Goal: Book appointment/travel/reservation: Book appointment/travel/reservation

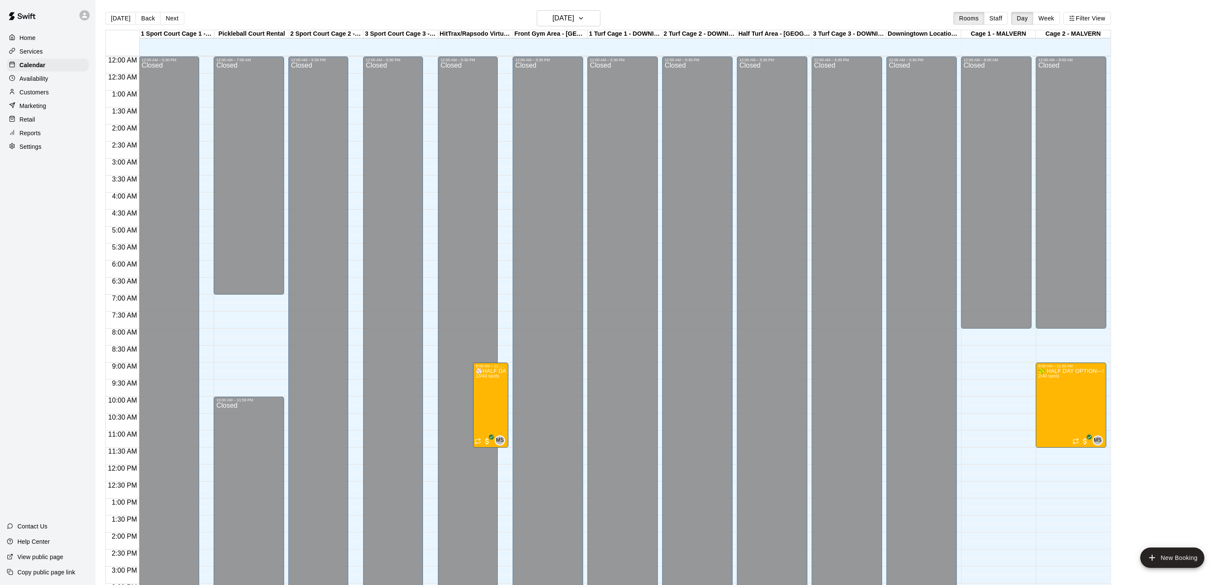
scroll to position [252, 0]
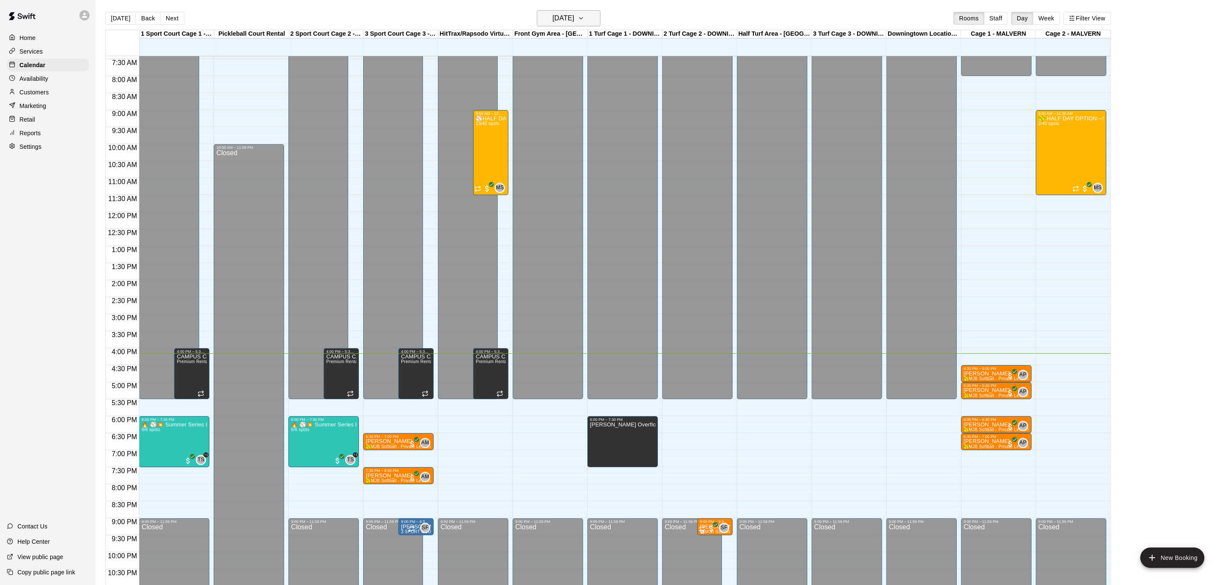
click at [574, 17] on h6 "[DATE]" at bounding box center [564, 18] width 22 height 12
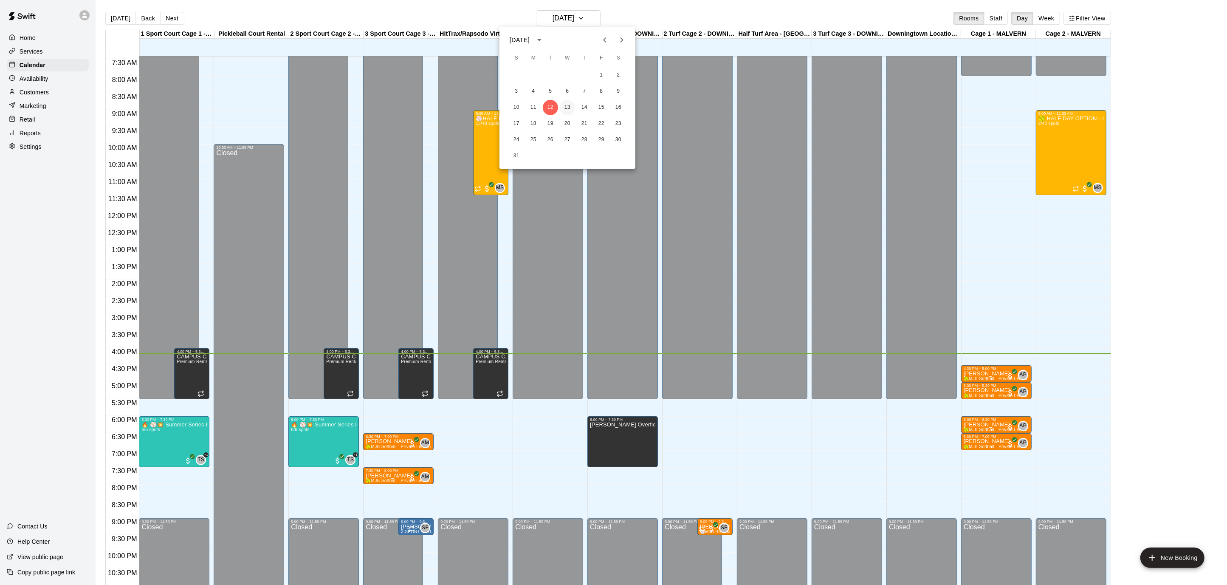
click at [571, 102] on button "13" at bounding box center [567, 107] width 15 height 15
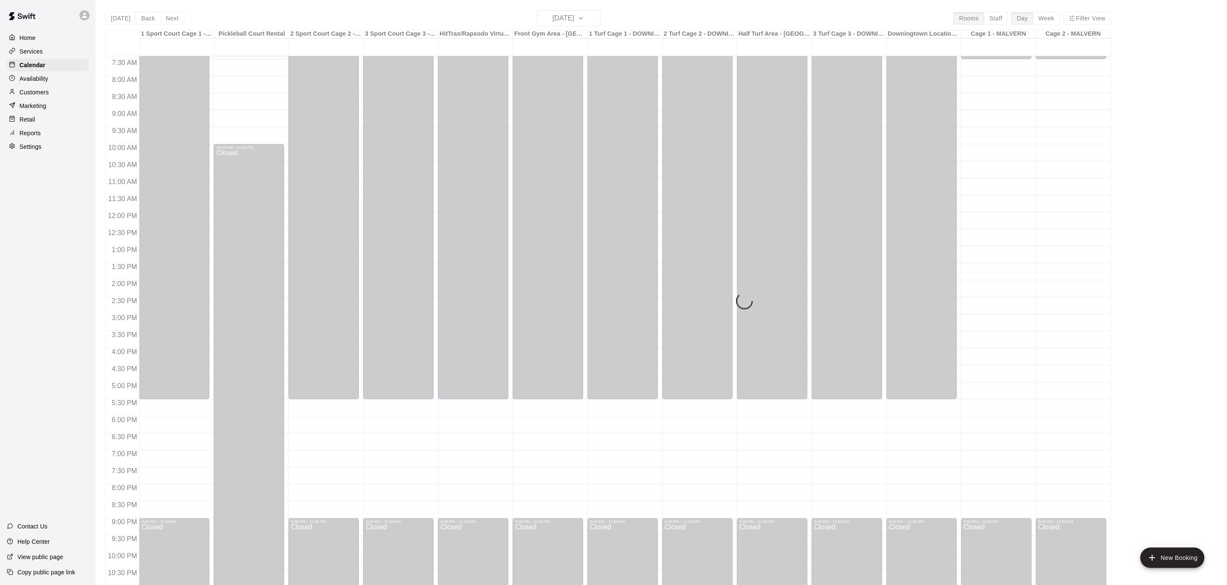
click at [586, 20] on div "[DATE] Back [DATE][DATE] Rooms Staff Day Week Filter View 1 Sport Court Cage 1 …" at bounding box center [608, 302] width 1006 height 585
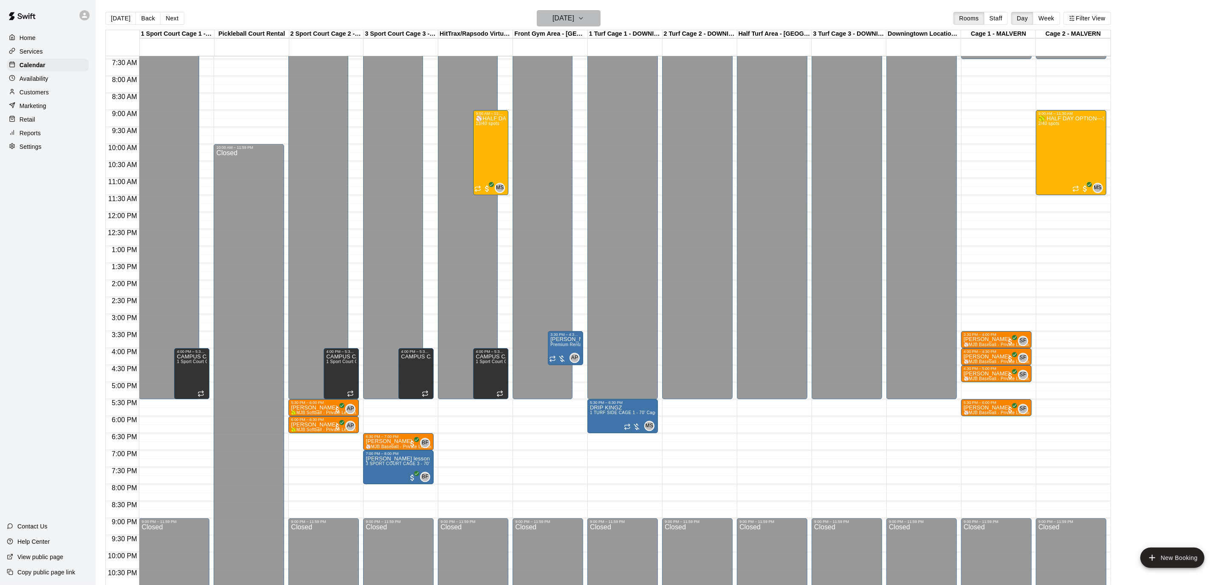
click at [574, 17] on h6 "[DATE]" at bounding box center [564, 18] width 22 height 12
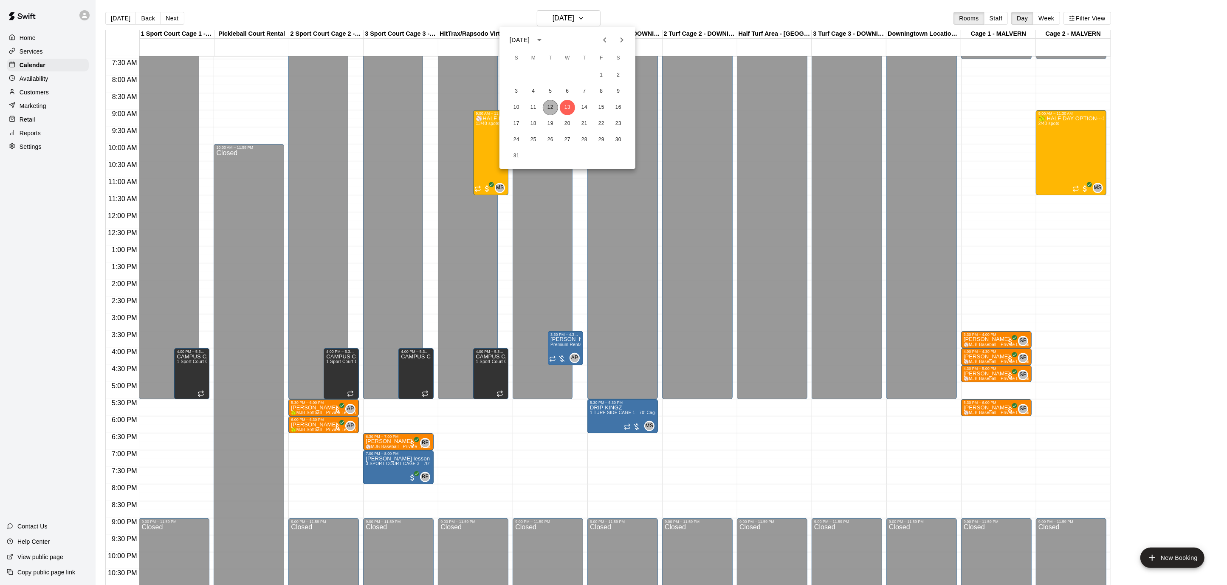
click at [555, 105] on button "12" at bounding box center [550, 107] width 15 height 15
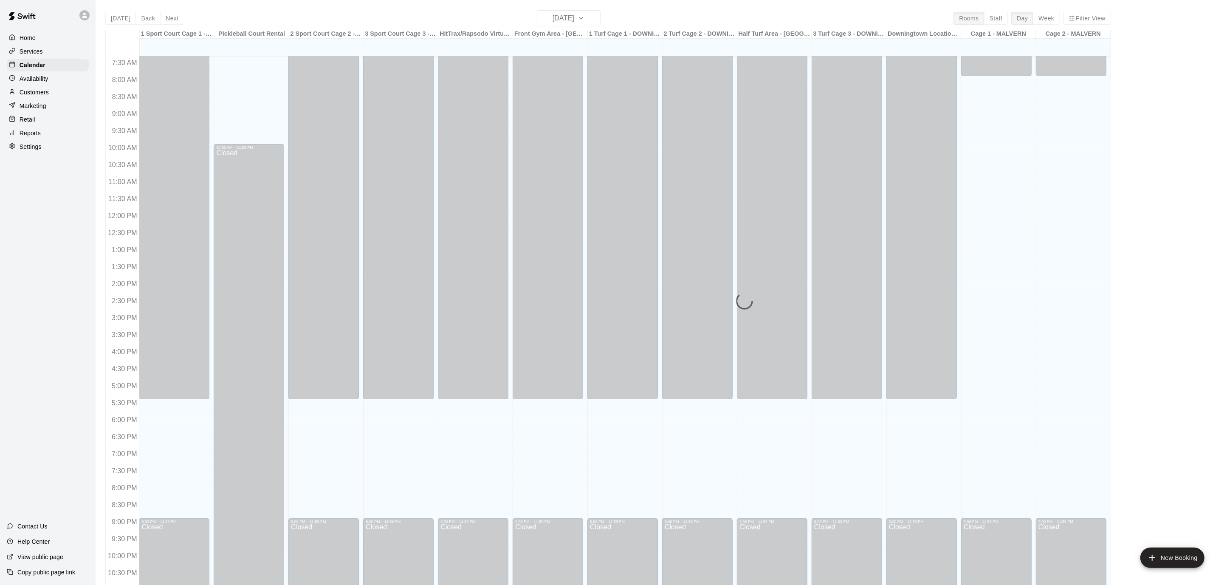
click at [50, 80] on div "Availability" at bounding box center [48, 78] width 82 height 13
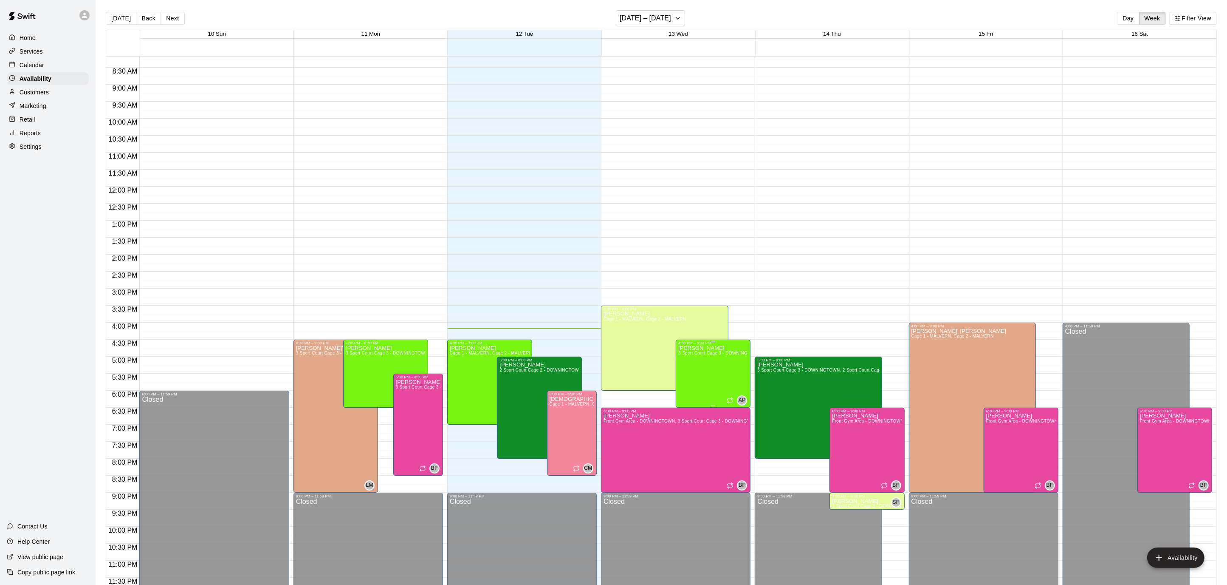
scroll to position [14, 0]
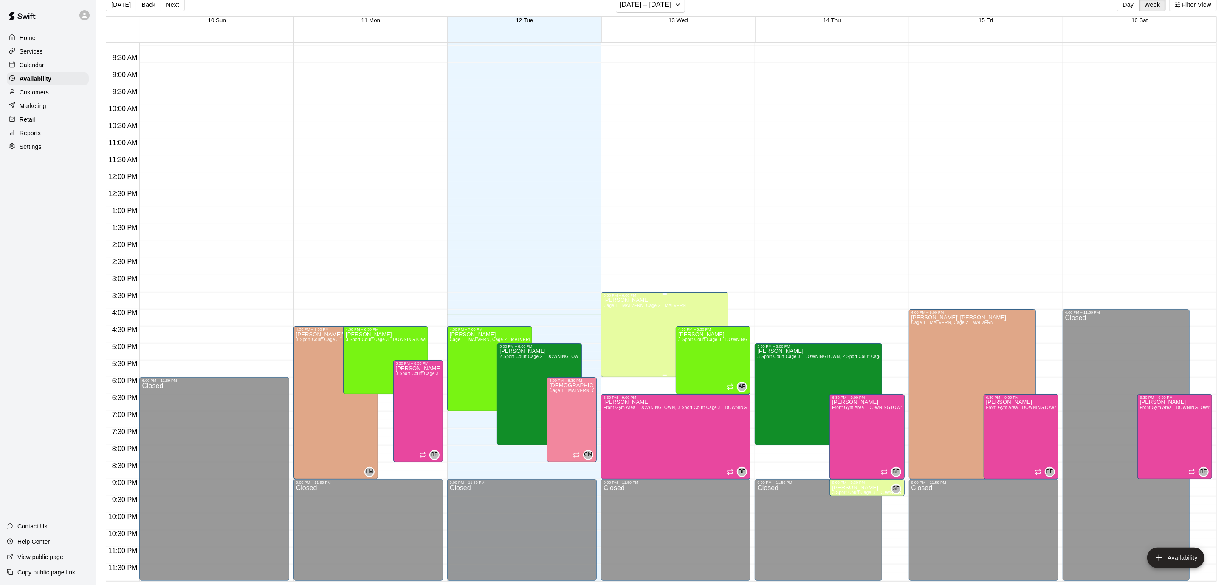
click at [640, 322] on div "[PERSON_NAME] Cage 1 - MALVERN, Cage 2 - MALVERN" at bounding box center [645, 589] width 82 height 585
click at [613, 307] on icon "edit" at bounding box center [612, 306] width 8 height 8
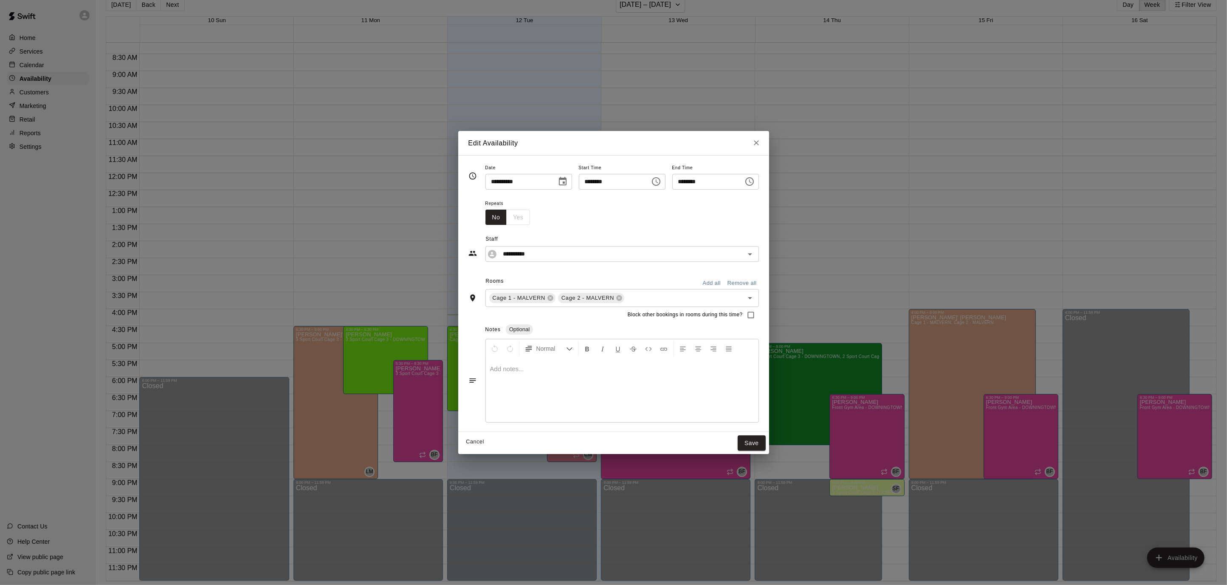
click at [761, 144] on icon "Close" at bounding box center [756, 143] width 8 height 8
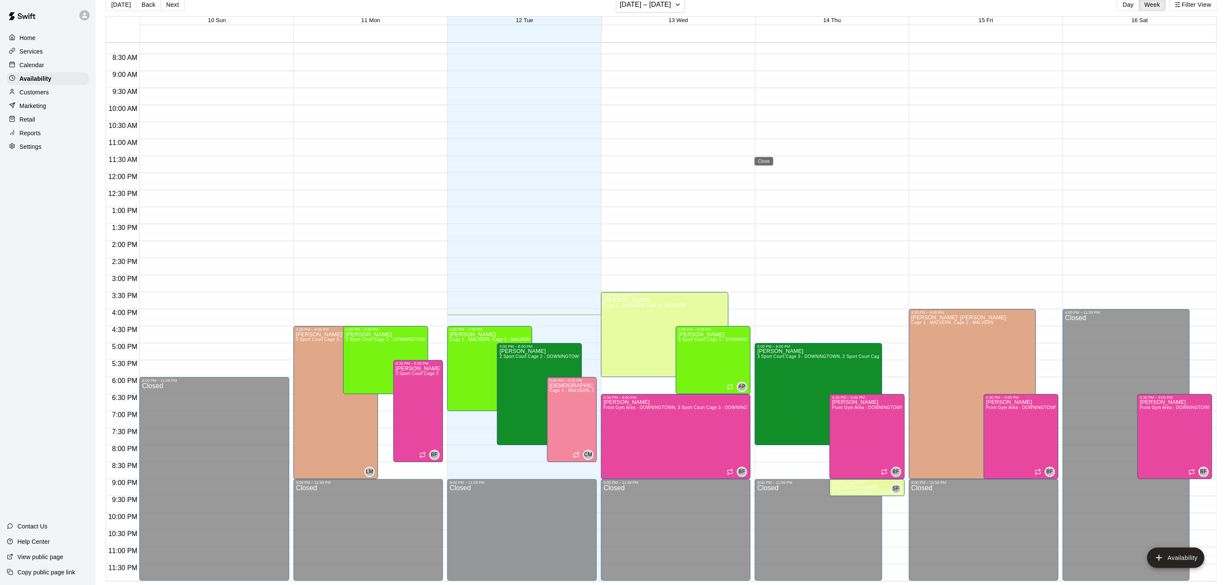
type input "**********"
click at [629, 295] on div "3:30 PM – 6:00 PM" at bounding box center [665, 295] width 122 height 4
click at [613, 299] on icon "edit" at bounding box center [612, 302] width 10 height 10
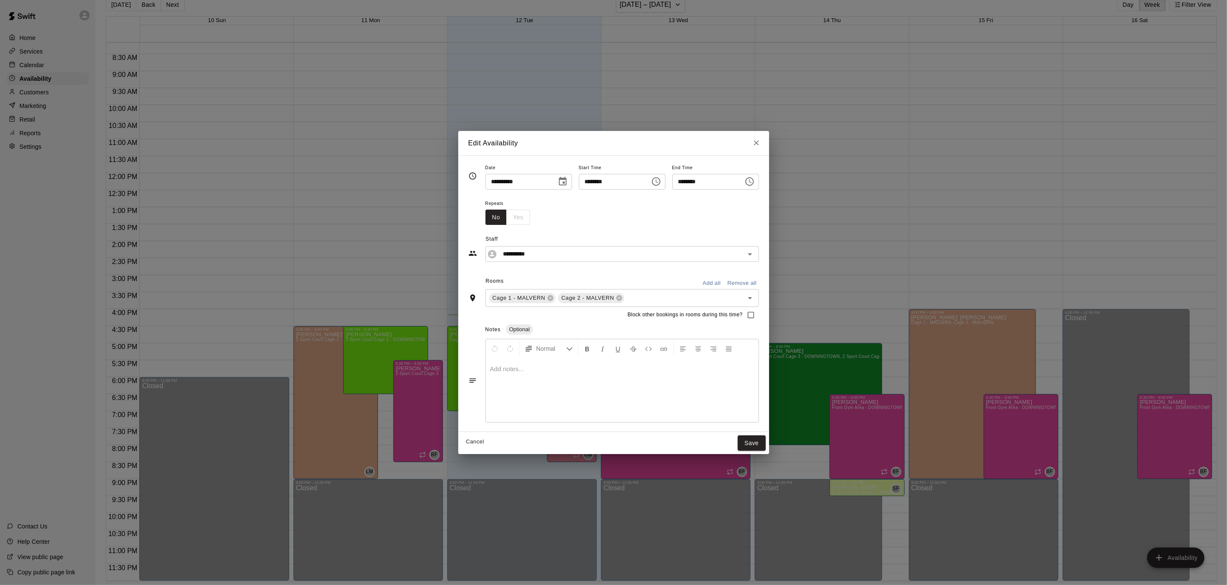
click at [764, 139] on button "Close" at bounding box center [756, 142] width 15 height 15
type input "**********"
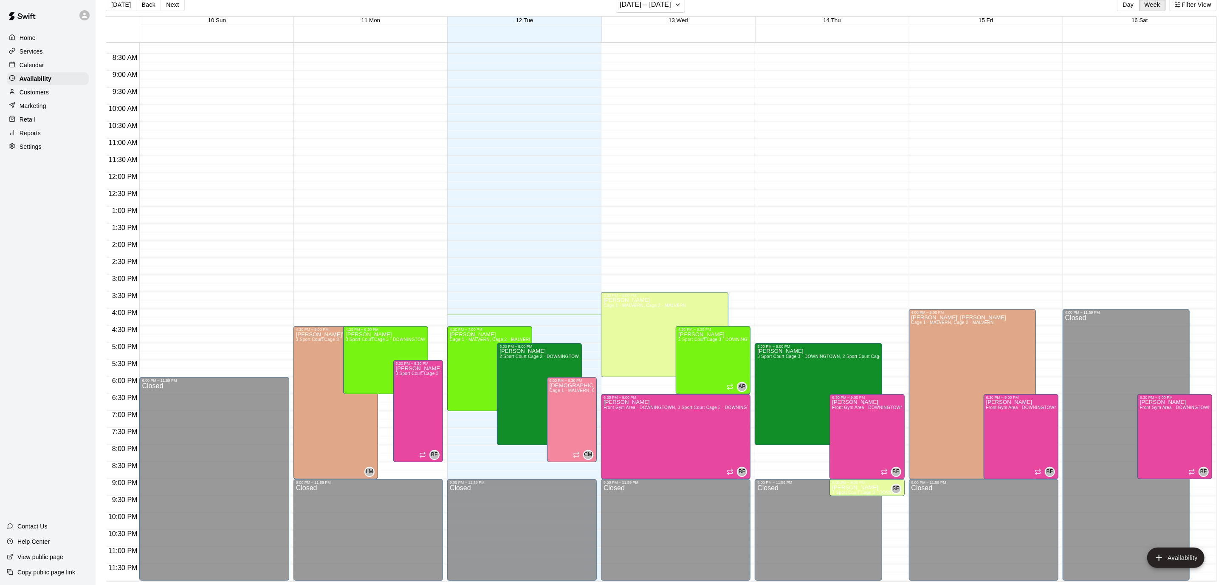
click at [27, 45] on div "Services" at bounding box center [48, 51] width 82 height 13
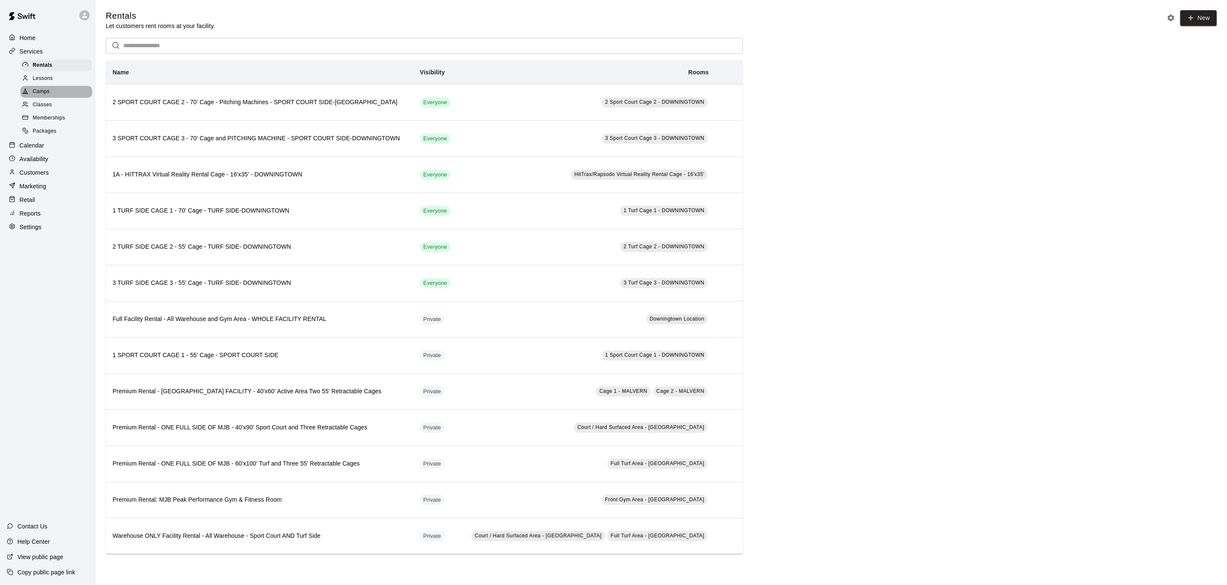
click at [59, 86] on div "Camps" at bounding box center [56, 92] width 72 height 12
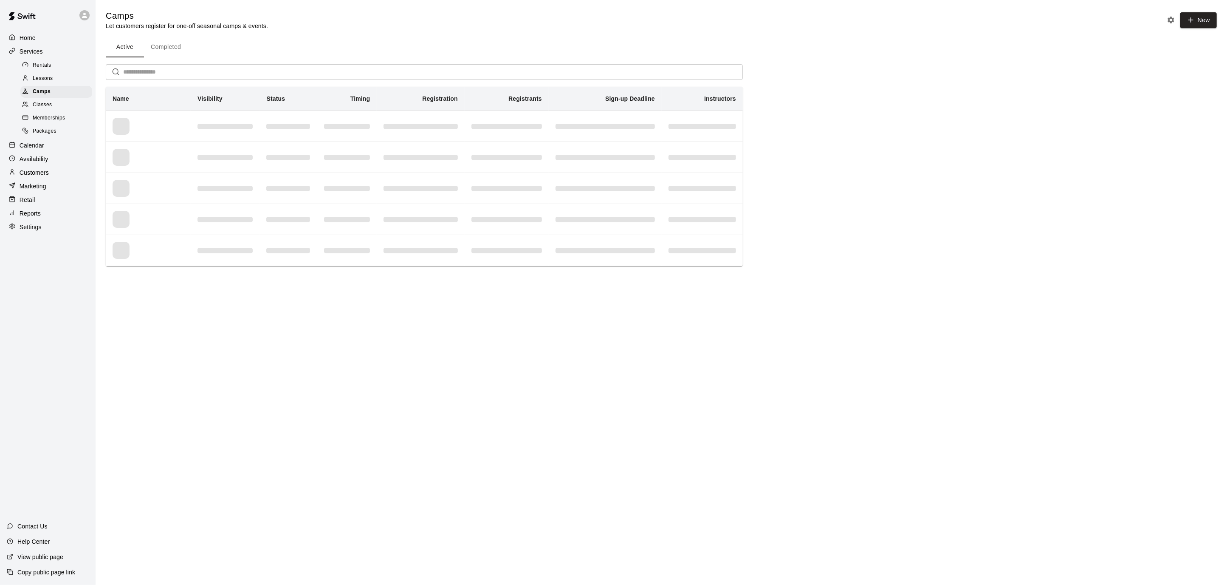
click at [59, 80] on div "Lessons" at bounding box center [56, 79] width 72 height 12
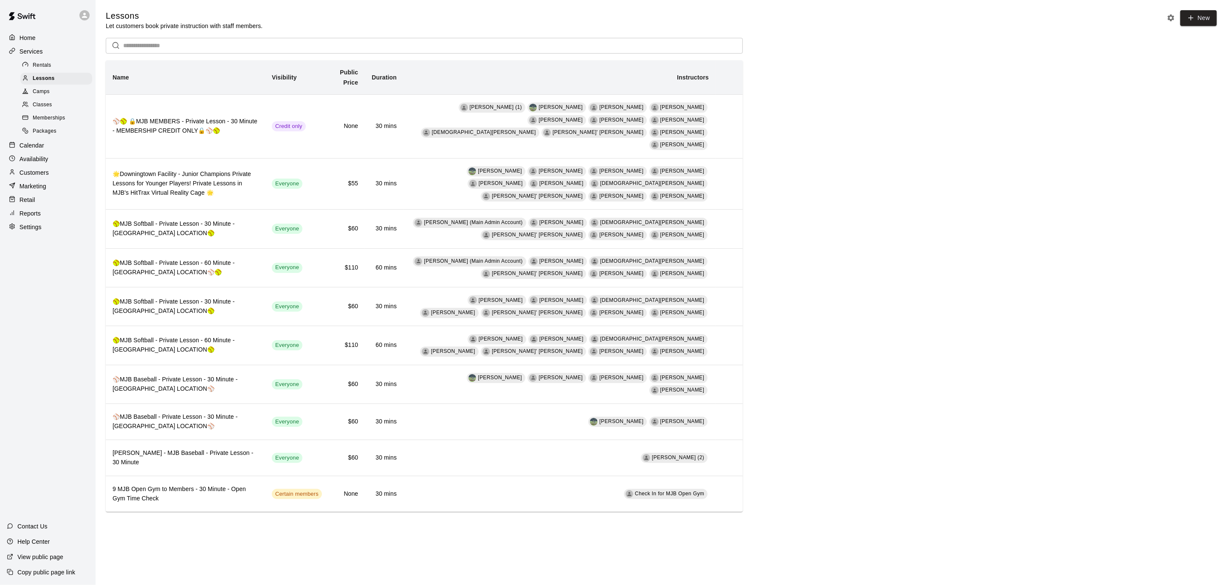
click at [113, 80] on b "Name" at bounding box center [121, 77] width 17 height 7
click at [38, 38] on div "Home" at bounding box center [48, 37] width 82 height 13
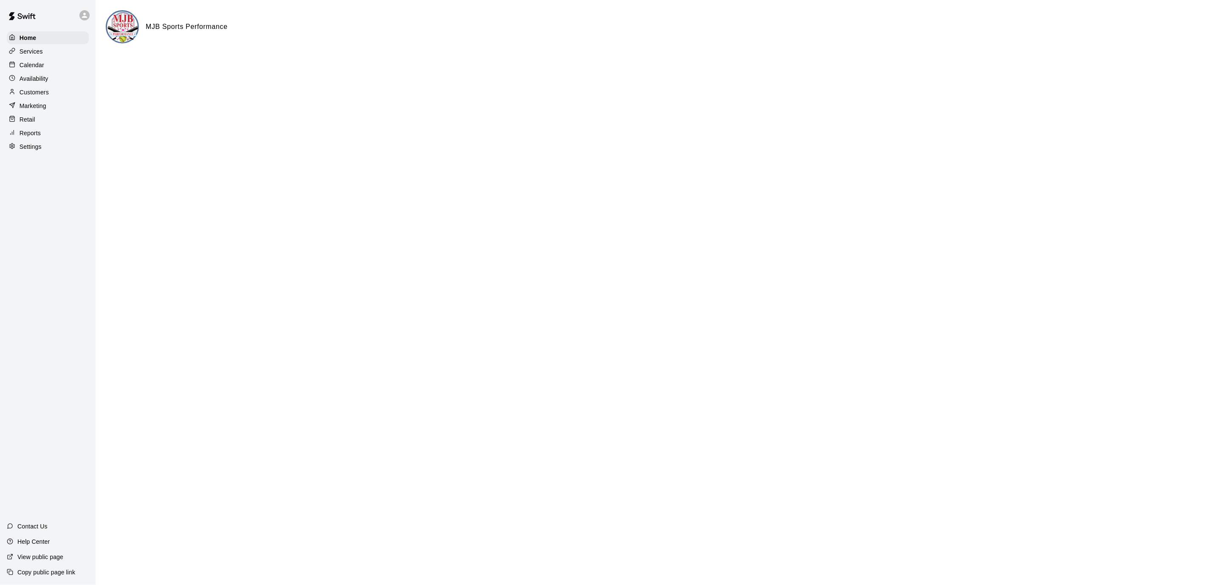
click at [42, 65] on p "Calendar" at bounding box center [32, 65] width 25 height 8
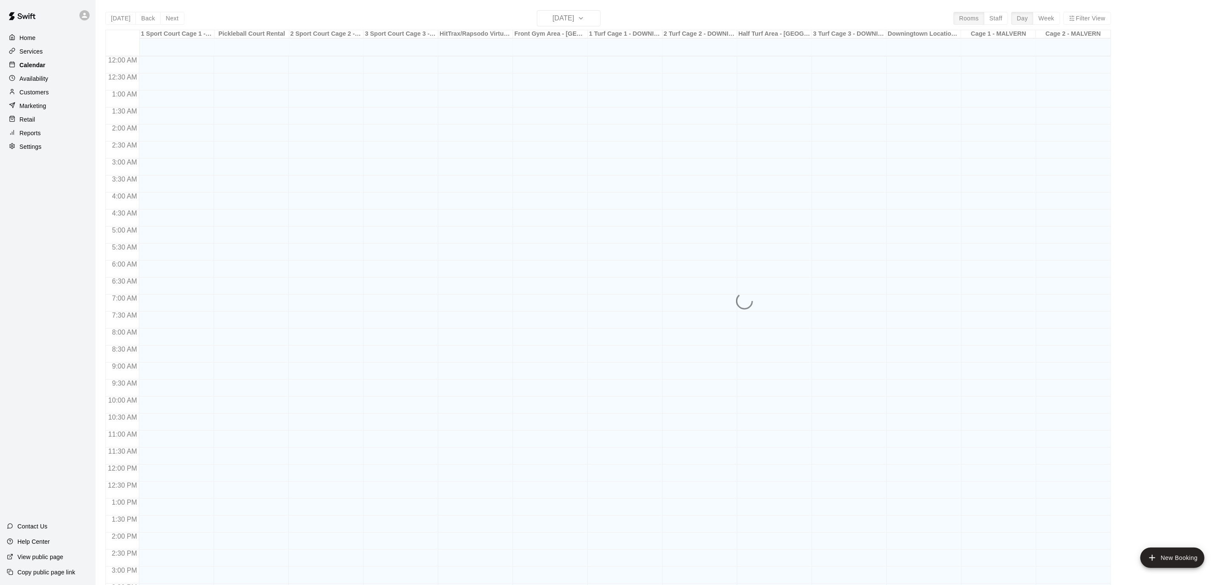
scroll to position [252, 0]
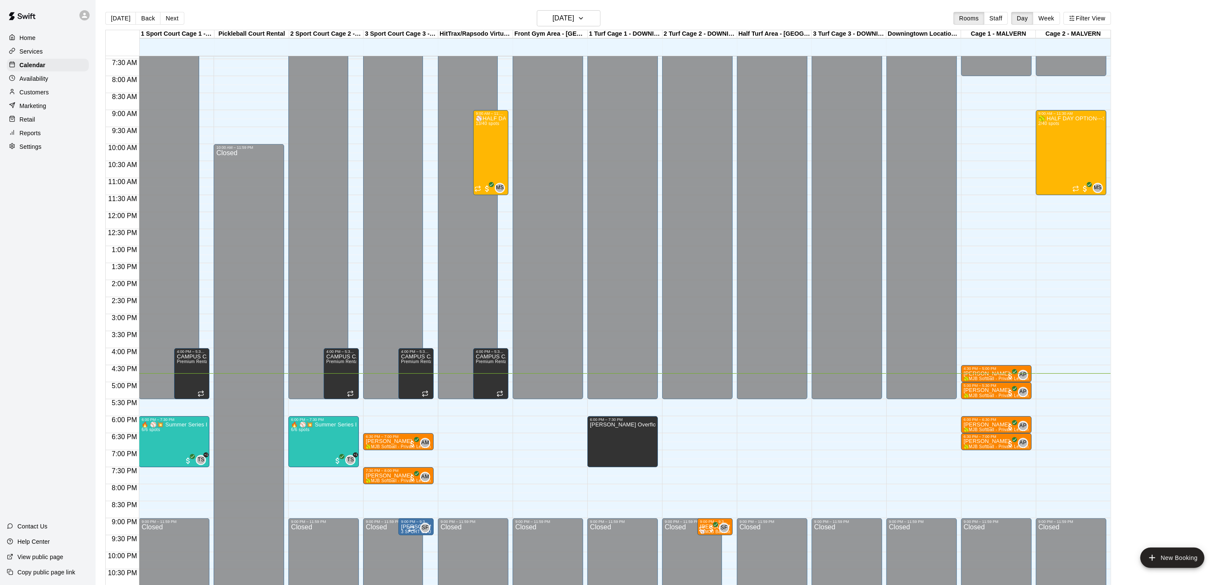
click at [31, 92] on p "Customers" at bounding box center [34, 92] width 29 height 8
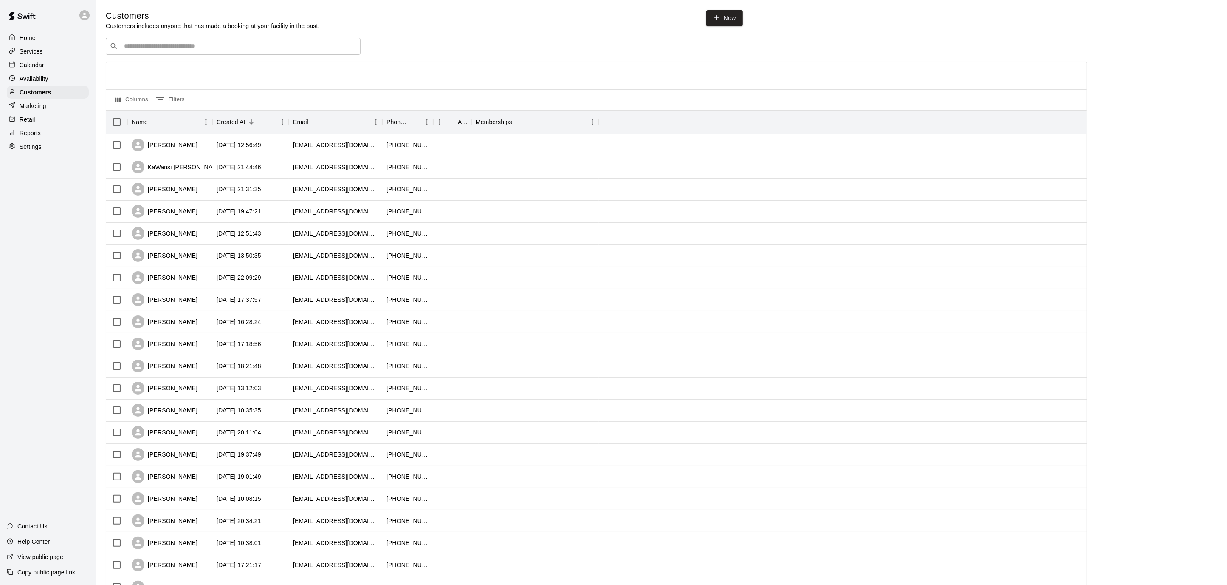
click at [165, 46] on input "Search customers by name or email" at bounding box center [239, 46] width 235 height 8
type input "****"
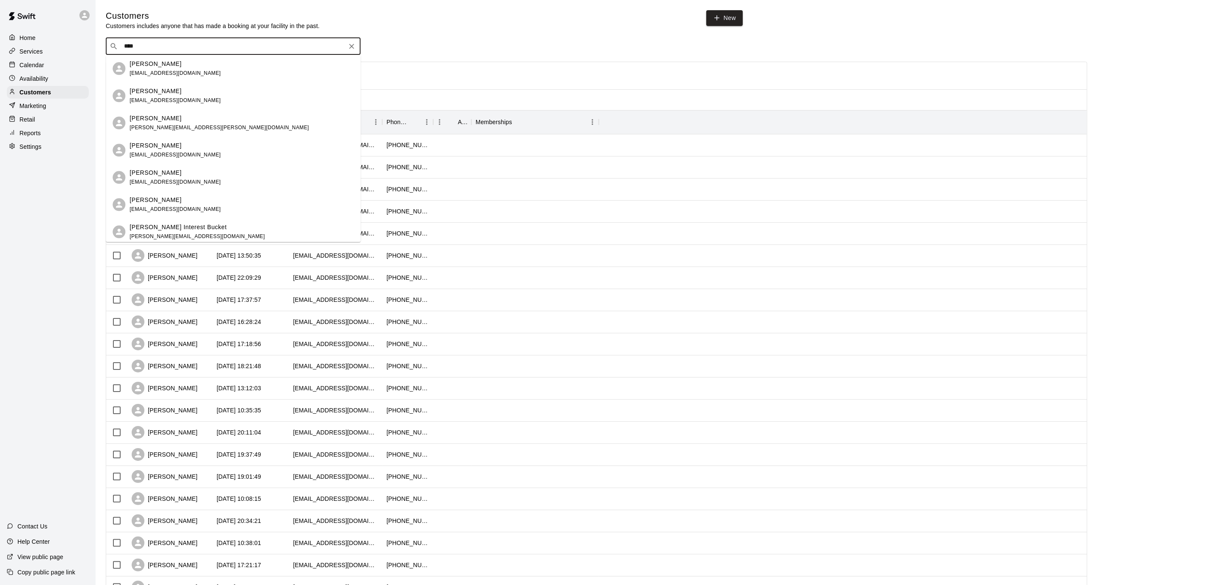
click at [158, 74] on span "[EMAIL_ADDRESS][DOMAIN_NAME]" at bounding box center [175, 73] width 91 height 6
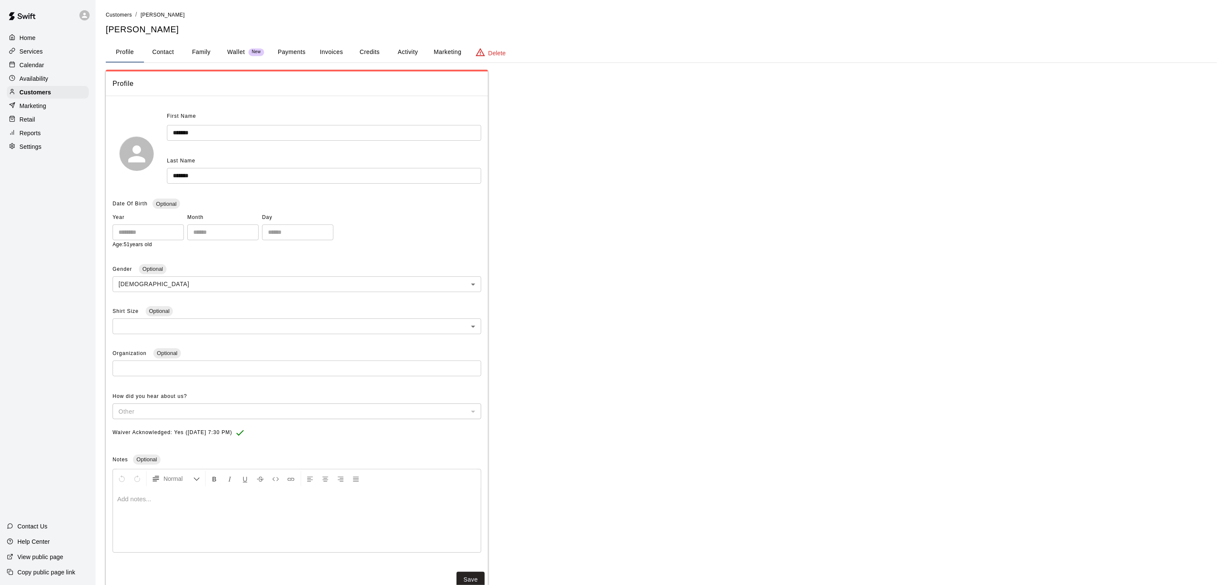
click at [205, 50] on button "Family" at bounding box center [201, 52] width 38 height 20
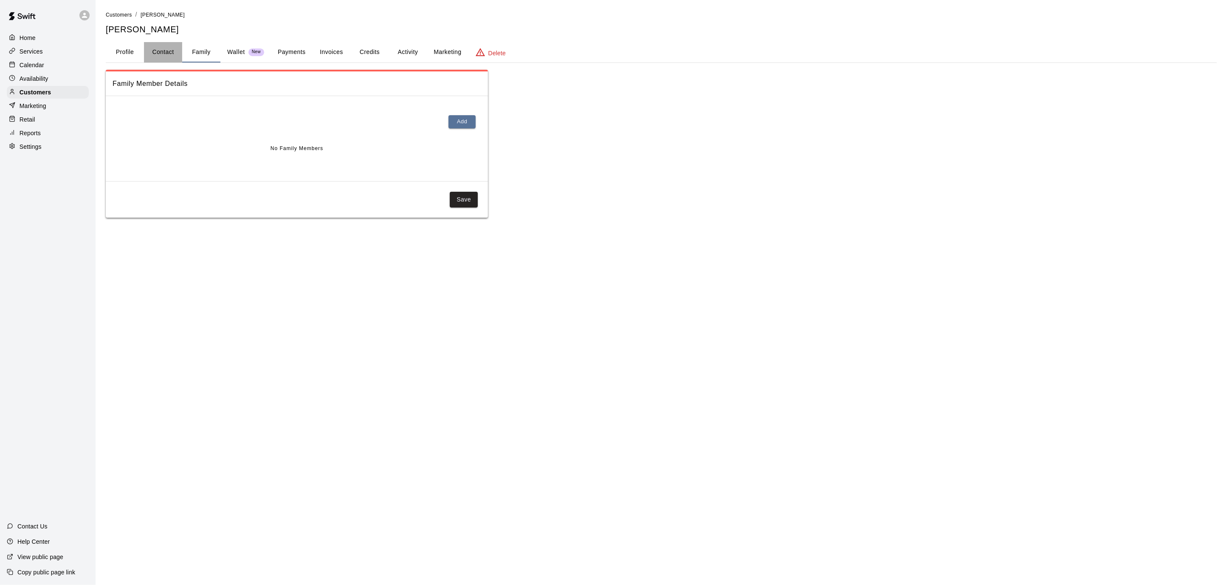
click at [158, 46] on button "Contact" at bounding box center [163, 52] width 38 height 20
select select "**"
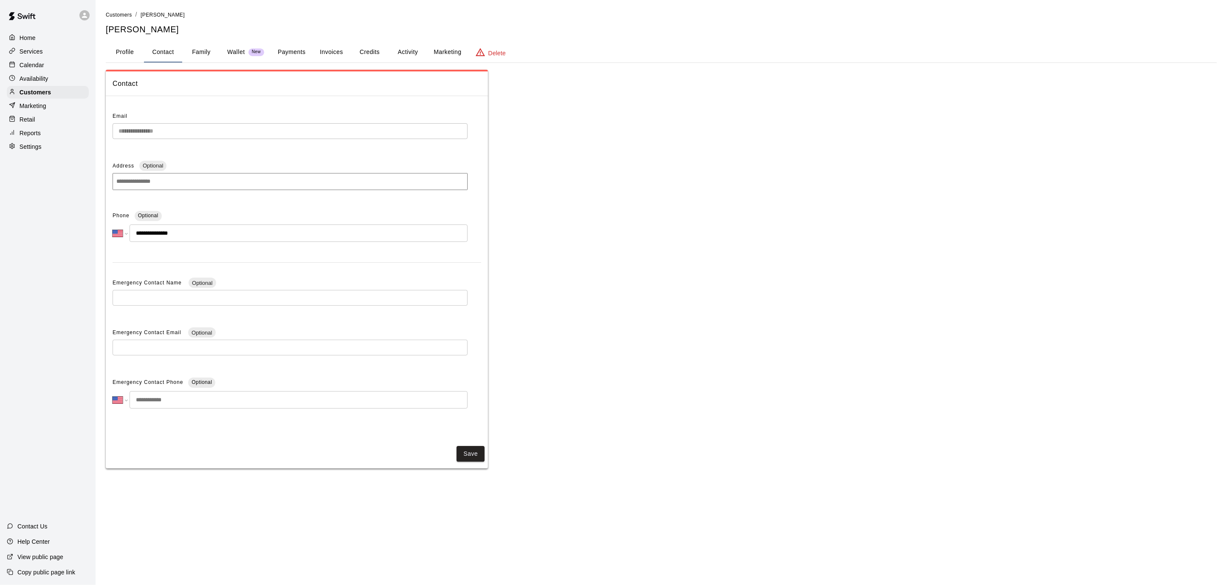
click at [128, 49] on button "Profile" at bounding box center [125, 52] width 38 height 20
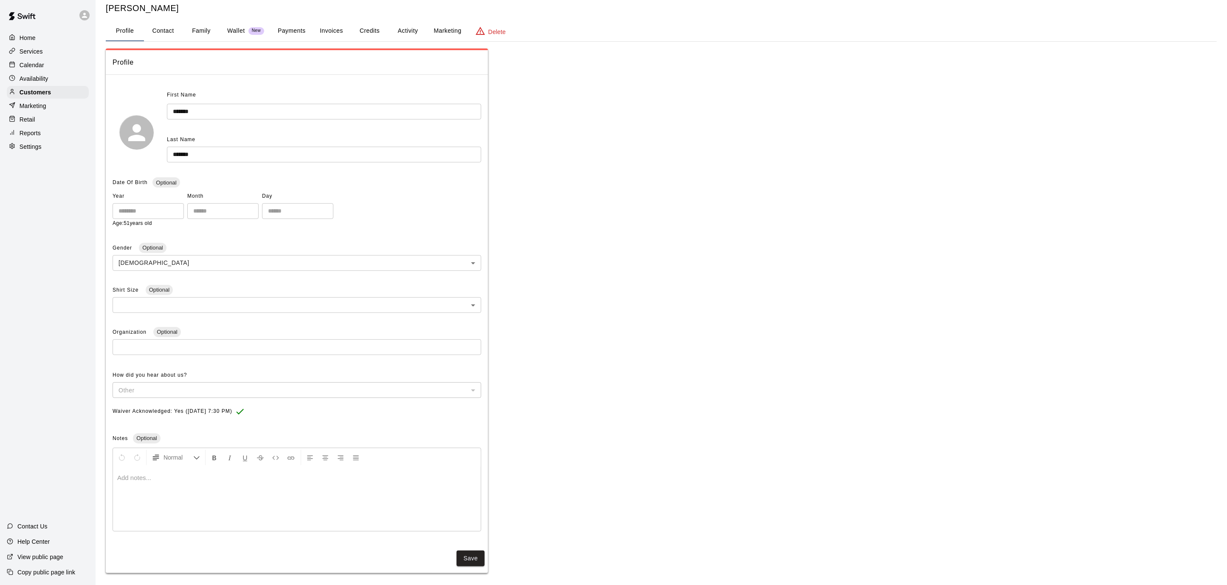
scroll to position [25, 0]
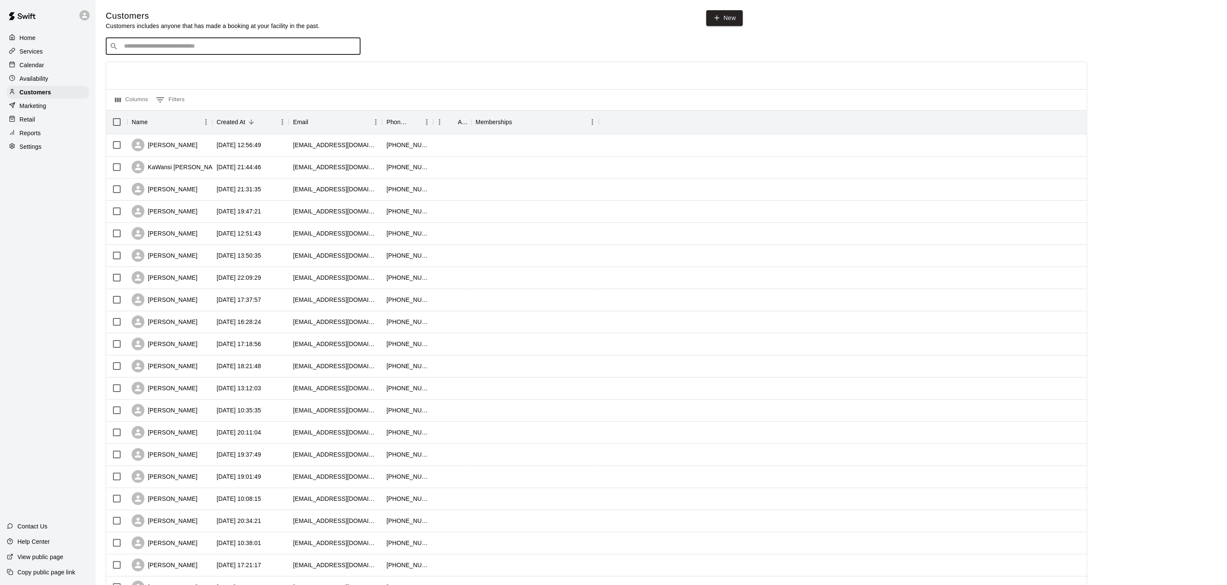
click at [217, 48] on input "Search customers by name or email" at bounding box center [239, 46] width 235 height 8
type input "*******"
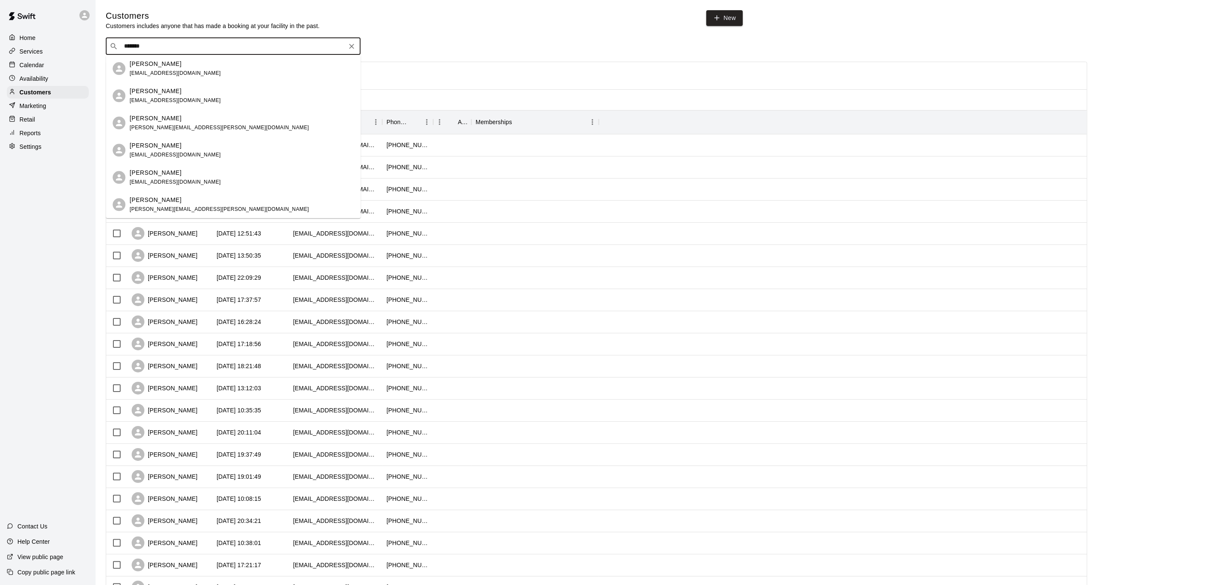
click at [188, 101] on div "[PERSON_NAME] [EMAIL_ADDRESS][DOMAIN_NAME]" at bounding box center [242, 96] width 224 height 18
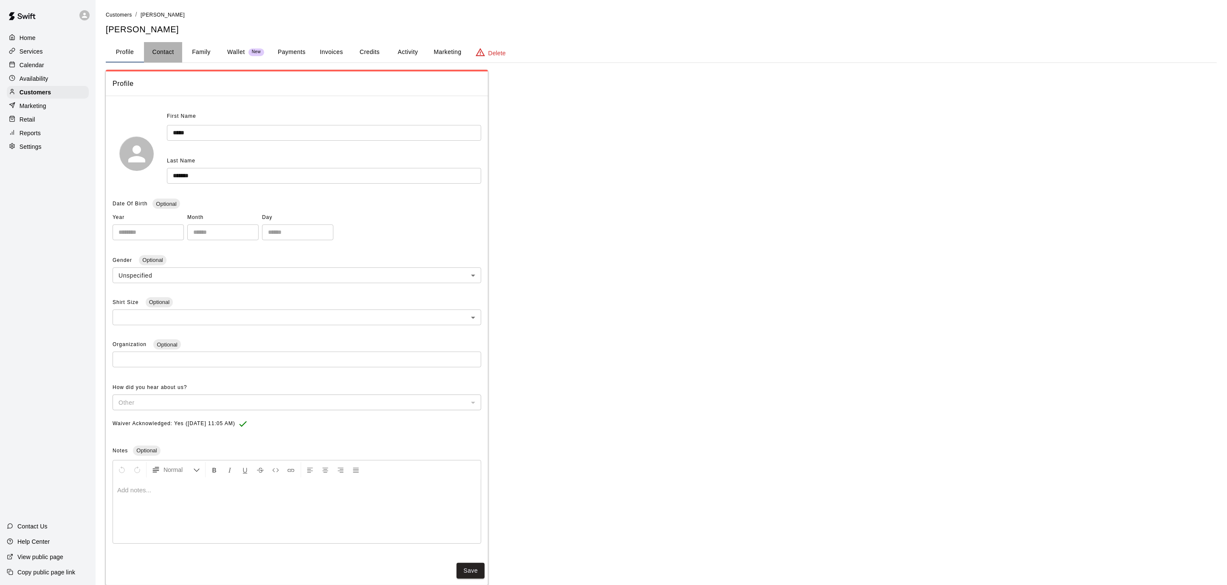
click at [160, 47] on button "Contact" at bounding box center [163, 52] width 38 height 20
select select "**"
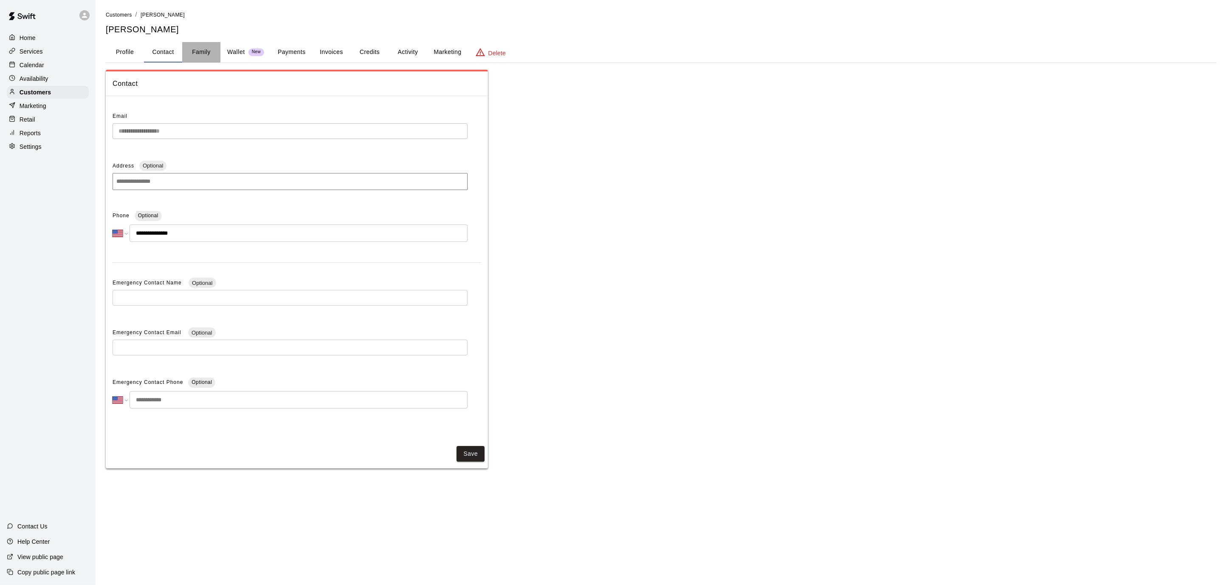
click at [210, 53] on button "Family" at bounding box center [201, 52] width 38 height 20
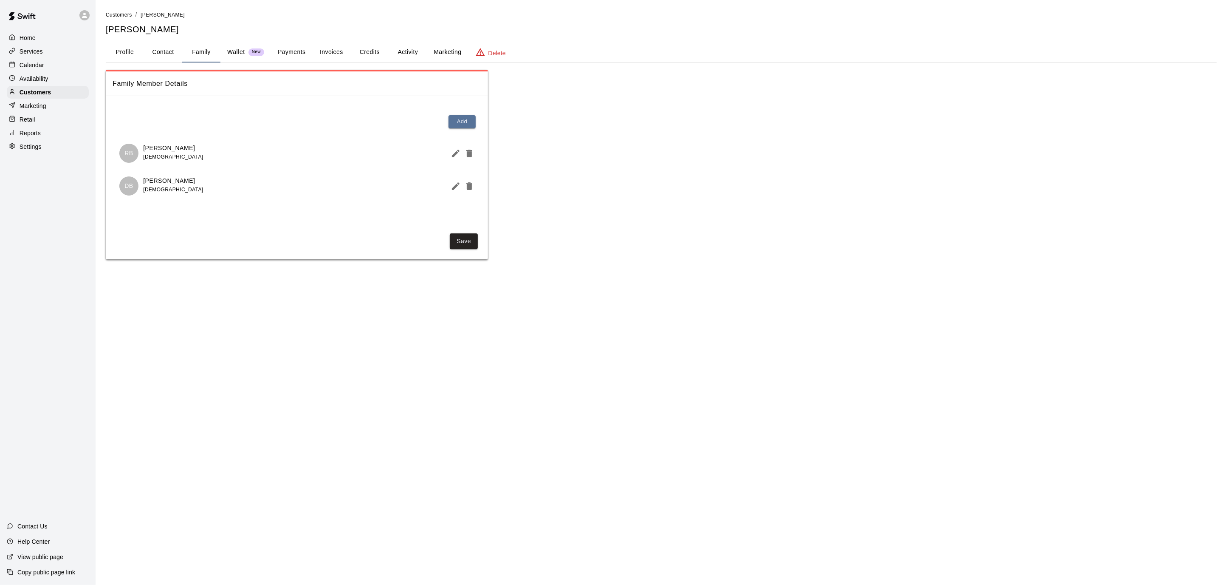
click at [123, 50] on button "Profile" at bounding box center [125, 52] width 38 height 20
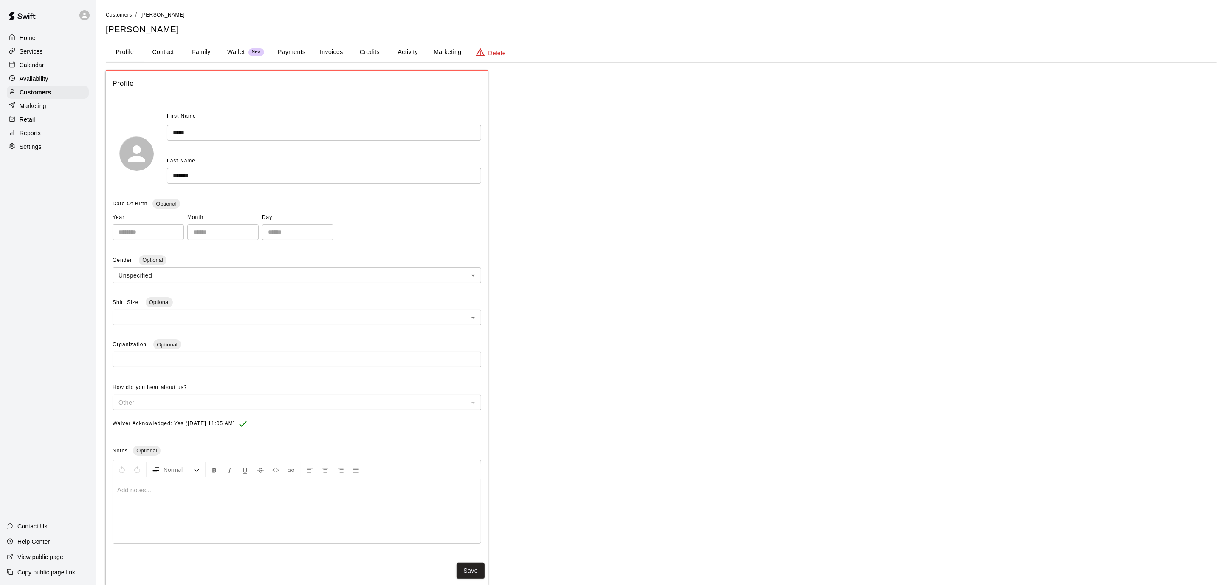
click at [29, 37] on p "Home" at bounding box center [28, 38] width 16 height 8
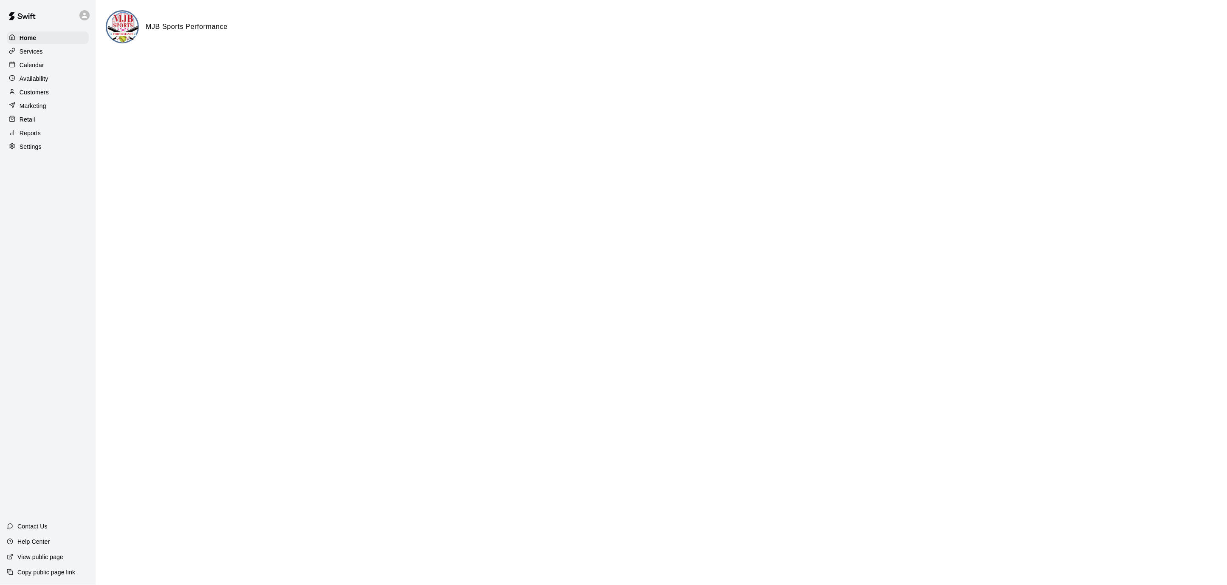
click at [34, 49] on p "Services" at bounding box center [31, 51] width 23 height 8
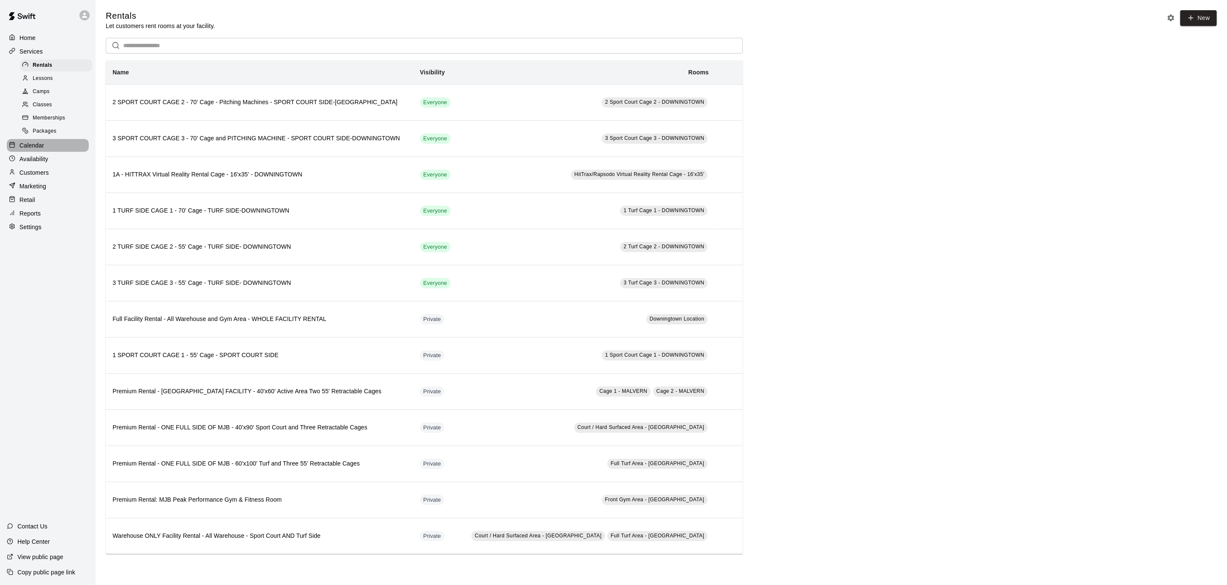
click at [28, 141] on p "Calendar" at bounding box center [32, 145] width 25 height 8
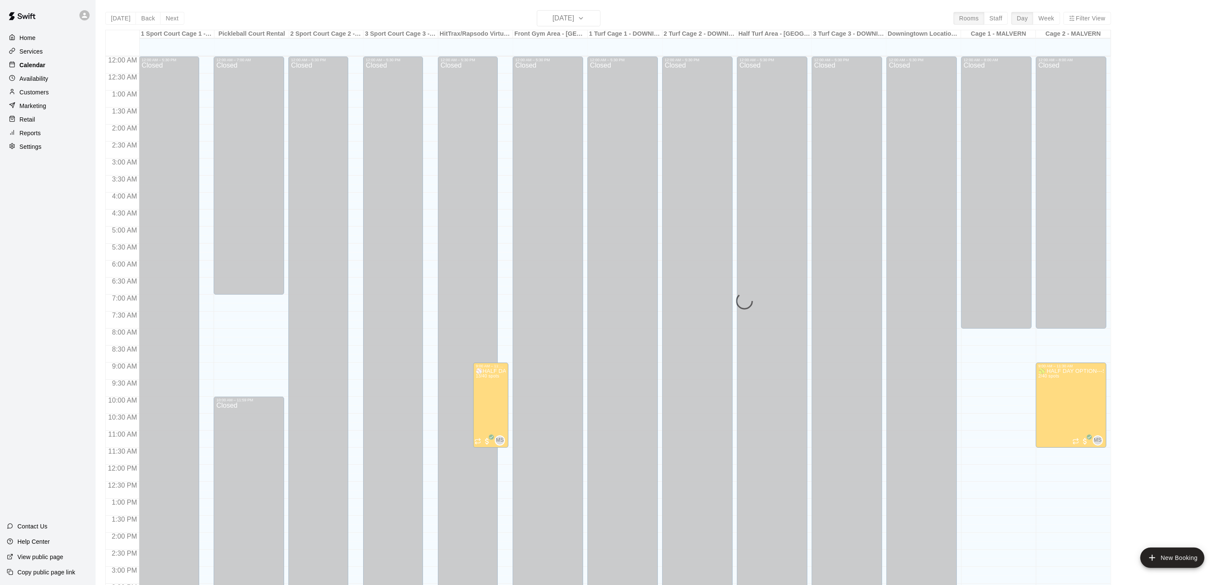
scroll to position [252, 0]
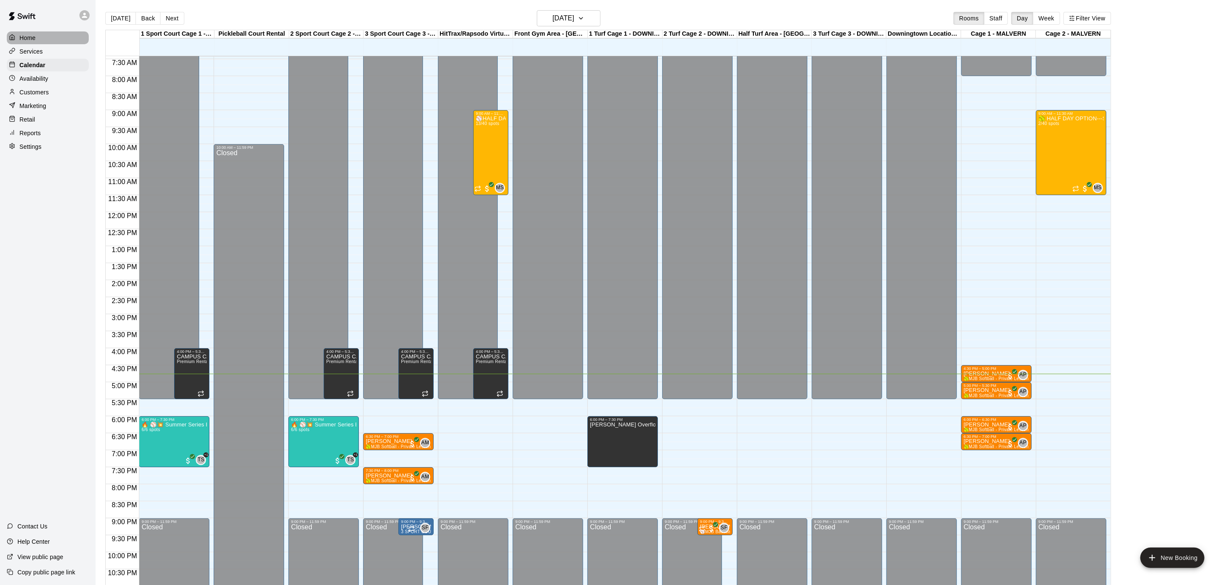
click at [28, 35] on p "Home" at bounding box center [28, 38] width 16 height 8
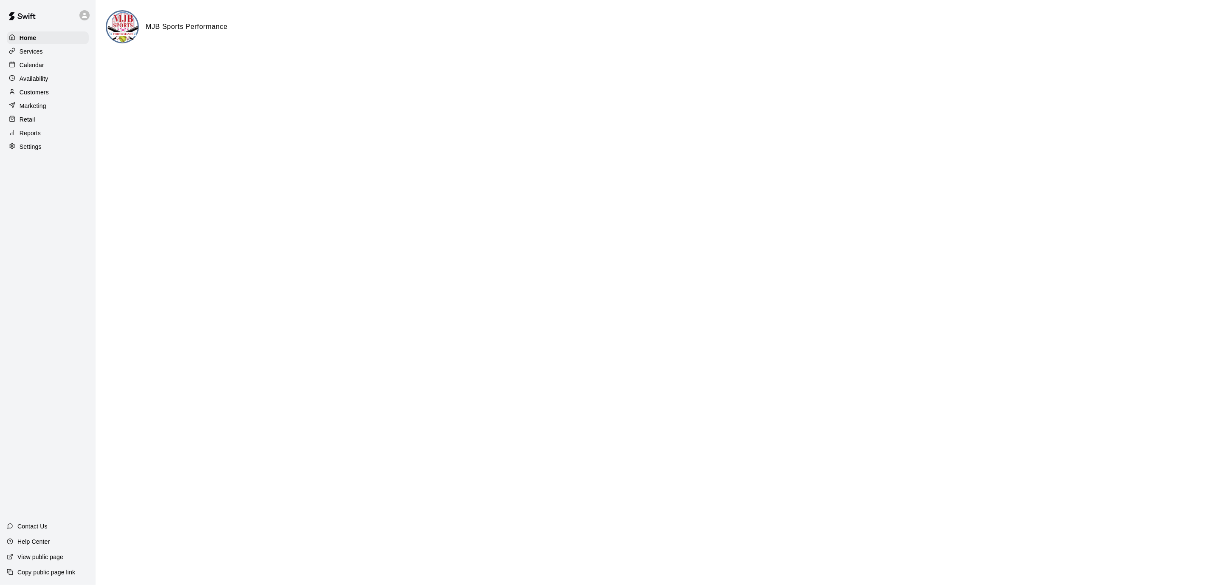
click at [50, 95] on div "Customers" at bounding box center [48, 92] width 82 height 13
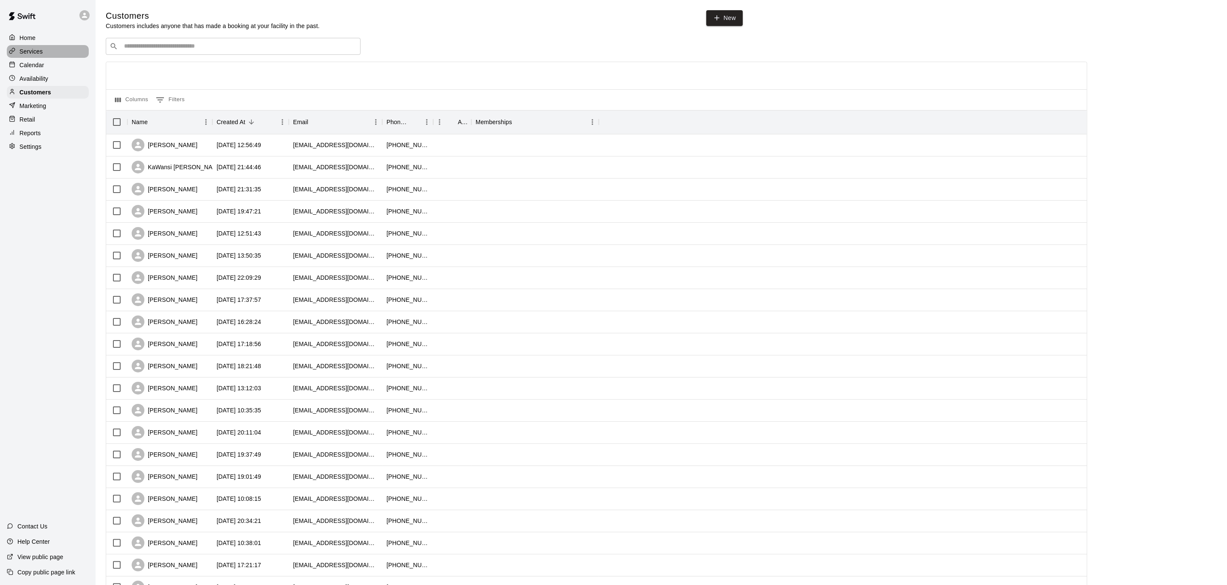
click at [37, 56] on div "Services" at bounding box center [48, 51] width 82 height 13
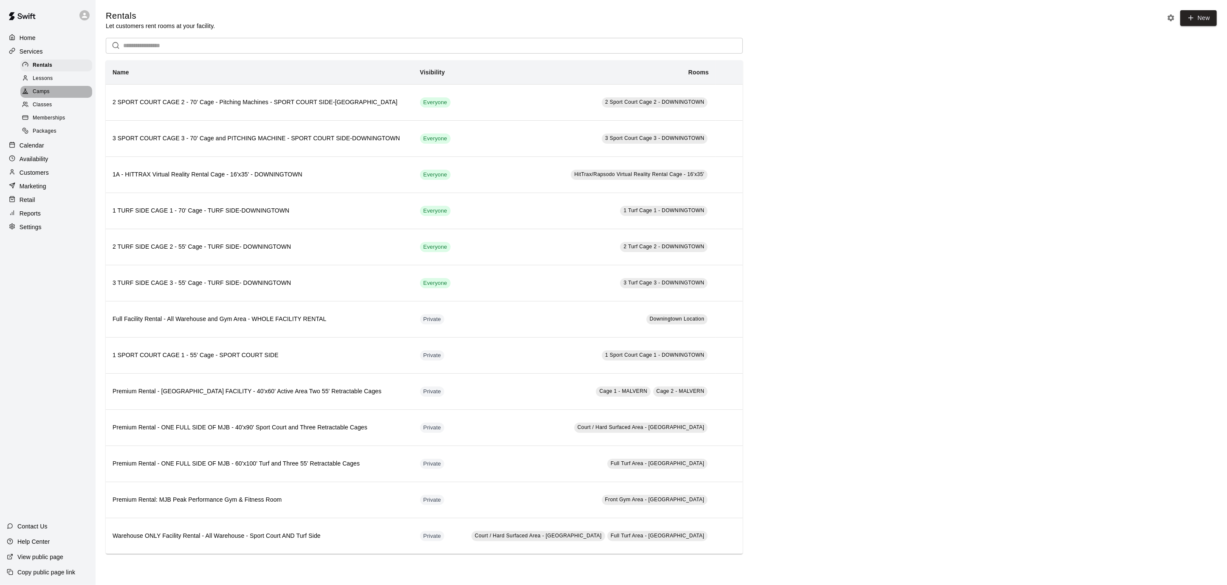
click at [42, 93] on span "Camps" at bounding box center [41, 92] width 17 height 8
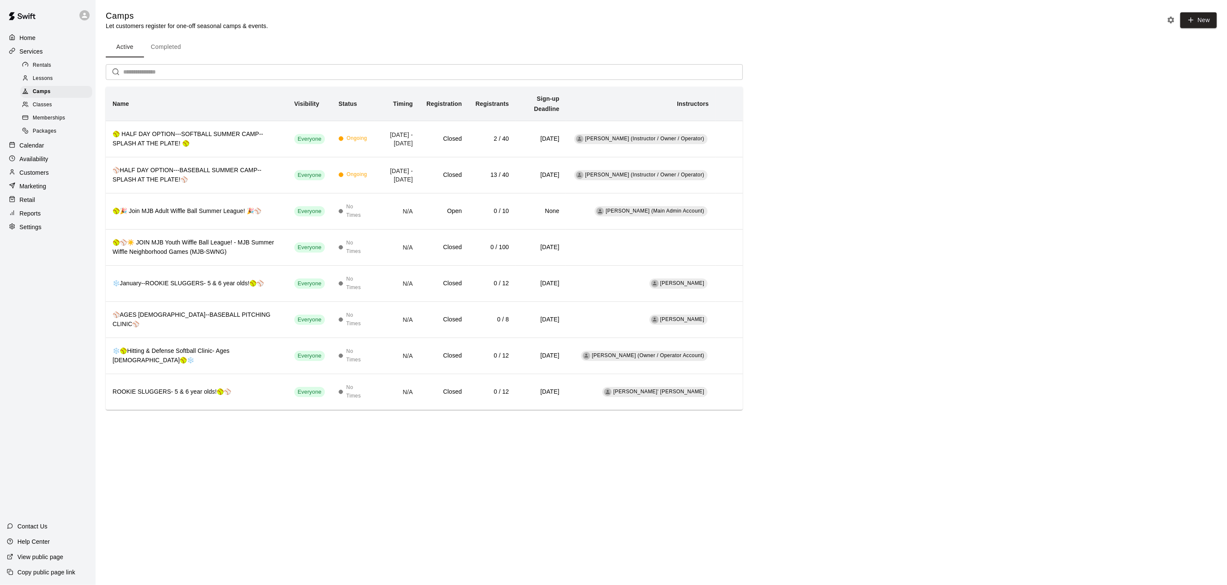
click at [40, 141] on p "Calendar" at bounding box center [32, 145] width 25 height 8
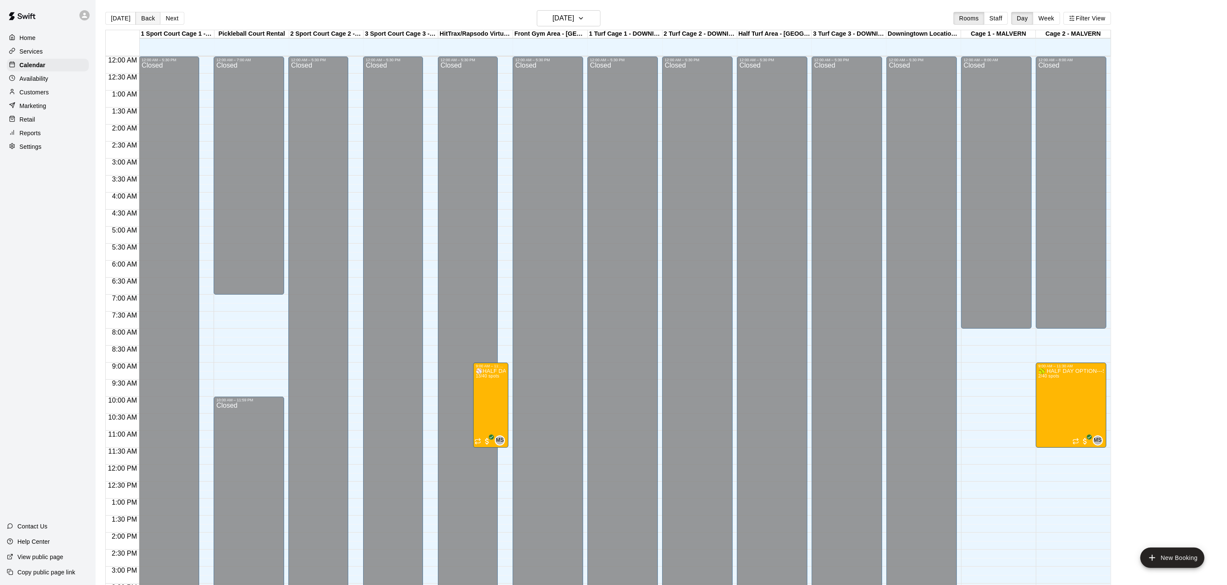
click at [152, 19] on button "Back" at bounding box center [148, 18] width 25 height 13
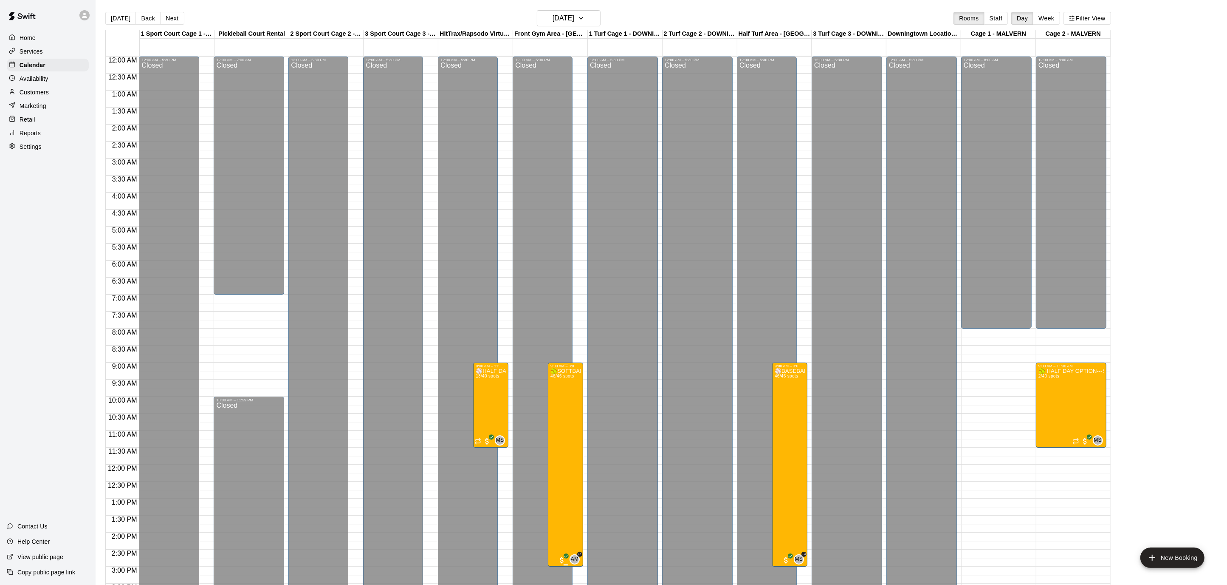
click at [561, 395] on img "edit" at bounding box center [559, 397] width 10 height 10
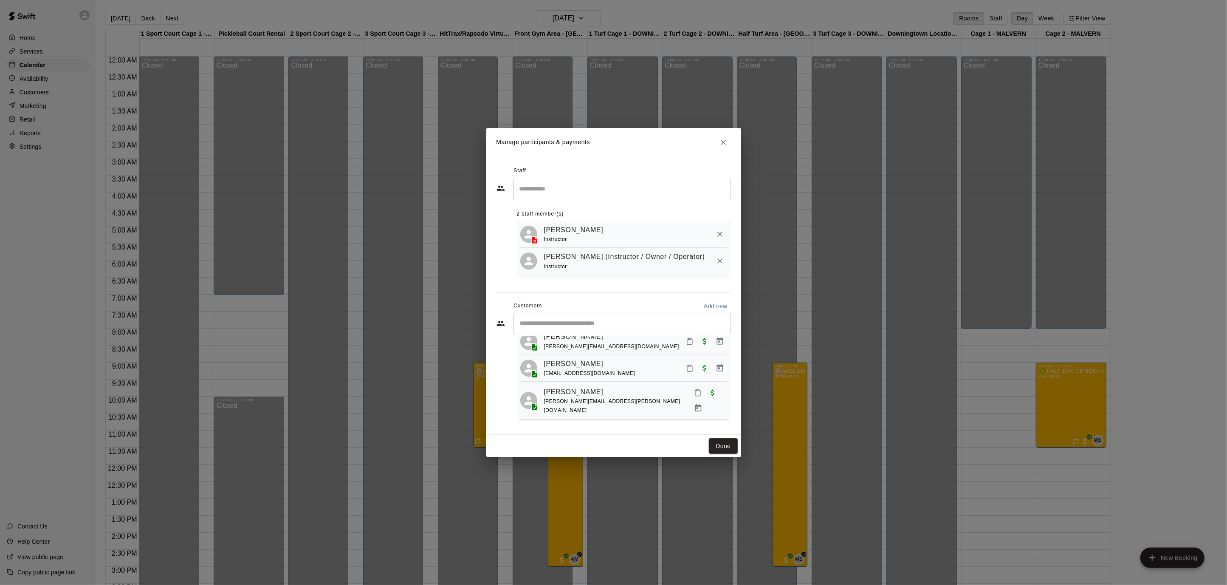
scroll to position [345, 0]
click at [574, 424] on link "[PERSON_NAME]" at bounding box center [573, 429] width 59 height 11
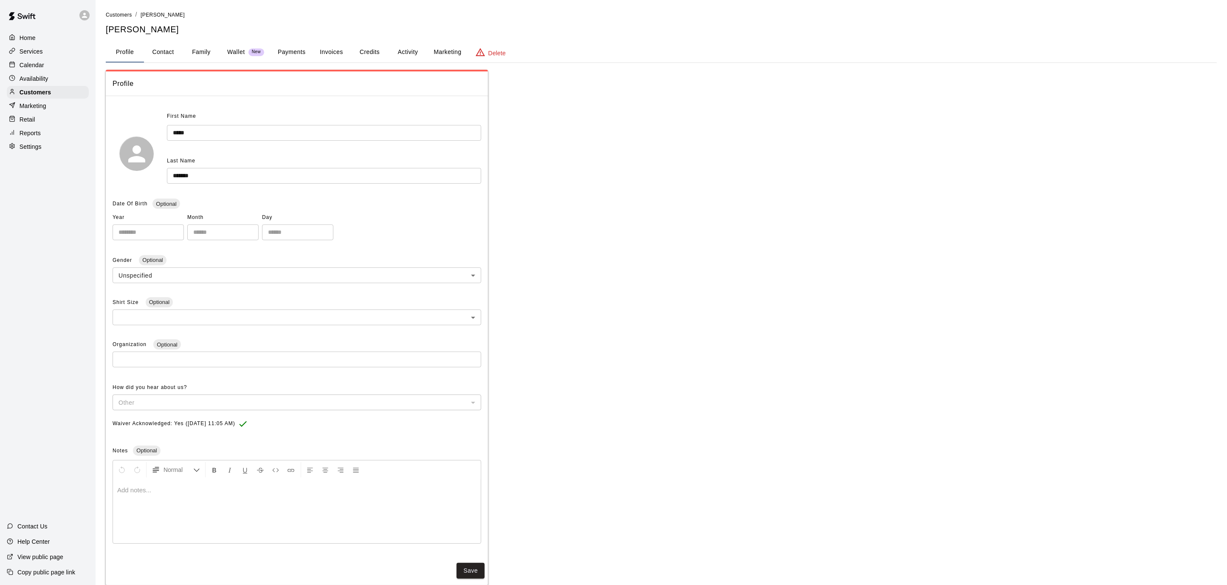
click at [192, 50] on button "Family" at bounding box center [201, 52] width 38 height 20
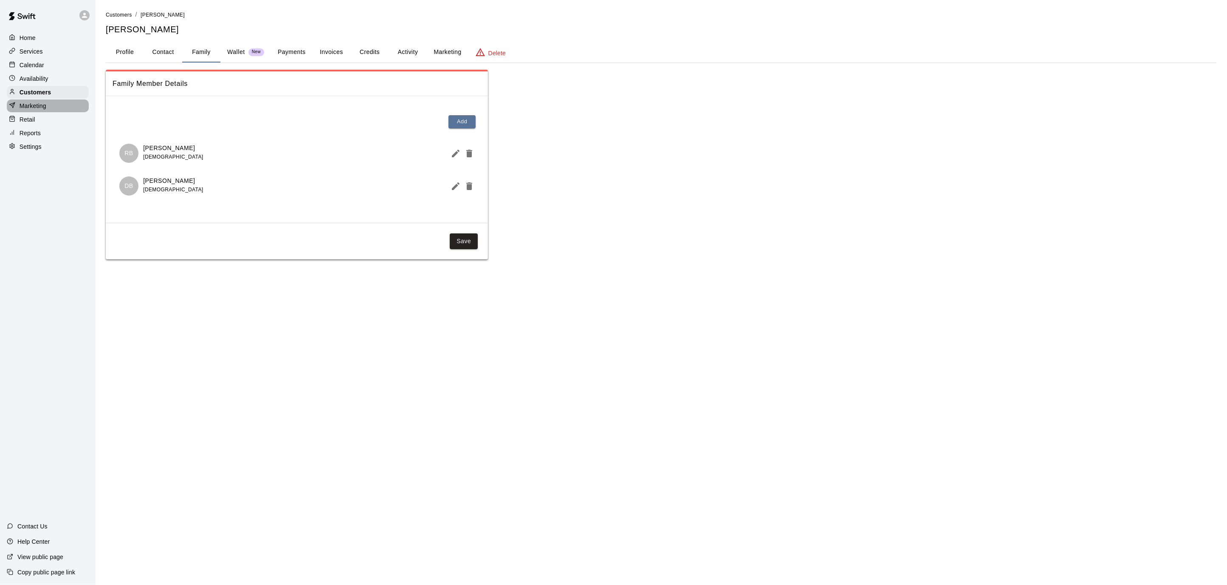
click at [52, 105] on div "Marketing" at bounding box center [48, 105] width 82 height 13
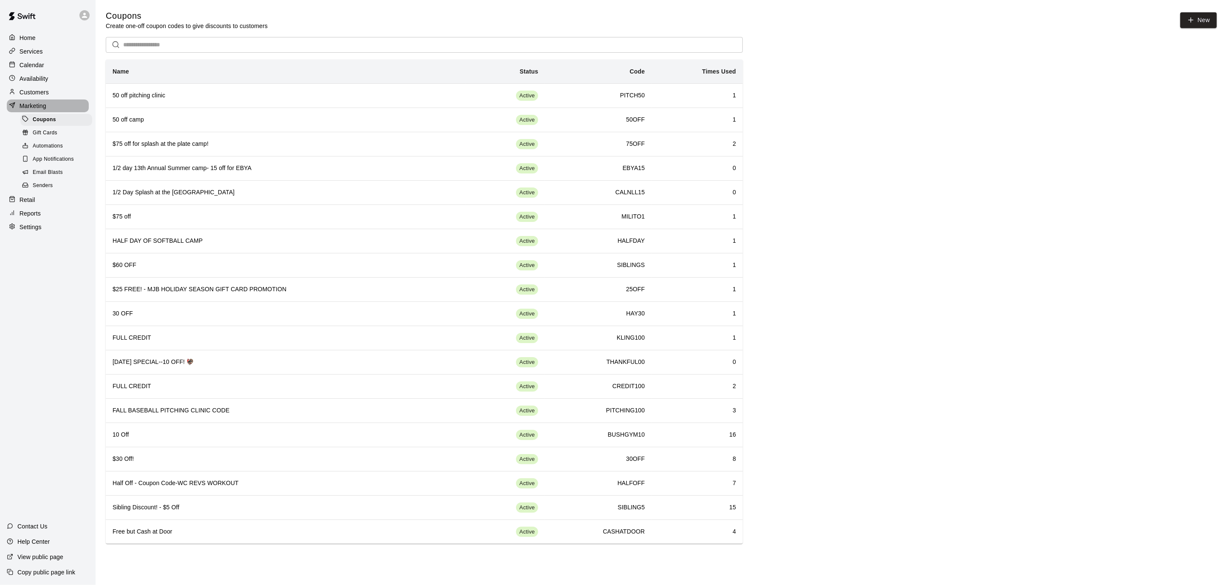
click at [52, 104] on div "Marketing" at bounding box center [48, 105] width 82 height 13
click at [1203, 20] on button "New" at bounding box center [1199, 20] width 37 height 16
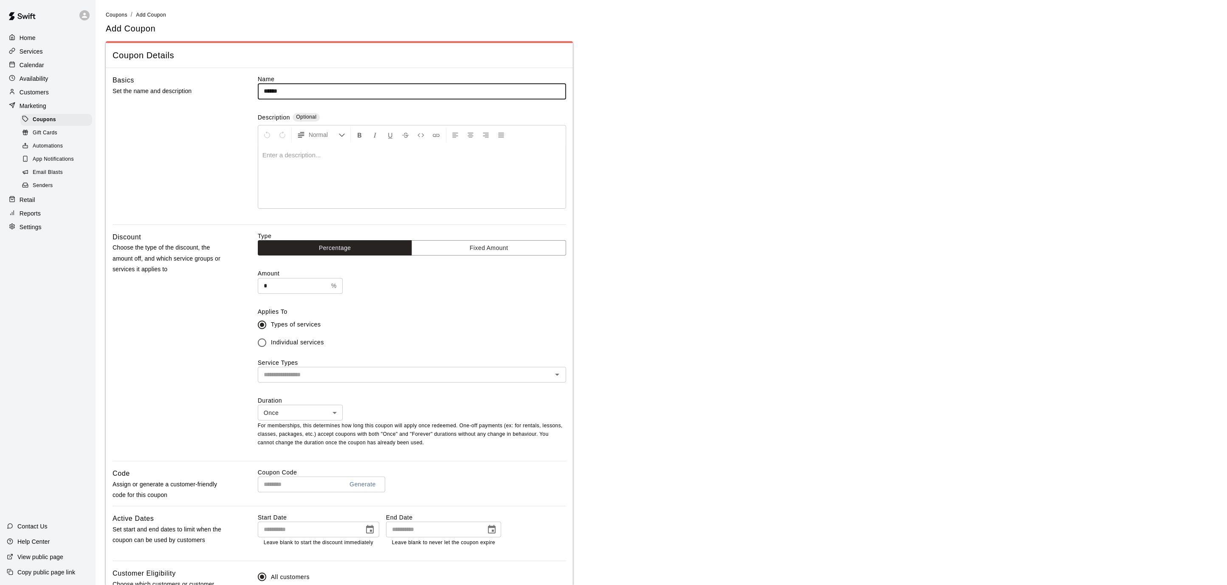
type input "******"
type input "**********"
click at [497, 244] on button "Fixed Amount" at bounding box center [489, 248] width 155 height 16
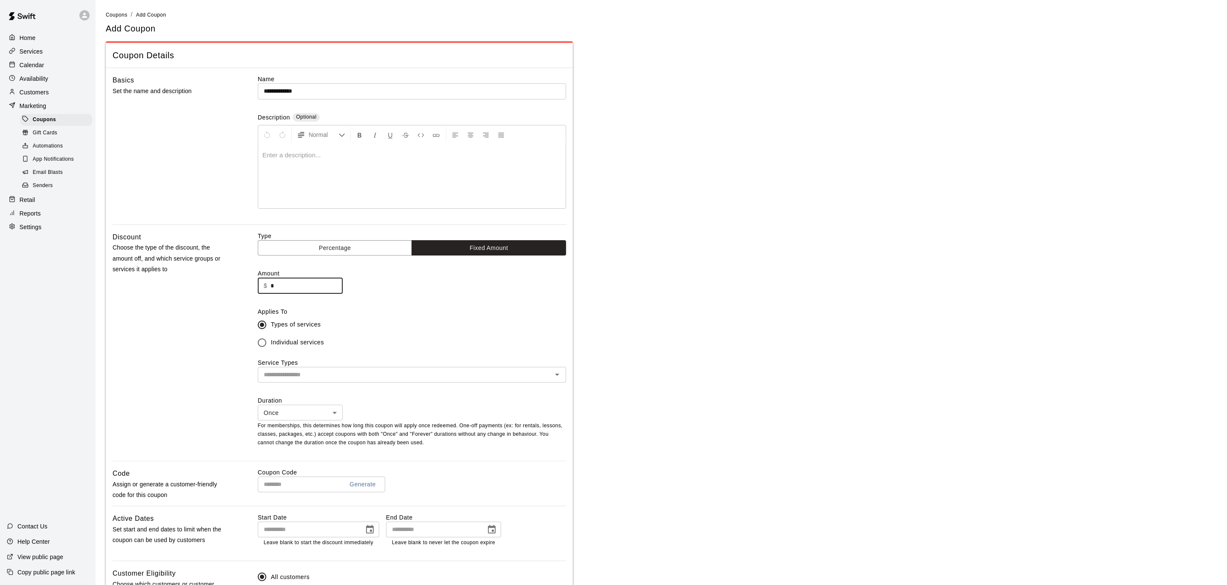
drag, startPoint x: 299, startPoint y: 283, endPoint x: 270, endPoint y: 284, distance: 28.5
click at [271, 284] on input "*" at bounding box center [307, 286] width 72 height 16
type input "*"
click at [560, 377] on icon "Open" at bounding box center [557, 374] width 10 height 10
type input "***"
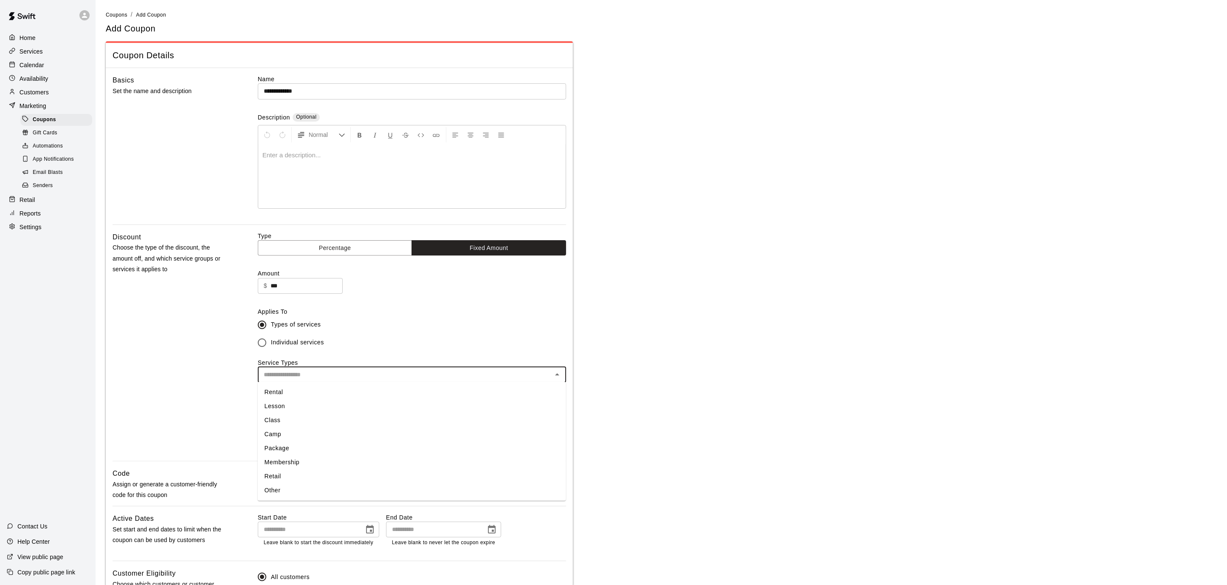
click at [489, 430] on li "Camp" at bounding box center [412, 434] width 308 height 14
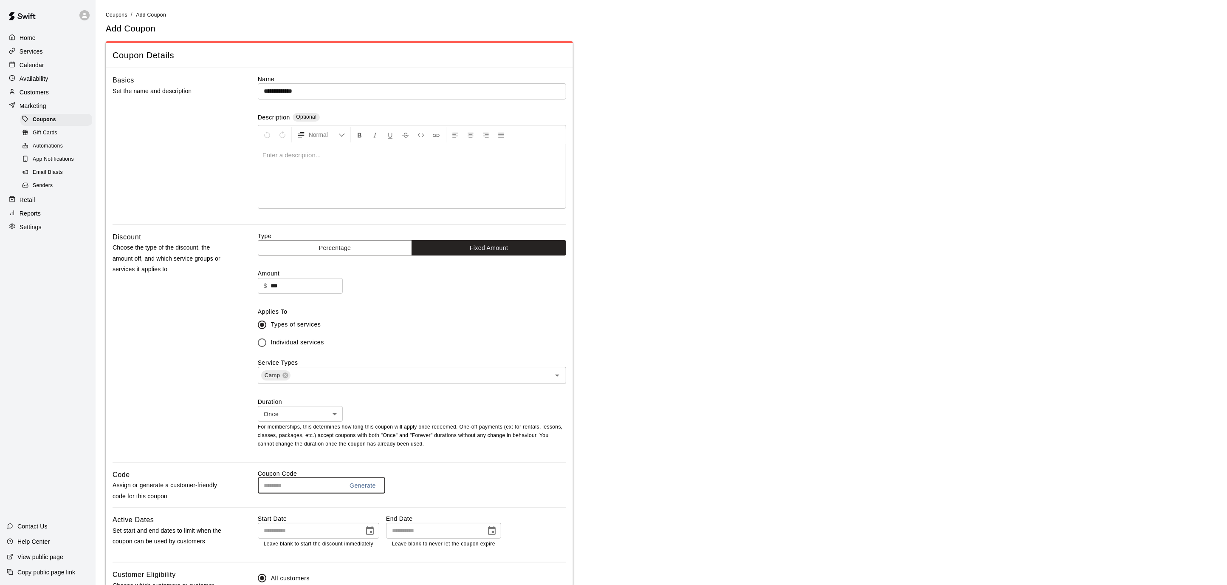
drag, startPoint x: 306, startPoint y: 485, endPoint x: 257, endPoint y: 481, distance: 49.0
click at [253, 481] on div "Code Assign or generate a customer-friendly code for this coupon Coupon Code Ge…" at bounding box center [340, 488] width 454 height 38
type input "******"
click at [374, 531] on icon "Choose date" at bounding box center [370, 531] width 10 height 10
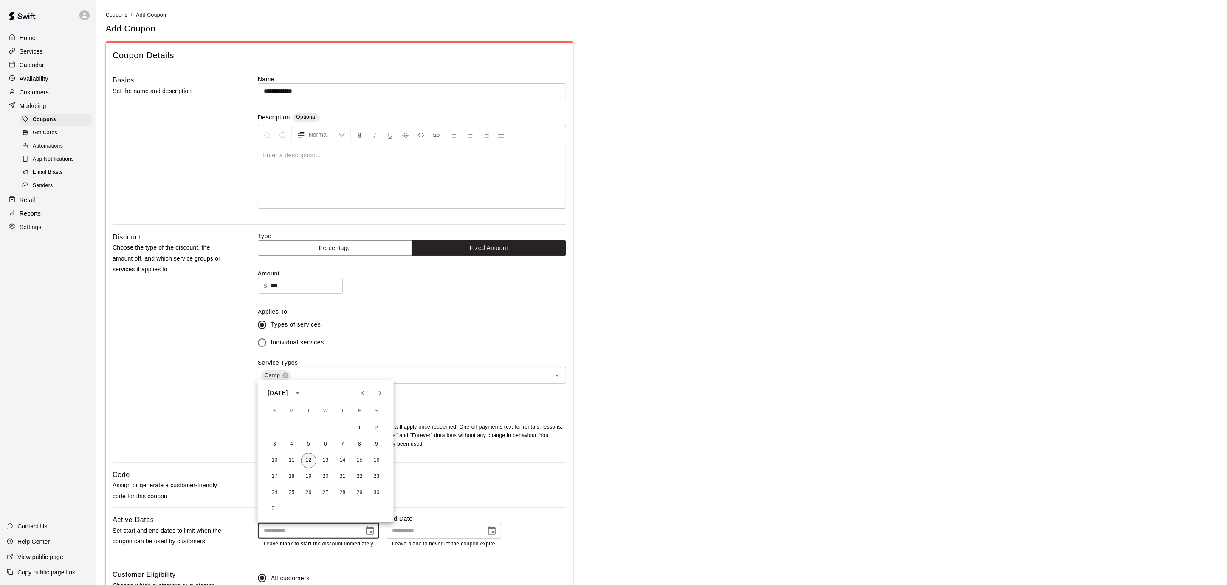
click at [313, 458] on button "12" at bounding box center [308, 459] width 15 height 15
type input "**********"
click at [489, 527] on icon "Choose date" at bounding box center [492, 530] width 8 height 8
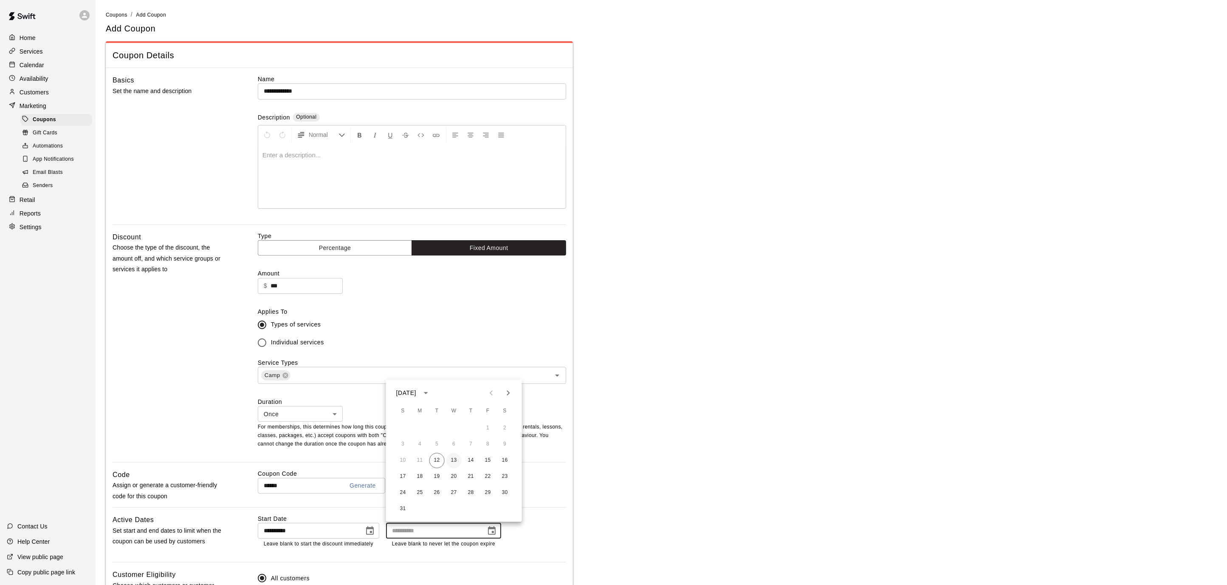
click at [453, 458] on button "13" at bounding box center [454, 459] width 15 height 15
type input "**********"
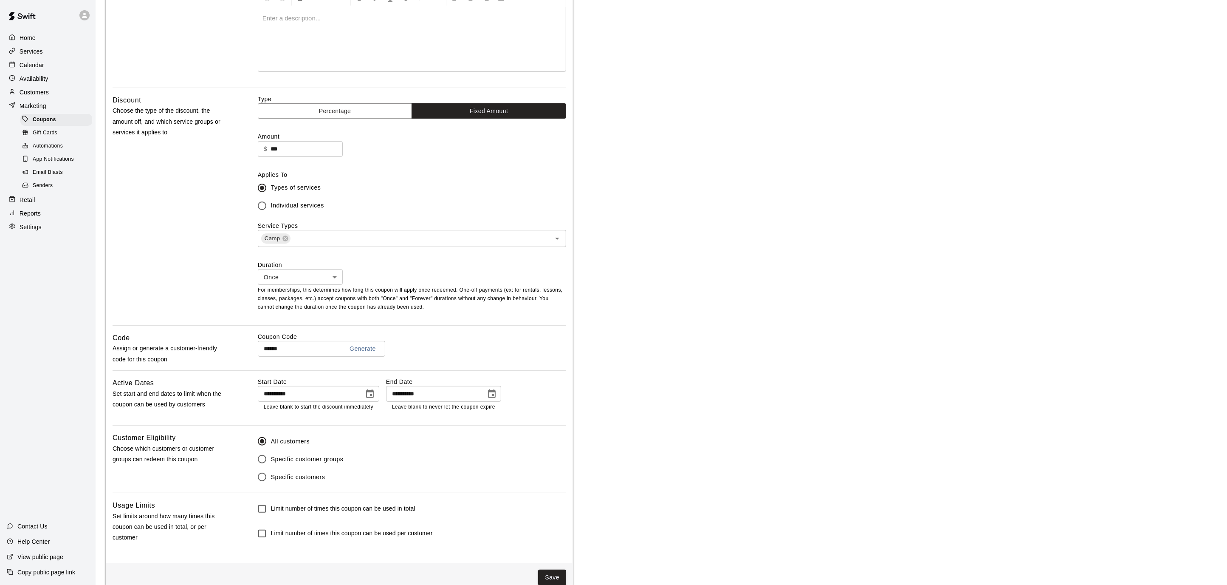
scroll to position [153, 0]
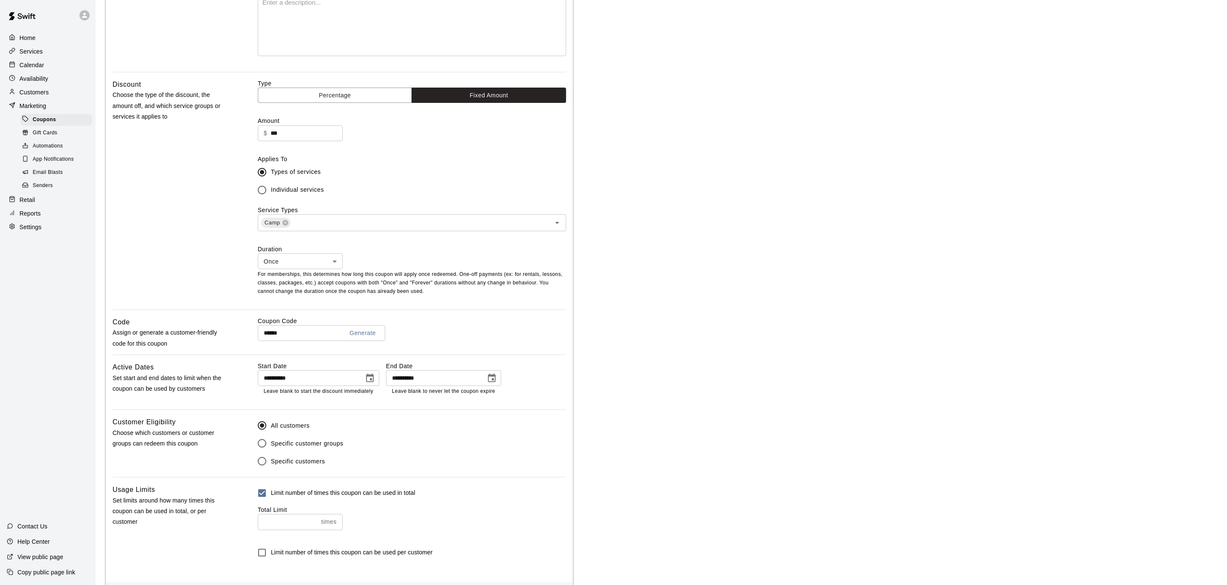
type input "*"
click at [316, 517] on input "*" at bounding box center [288, 522] width 60 height 16
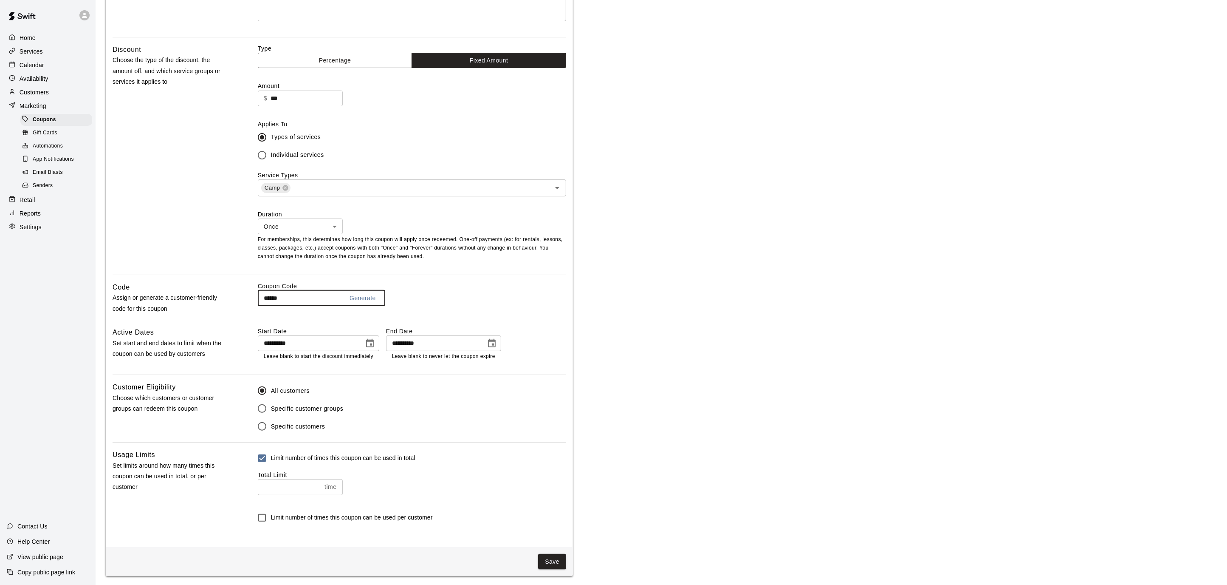
drag, startPoint x: 281, startPoint y: 296, endPoint x: 250, endPoint y: 292, distance: 31.7
click at [250, 292] on div "Code Assign or generate a customer-friendly code for this coupon Coupon Code **…" at bounding box center [340, 301] width 454 height 38
click at [560, 560] on button "Save" at bounding box center [552, 562] width 28 height 16
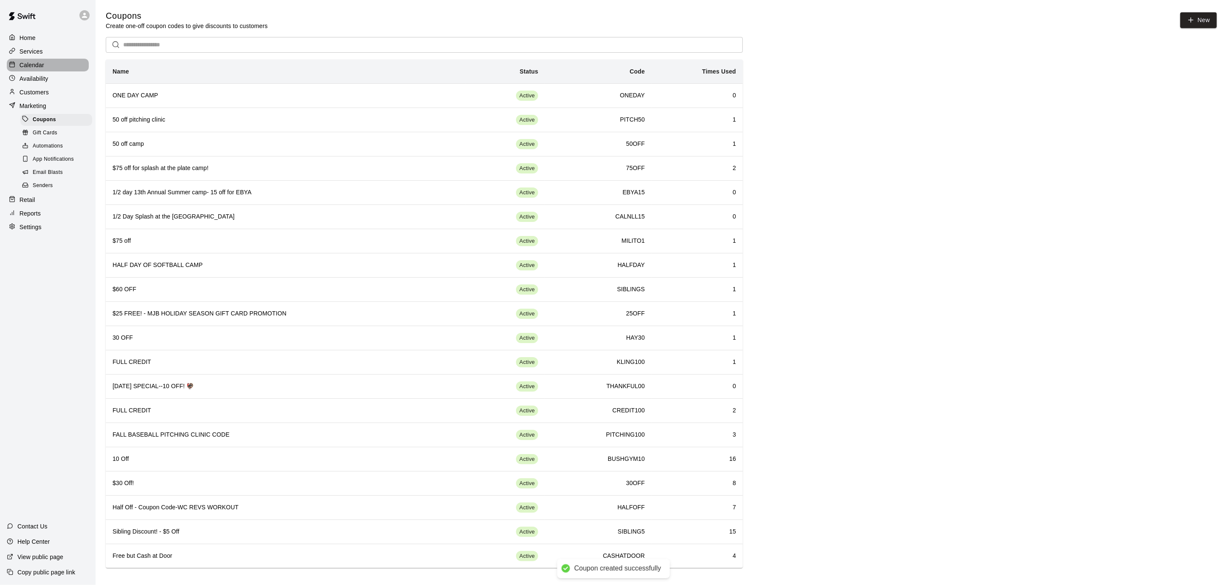
click at [29, 61] on p "Calendar" at bounding box center [32, 65] width 25 height 8
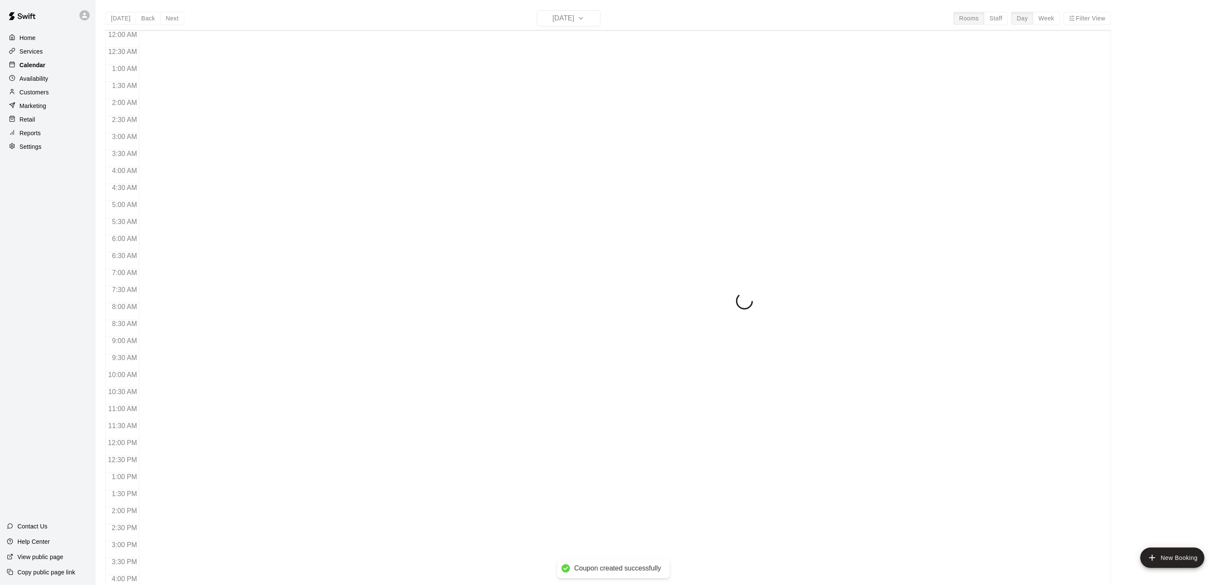
scroll to position [252, 0]
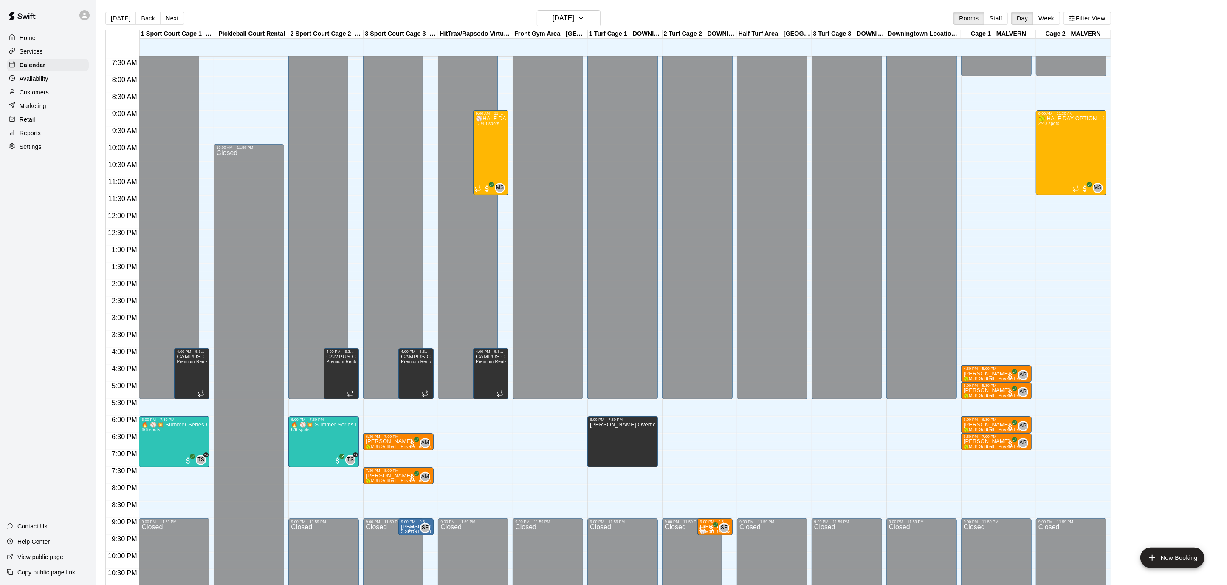
click at [31, 107] on p "Marketing" at bounding box center [33, 106] width 27 height 8
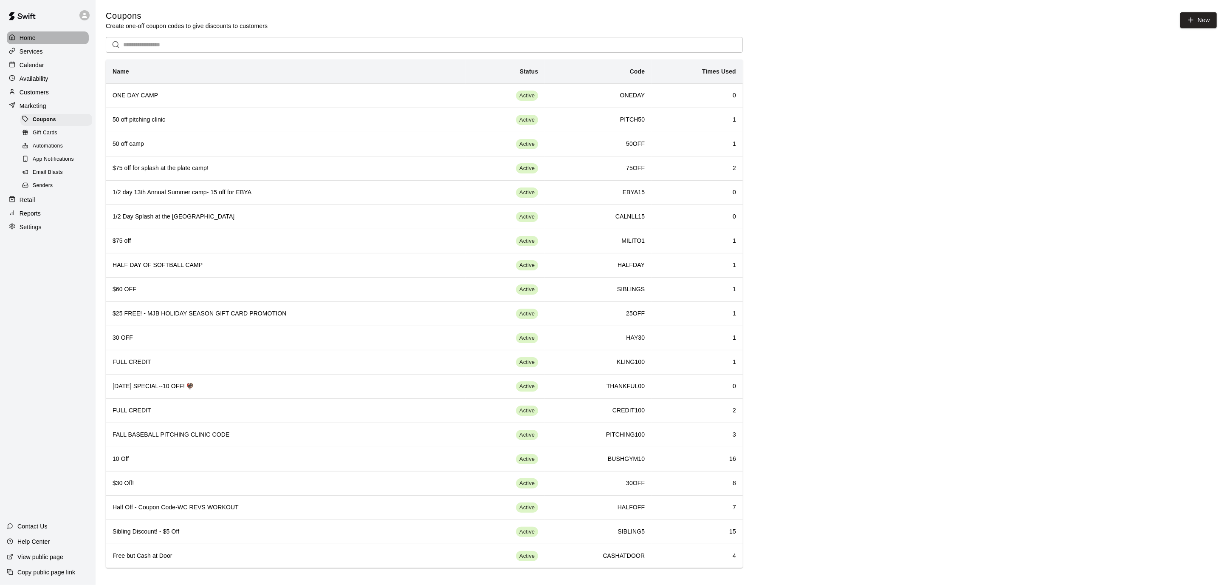
click at [32, 38] on p "Home" at bounding box center [28, 38] width 16 height 8
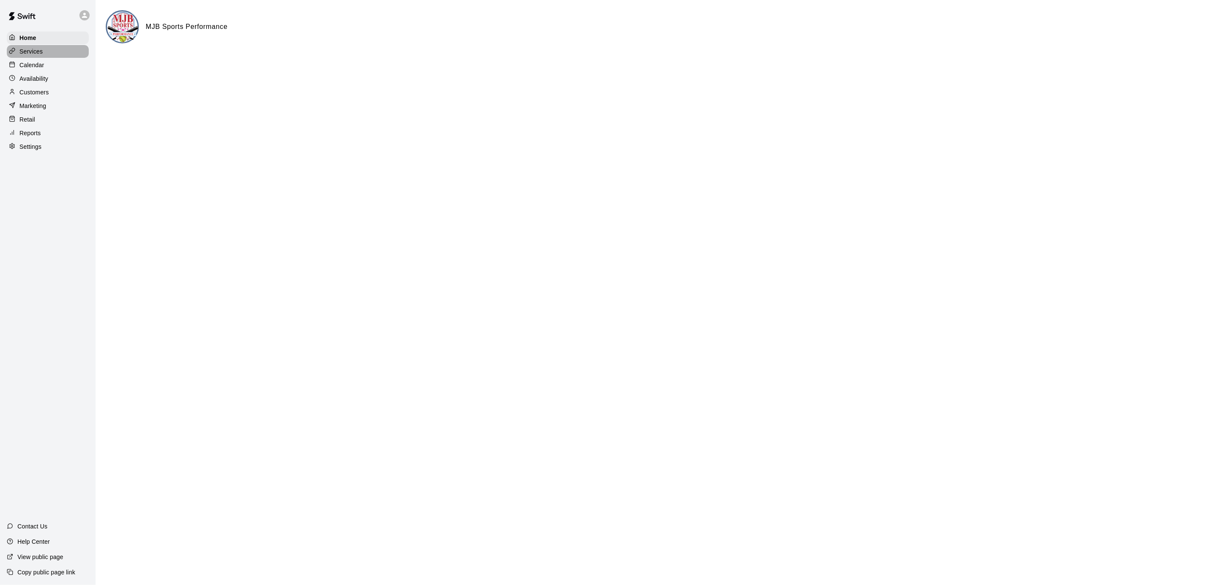
click at [39, 53] on p "Services" at bounding box center [31, 51] width 23 height 8
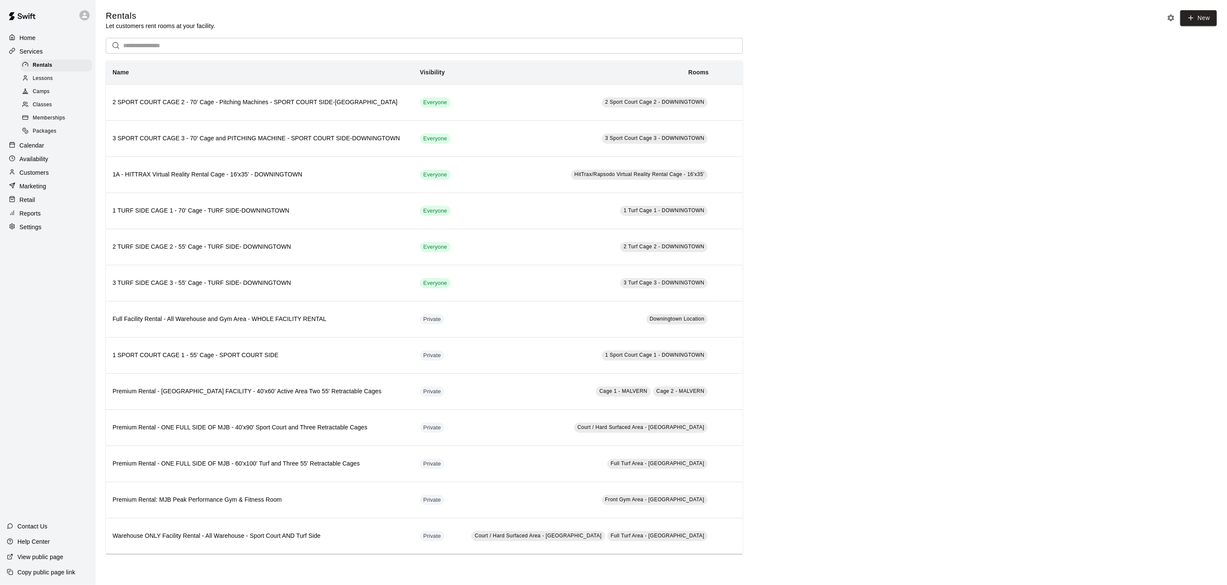
click at [45, 110] on div "Classes" at bounding box center [56, 105] width 72 height 12
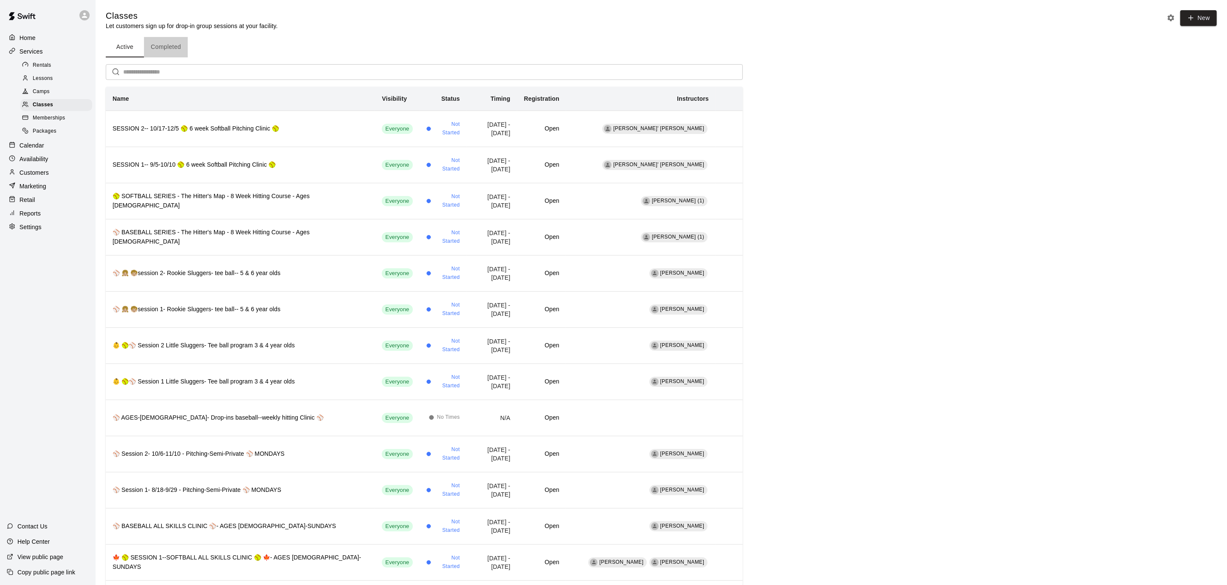
click at [171, 45] on button "Completed" at bounding box center [166, 47] width 44 height 20
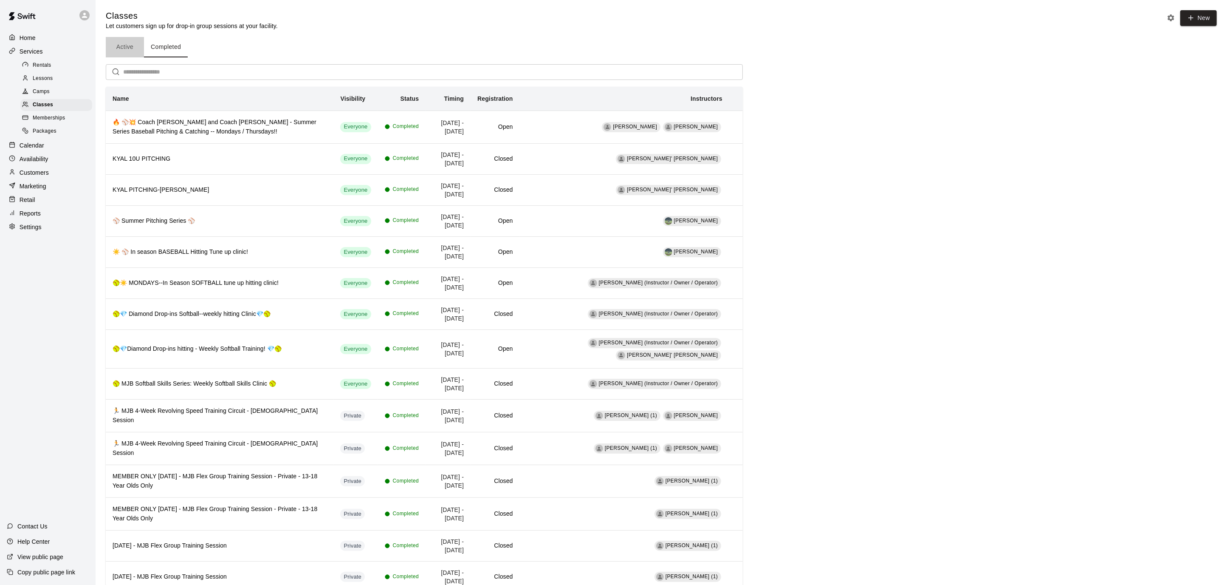
click at [119, 45] on button "Active" at bounding box center [125, 47] width 38 height 20
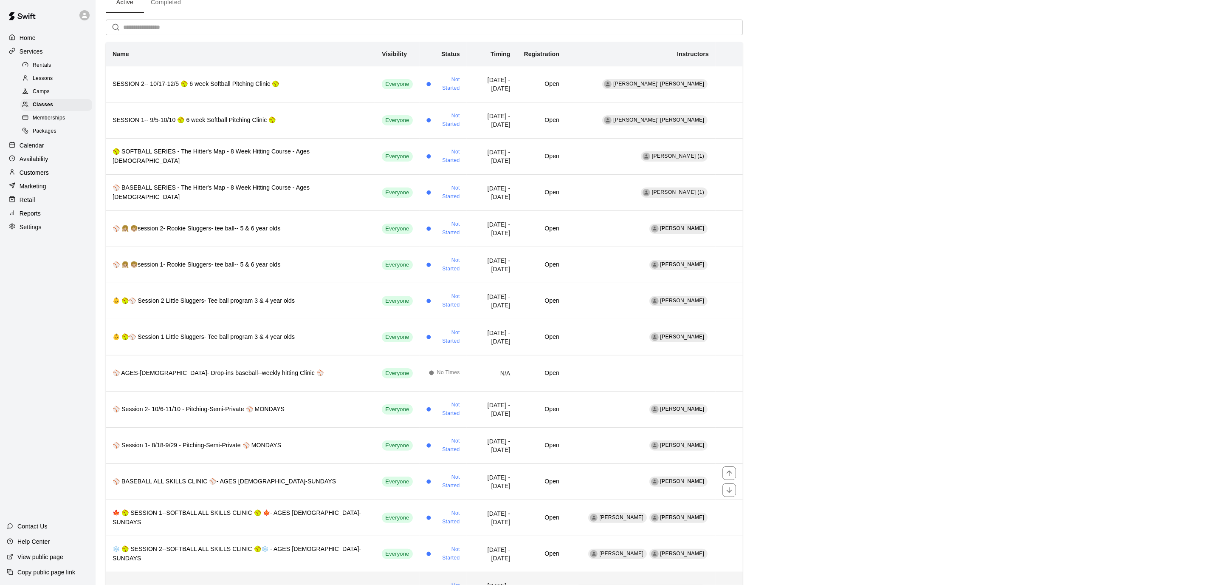
scroll to position [40, 0]
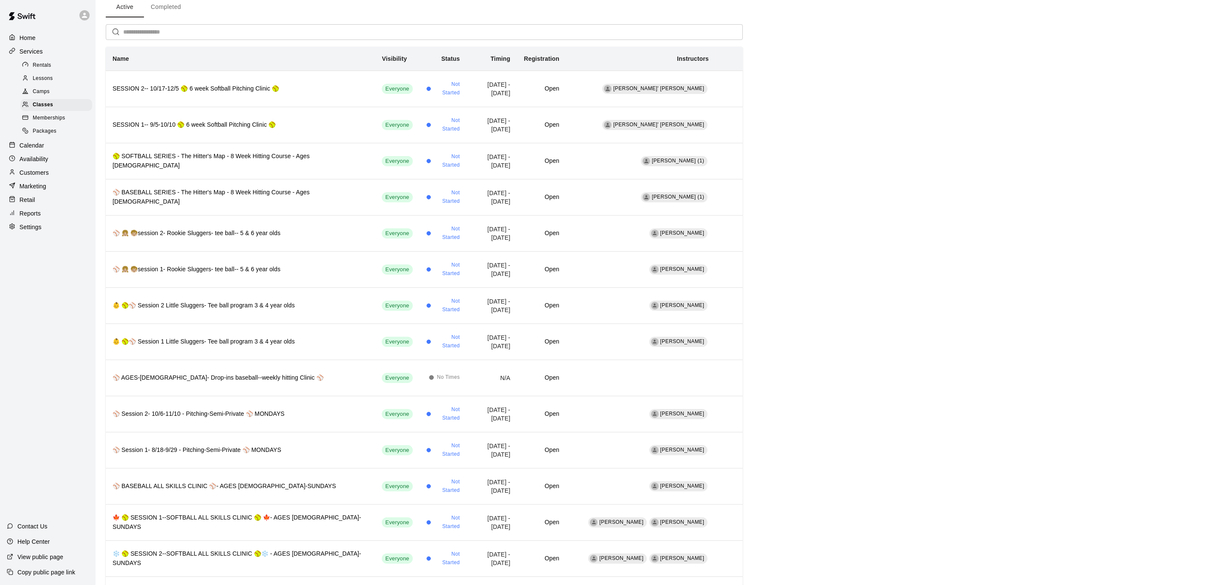
click at [175, 5] on button "Completed" at bounding box center [166, 7] width 44 height 20
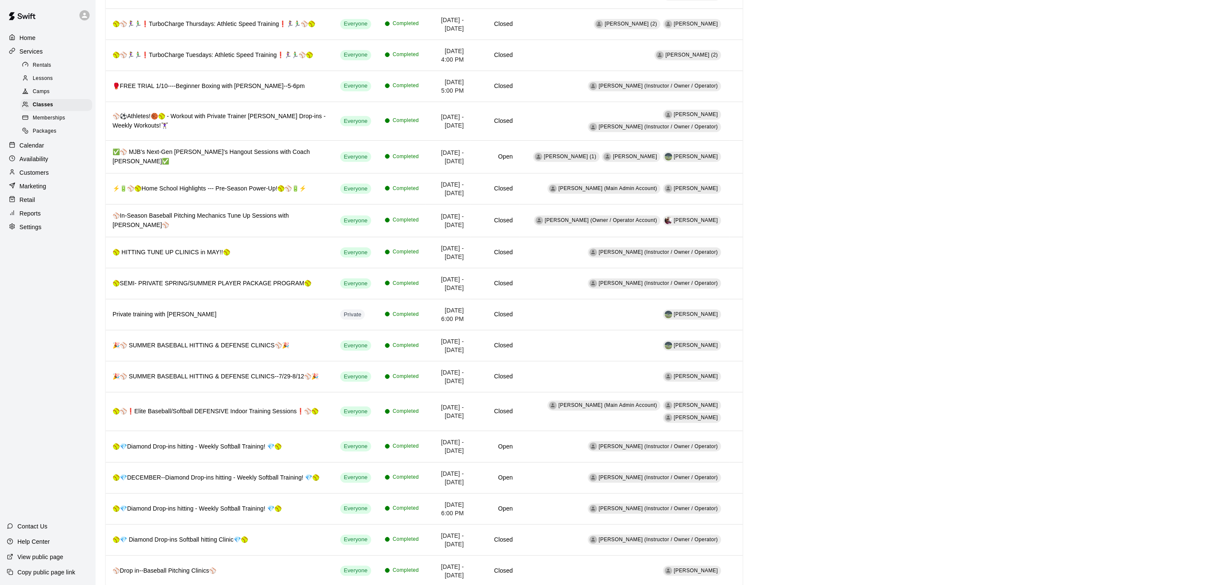
scroll to position [966, 0]
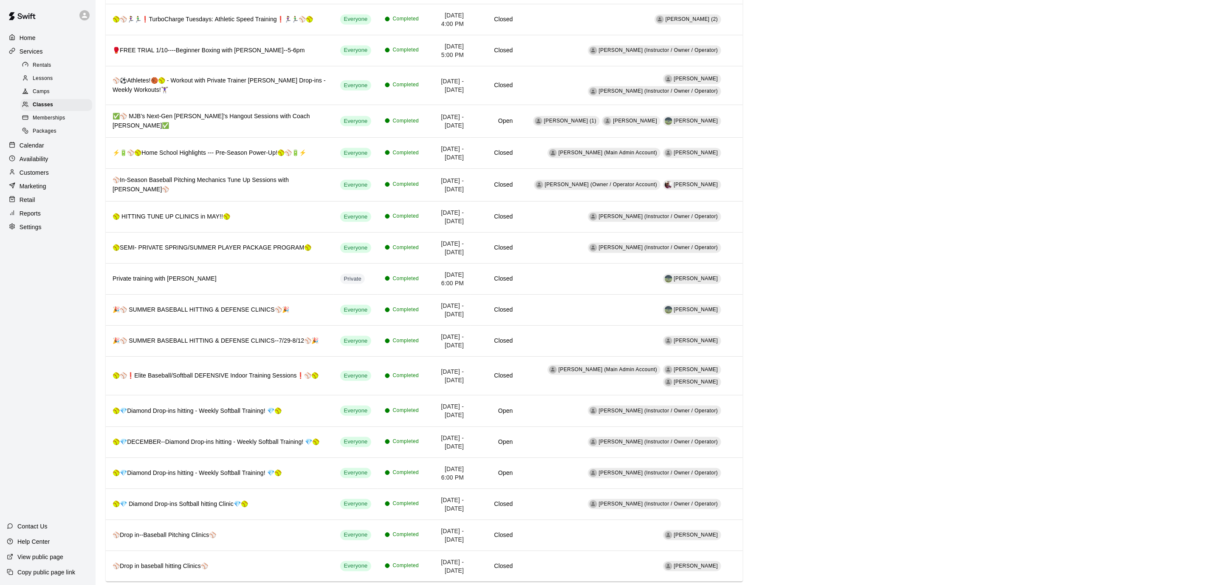
click at [48, 85] on link "Camps" at bounding box center [57, 91] width 75 height 13
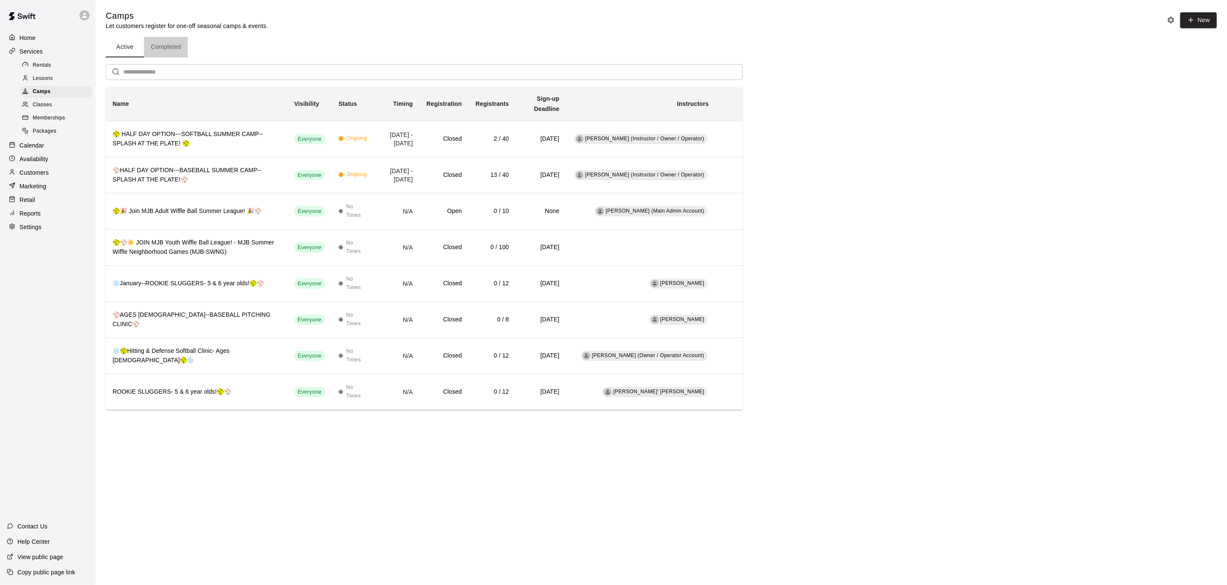
click at [172, 48] on button "Completed" at bounding box center [166, 47] width 44 height 20
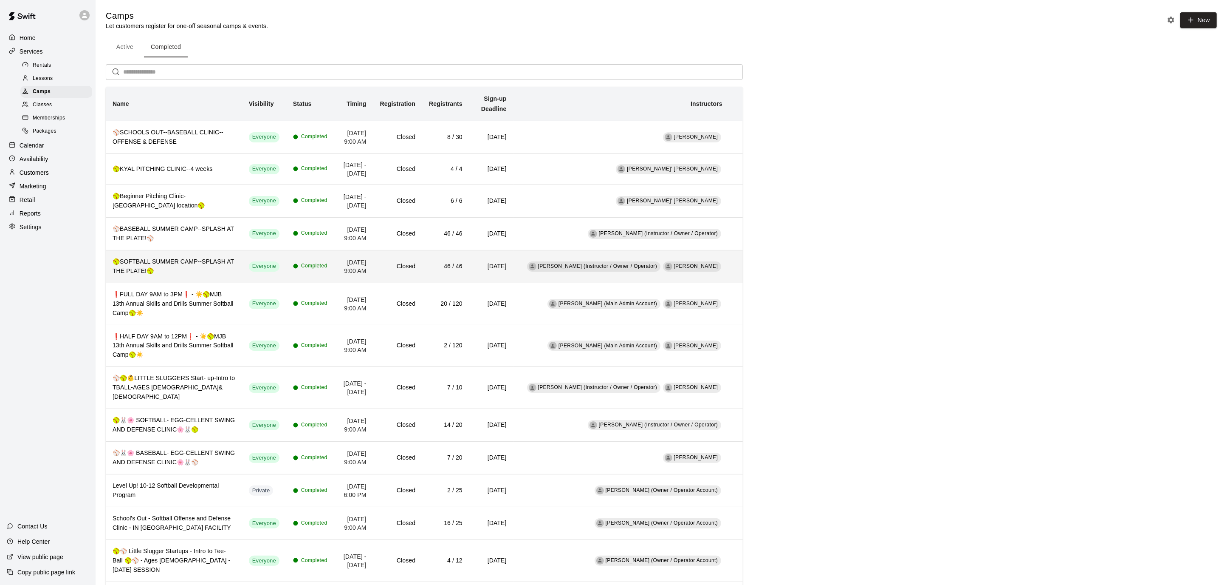
click at [190, 276] on h6 "🥎SOFTBALL SUMMER CAMP--SPLASH AT THE PLATE!🥎" at bounding box center [174, 266] width 123 height 19
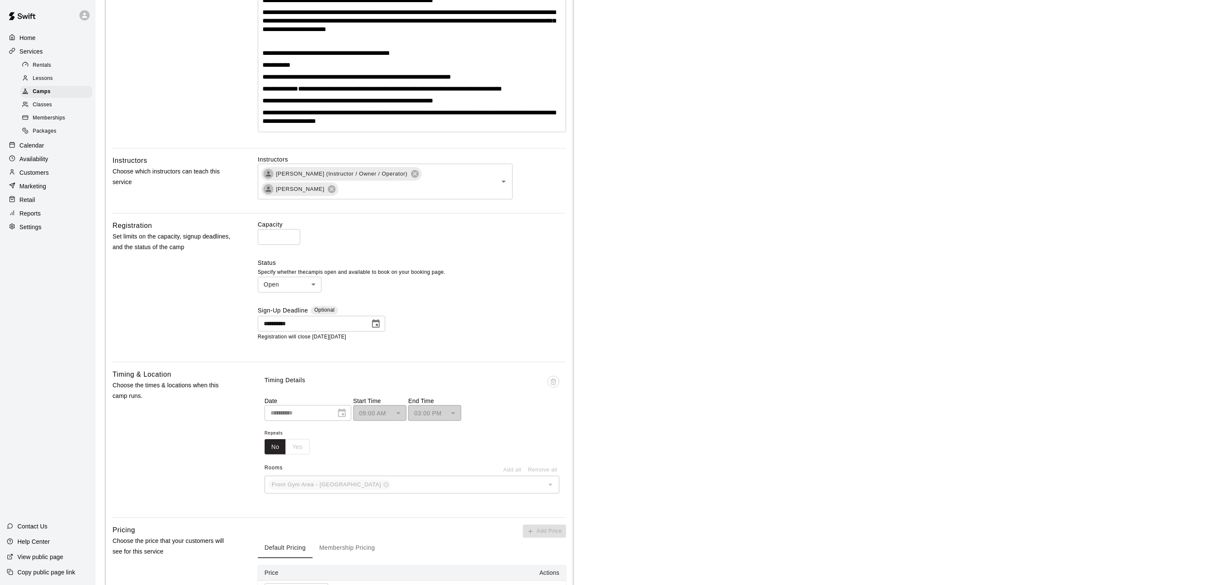
scroll to position [288, 0]
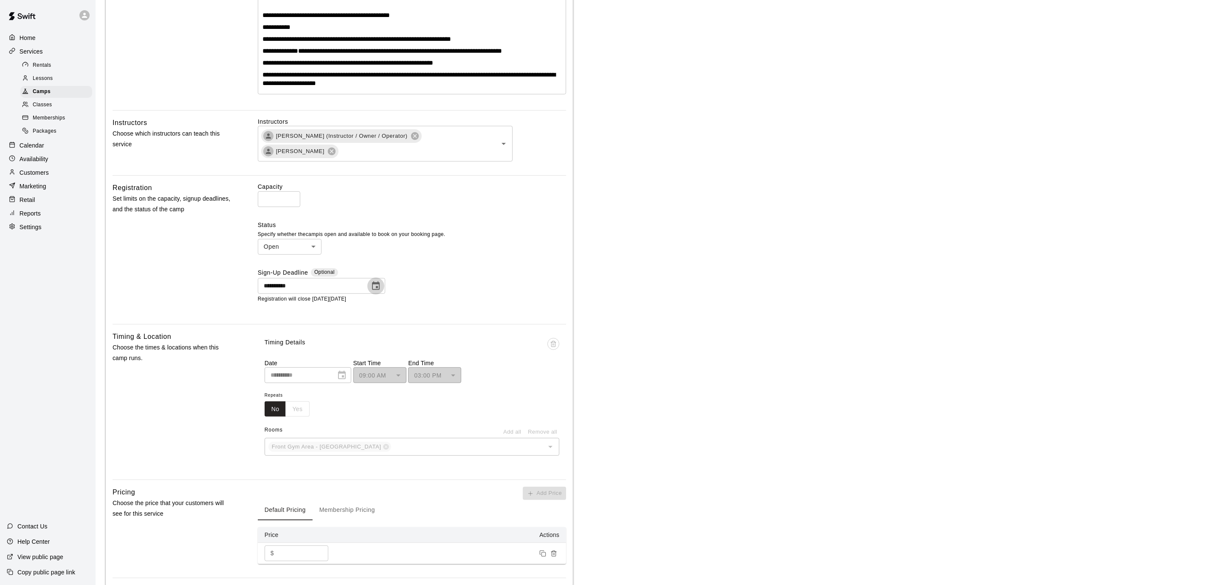
click at [376, 291] on icon "Choose date, selected date is Aug 12, 2025" at bounding box center [376, 286] width 10 height 10
click at [326, 381] on button "13" at bounding box center [325, 381] width 15 height 15
type input "**********"
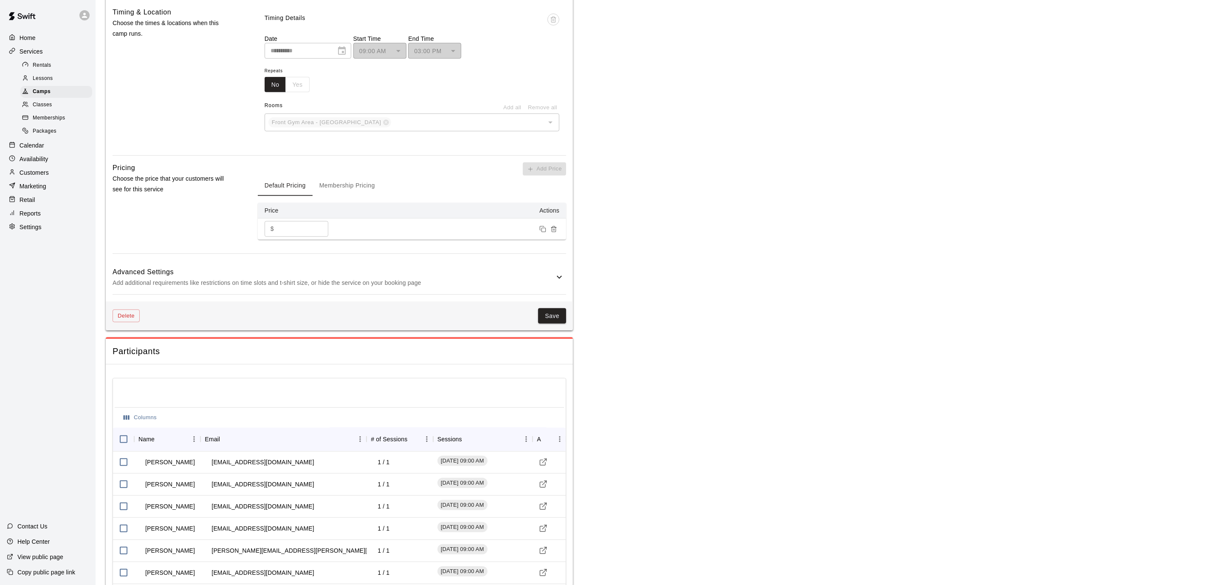
scroll to position [726, 0]
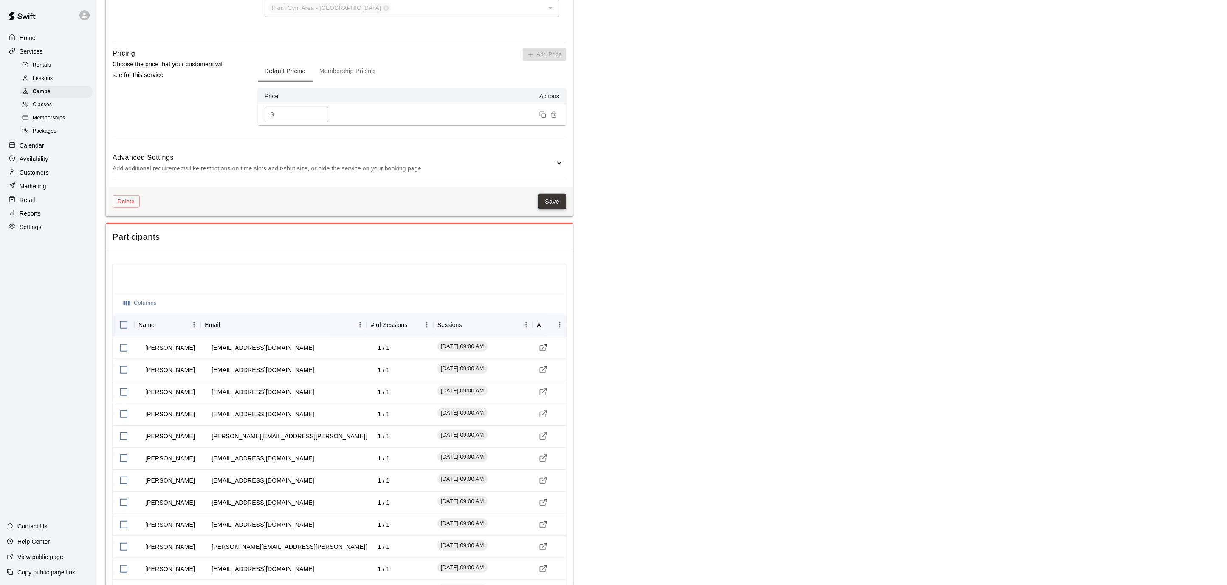
click at [542, 208] on button "Save" at bounding box center [552, 202] width 28 height 16
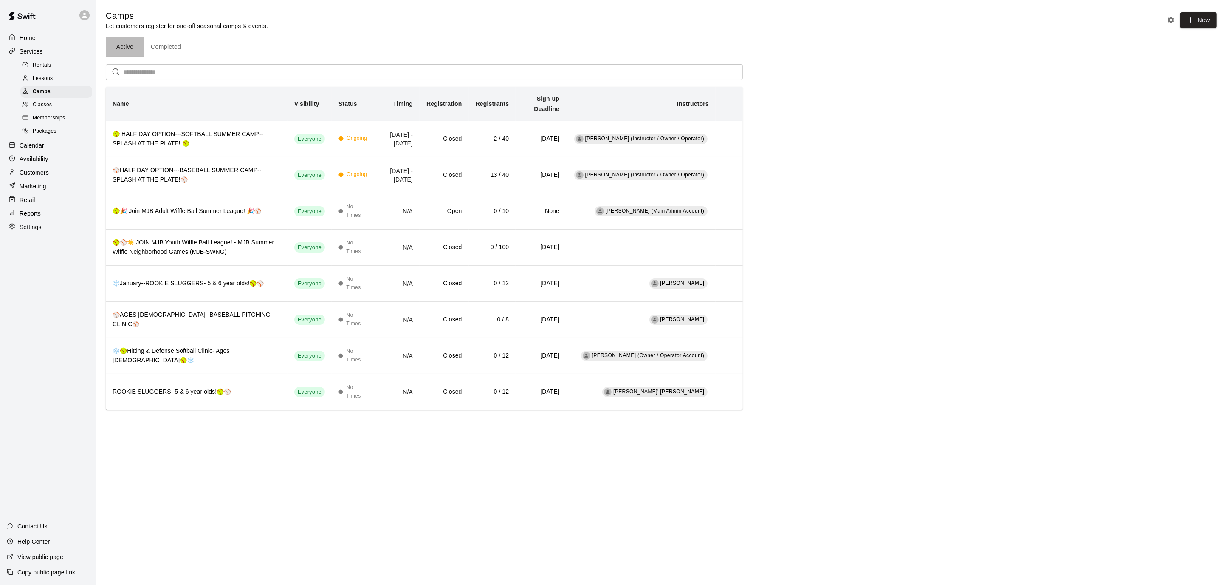
click at [127, 44] on button "Active" at bounding box center [125, 47] width 38 height 20
click at [158, 44] on button "Completed" at bounding box center [166, 47] width 44 height 20
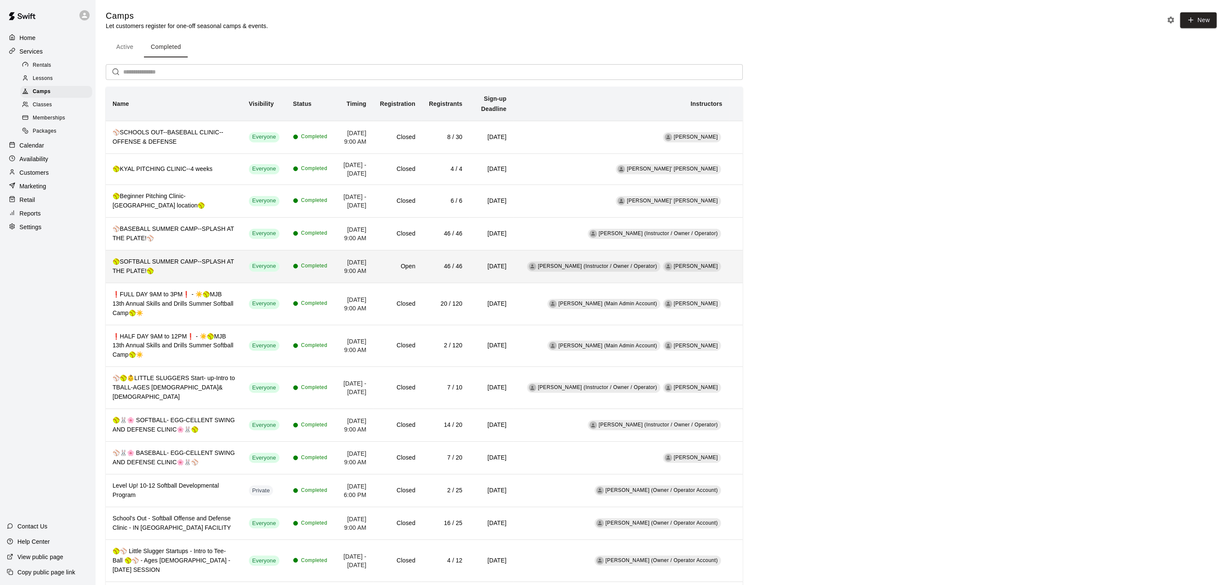
click at [155, 269] on h6 "🥎SOFTBALL SUMMER CAMP--SPLASH AT THE PLATE!🥎" at bounding box center [174, 266] width 123 height 19
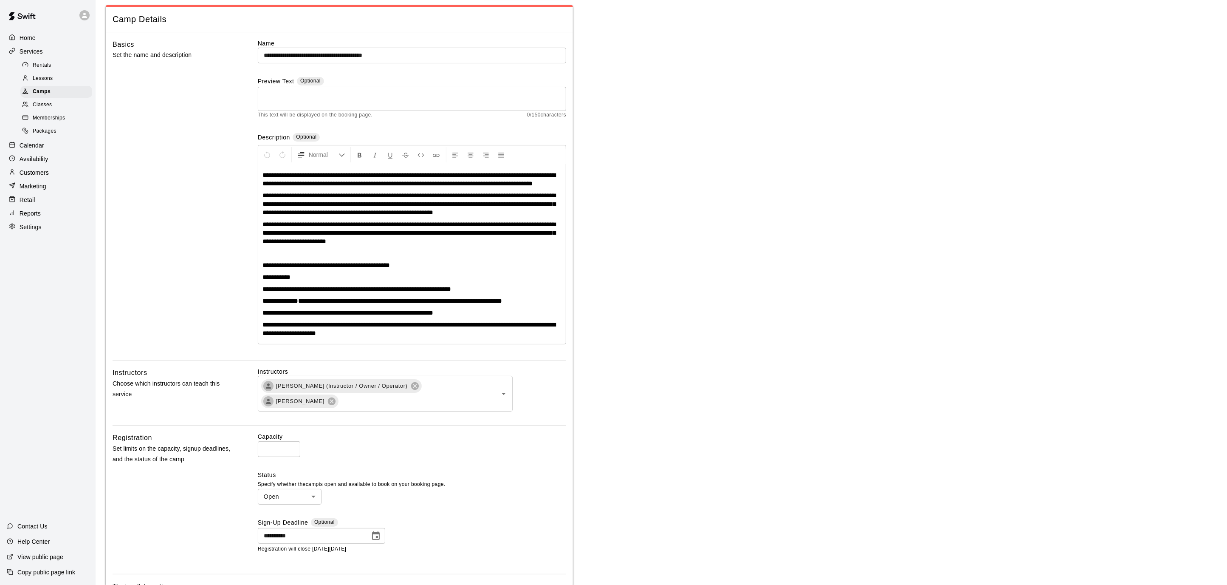
scroll to position [44, 0]
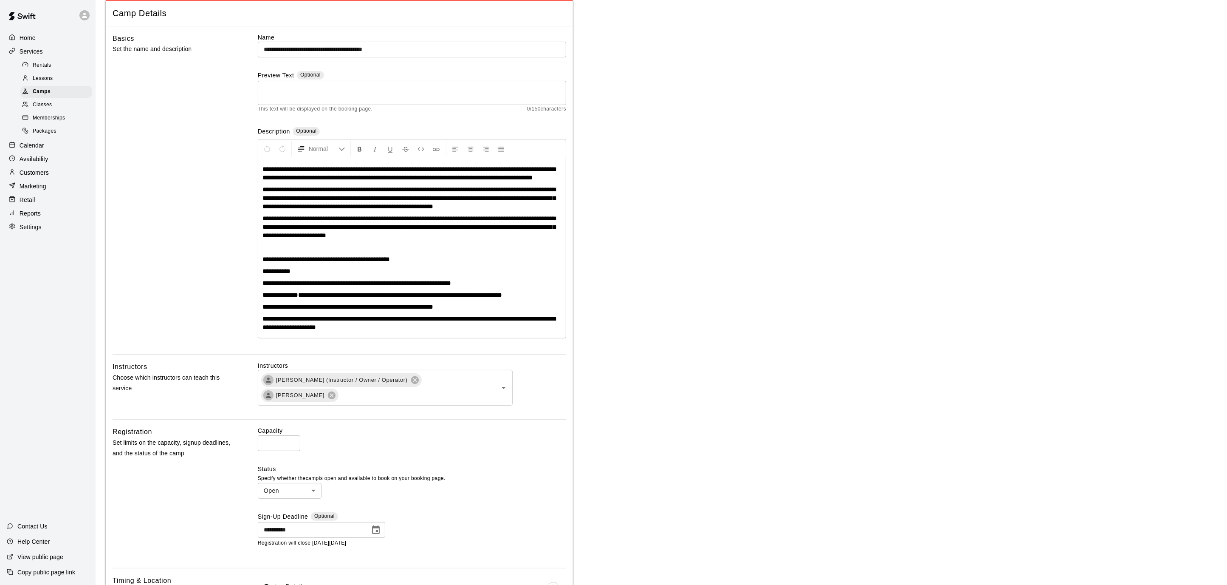
type input "**"
click at [293, 446] on input "**" at bounding box center [279, 443] width 42 height 16
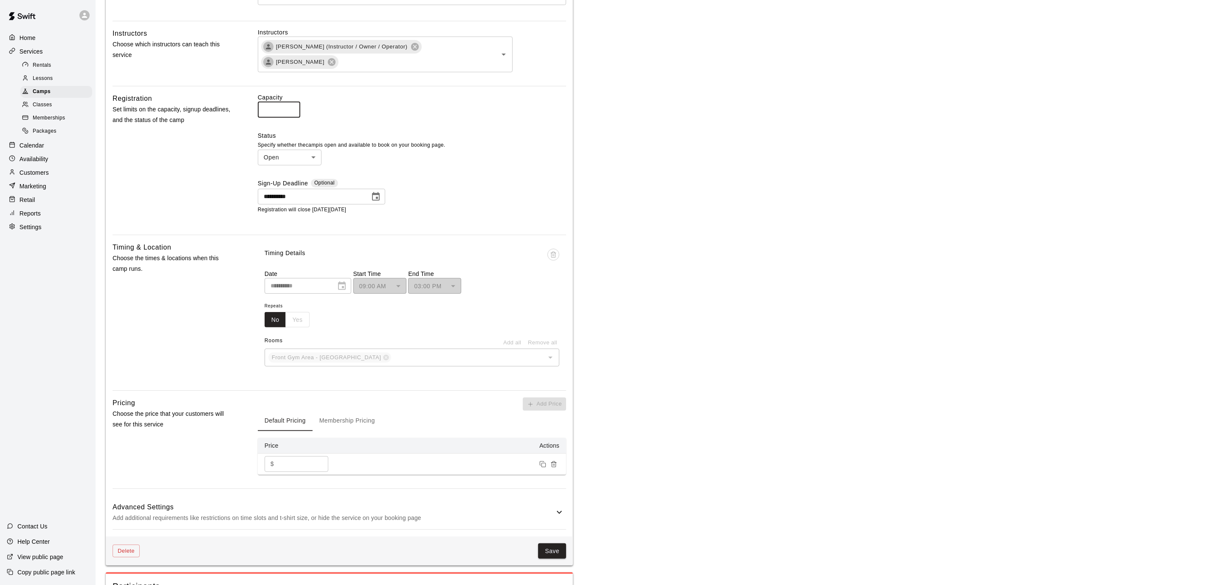
scroll to position [427, 0]
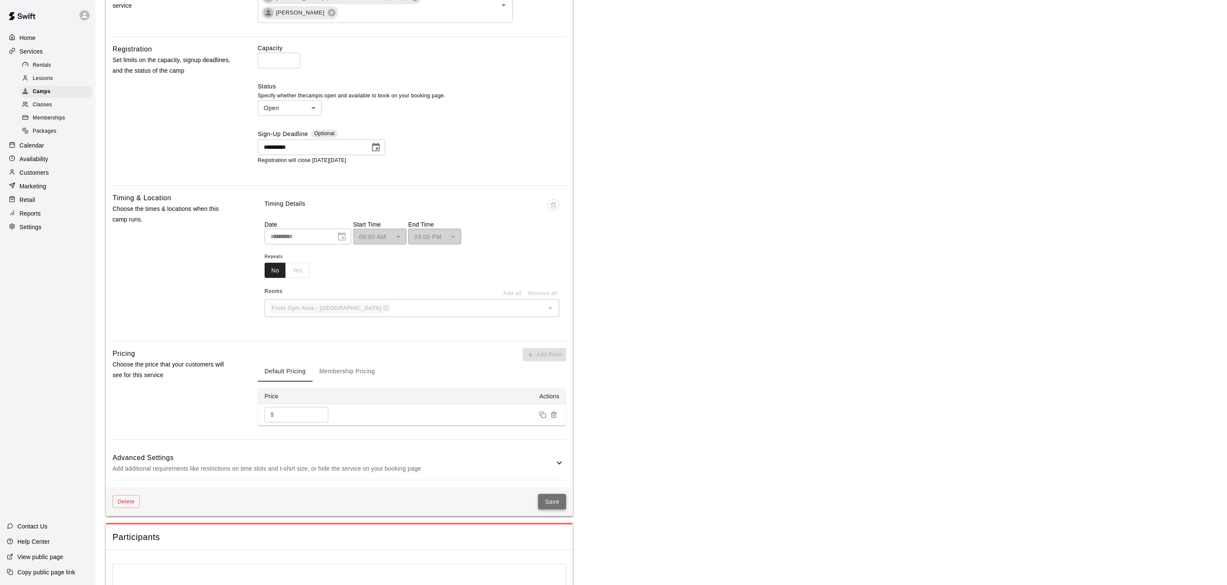
click at [553, 509] on button "Save" at bounding box center [552, 502] width 28 height 16
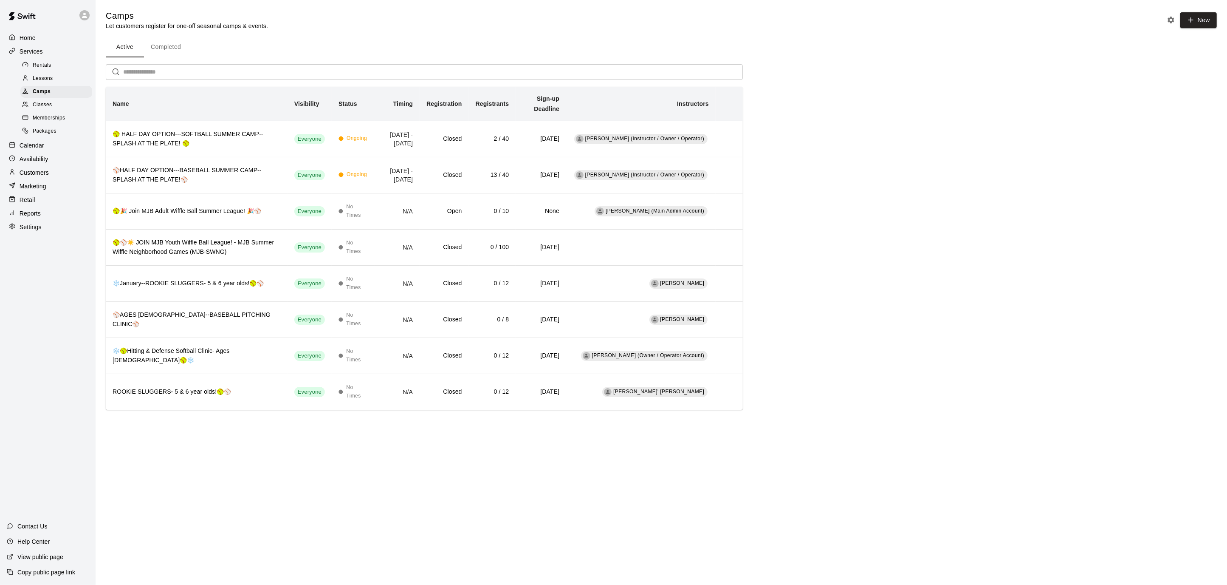
click at [179, 45] on button "Completed" at bounding box center [166, 47] width 44 height 20
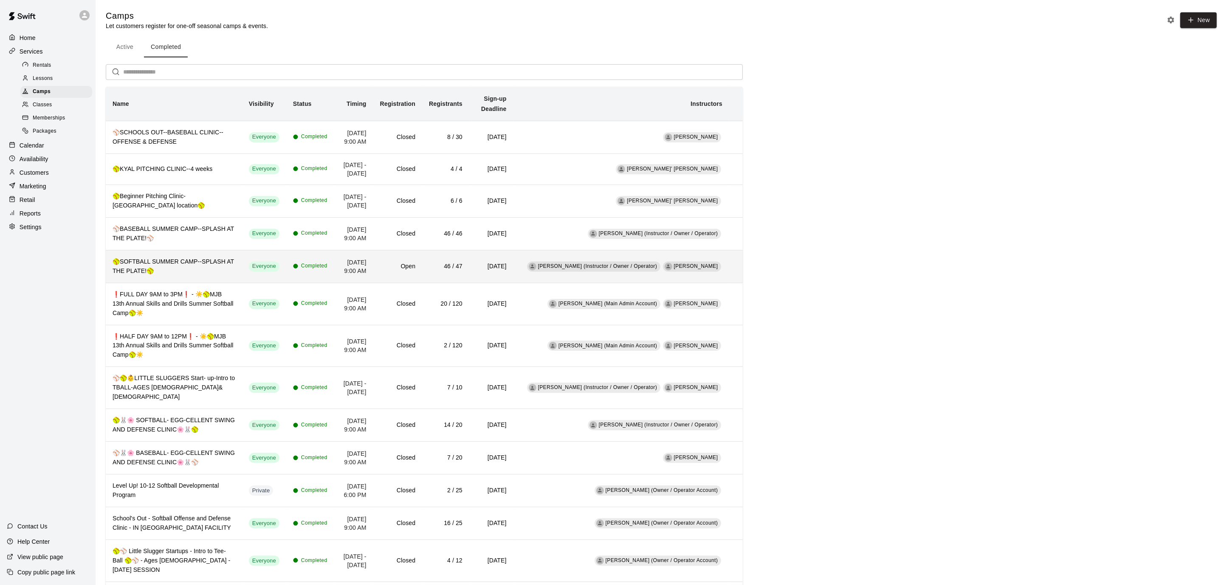
click at [242, 276] on td "Everyone" at bounding box center [264, 266] width 44 height 33
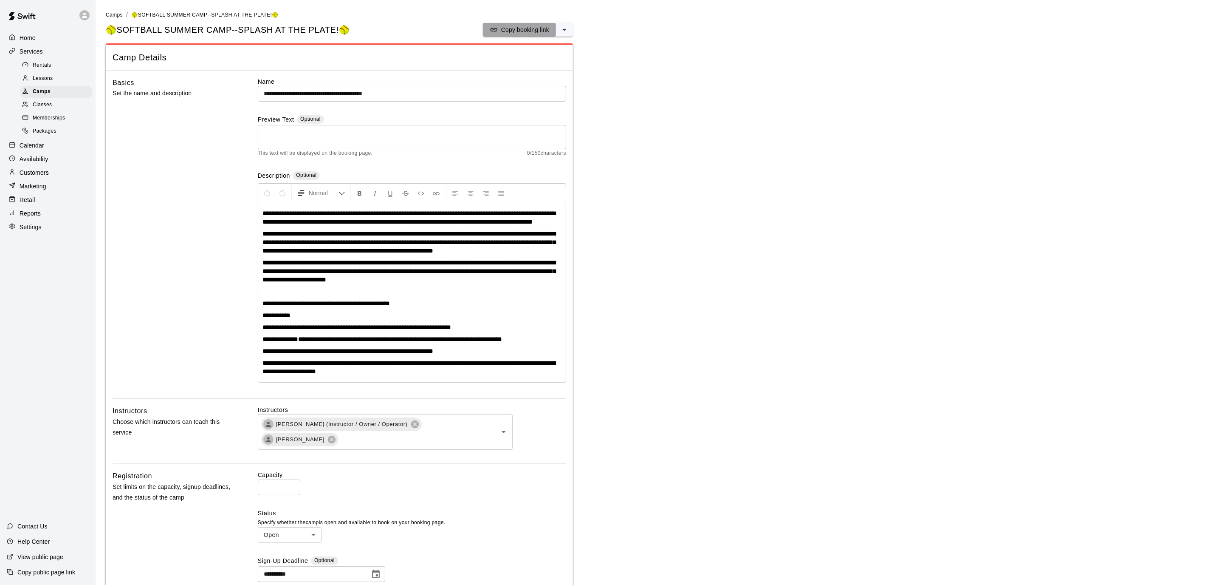
click at [512, 29] on p "Copy booking link" at bounding box center [525, 29] width 48 height 8
click at [526, 28] on p "Copy booking link" at bounding box center [525, 29] width 48 height 8
click at [36, 185] on p "Marketing" at bounding box center [33, 186] width 27 height 8
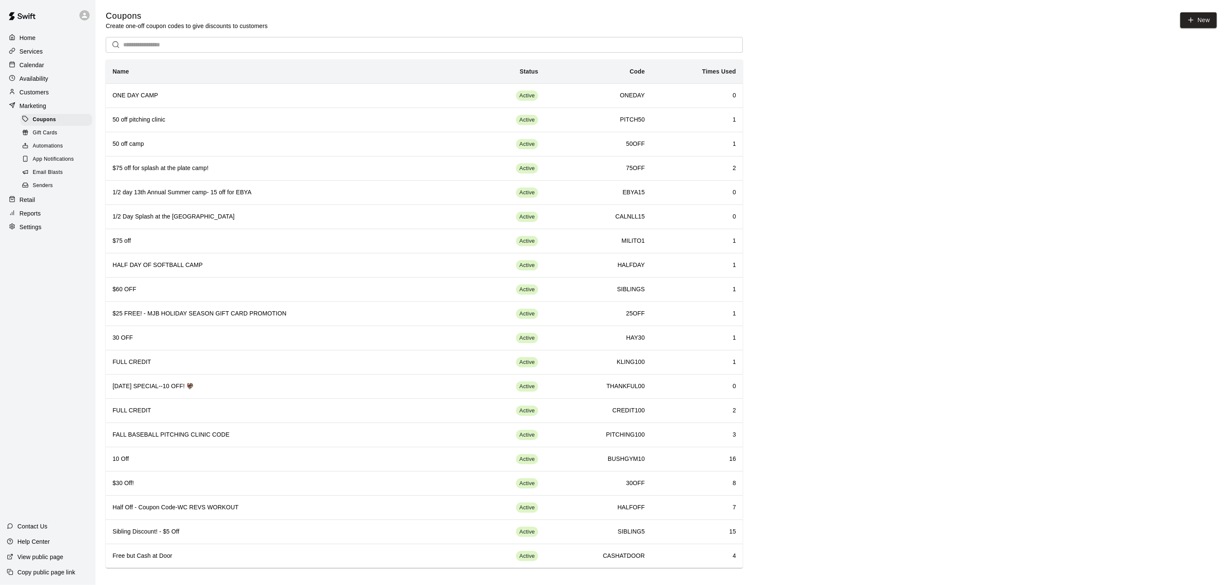
click at [28, 34] on p "Home" at bounding box center [28, 38] width 16 height 8
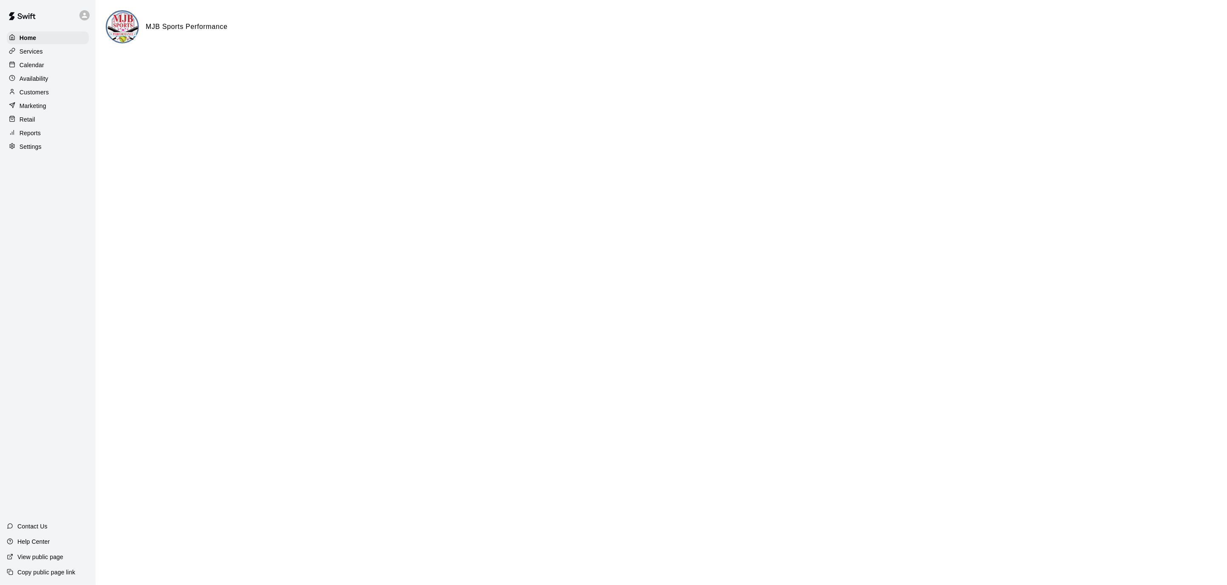
click at [48, 62] on div "Calendar" at bounding box center [48, 65] width 82 height 13
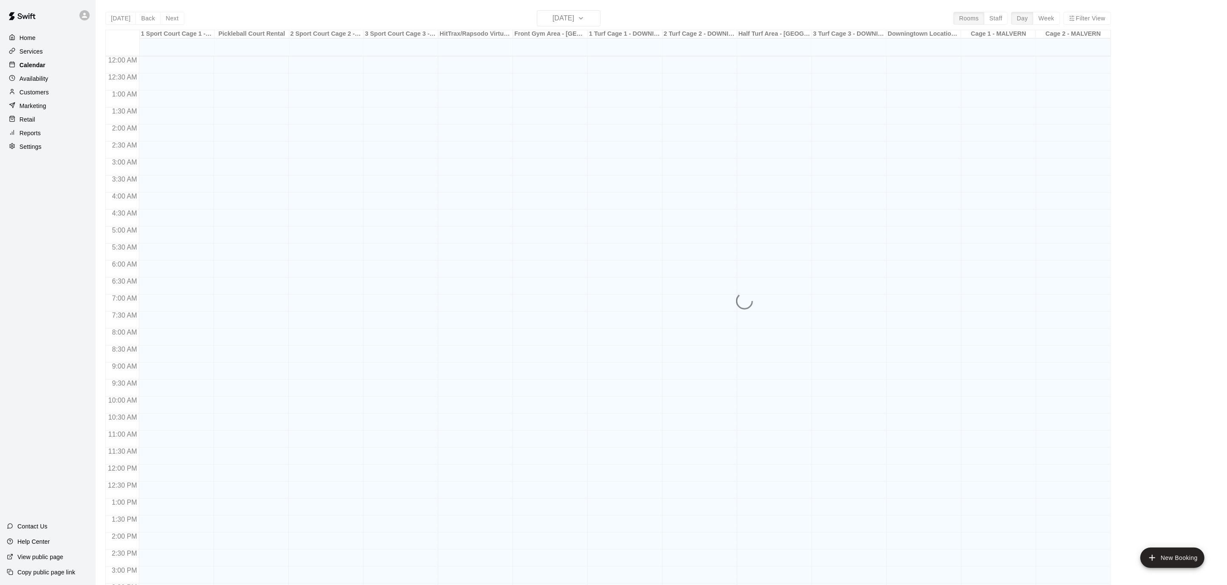
scroll to position [252, 0]
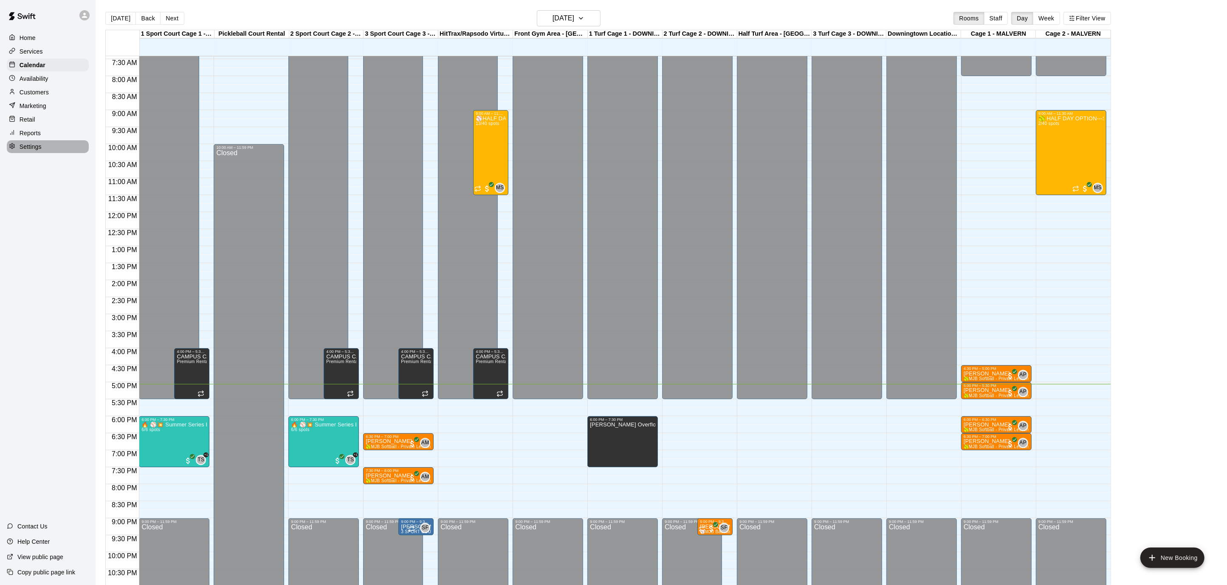
click at [28, 148] on p "Settings" at bounding box center [31, 146] width 22 height 8
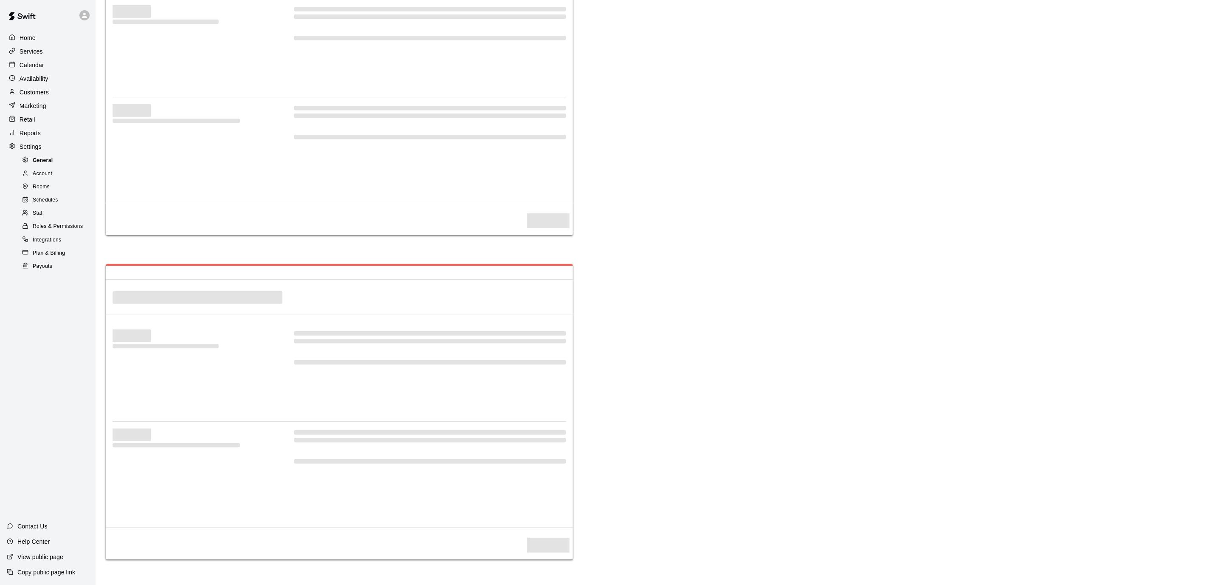
select select "**"
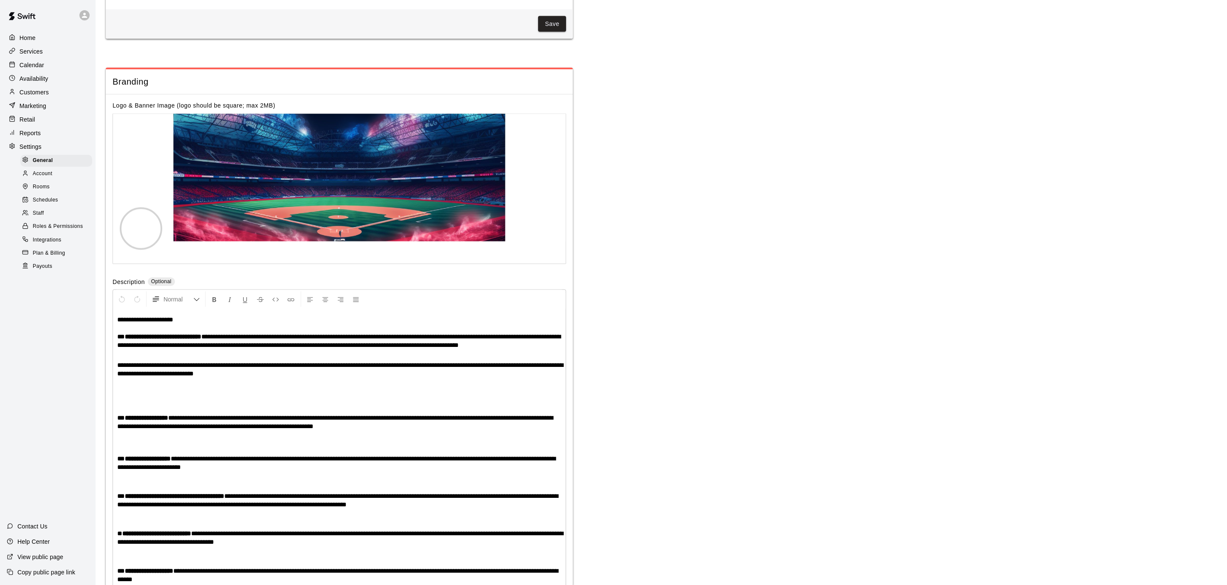
scroll to position [1586, 0]
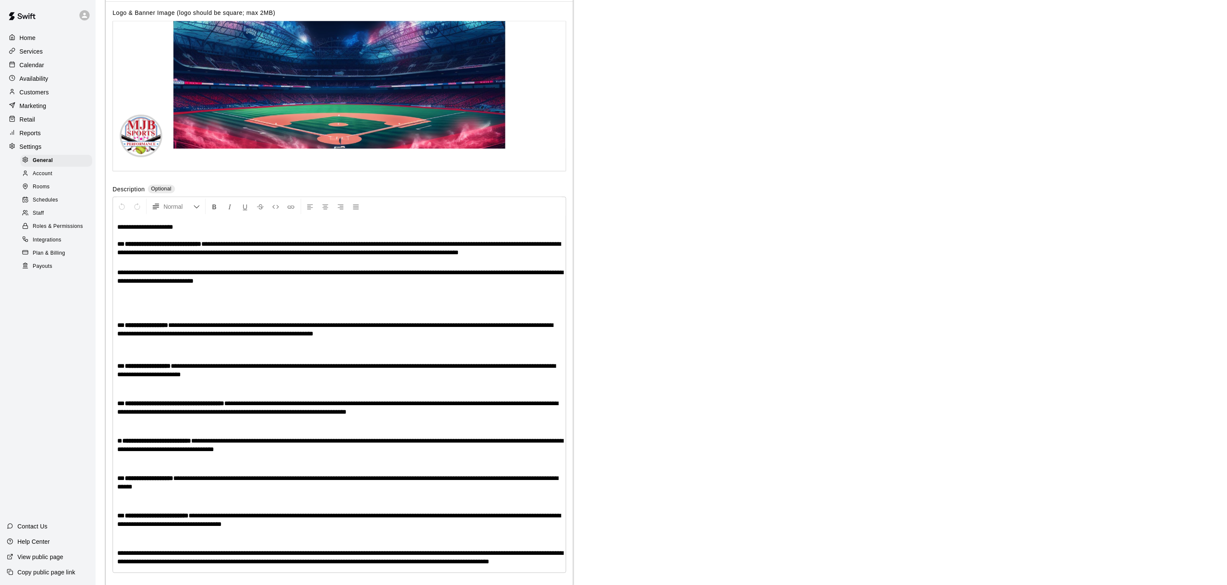
click at [49, 263] on span "Payouts" at bounding box center [43, 266] width 20 height 8
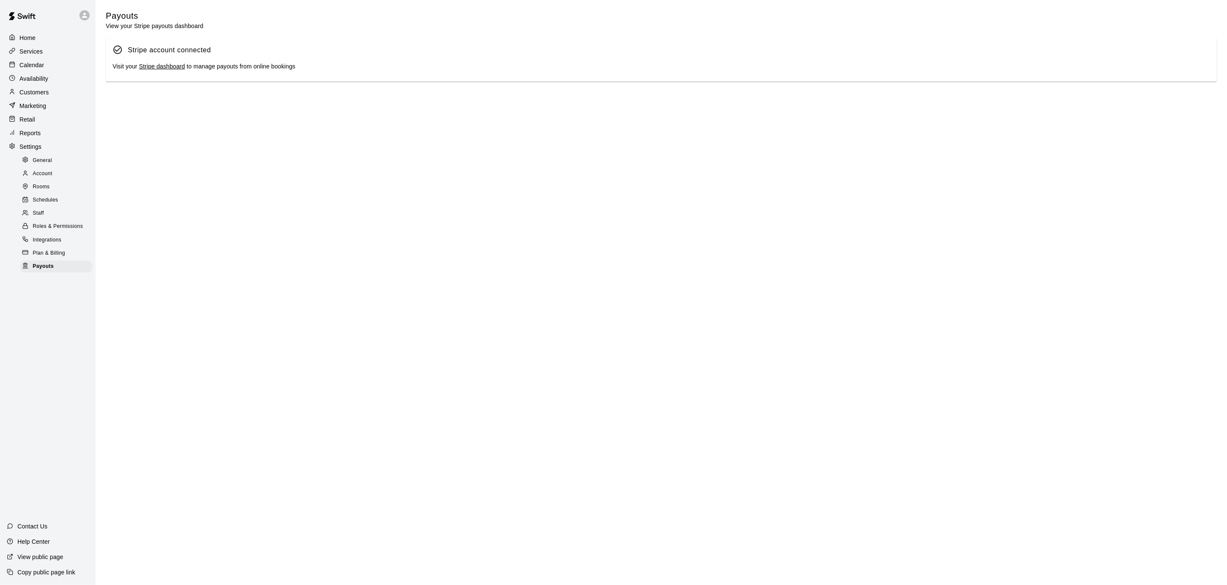
click at [179, 67] on link "Stripe dashboard" at bounding box center [162, 66] width 46 height 7
click at [40, 61] on p "Calendar" at bounding box center [32, 65] width 25 height 8
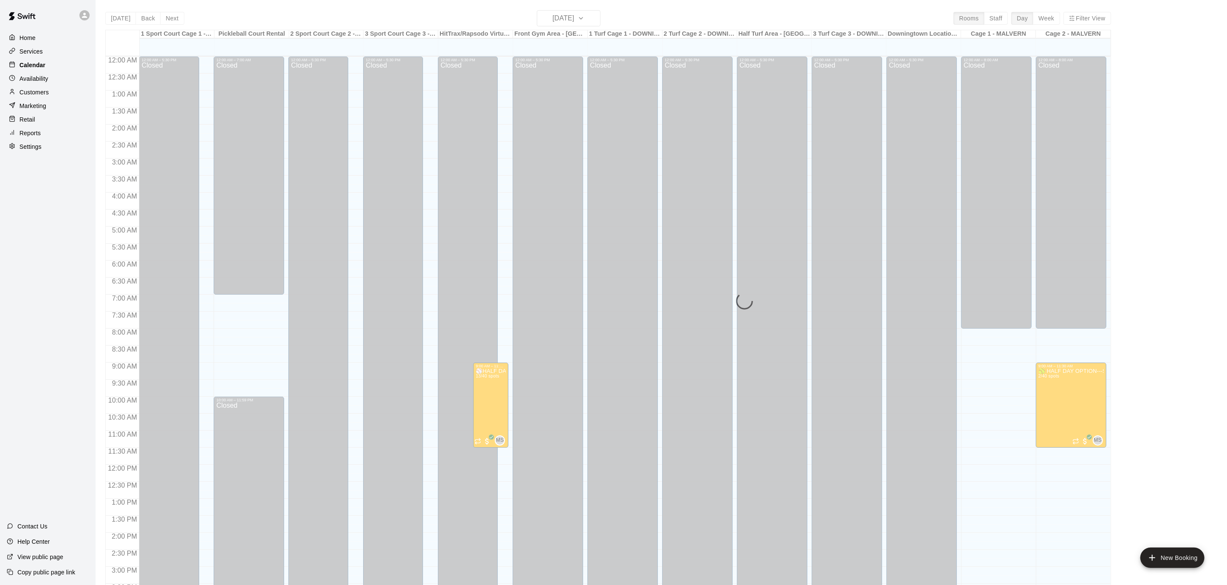
scroll to position [252, 0]
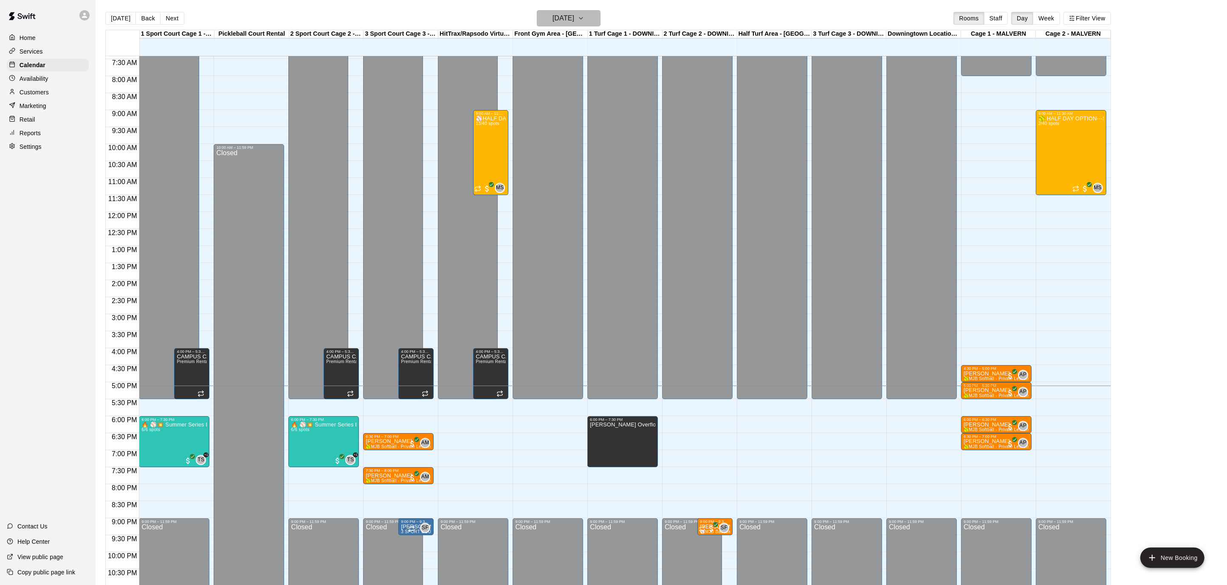
click at [592, 13] on button "[DATE]" at bounding box center [569, 18] width 64 height 16
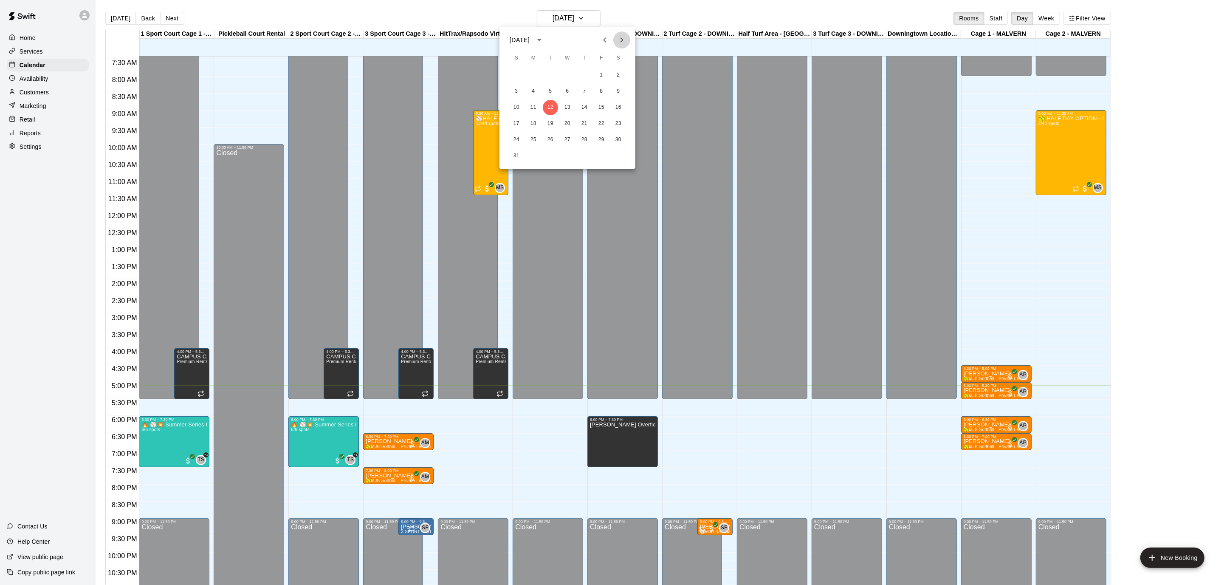
click at [622, 38] on icon "Next month" at bounding box center [622, 40] width 10 height 10
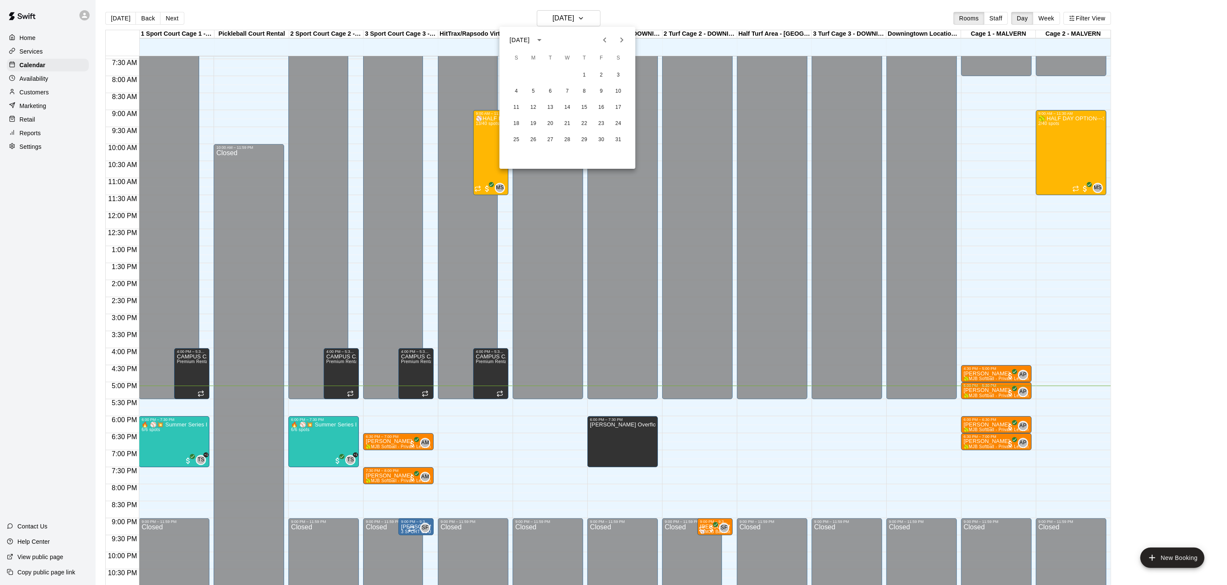
click at [622, 38] on icon "Next month" at bounding box center [622, 40] width 10 height 10
click at [604, 40] on icon "Previous month" at bounding box center [604, 39] width 3 height 5
click at [566, 88] on button "7" at bounding box center [567, 91] width 15 height 15
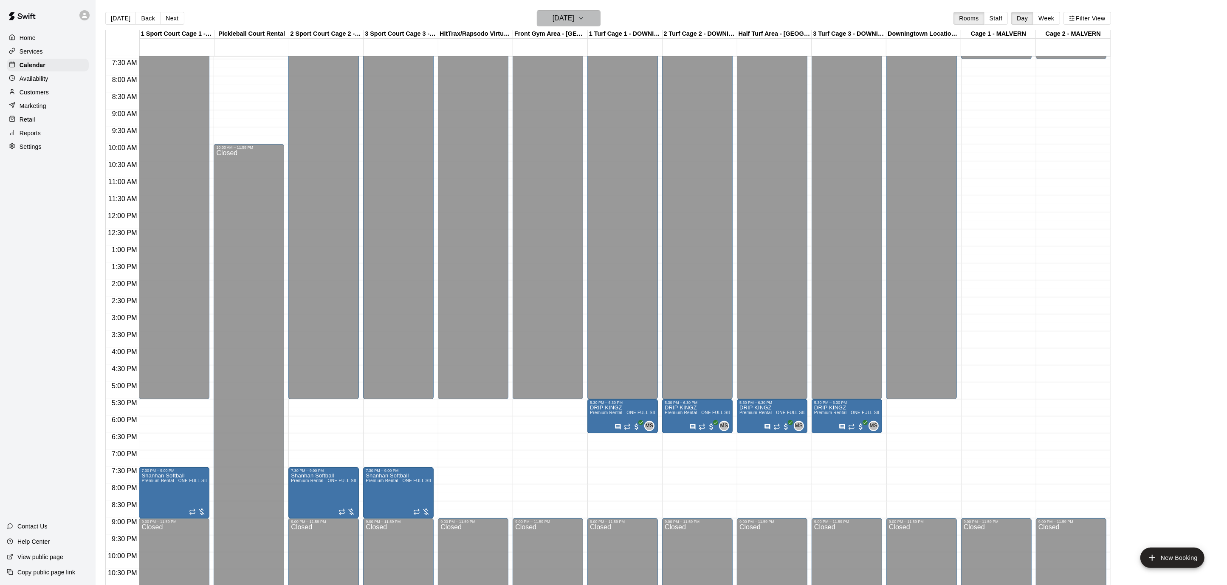
click at [585, 22] on icon "button" at bounding box center [581, 18] width 7 height 10
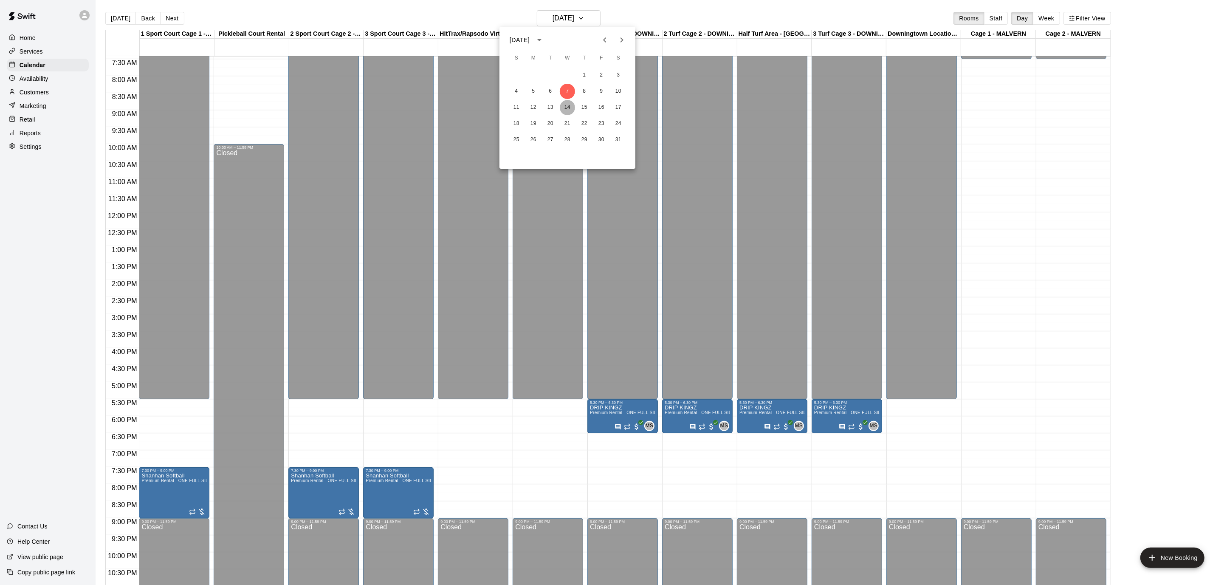
click at [566, 107] on button "14" at bounding box center [567, 107] width 15 height 15
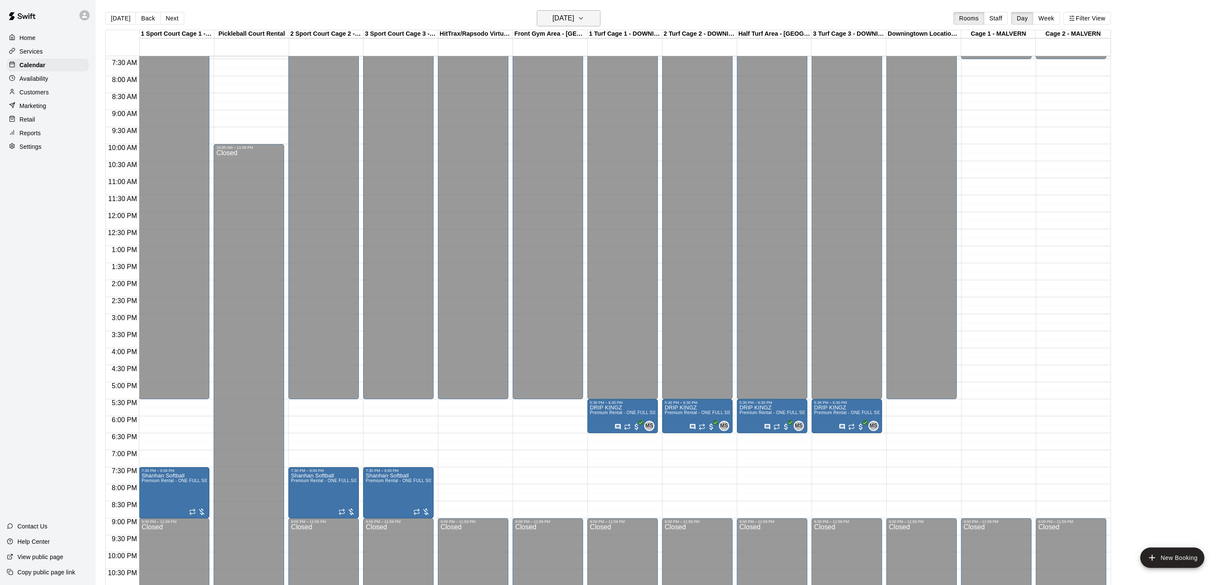
click at [585, 17] on icon "button" at bounding box center [581, 18] width 7 height 10
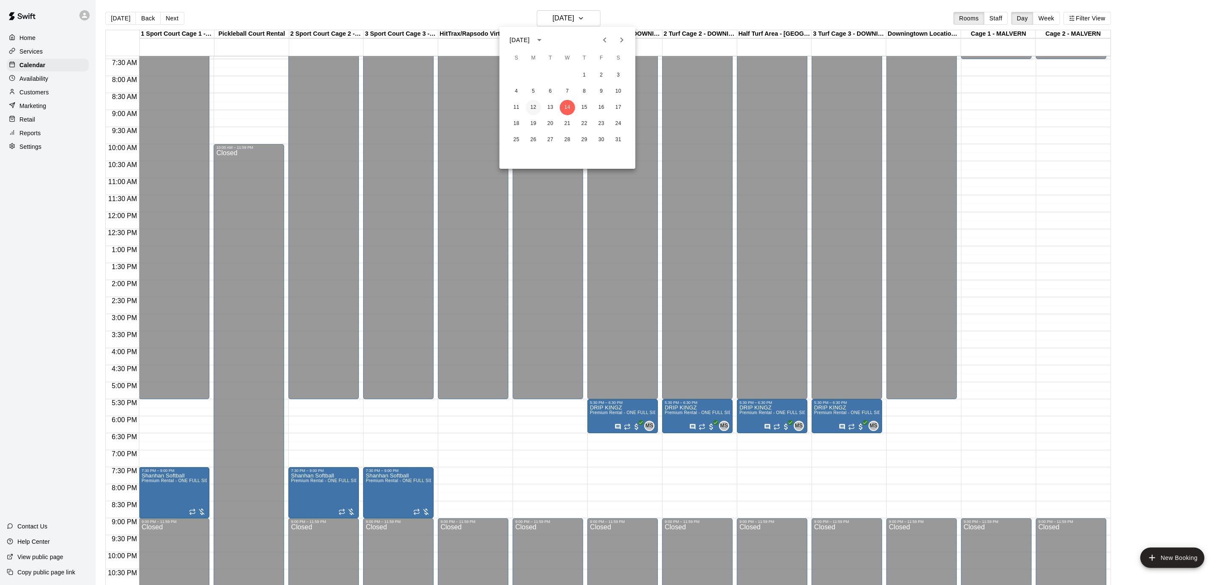
click at [533, 104] on button "12" at bounding box center [533, 107] width 15 height 15
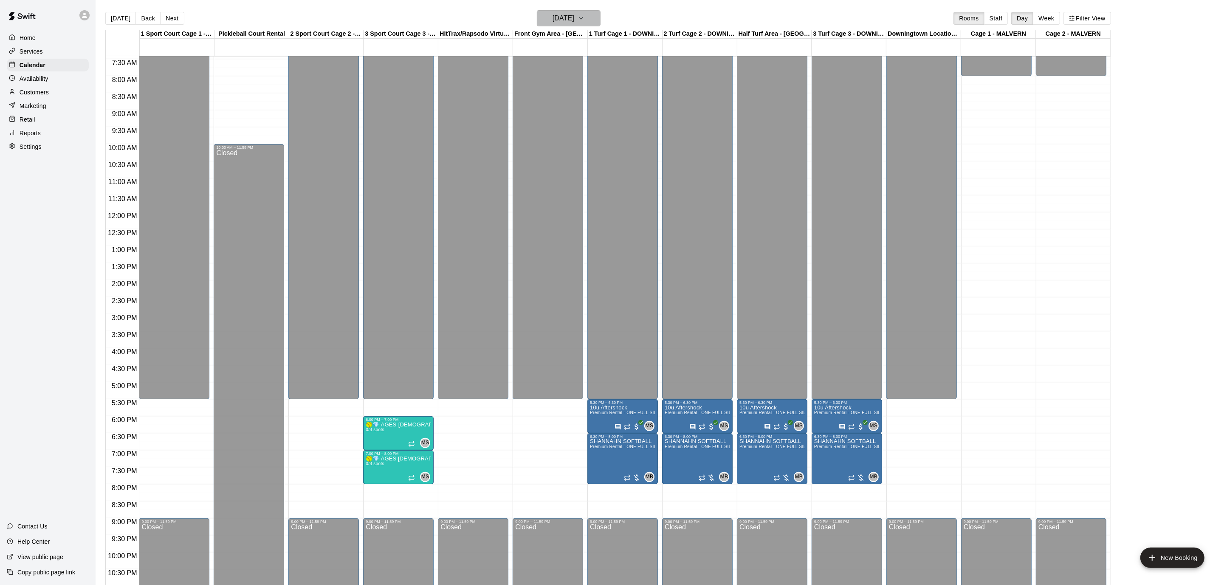
click at [585, 13] on icon "button" at bounding box center [581, 18] width 7 height 10
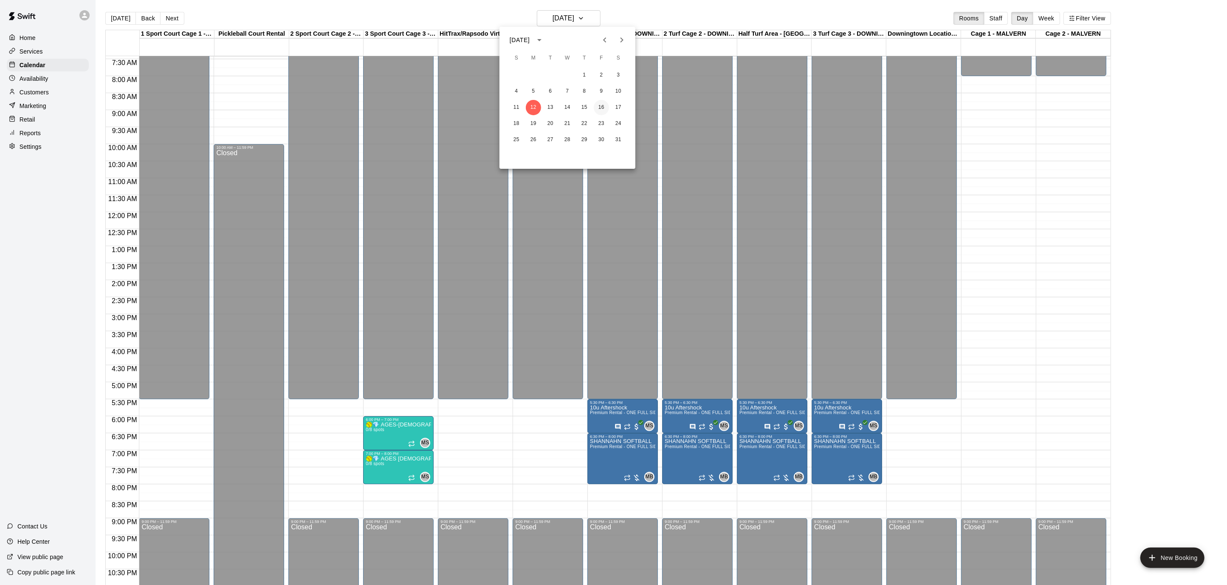
click at [597, 106] on button "16" at bounding box center [601, 107] width 15 height 15
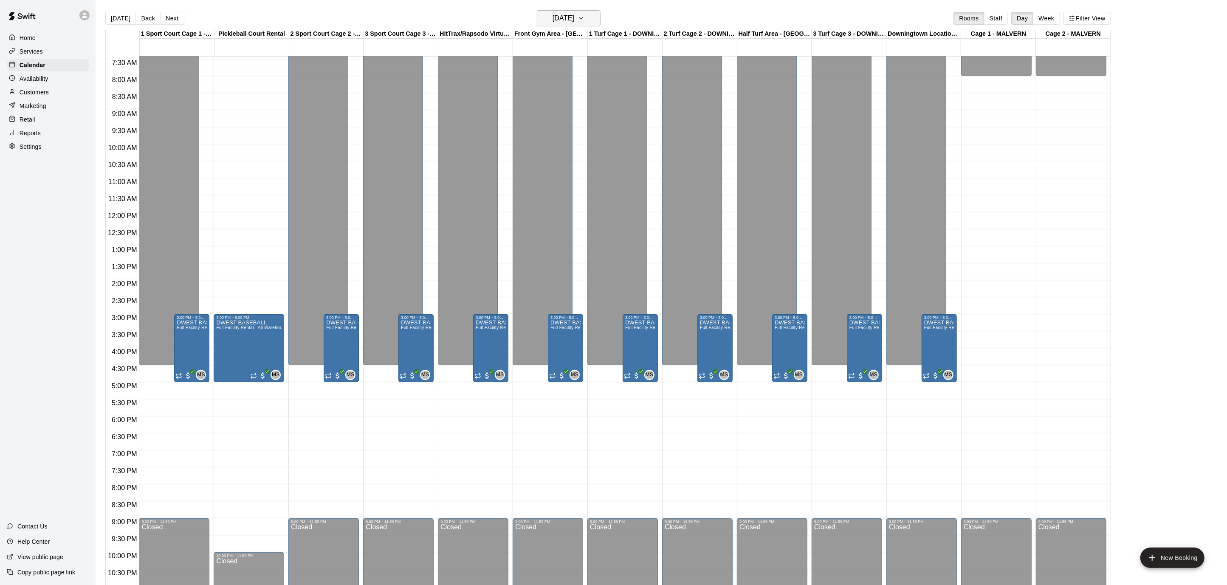
click at [585, 17] on icon "button" at bounding box center [581, 18] width 7 height 10
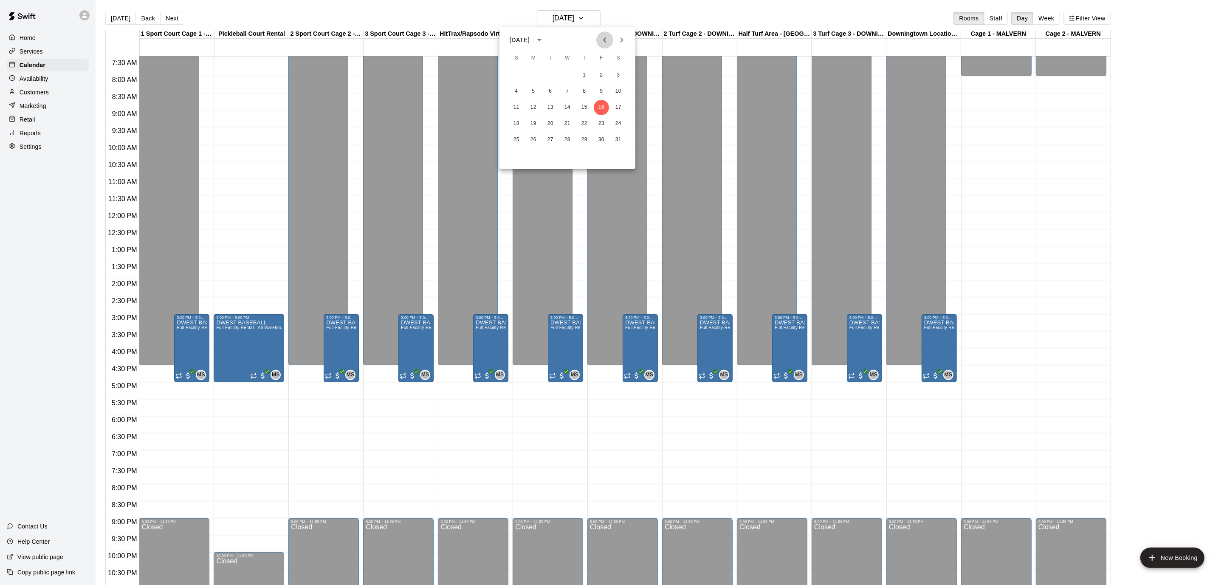
click at [608, 42] on icon "Previous month" at bounding box center [605, 40] width 10 height 10
click at [554, 123] on button "18" at bounding box center [550, 123] width 15 height 15
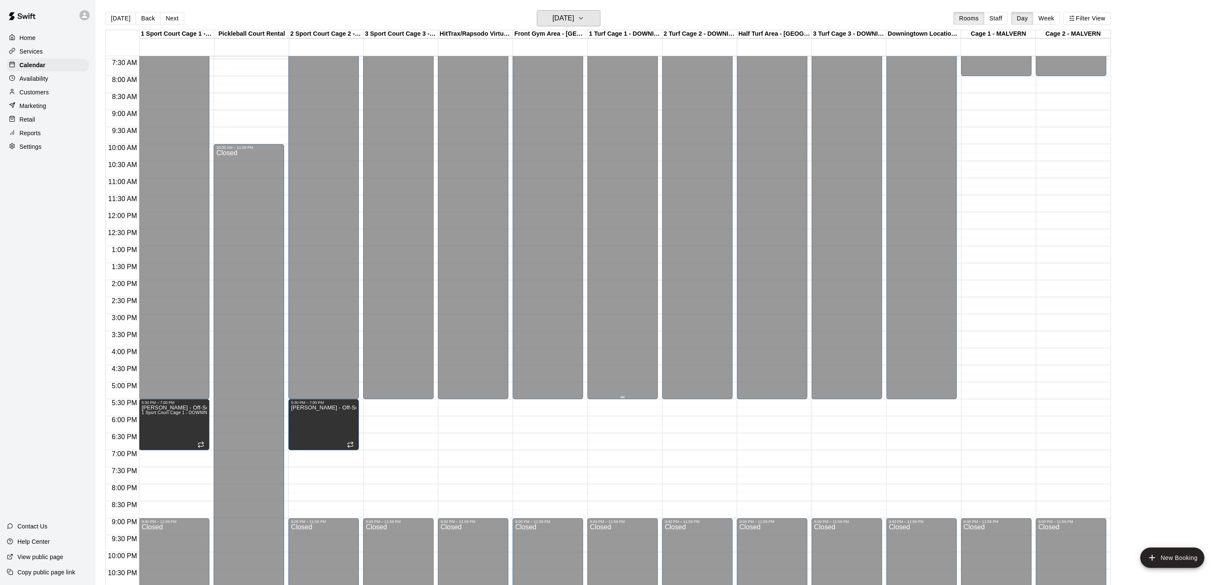
scroll to position [278, 0]
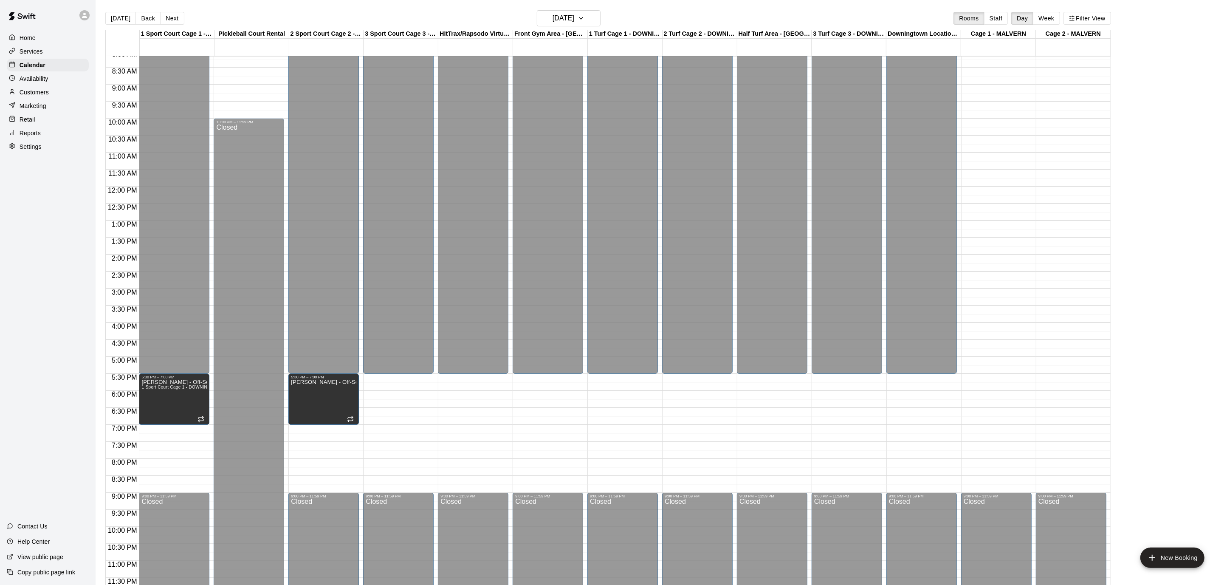
click at [563, 435] on div "12:00 AM – 5:30 PM Closed 9:00 PM – 11:59 PM Closed" at bounding box center [548, 187] width 71 height 816
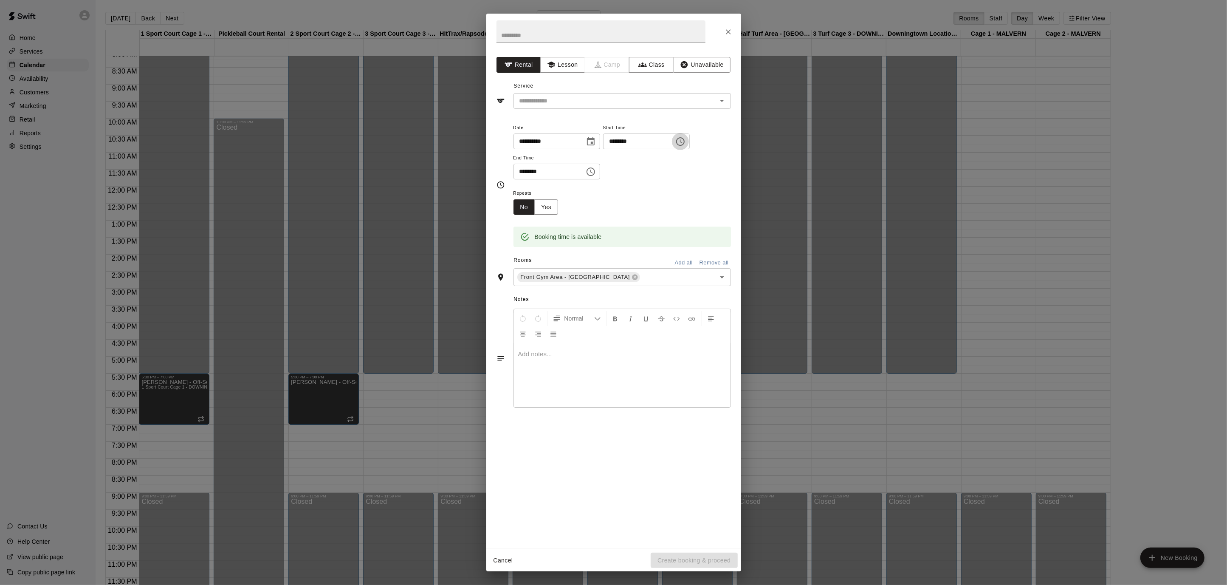
click at [689, 146] on button "Choose time, selected time is 7:15 PM" at bounding box center [680, 141] width 17 height 17
click at [642, 153] on li "00" at bounding box center [644, 159] width 20 height 16
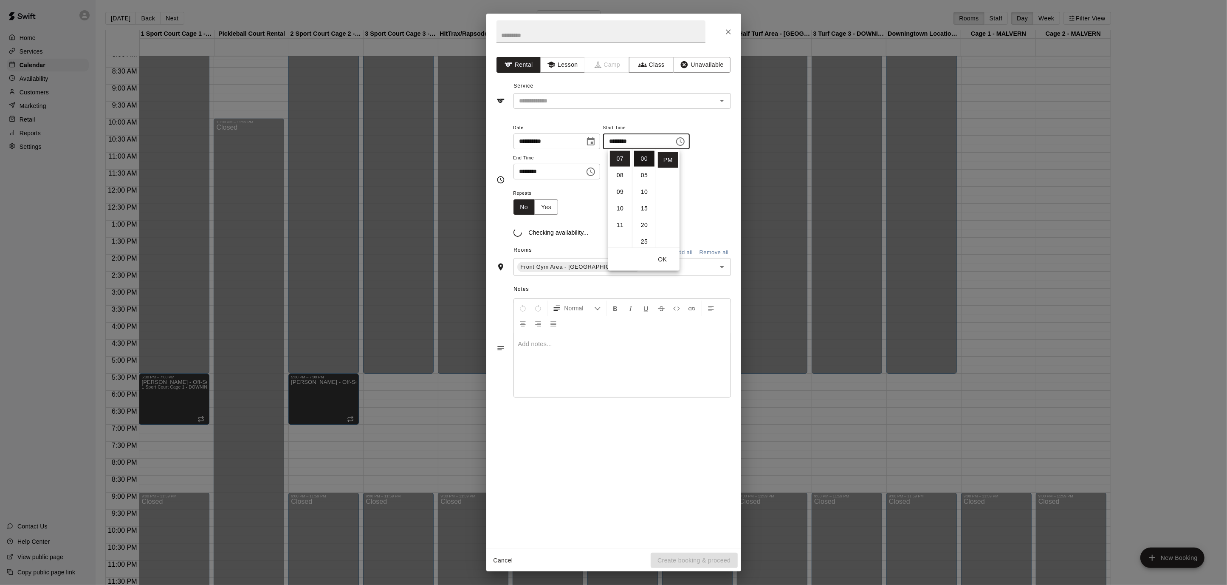
type input "********"
click at [596, 174] on icon "Choose time, selected time is 7:45 PM" at bounding box center [591, 172] width 10 height 10
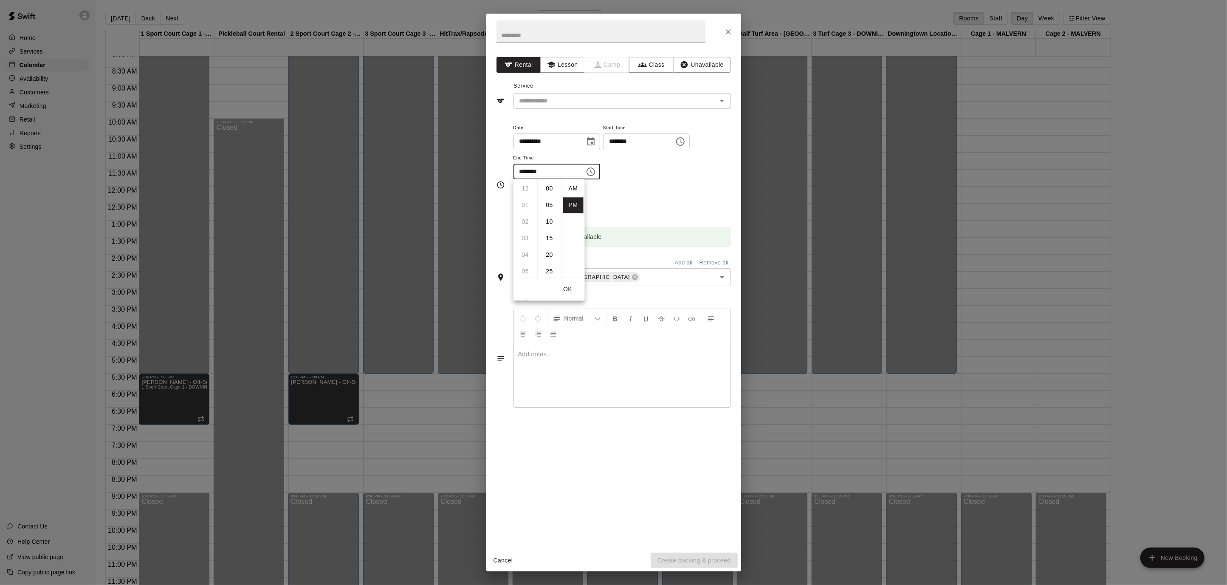
scroll to position [15, 0]
click at [526, 207] on li "08" at bounding box center [525, 205] width 20 height 16
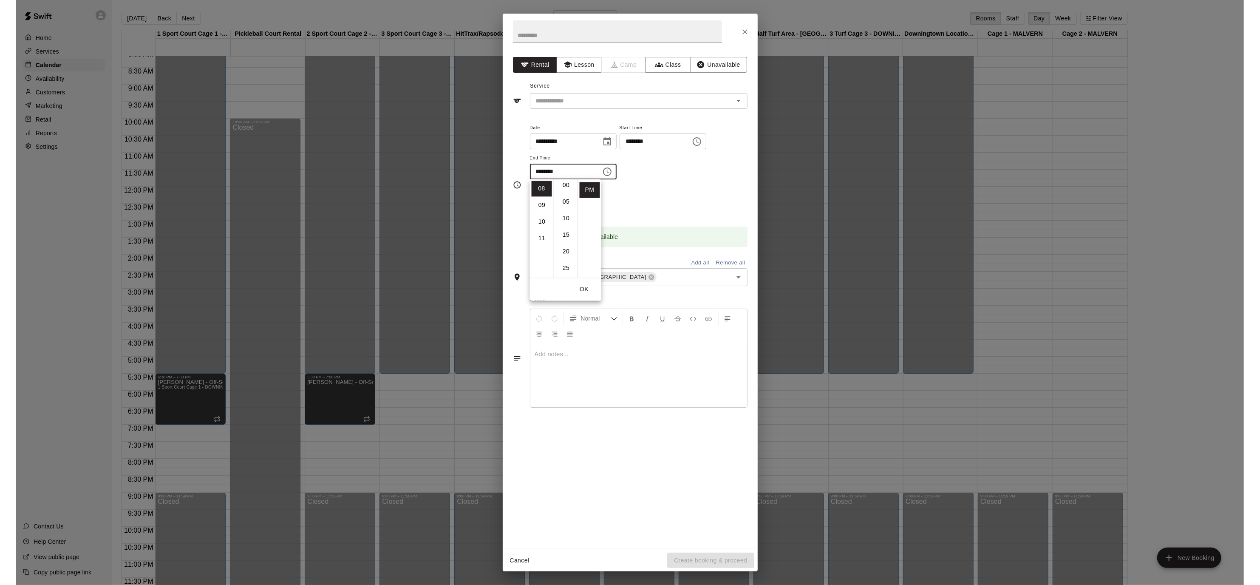
scroll to position [0, 0]
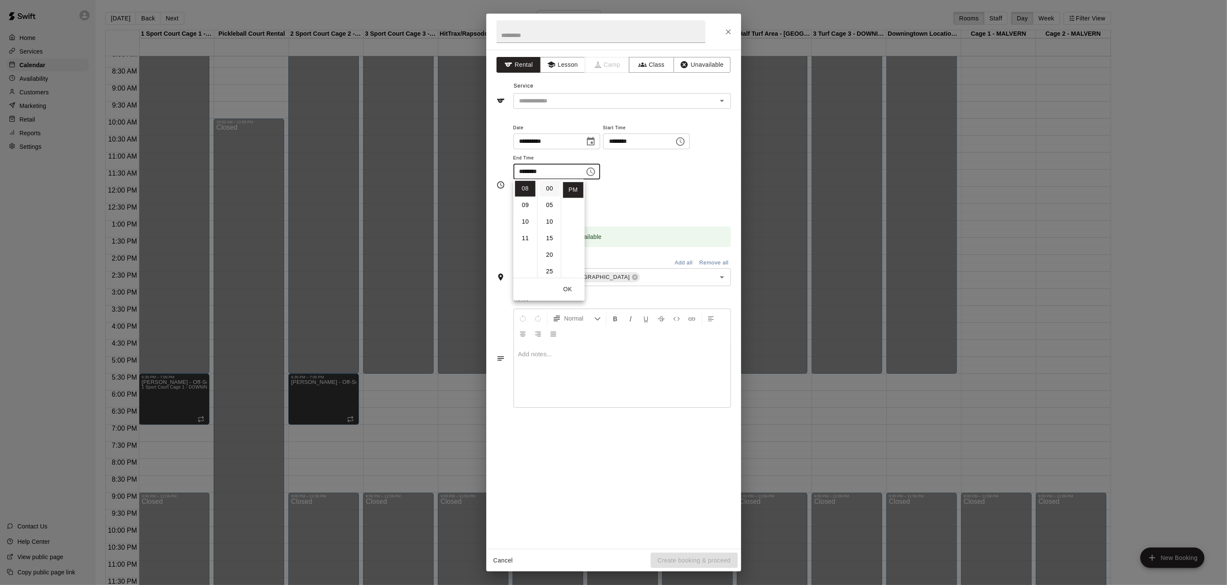
click at [547, 189] on li "00" at bounding box center [550, 189] width 20 height 16
type input "********"
click at [727, 99] on button "Open" at bounding box center [722, 101] width 12 height 12
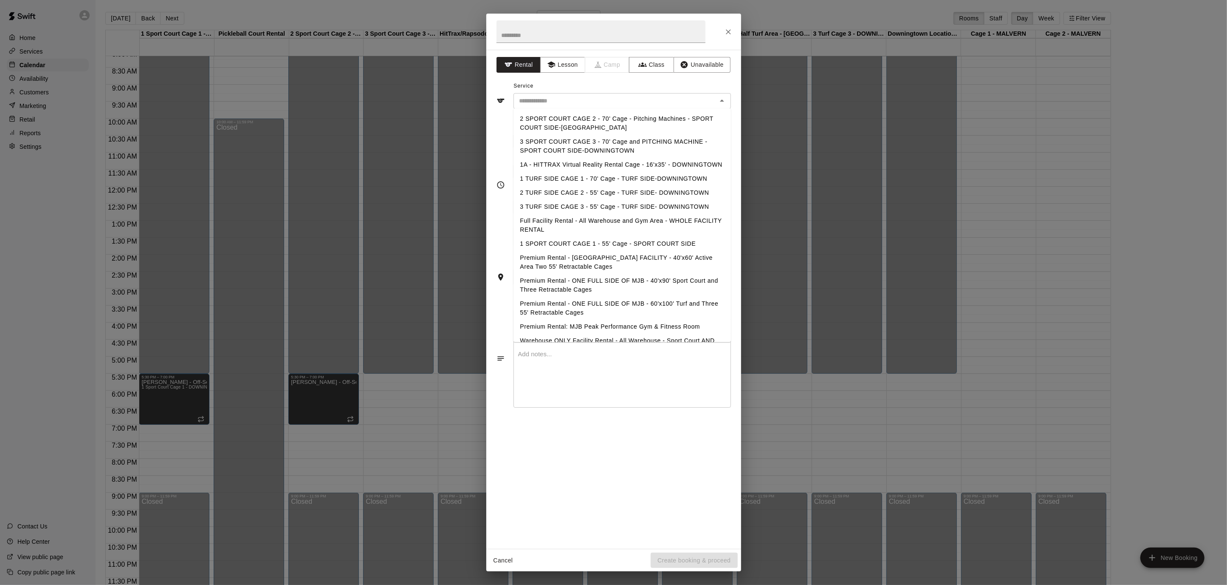
click at [611, 325] on li "Premium Rental: MJB Peak Performance Gym & Fitness Room" at bounding box center [623, 326] width 218 height 14
type input "**********"
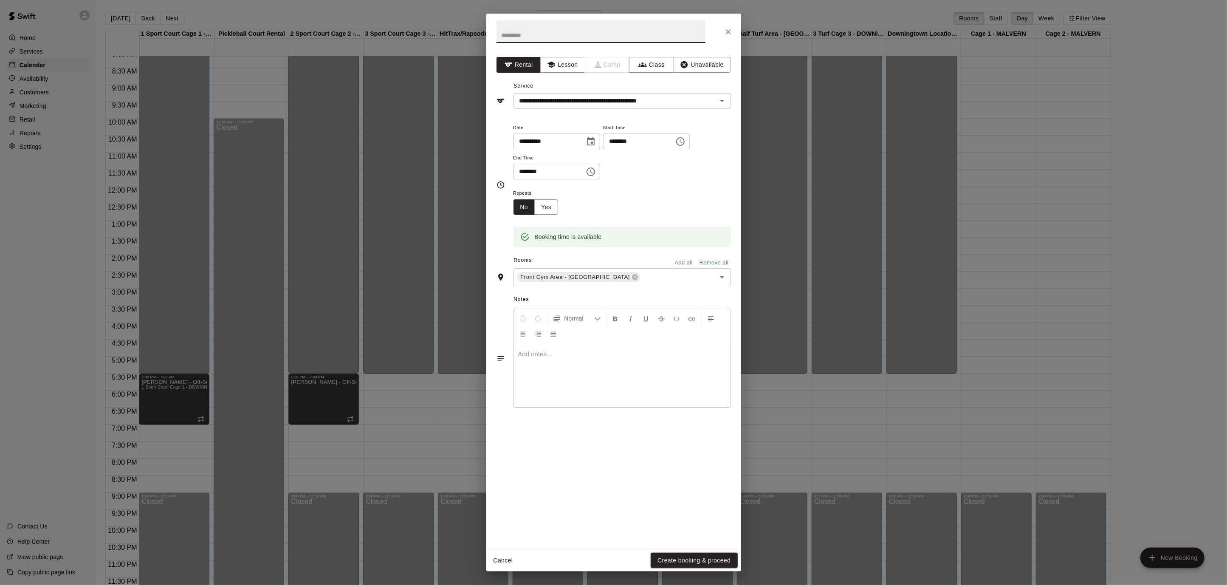
click at [535, 32] on input "text" at bounding box center [601, 31] width 209 height 23
type input "**********"
click at [543, 204] on button "Yes" at bounding box center [546, 207] width 24 height 16
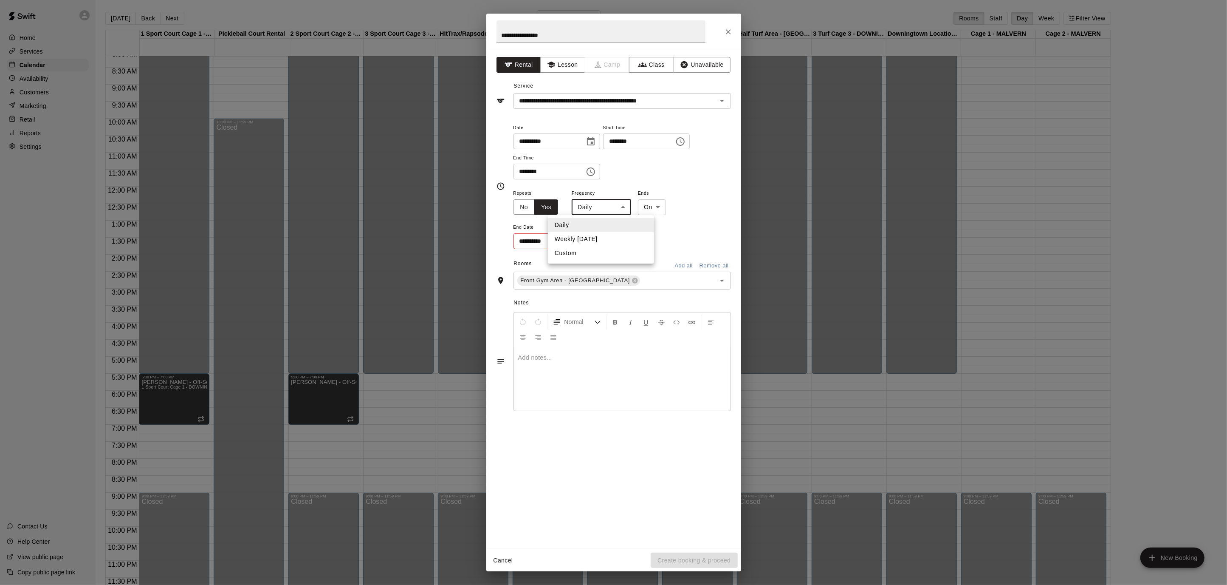
click at [628, 210] on body "Home Services Calendar Availability Customers Marketing Retail Reports Settings…" at bounding box center [613, 299] width 1227 height 598
click at [611, 237] on li "Weekly [DATE]" at bounding box center [601, 239] width 106 height 14
type input "******"
click at [589, 242] on icon "Choose date" at bounding box center [589, 240] width 8 height 8
click at [635, 261] on icon "Next month" at bounding box center [636, 262] width 10 height 10
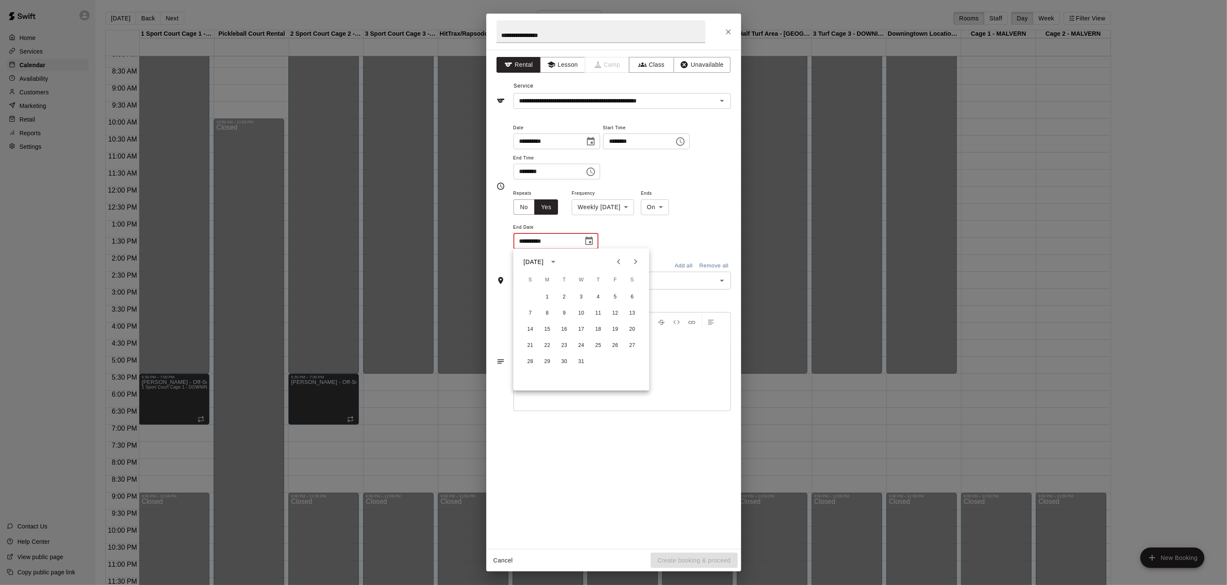
click at [635, 261] on icon "Next month" at bounding box center [636, 262] width 10 height 10
click at [633, 257] on icon "Next month" at bounding box center [636, 262] width 10 height 10
click at [564, 344] on button "24" at bounding box center [564, 345] width 15 height 15
type input "**********"
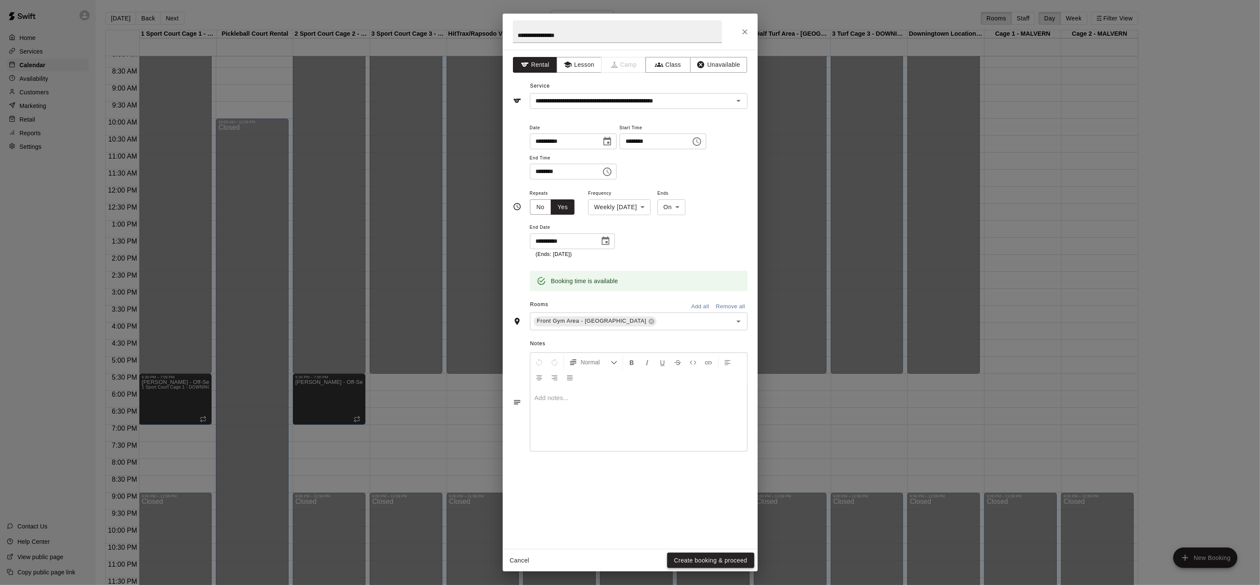
click at [741, 558] on button "Create booking & proceed" at bounding box center [710, 560] width 87 height 16
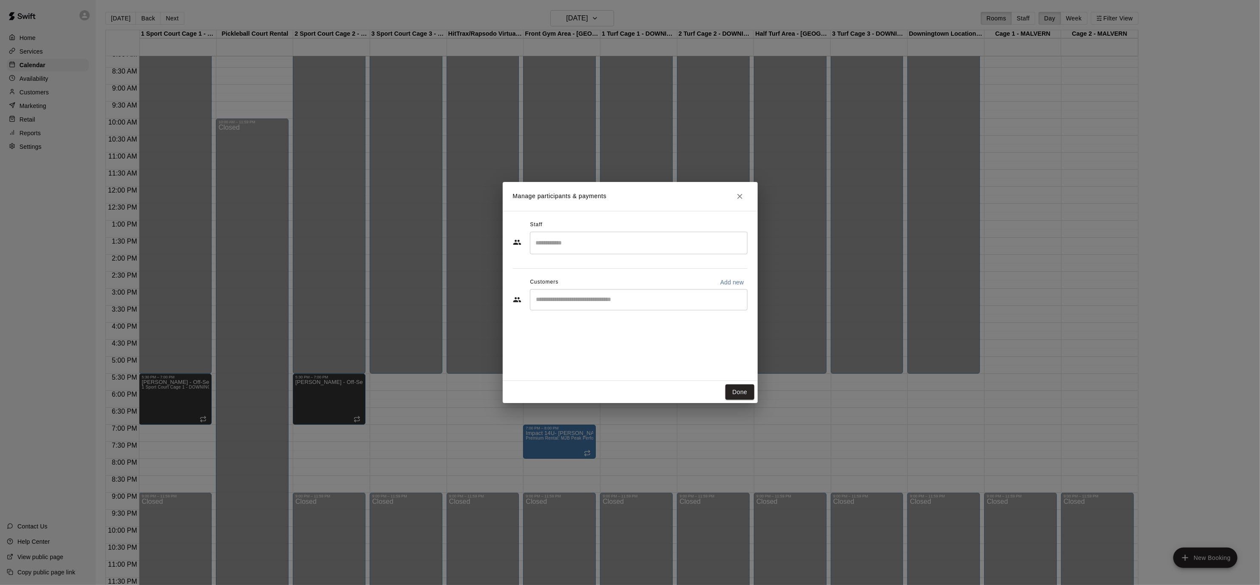
click at [576, 241] on input "Search staff" at bounding box center [639, 242] width 210 height 15
click at [565, 274] on span "Instructor" at bounding box center [562, 275] width 23 height 6
type input "******"
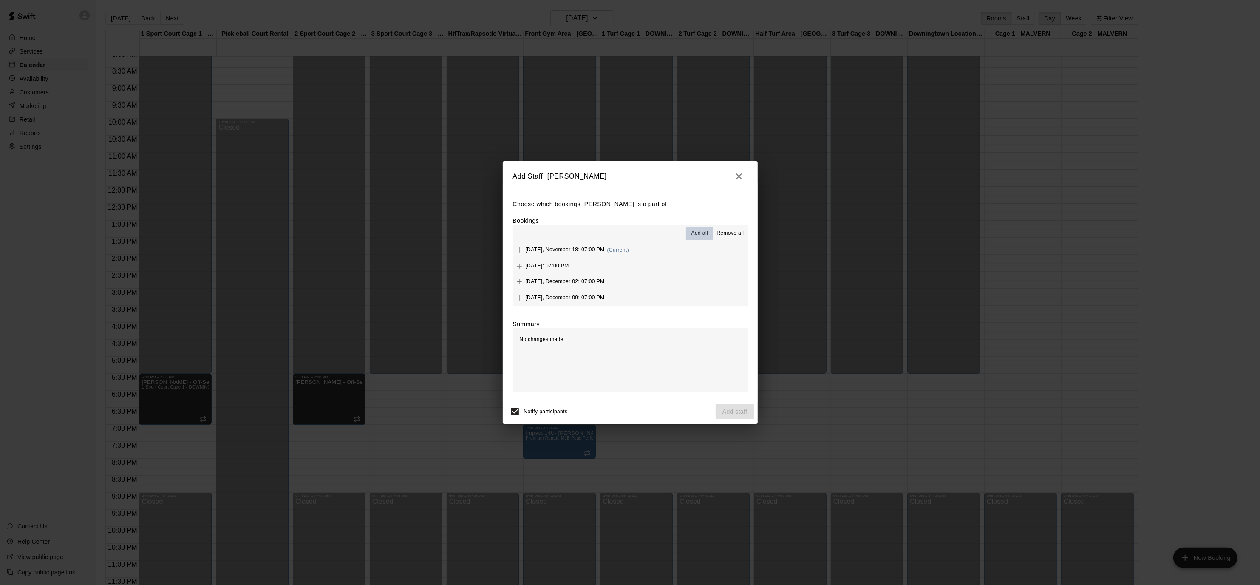
click at [695, 230] on span "Add all" at bounding box center [699, 233] width 17 height 8
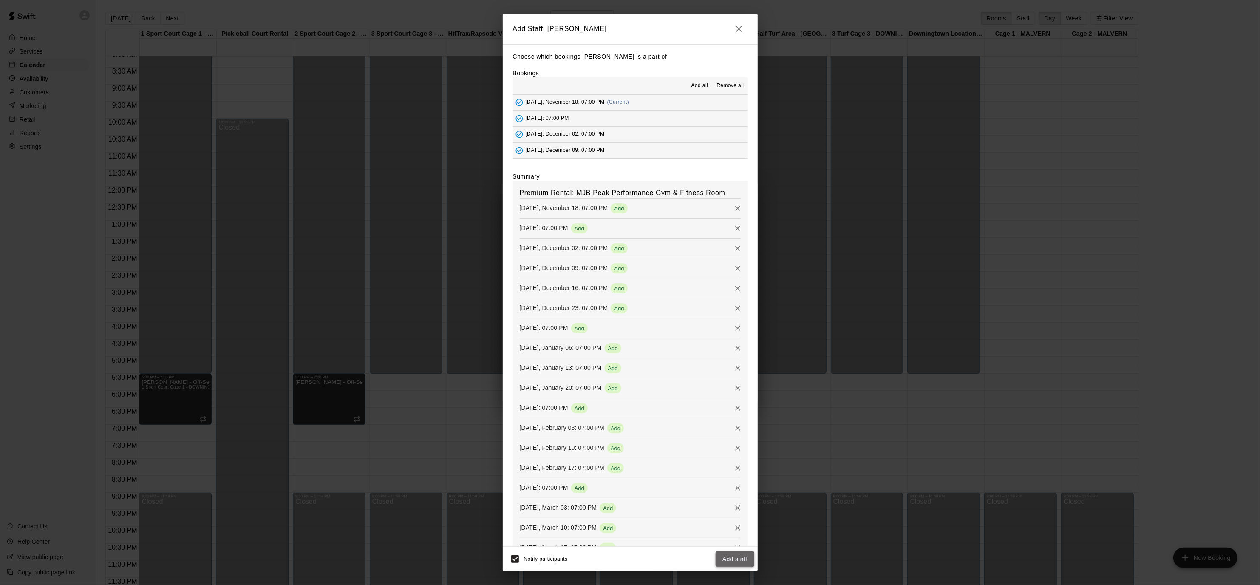
click at [725, 557] on button "Add staff" at bounding box center [734, 559] width 39 height 16
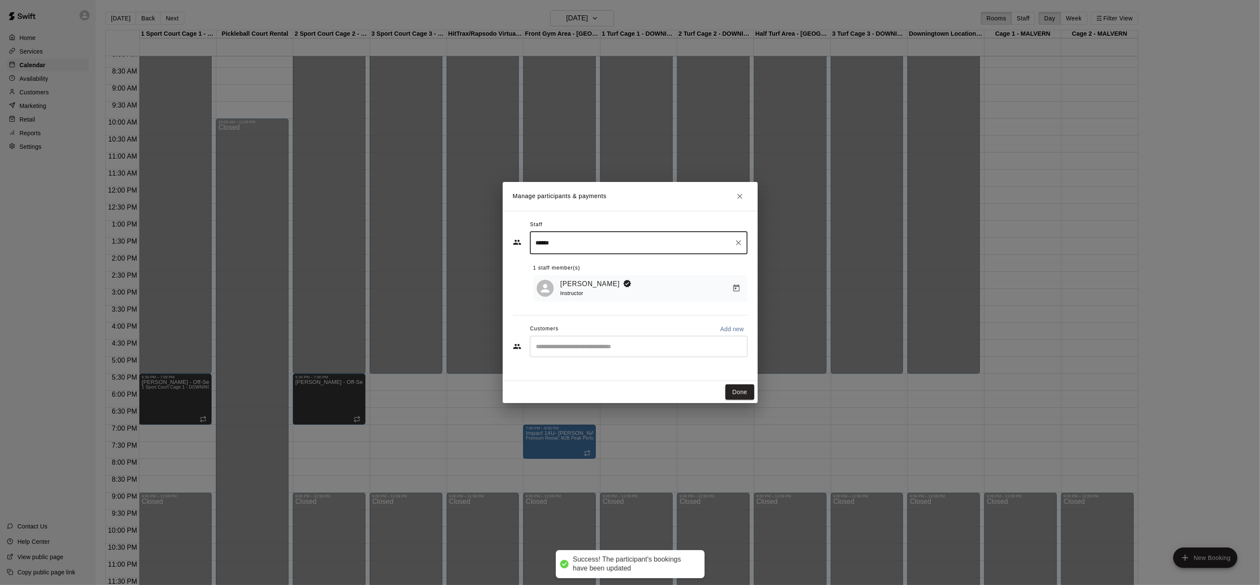
click at [664, 337] on div "​" at bounding box center [639, 346] width 218 height 21
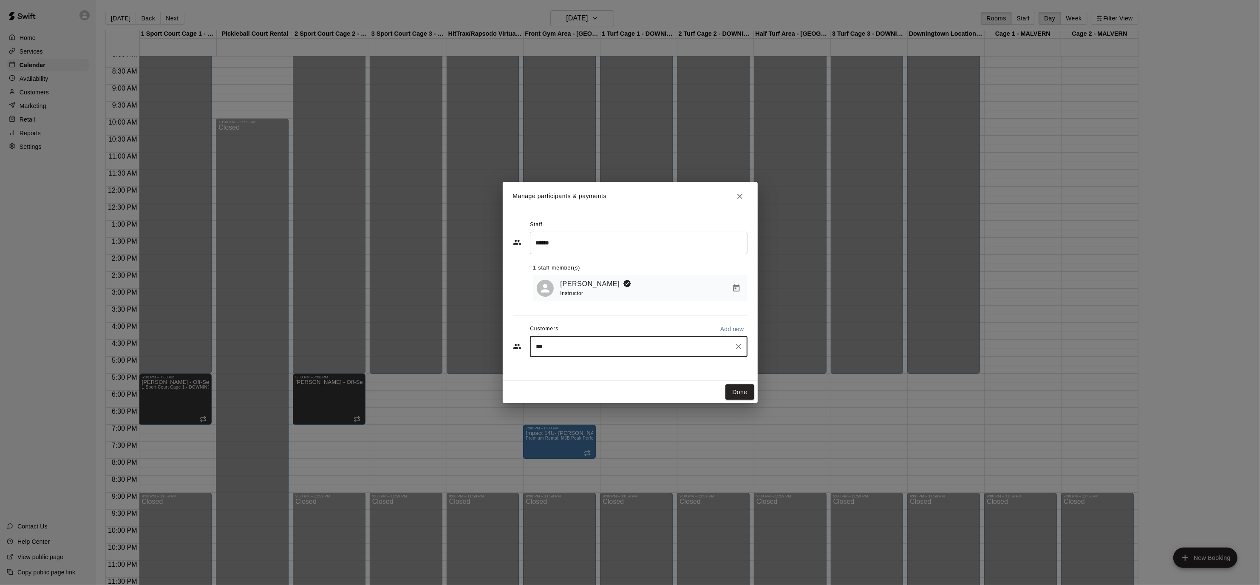
type input "****"
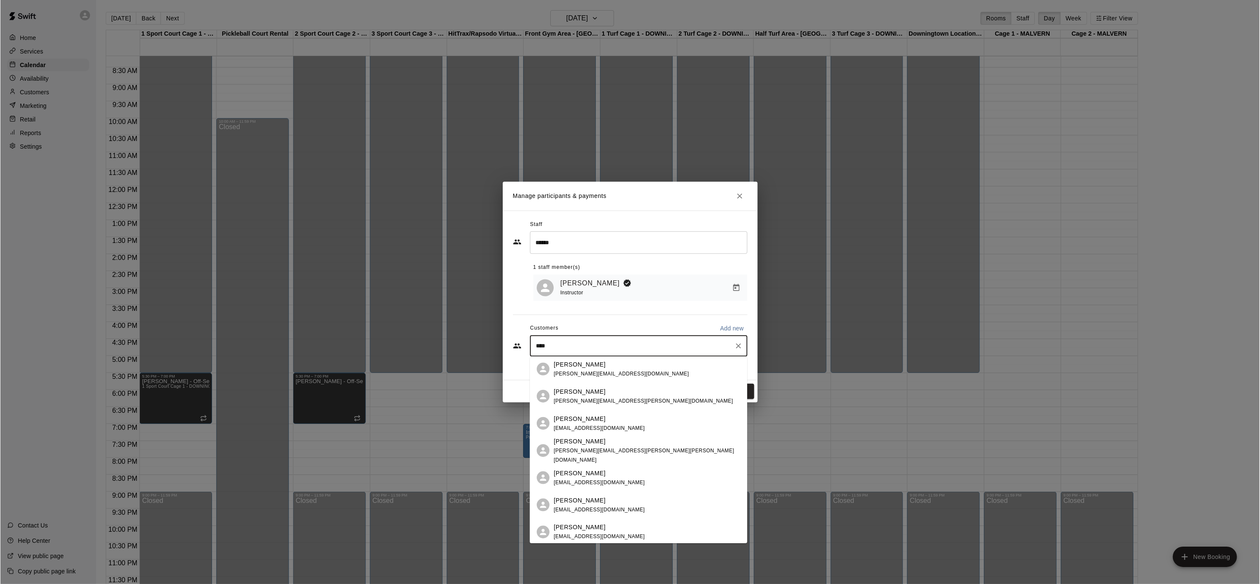
scroll to position [88, 0]
click at [626, 526] on div "[PERSON_NAME] [EMAIL_ADDRESS][DOMAIN_NAME]" at bounding box center [647, 528] width 187 height 18
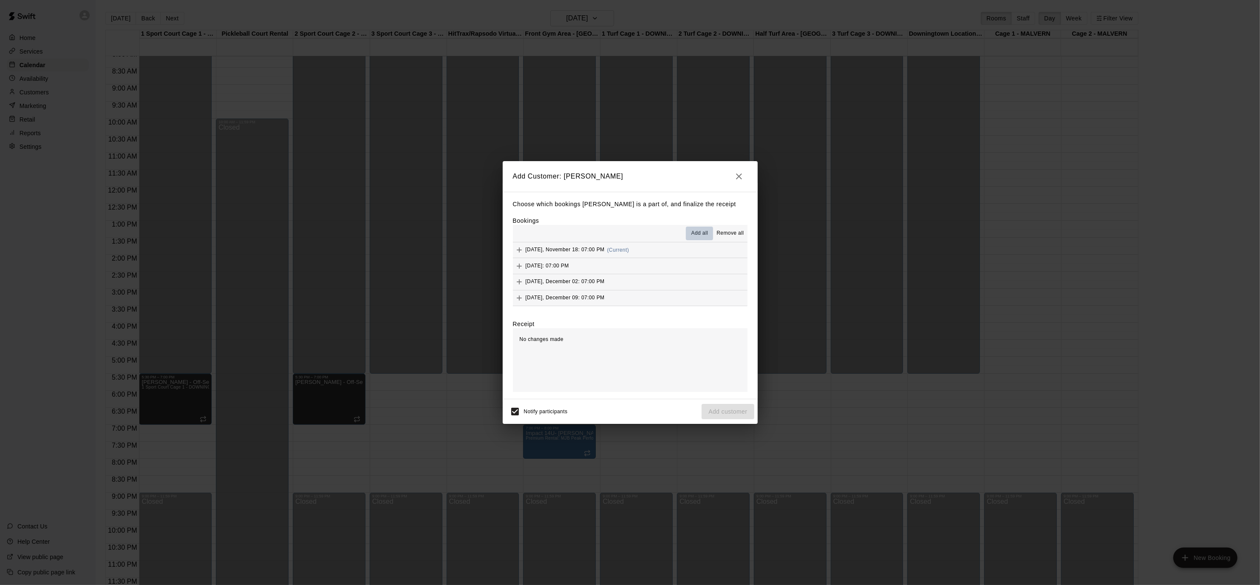
click at [691, 229] on span "Add all" at bounding box center [699, 233] width 17 height 8
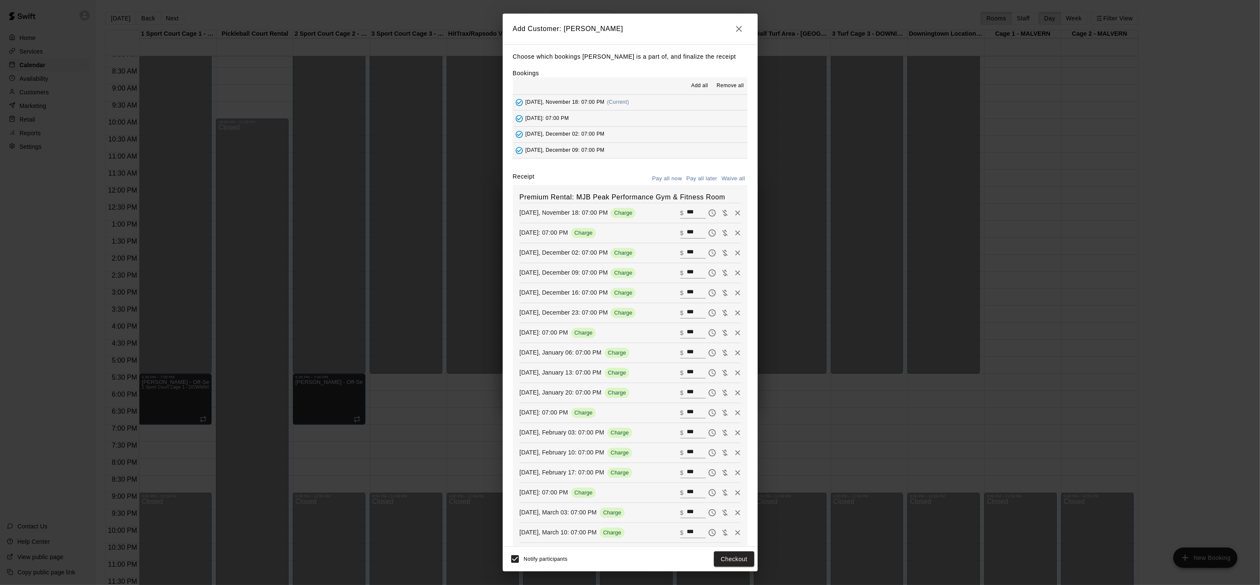
click at [736, 178] on button "Waive all" at bounding box center [733, 178] width 28 height 13
type input "*"
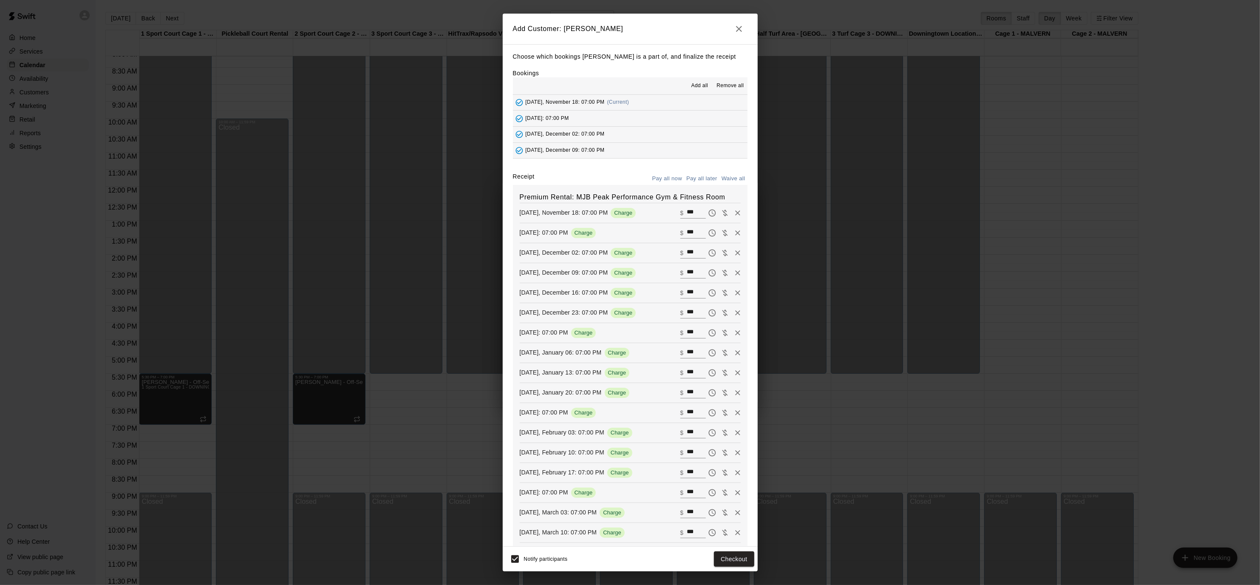
type input "*"
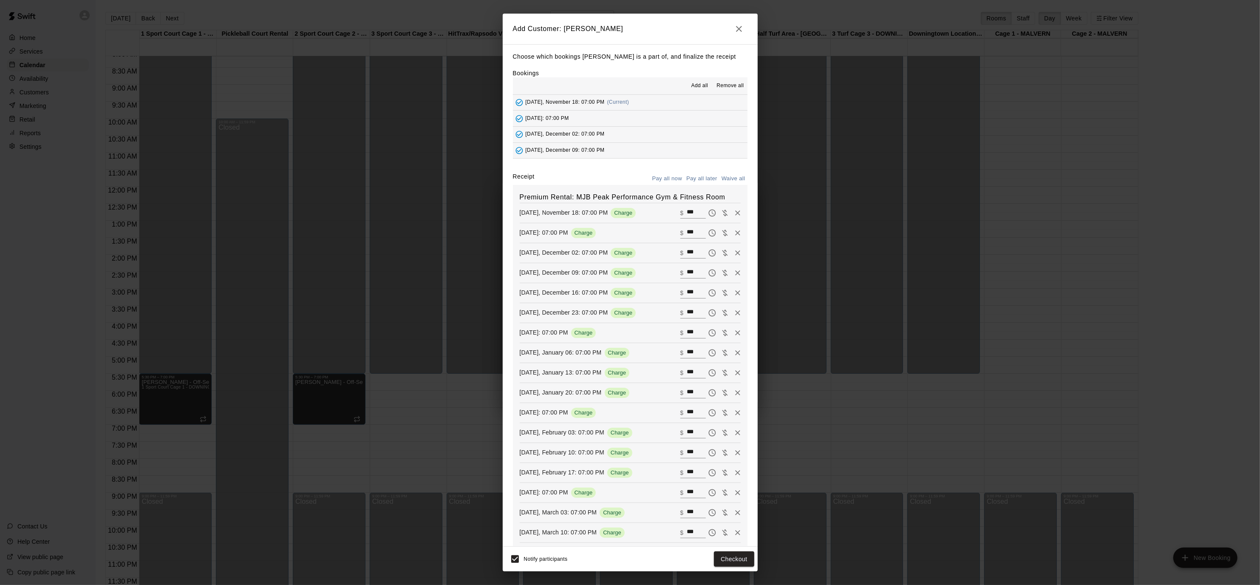
type input "*"
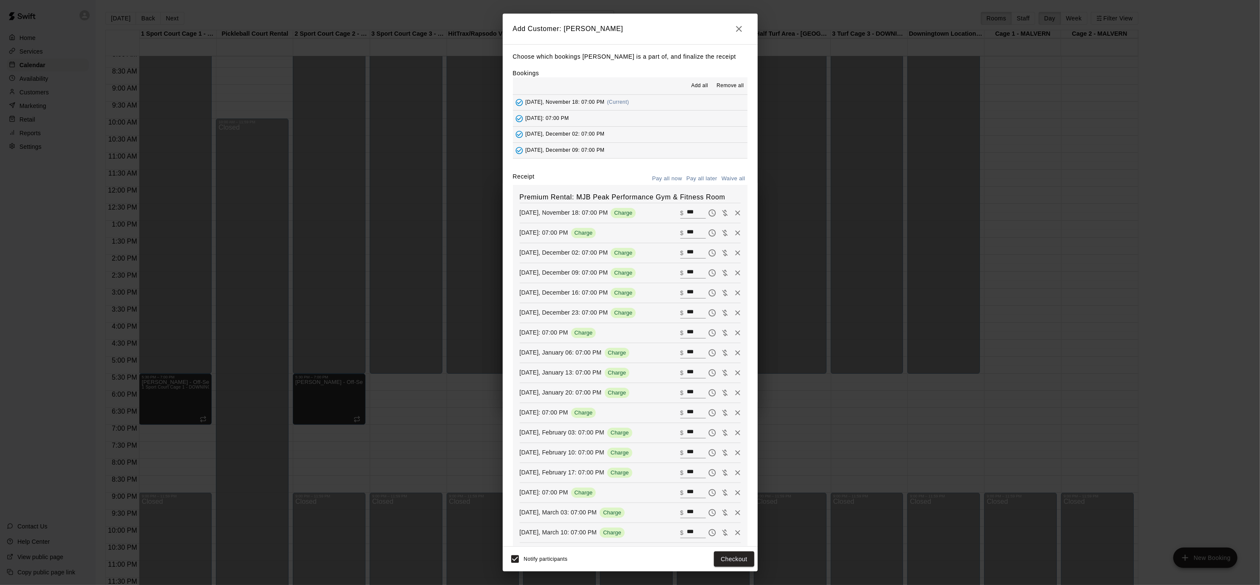
type input "*"
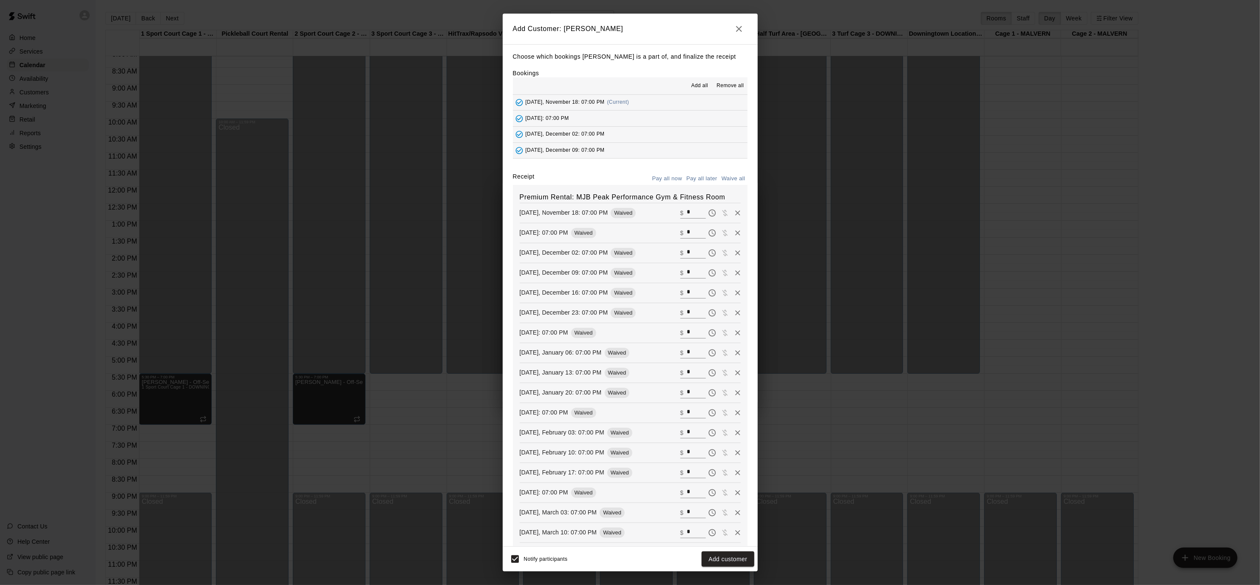
click at [725, 562] on button "Add customer" at bounding box center [727, 559] width 52 height 16
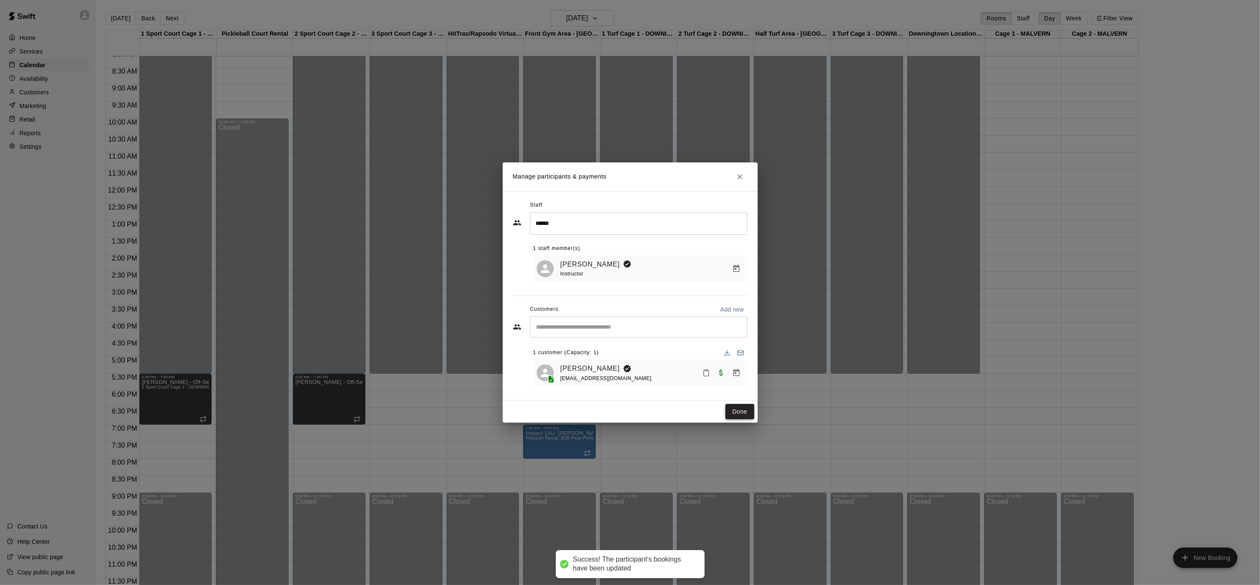
click at [744, 415] on button "Done" at bounding box center [739, 412] width 28 height 16
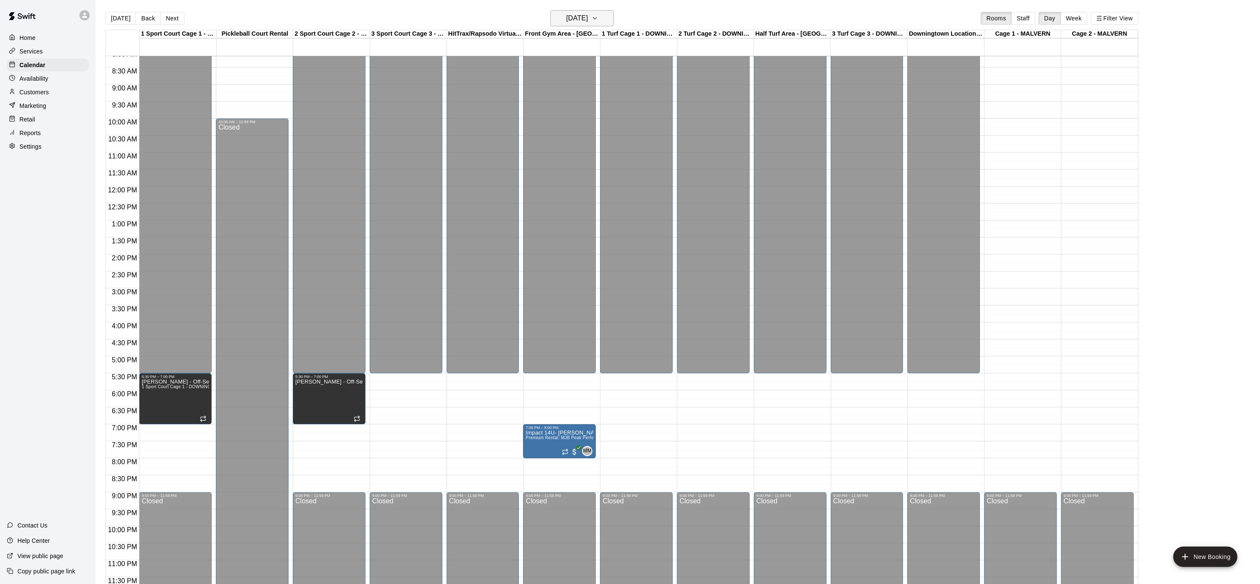
click at [611, 18] on button "[DATE]" at bounding box center [582, 18] width 64 height 16
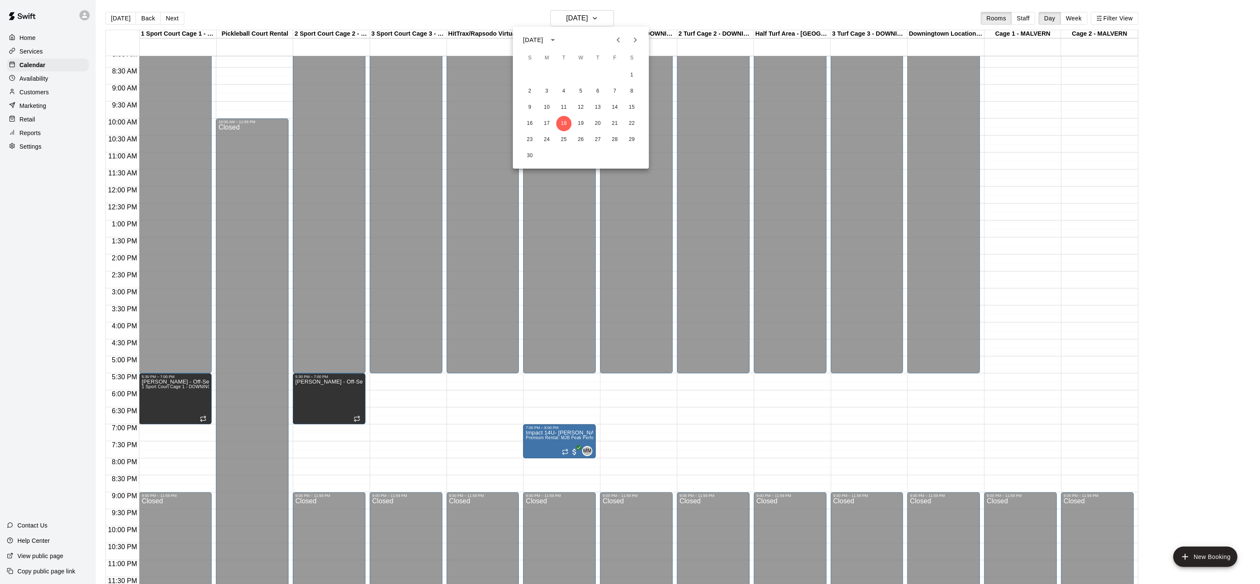
click at [632, 37] on icon "Next month" at bounding box center [635, 40] width 10 height 10
click at [631, 38] on icon "Next month" at bounding box center [635, 40] width 10 height 10
click at [622, 40] on icon "Previous month" at bounding box center [618, 40] width 10 height 10
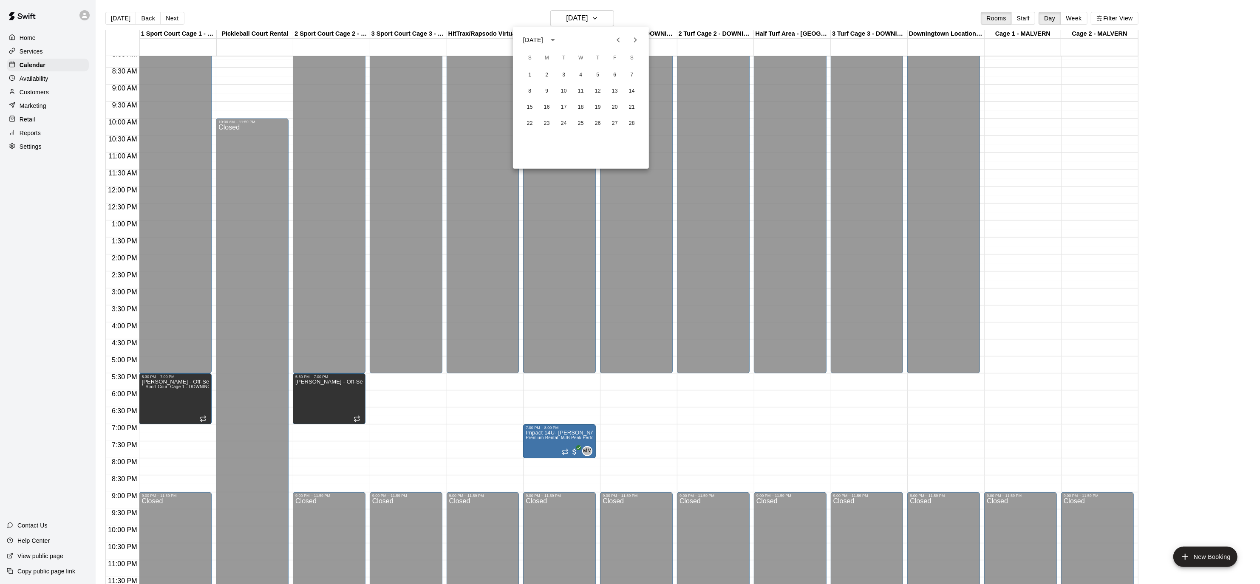
click at [634, 37] on icon "Next month" at bounding box center [635, 40] width 10 height 10
click at [611, 14] on div at bounding box center [630, 292] width 1260 height 584
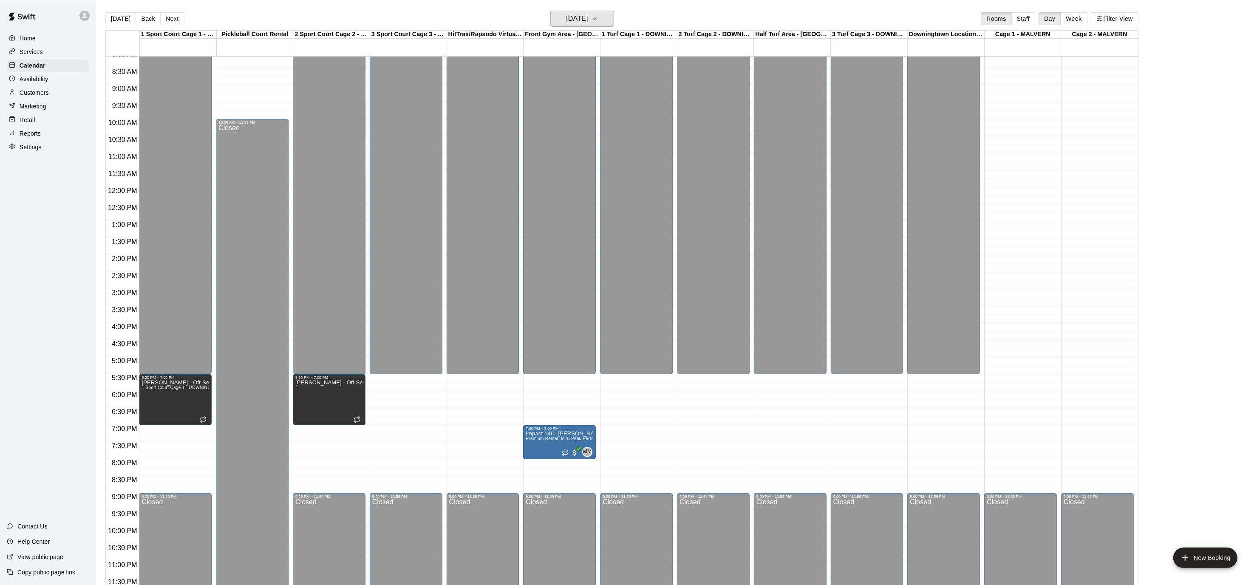
scroll to position [278, 0]
click at [598, 21] on icon "button" at bounding box center [594, 18] width 7 height 10
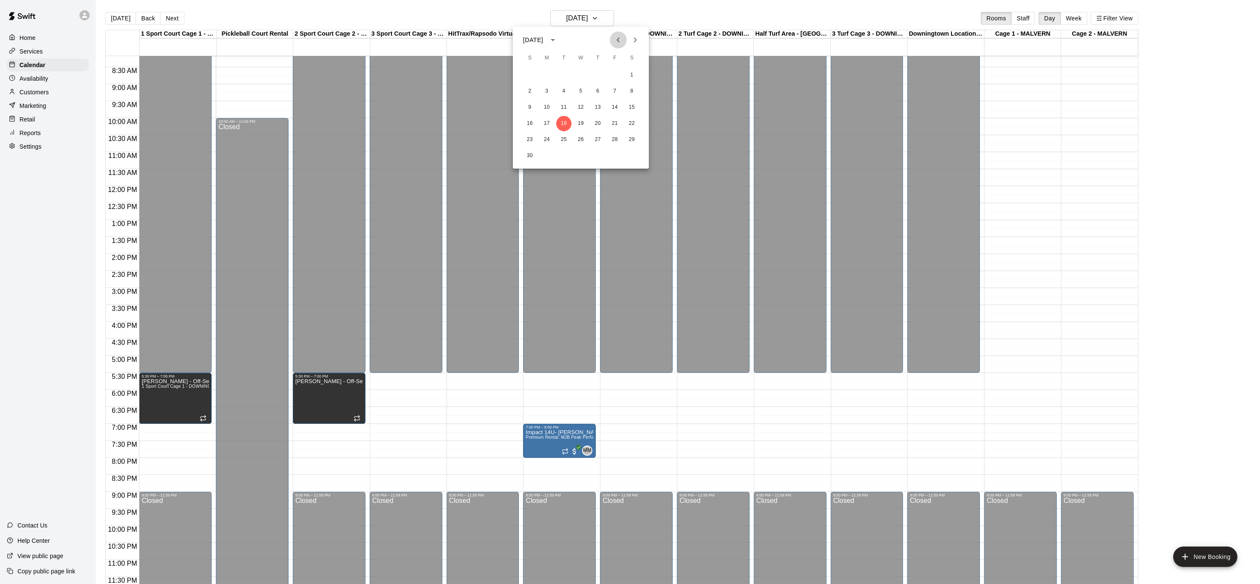
click at [616, 38] on icon "Previous month" at bounding box center [618, 40] width 10 height 10
click at [639, 38] on icon "Next month" at bounding box center [635, 40] width 10 height 10
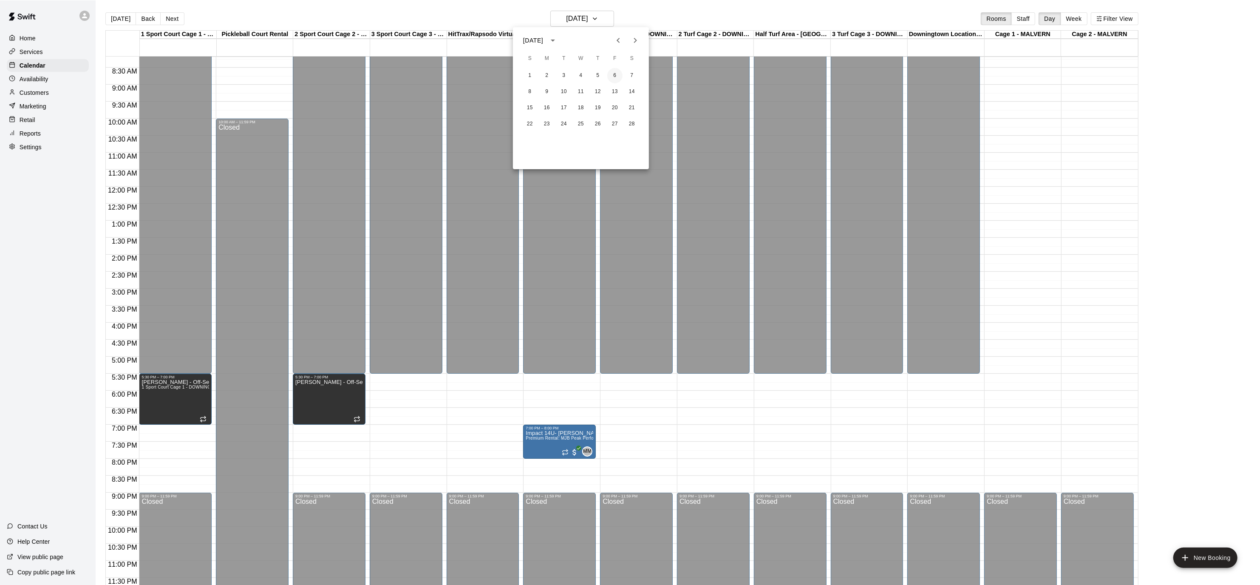
scroll to position [278, 0]
click at [612, 76] on button "6" at bounding box center [614, 75] width 15 height 15
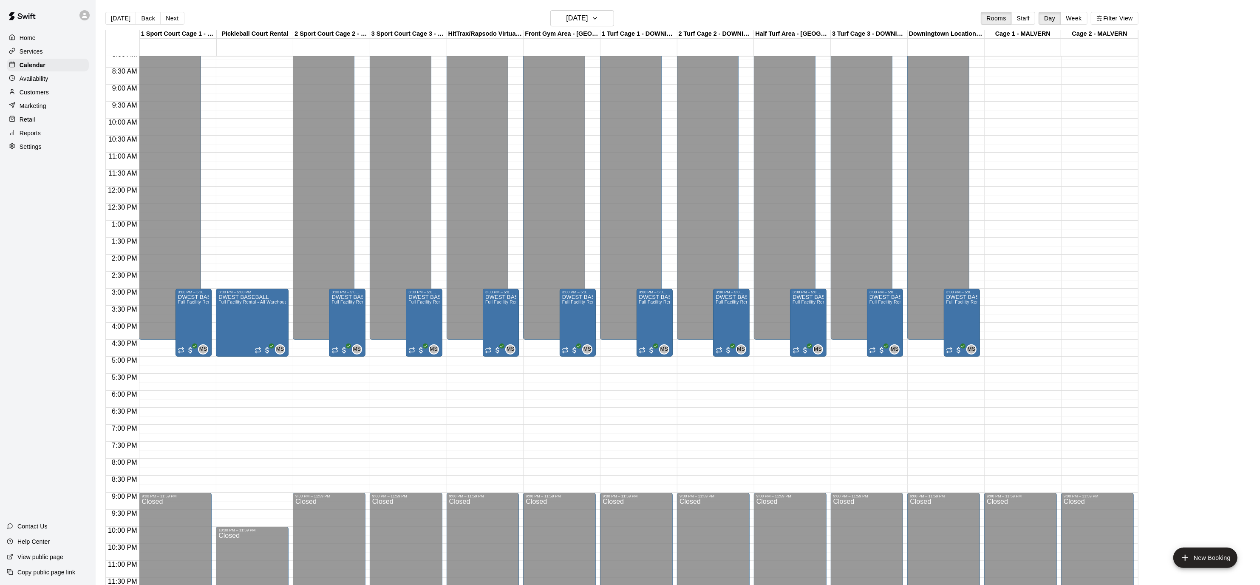
click at [172, 434] on div "12:00 AM – 4:30 PM Closed 9:00 PM – 11:59 PM Closed 3:00 PM – 5:00 PM DWEST BAS…" at bounding box center [175, 187] width 73 height 816
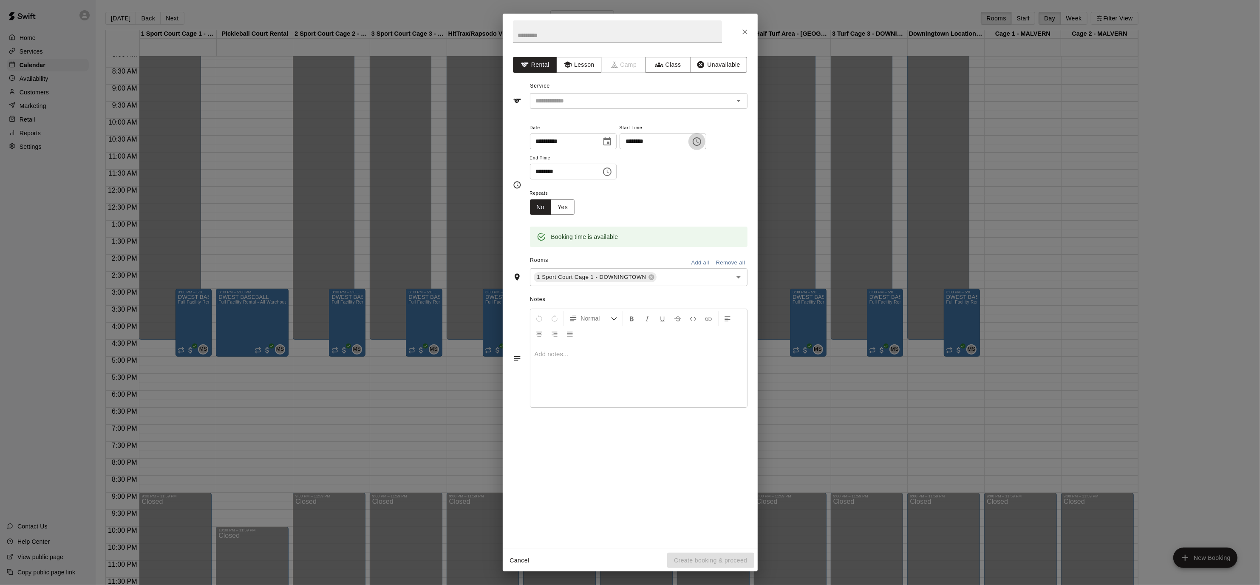
click at [701, 139] on icon "Choose time, selected time is 7:15 PM" at bounding box center [697, 141] width 8 height 8
click at [662, 157] on li "00" at bounding box center [660, 159] width 20 height 16
type input "********"
click at [612, 172] on icon "Choose time, selected time is 7:45 PM" at bounding box center [607, 172] width 10 height 10
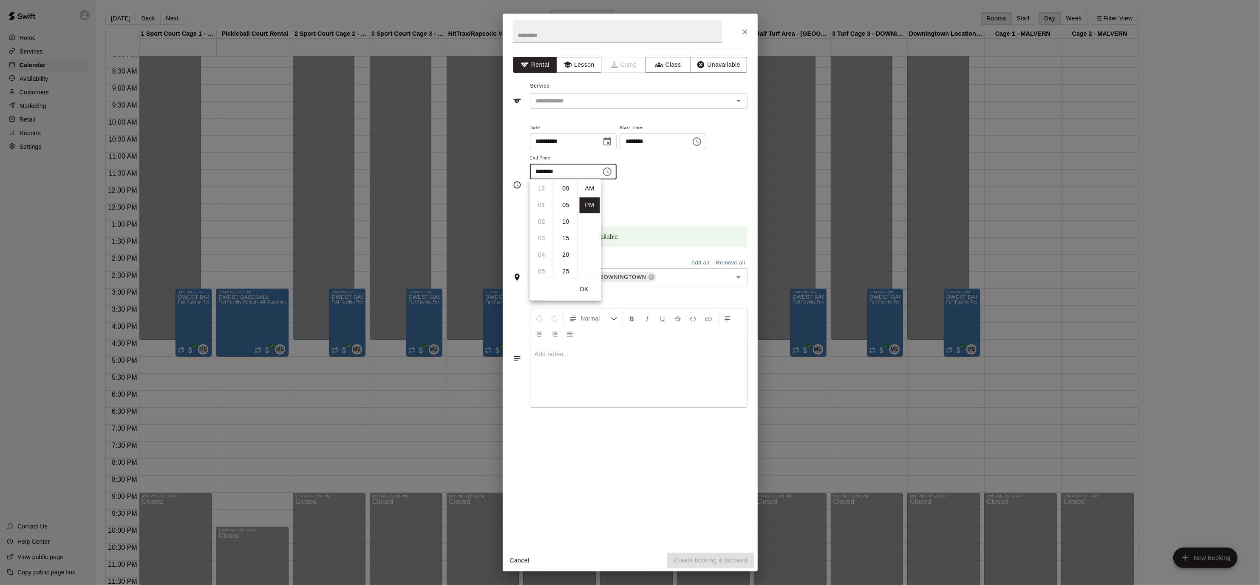
scroll to position [15, 0]
click at [545, 206] on li "08" at bounding box center [541, 205] width 20 height 16
click at [562, 181] on li "00" at bounding box center [566, 189] width 20 height 16
type input "********"
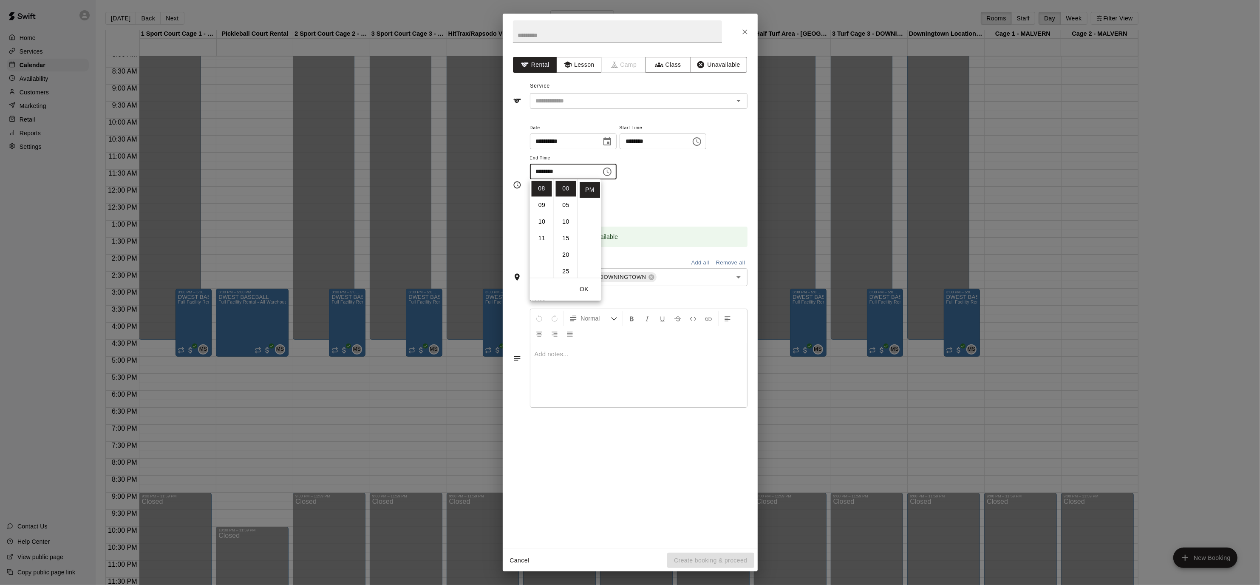
click at [673, 173] on div "**********" at bounding box center [639, 150] width 218 height 57
click at [599, 31] on input "text" at bounding box center [617, 31] width 209 height 23
click at [743, 99] on button "Open" at bounding box center [738, 101] width 12 height 12
type input "**********"
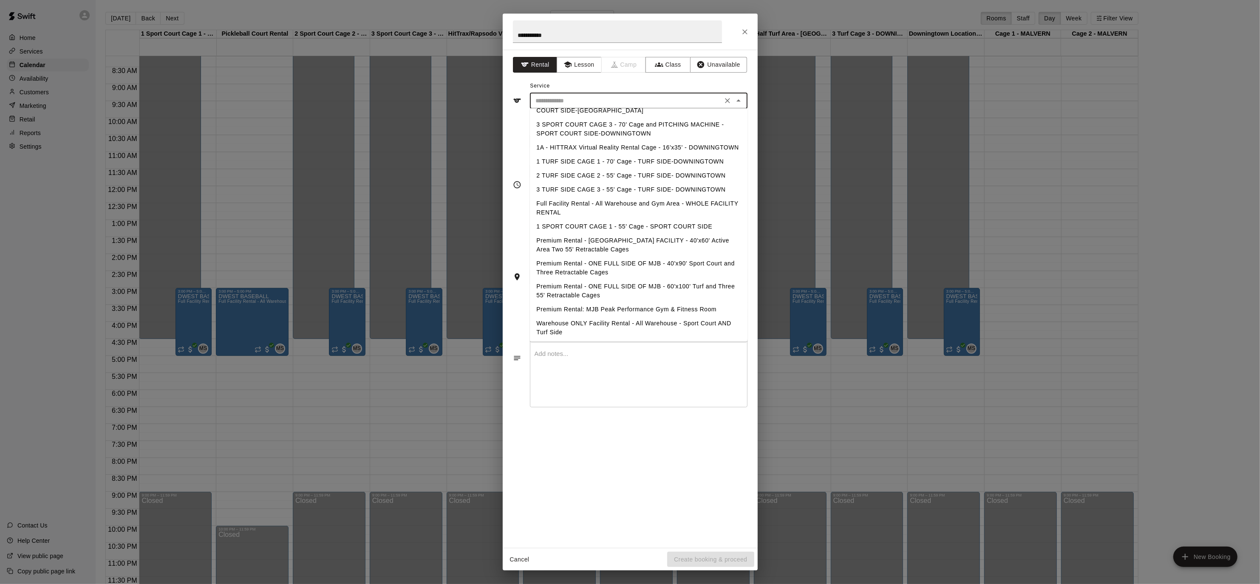
scroll to position [18, 0]
click at [710, 259] on li "Premium Rental - ONE FULL SIDE OF MJB - 40'x90' Sport Court and Three Retractab…" at bounding box center [639, 267] width 218 height 23
type input "**********"
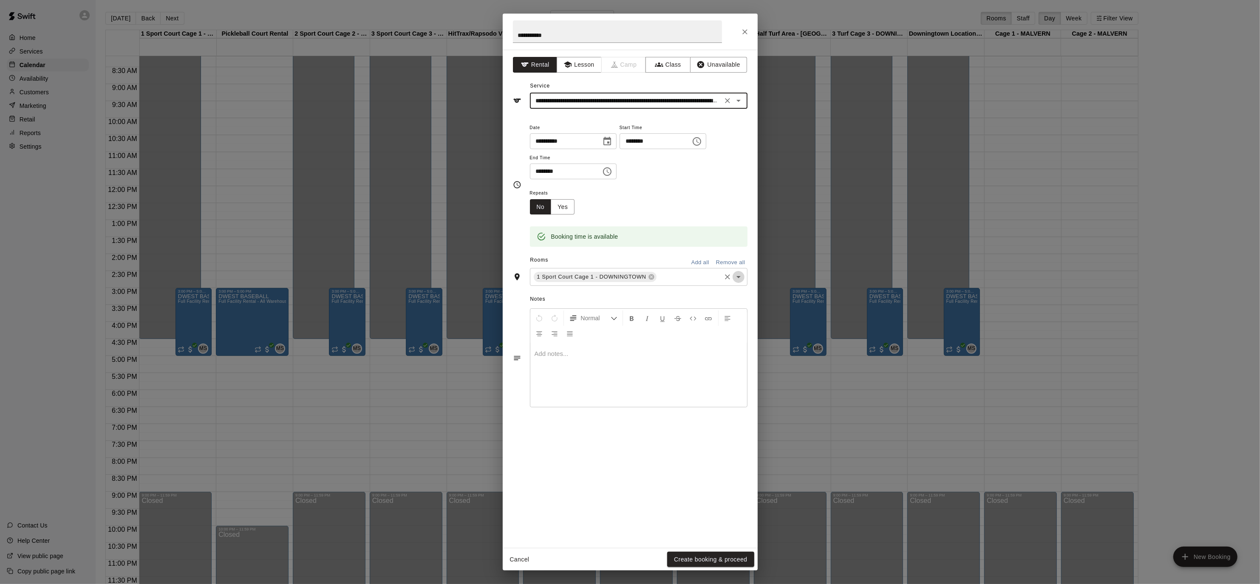
click at [738, 279] on icon "Open" at bounding box center [738, 277] width 10 height 10
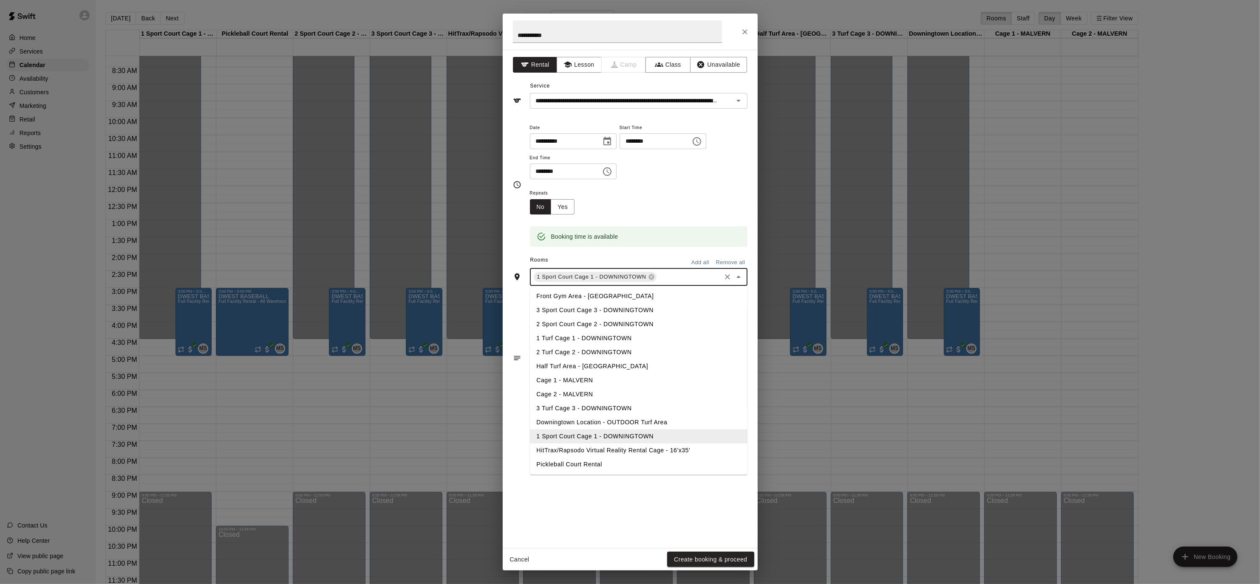
click at [688, 309] on li "3 Sport Court Cage 3 - DOWNINGTOWN" at bounding box center [639, 310] width 218 height 14
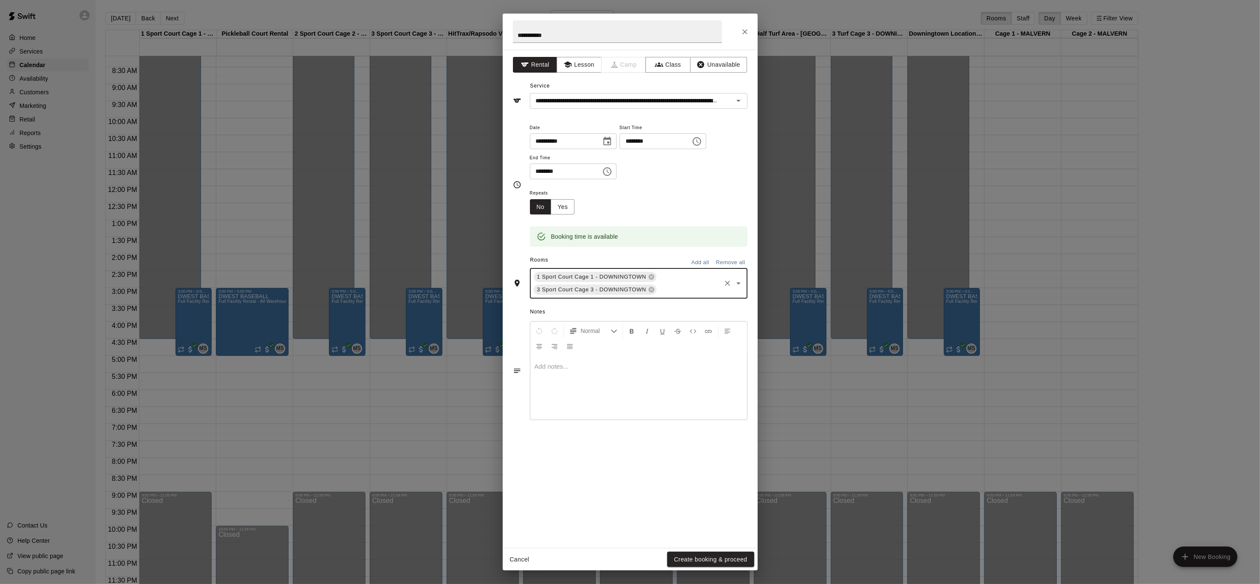
click at [736, 280] on icon "Open" at bounding box center [738, 283] width 10 height 10
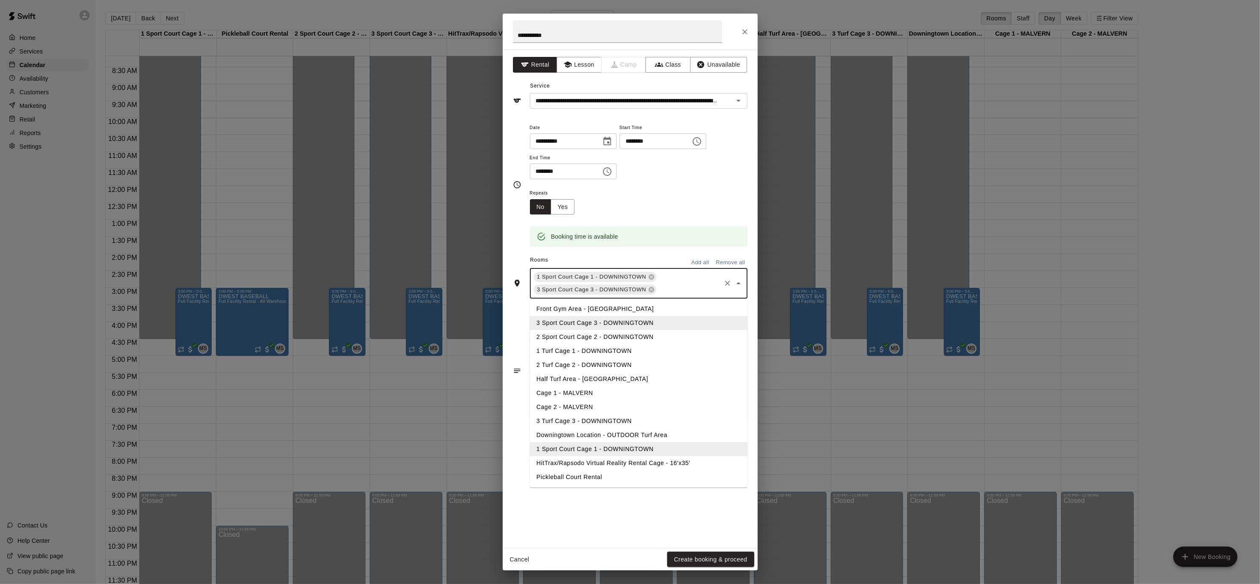
click at [642, 338] on li "2 Sport Court Cage 2 - DOWNINGTOWN" at bounding box center [639, 337] width 218 height 14
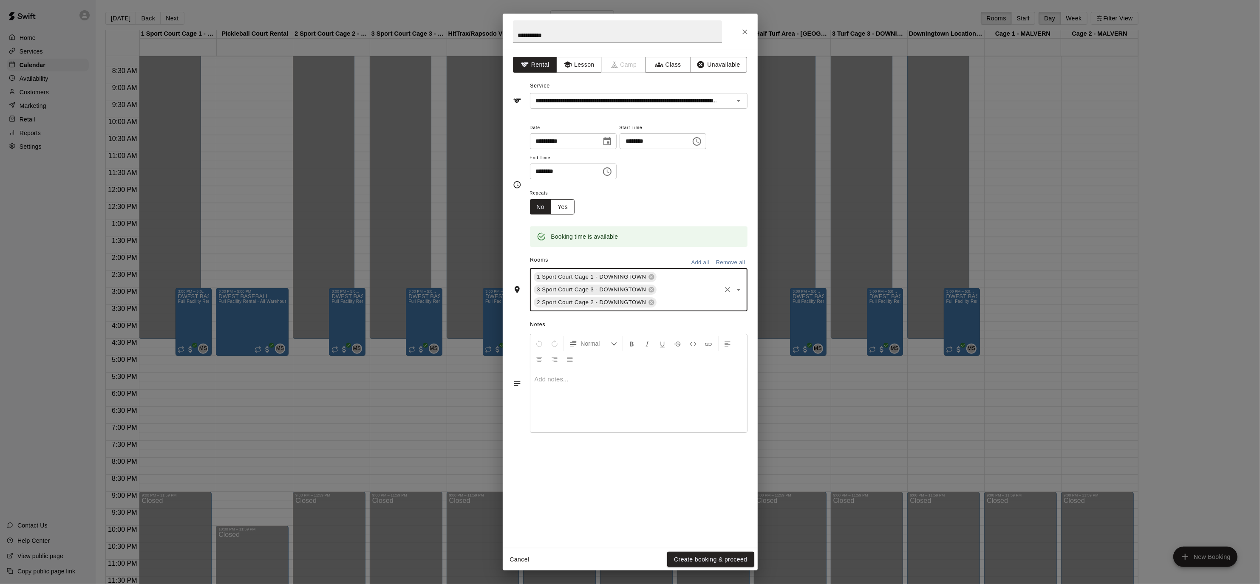
click at [558, 204] on button "Yes" at bounding box center [563, 207] width 24 height 16
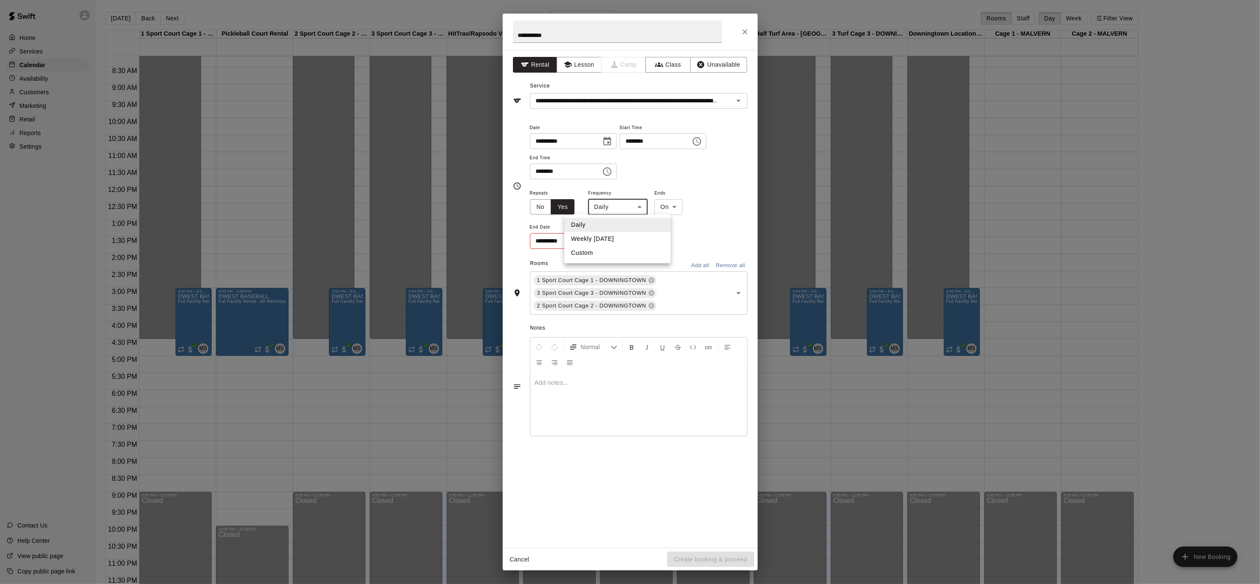
click at [643, 207] on body "Home Services Calendar Availability Customers Marketing Retail Reports Settings…" at bounding box center [630, 299] width 1260 height 598
click at [635, 235] on li "Weekly [DATE]" at bounding box center [617, 239] width 106 height 14
type input "******"
click at [609, 241] on icon "Choose date" at bounding box center [605, 241] width 10 height 10
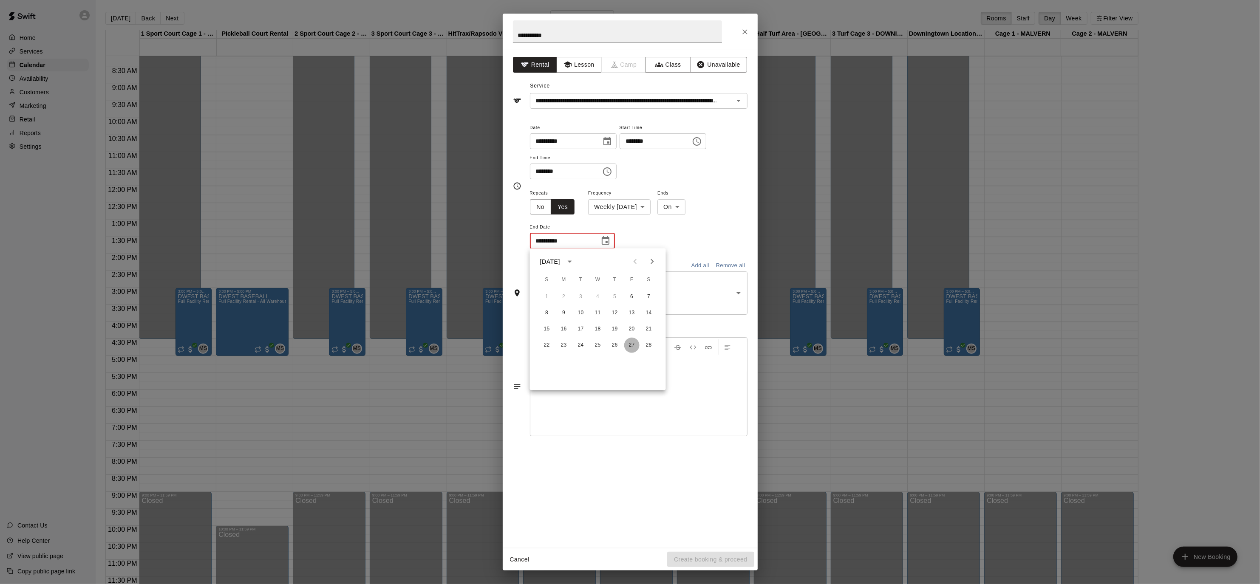
click at [634, 345] on button "27" at bounding box center [631, 345] width 15 height 15
type input "**********"
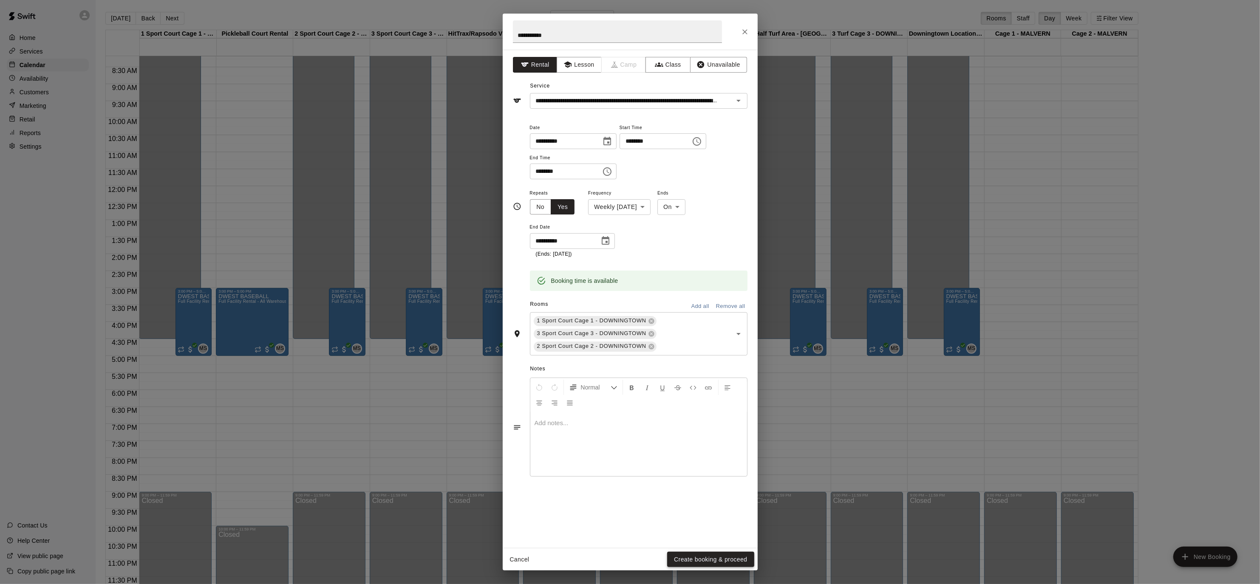
click at [722, 556] on button "Create booking & proceed" at bounding box center [710, 560] width 87 height 16
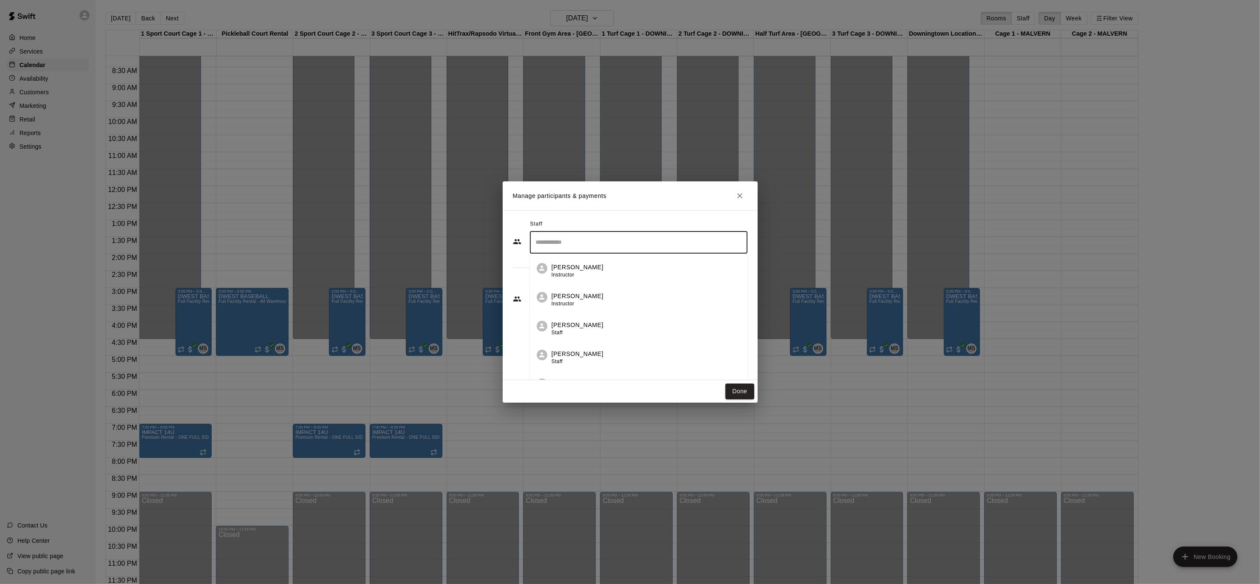
click at [606, 245] on input "Search staff" at bounding box center [639, 242] width 210 height 15
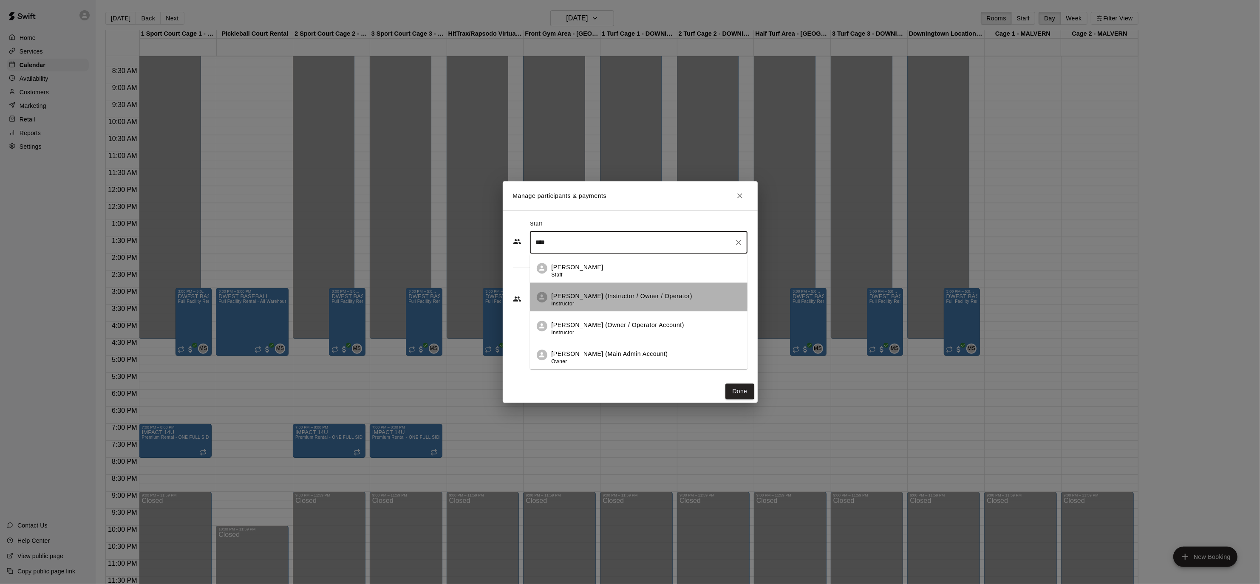
click at [627, 299] on p "[PERSON_NAME] (Instructor / Owner / Operator)" at bounding box center [621, 296] width 141 height 9
type input "****"
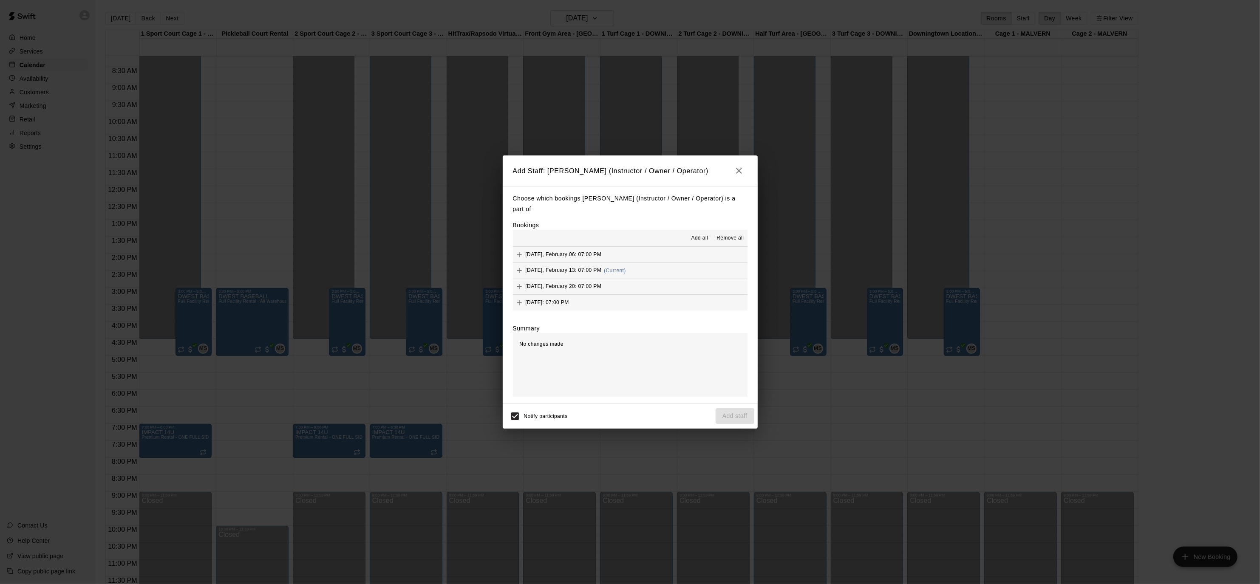
click at [695, 240] on span "Add all" at bounding box center [699, 238] width 17 height 8
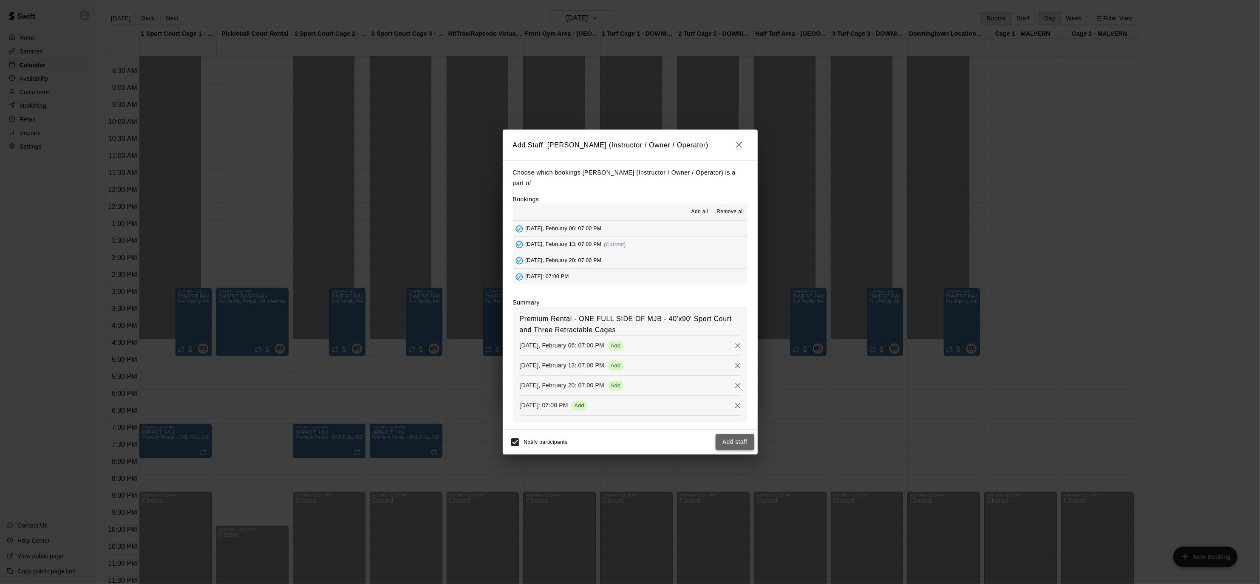
click at [724, 445] on button "Add staff" at bounding box center [734, 442] width 39 height 16
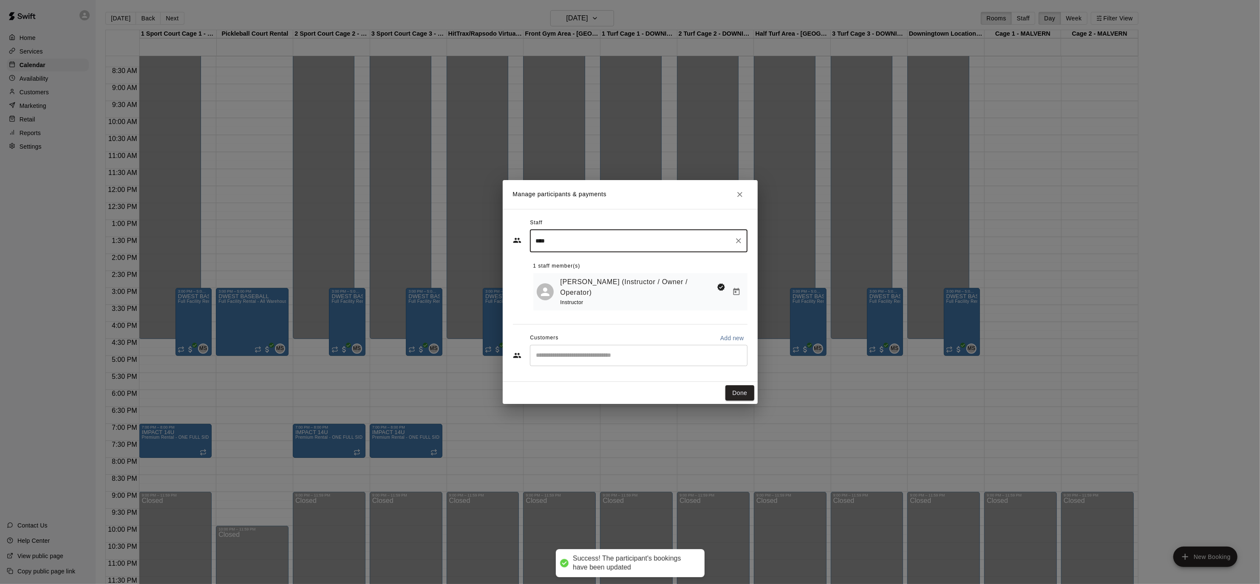
click at [568, 351] on input "Start typing to search customers..." at bounding box center [639, 355] width 210 height 8
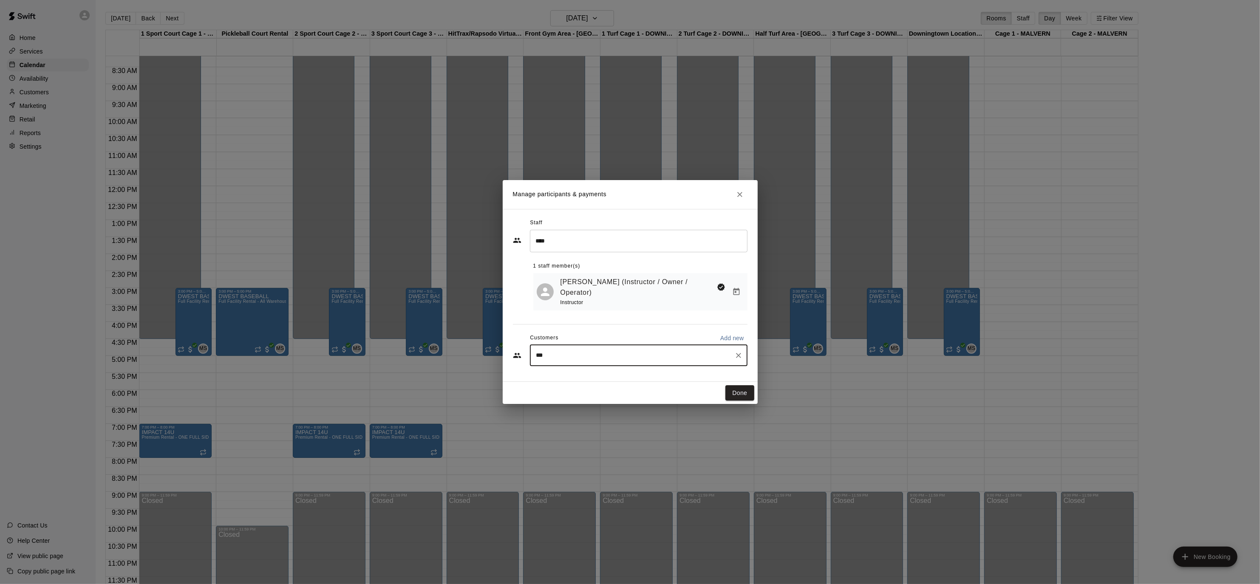
type input "****"
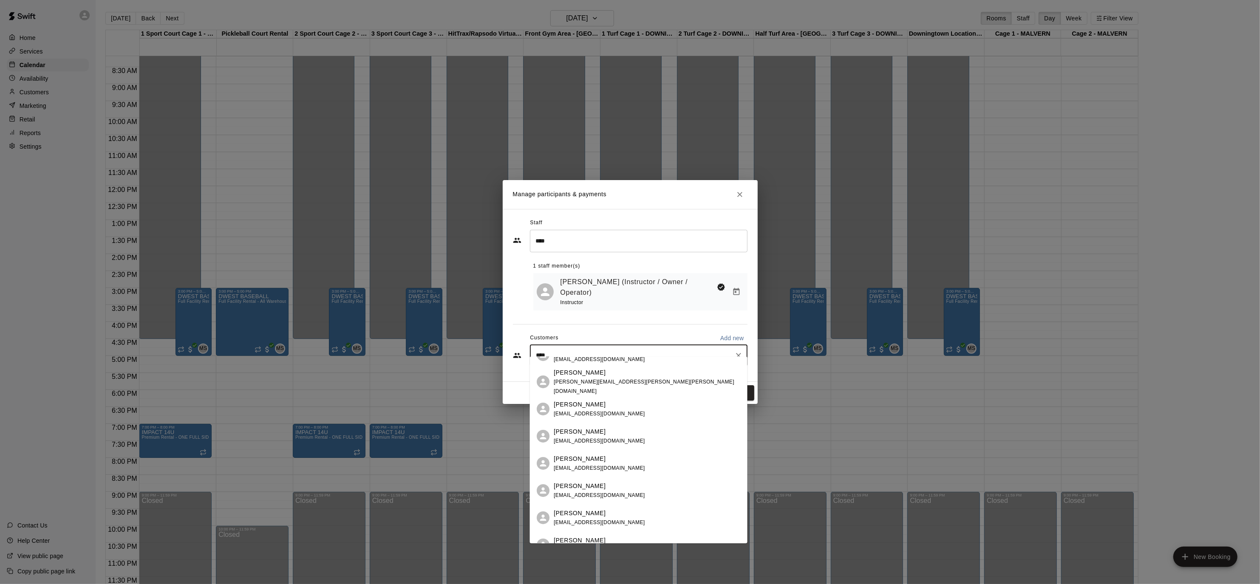
scroll to position [155, 0]
click at [605, 463] on div "[PERSON_NAME] [EMAIL_ADDRESS][DOMAIN_NAME]" at bounding box center [647, 460] width 187 height 18
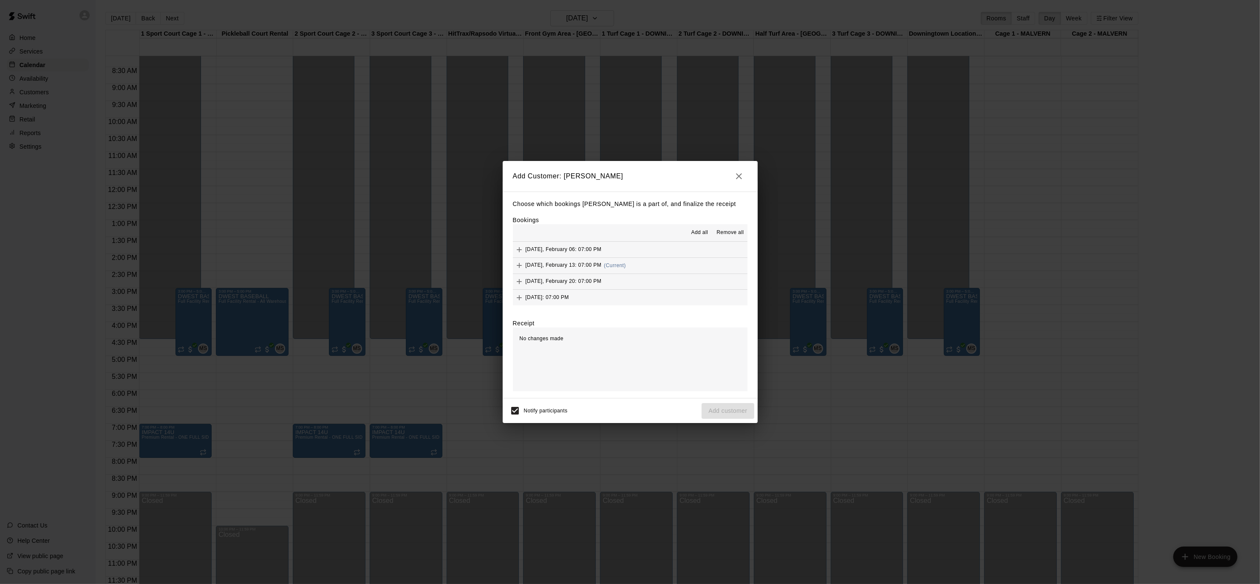
click at [701, 233] on span "Add all" at bounding box center [699, 233] width 17 height 8
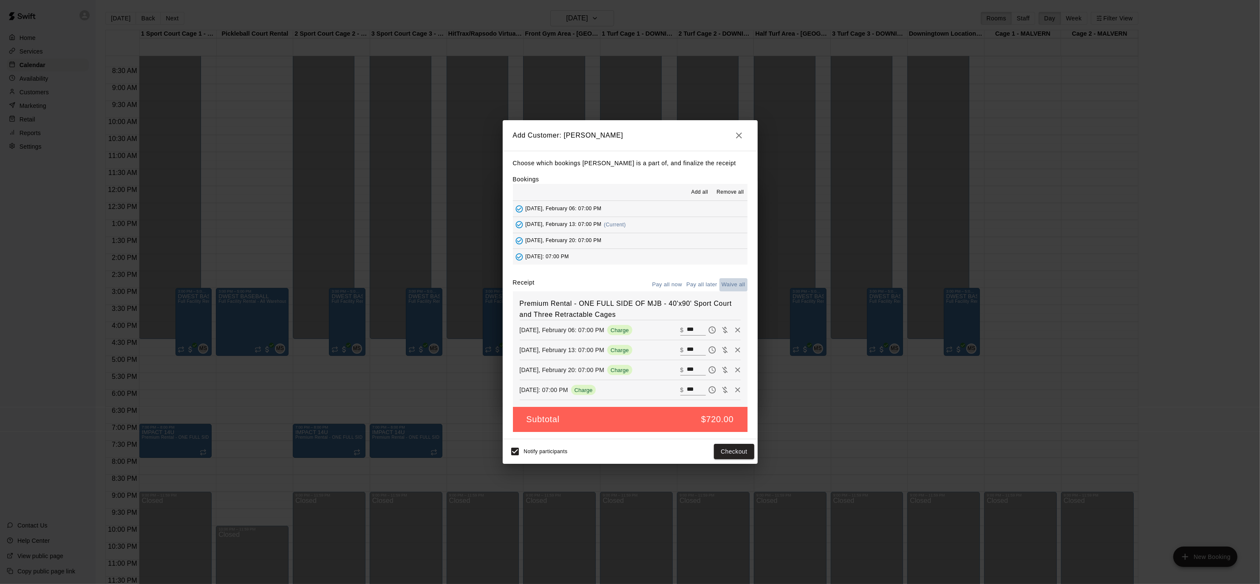
click at [723, 281] on button "Waive all" at bounding box center [733, 284] width 28 height 13
type input "*"
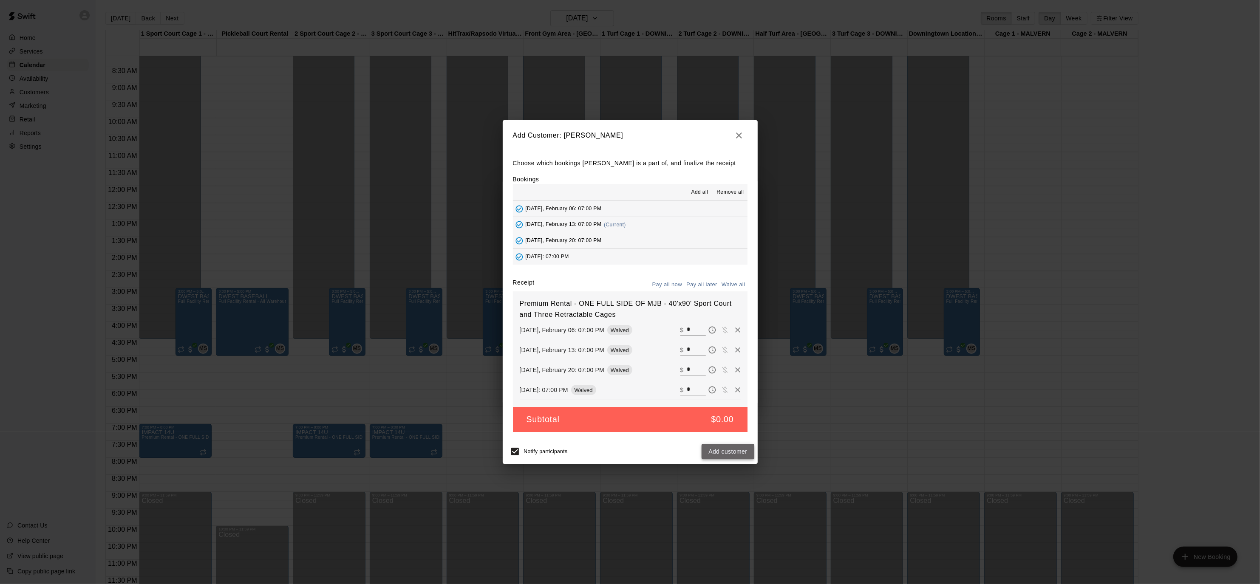
click at [733, 450] on button "Add customer" at bounding box center [727, 452] width 52 height 16
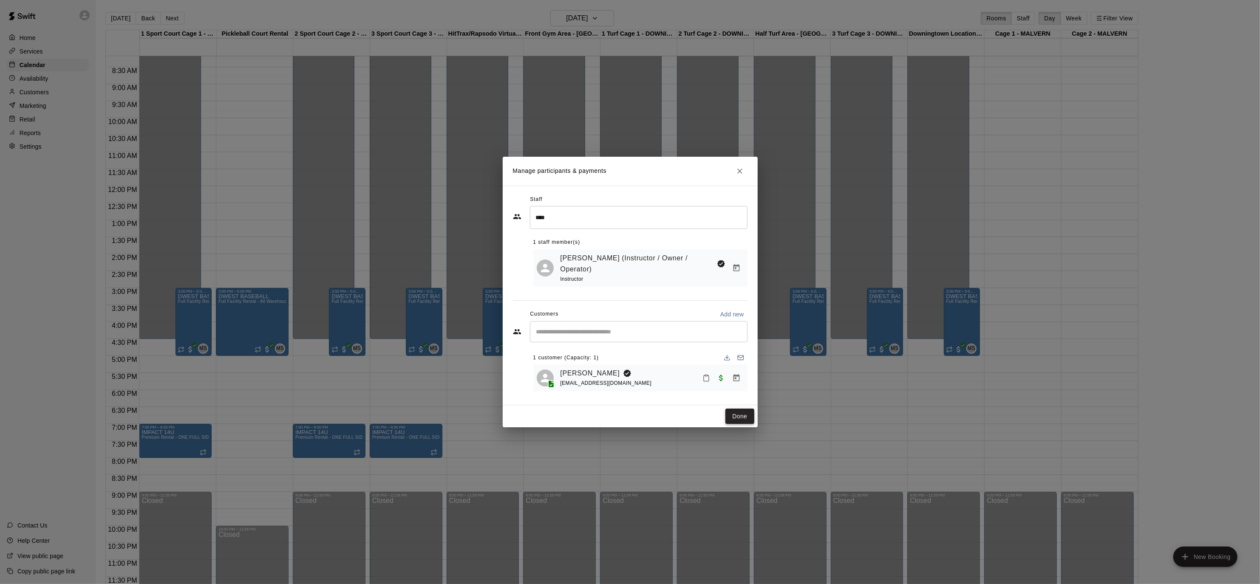
click at [745, 416] on button "Done" at bounding box center [739, 417] width 28 height 16
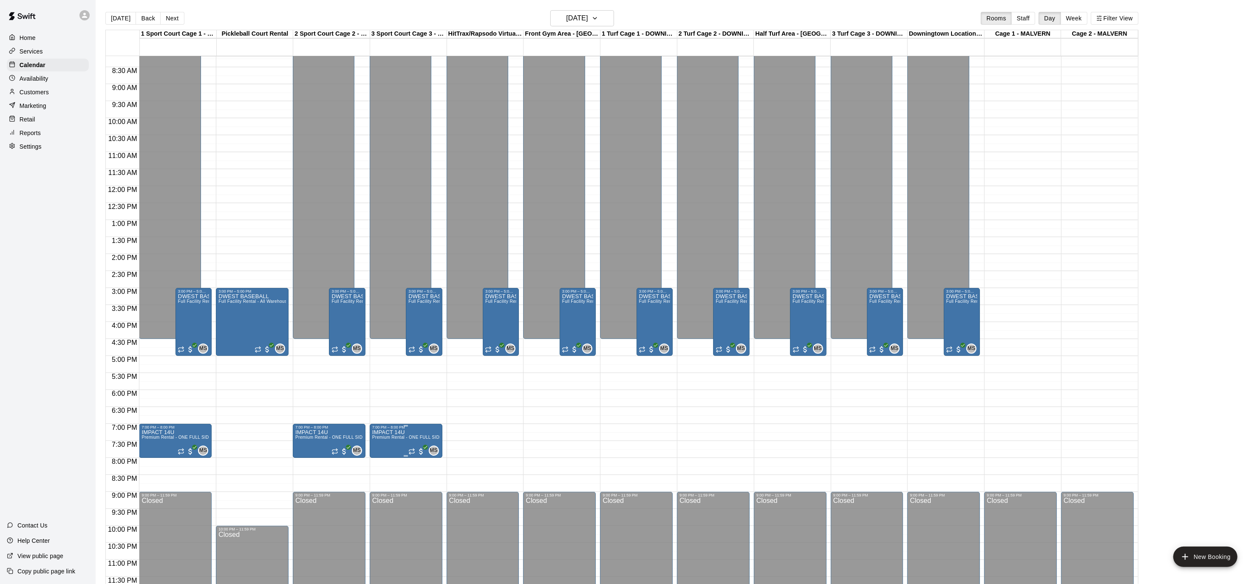
click at [400, 439] on span "Premium Rental - ONE FULL SIDE OF MJB - 40'x90' Sport Court and Three Retractab…" at bounding box center [468, 437] width 192 height 5
click at [378, 461] on img "edit" at bounding box center [381, 464] width 10 height 10
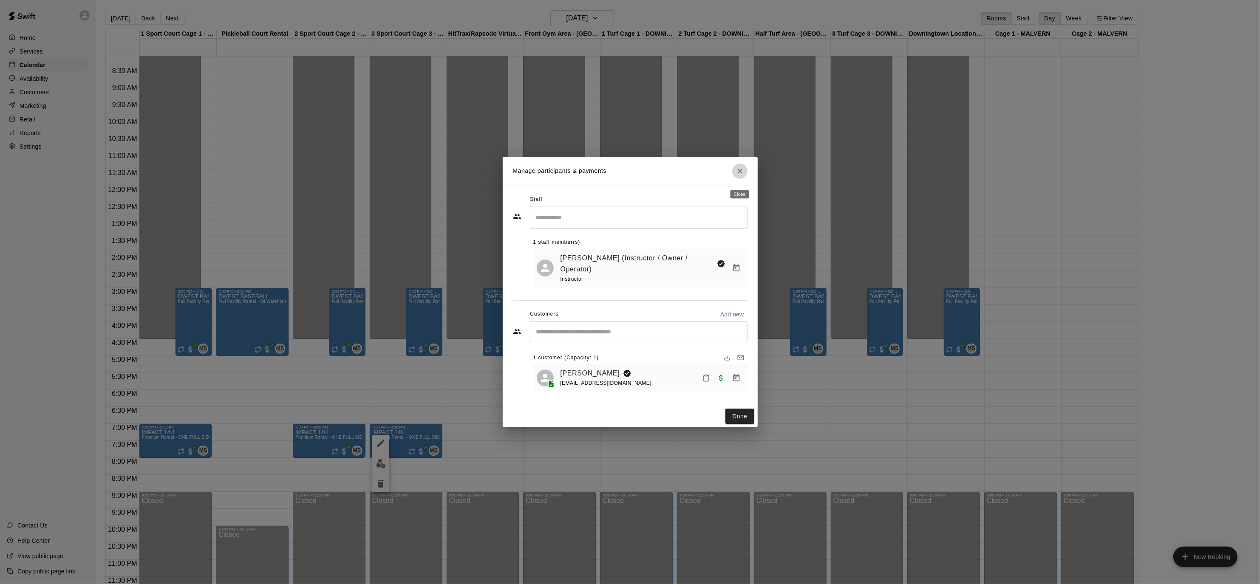
click at [745, 175] on button "Close" at bounding box center [739, 171] width 15 height 15
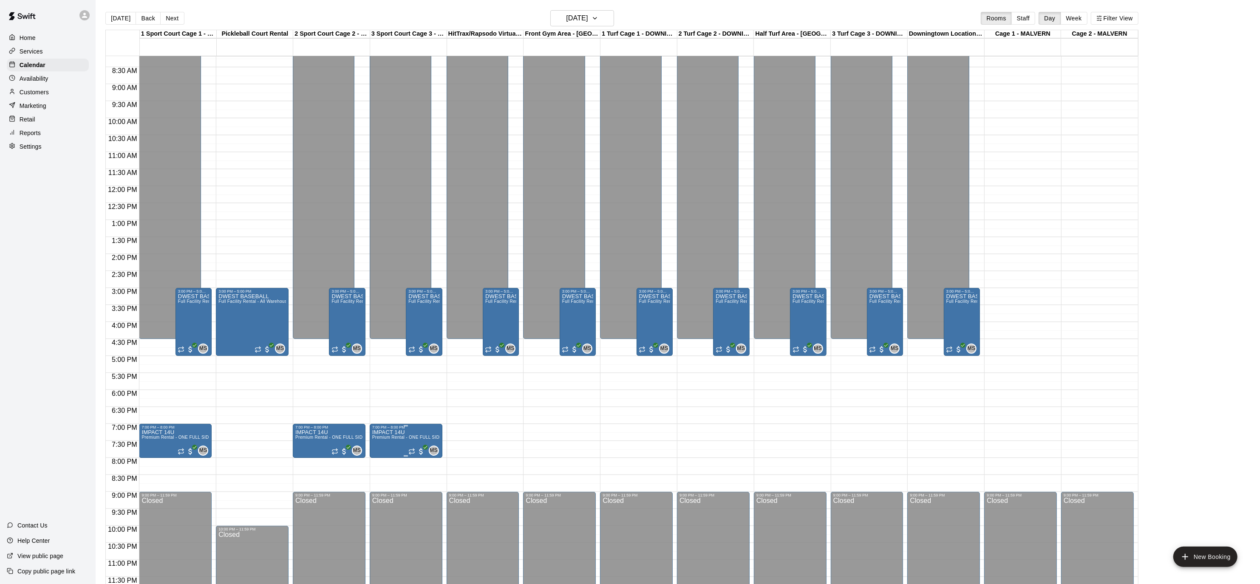
click at [382, 441] on icon "edit" at bounding box center [381, 438] width 10 height 10
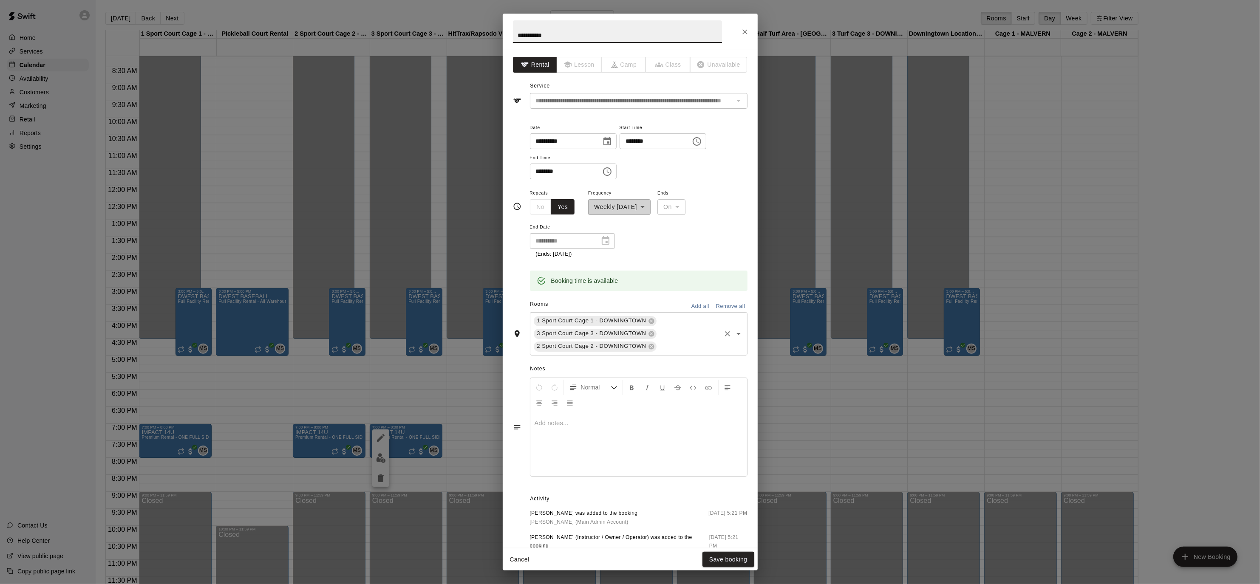
click at [737, 331] on icon "Open" at bounding box center [738, 334] width 10 height 10
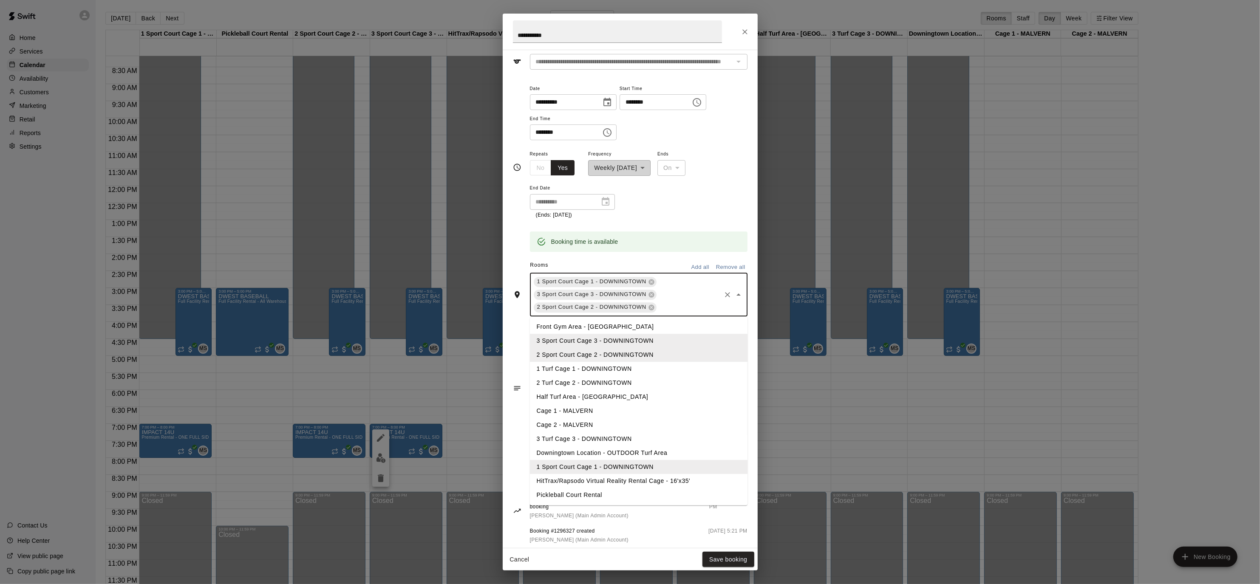
scroll to position [45, 0]
click at [639, 474] on li "HitTrax/Rapsodo Virtual Reality Rental Cage - 16'x35'" at bounding box center [639, 476] width 218 height 14
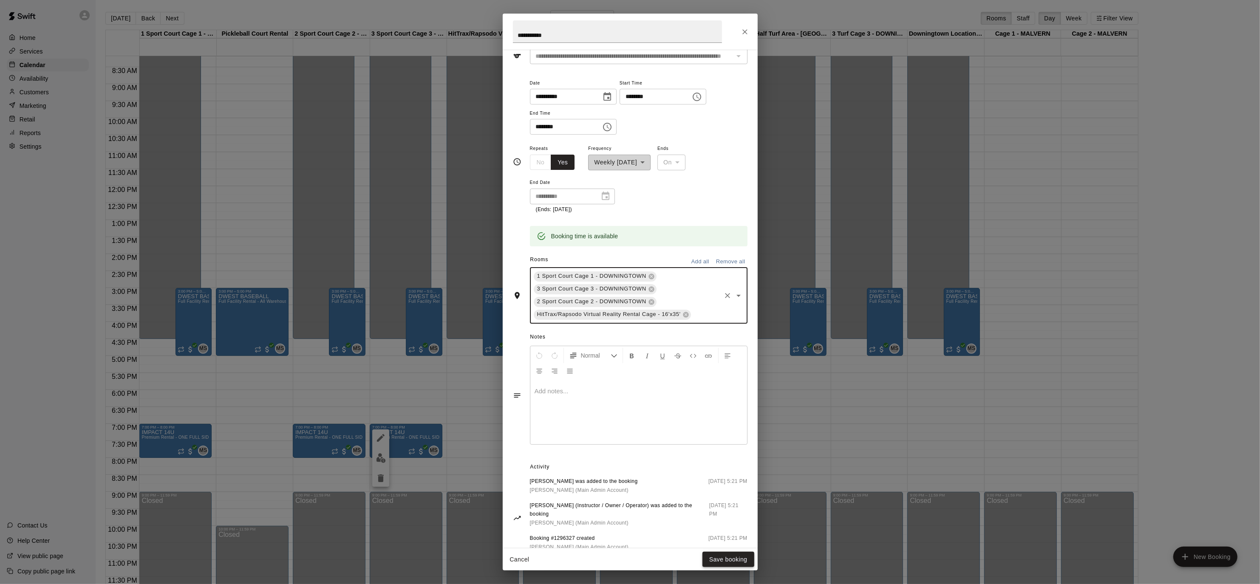
click at [727, 557] on button "Save booking" at bounding box center [728, 560] width 52 height 16
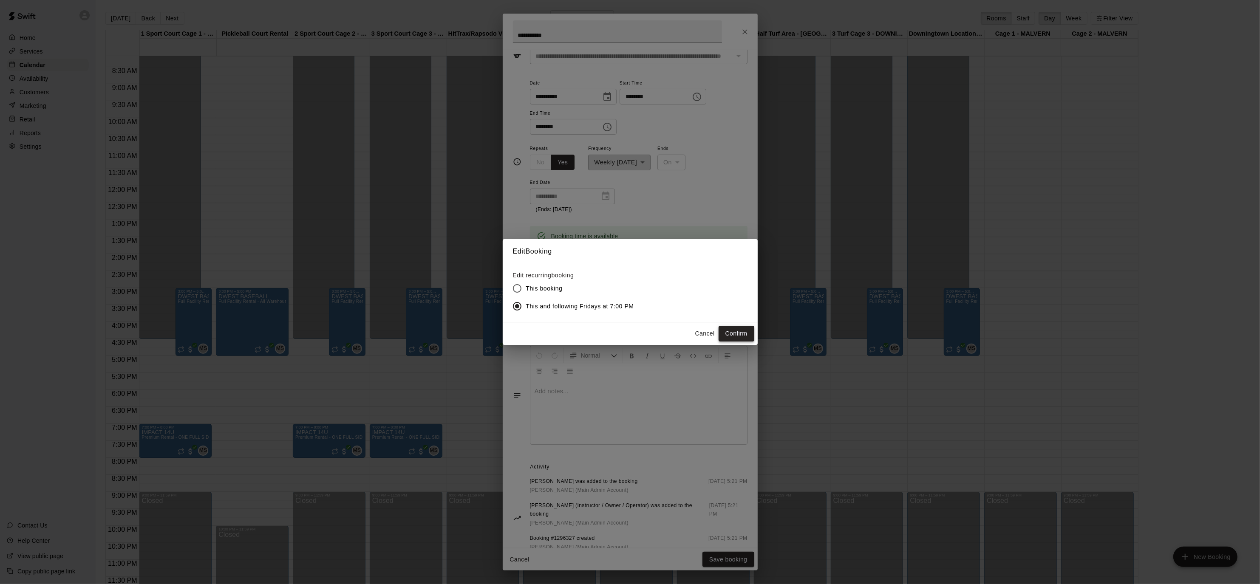
click at [746, 331] on button "Confirm" at bounding box center [736, 334] width 36 height 16
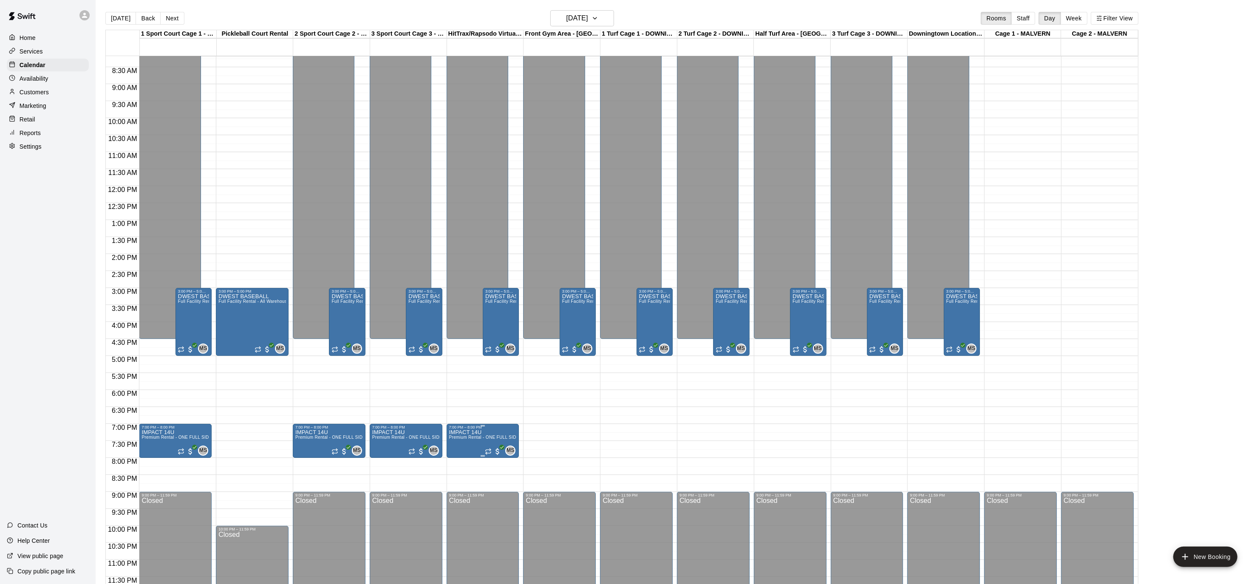
click at [458, 464] on button "edit" at bounding box center [457, 458] width 17 height 17
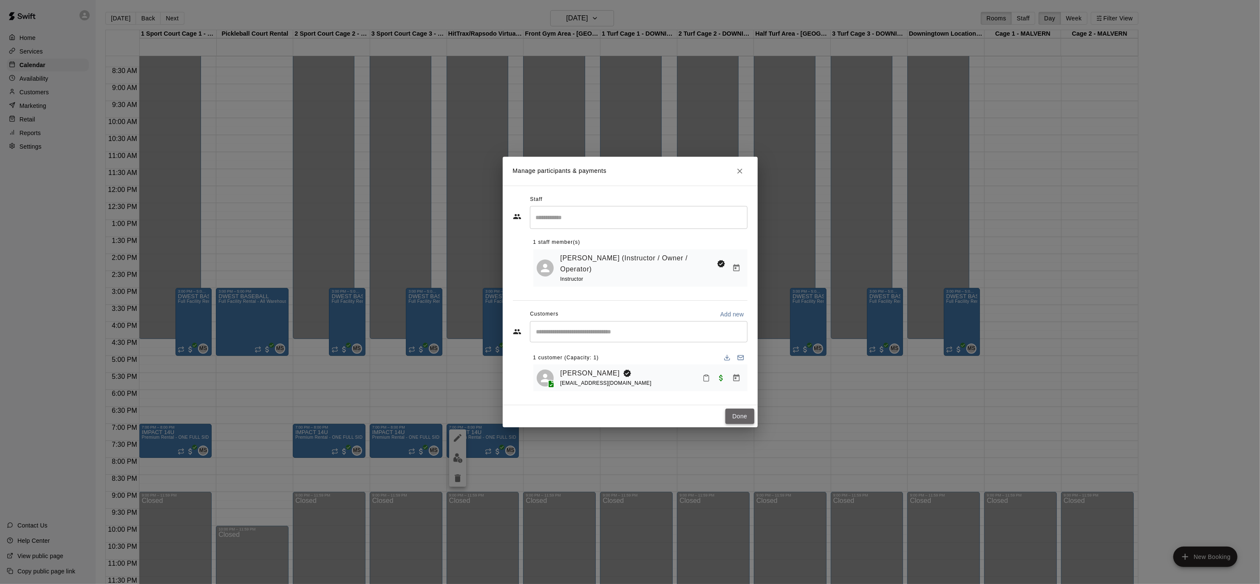
click at [741, 417] on button "Done" at bounding box center [739, 417] width 28 height 16
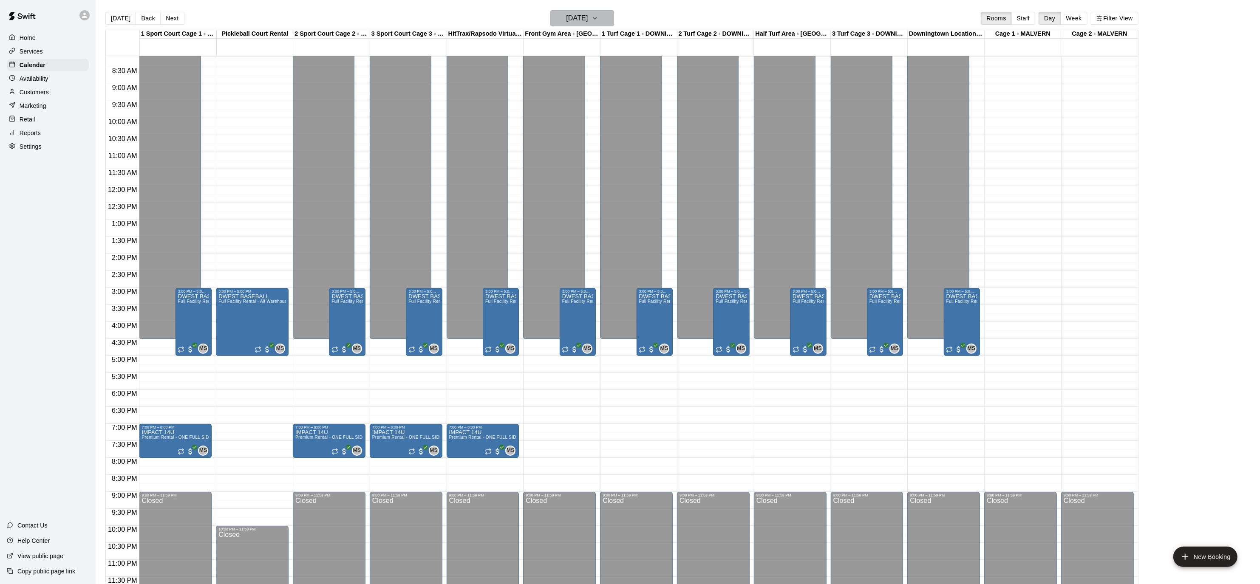
click at [598, 19] on icon "button" at bounding box center [594, 18] width 7 height 10
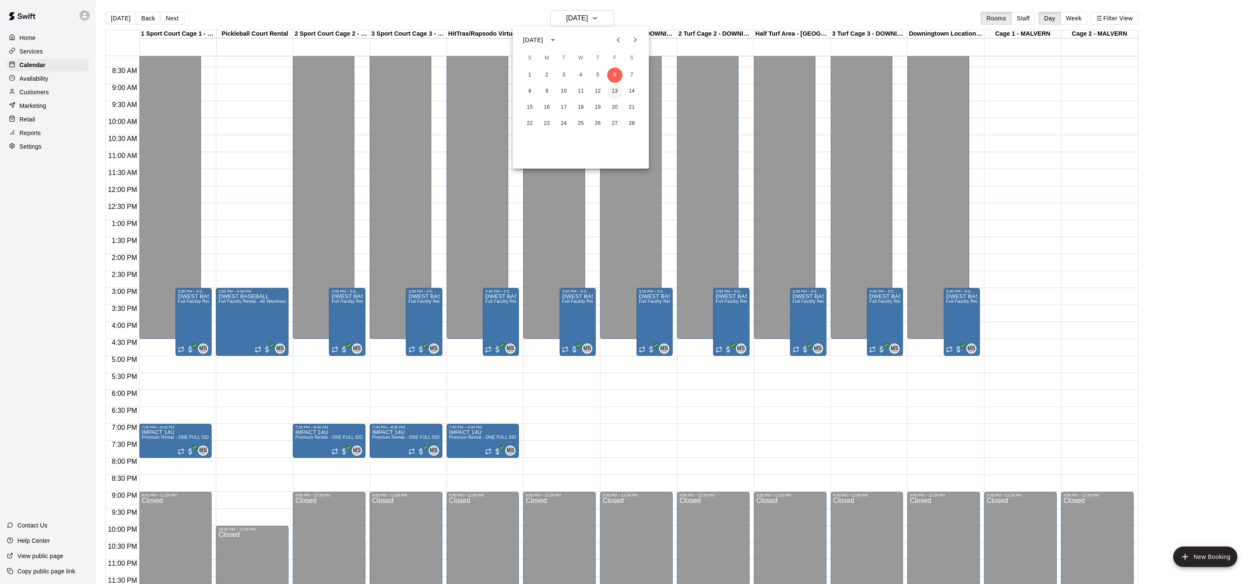
click at [619, 92] on button "13" at bounding box center [614, 91] width 15 height 15
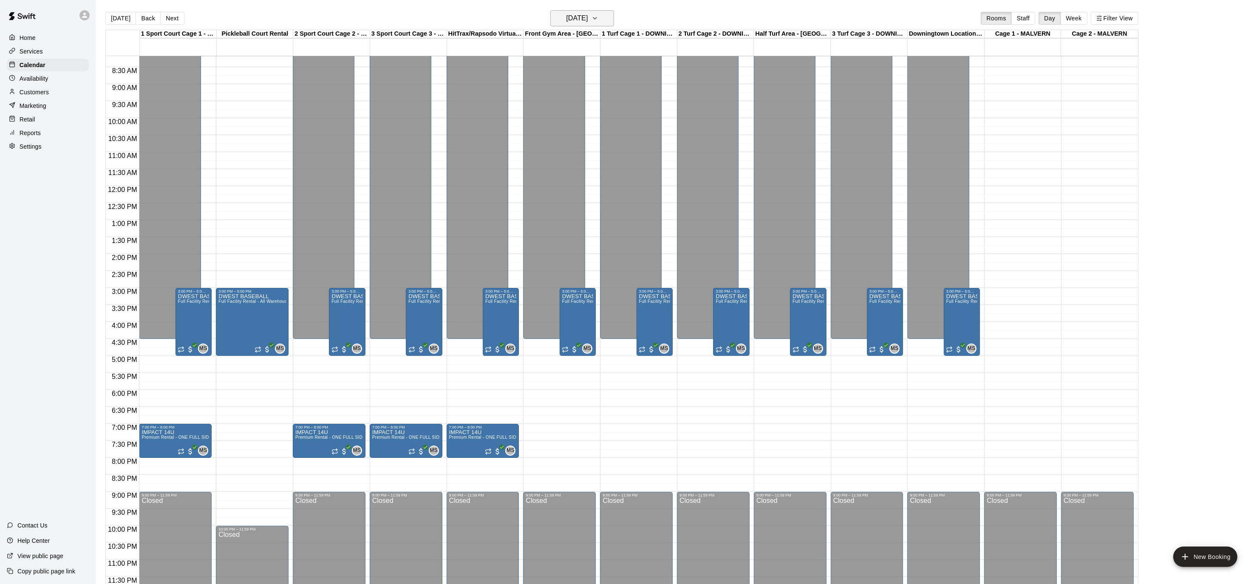
click at [598, 19] on icon "button" at bounding box center [594, 18] width 7 height 10
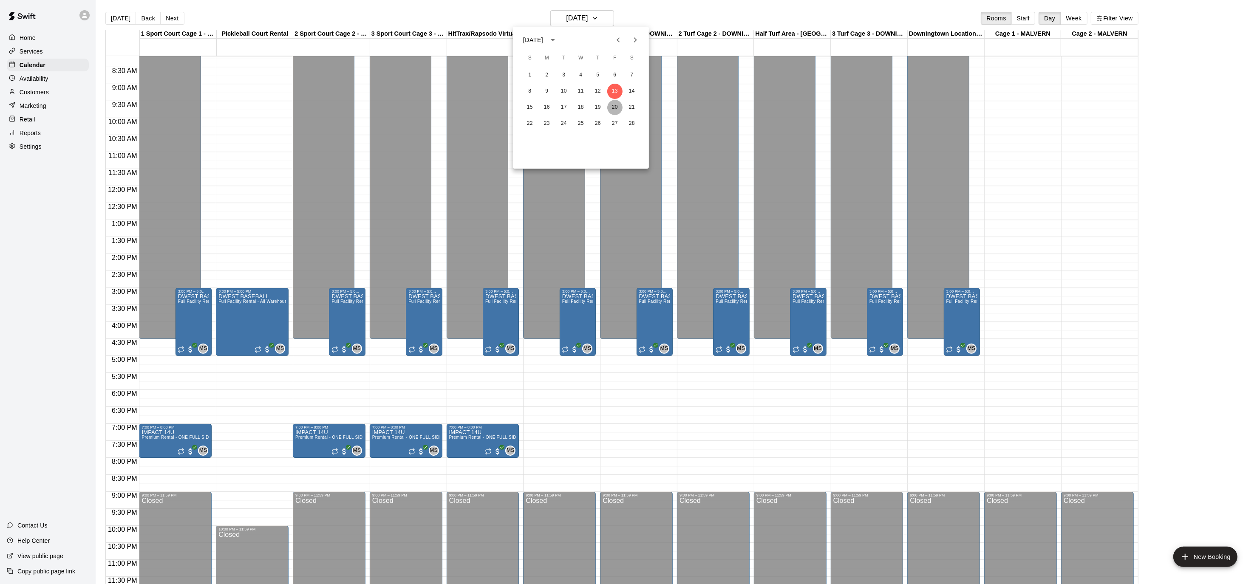
click at [615, 103] on button "20" at bounding box center [614, 107] width 15 height 15
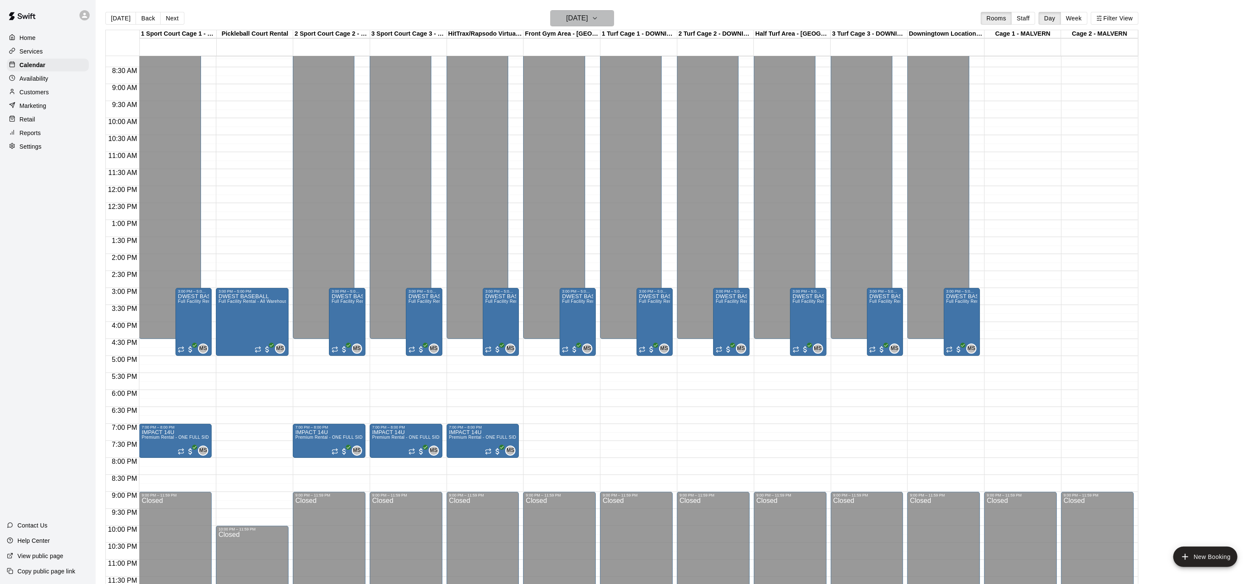
click at [598, 18] on icon "button" at bounding box center [594, 18] width 7 height 10
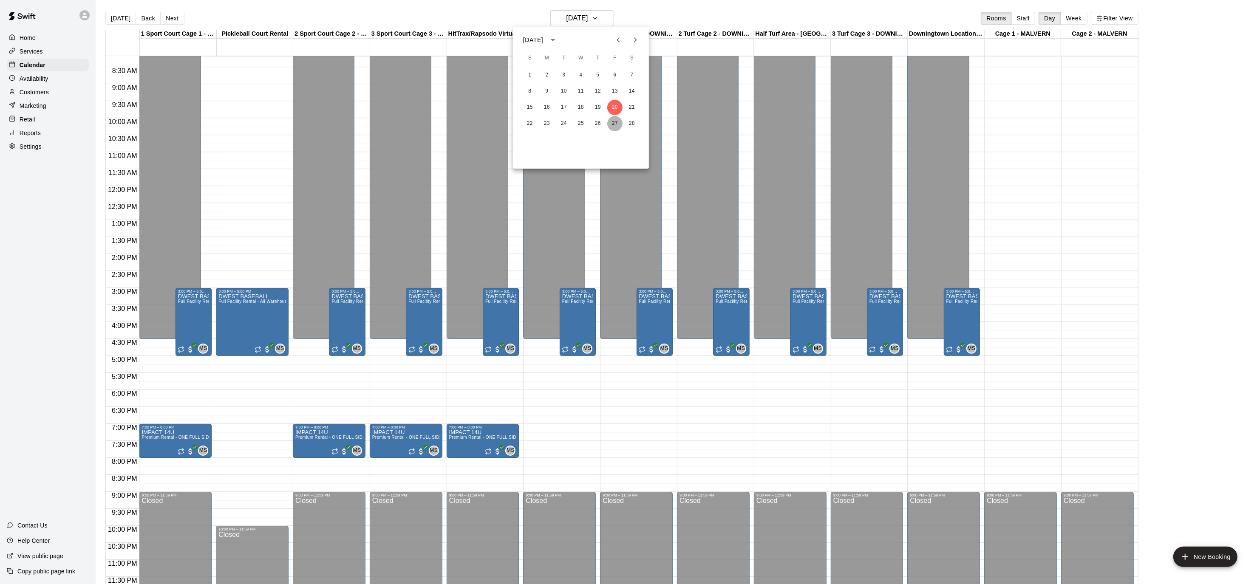
click at [611, 124] on button "27" at bounding box center [614, 123] width 15 height 15
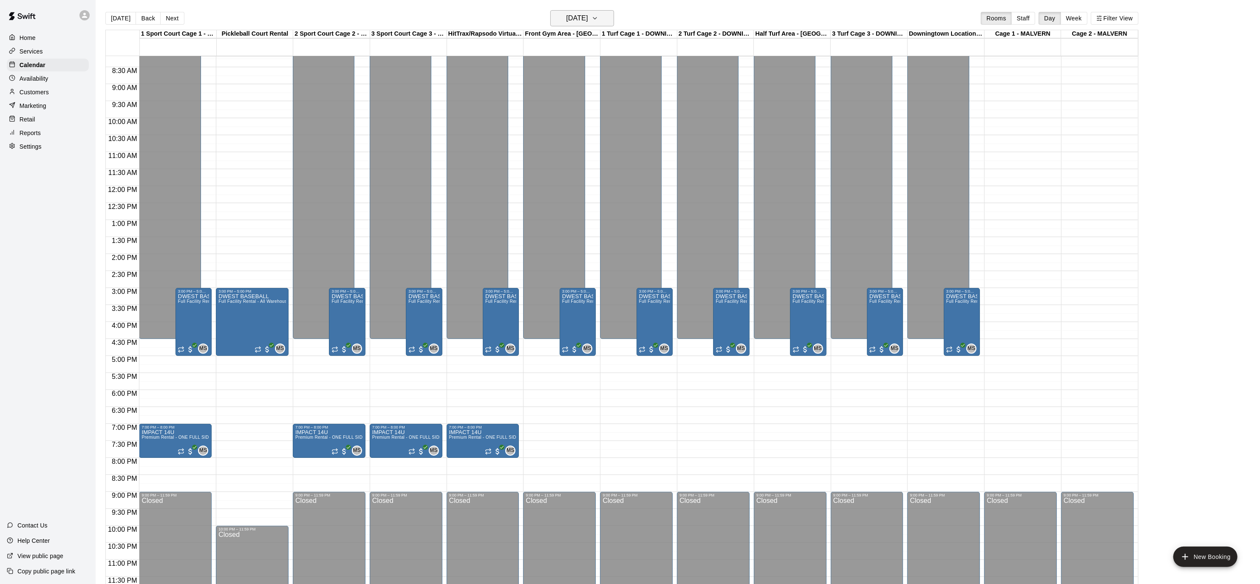
click at [611, 20] on button "[DATE]" at bounding box center [582, 18] width 64 height 16
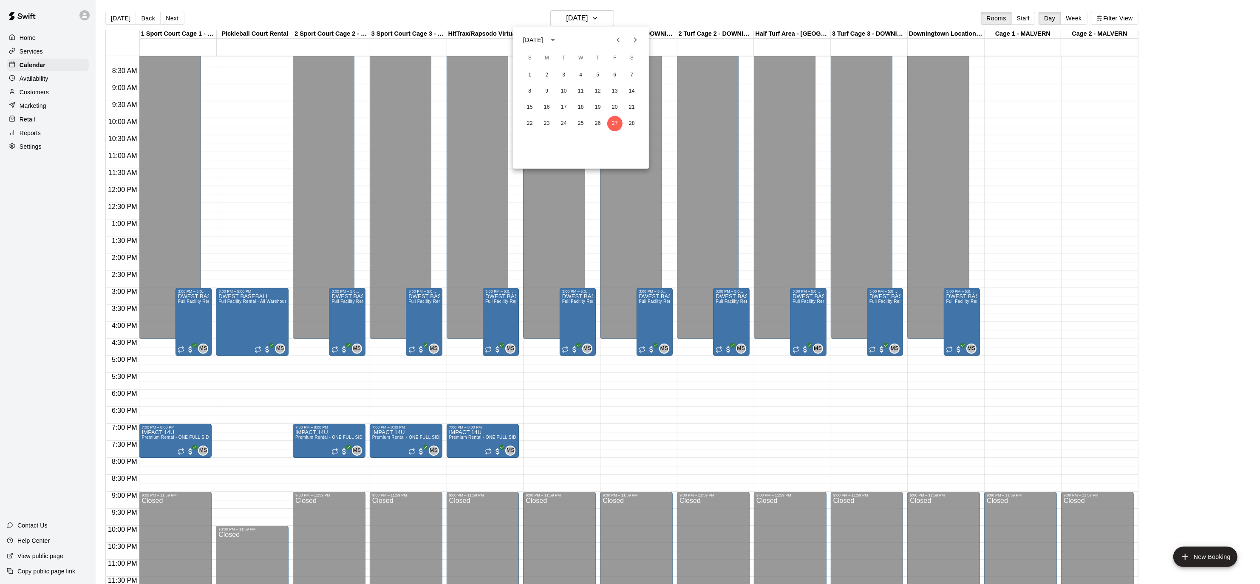
click at [637, 45] on button "Next month" at bounding box center [635, 39] width 17 height 17
click at [566, 73] on button "3" at bounding box center [563, 75] width 15 height 15
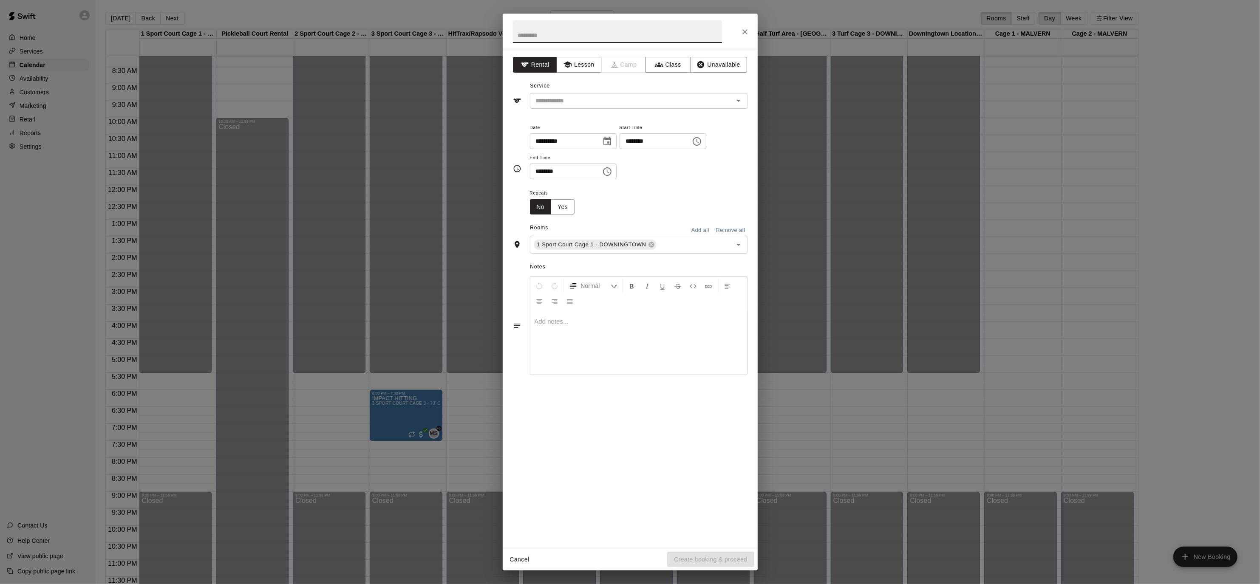
scroll to position [2, 0]
click at [700, 134] on div "******** ​" at bounding box center [662, 141] width 87 height 16
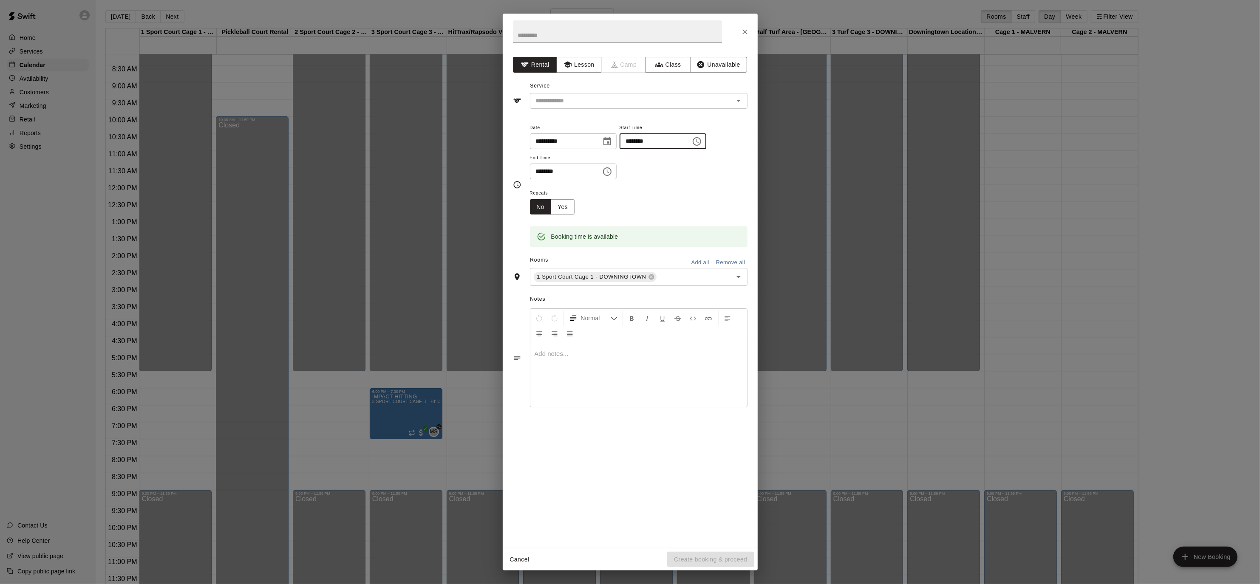
click at [701, 139] on icon "Choose time, selected time is 8:15 PM" at bounding box center [697, 141] width 8 height 8
click at [659, 161] on li "00" at bounding box center [660, 159] width 20 height 16
type input "********"
click at [605, 172] on button "Choose time, selected time is 8:45 PM" at bounding box center [607, 171] width 17 height 17
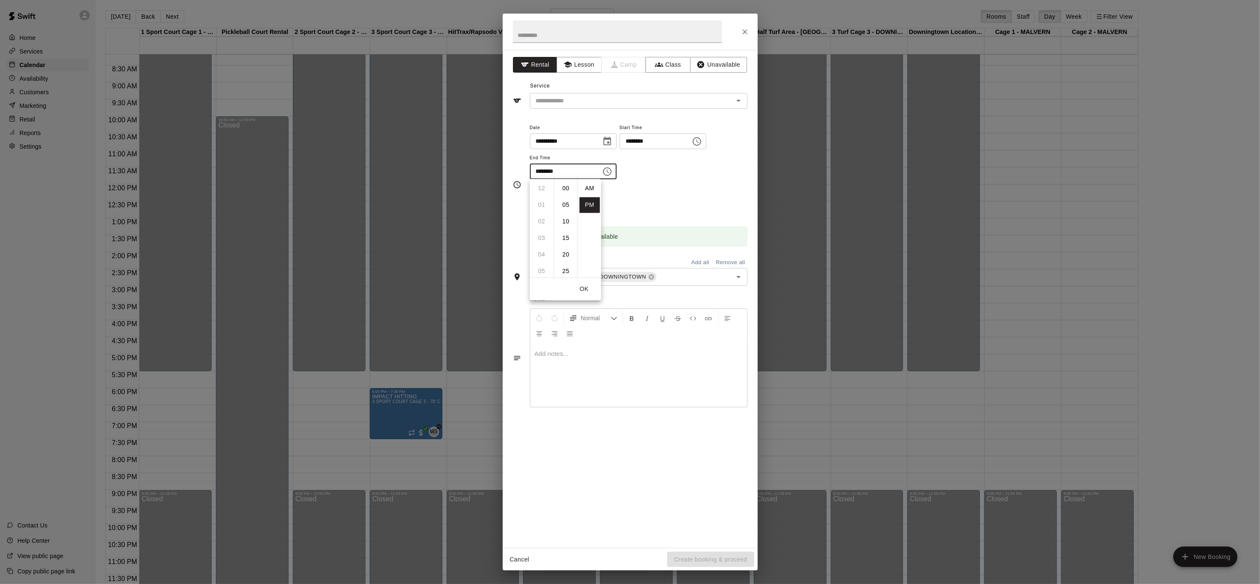
scroll to position [15, 0]
click at [541, 207] on li "09" at bounding box center [541, 205] width 20 height 16
click at [565, 189] on li "00" at bounding box center [566, 189] width 20 height 16
type input "********"
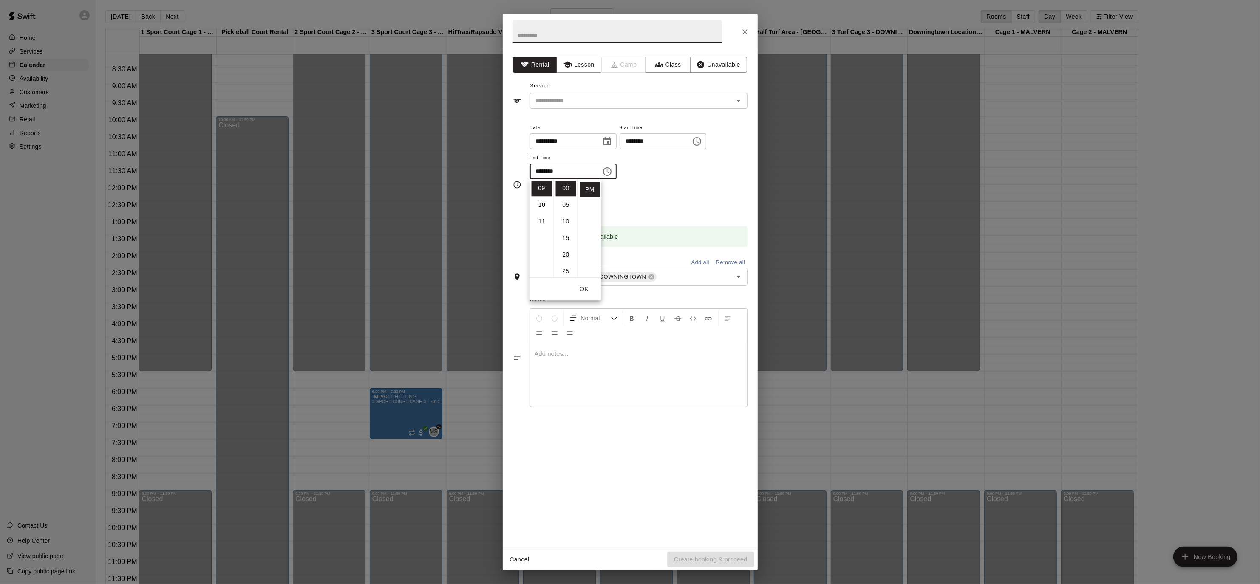
click at [593, 31] on input "text" at bounding box center [617, 31] width 209 height 23
click at [587, 37] on input "text" at bounding box center [617, 31] width 209 height 23
click at [743, 98] on icon "Open" at bounding box center [738, 101] width 10 height 10
type input "**********"
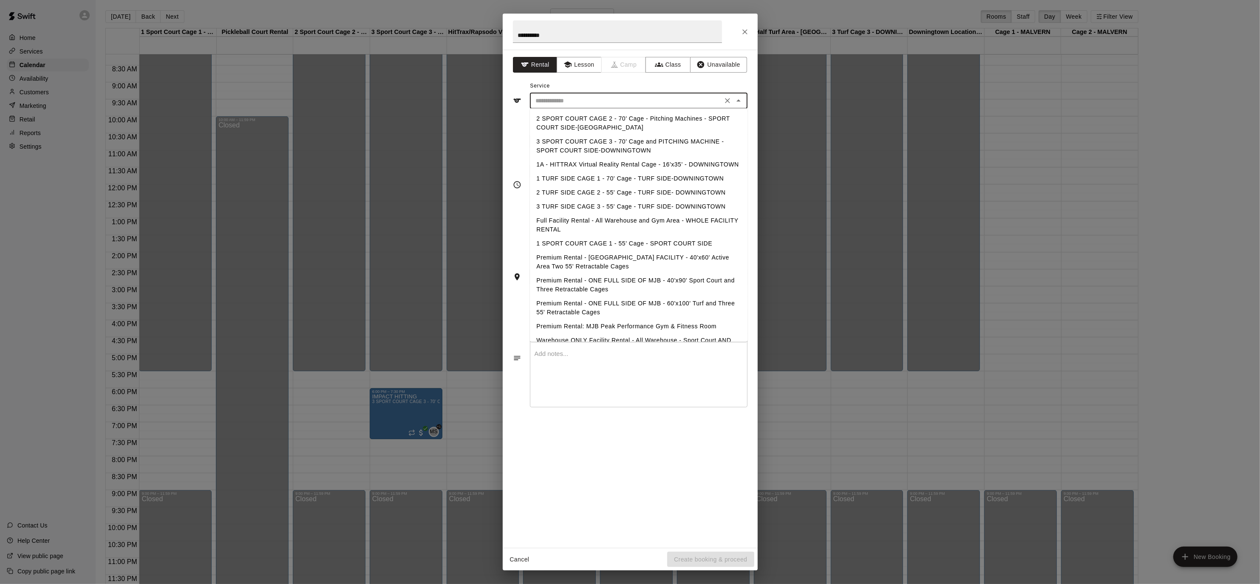
click at [695, 281] on li "Premium Rental - ONE FULL SIDE OF MJB - 40'x90' Sport Court and Three Retractab…" at bounding box center [639, 285] width 218 height 23
type input "**********"
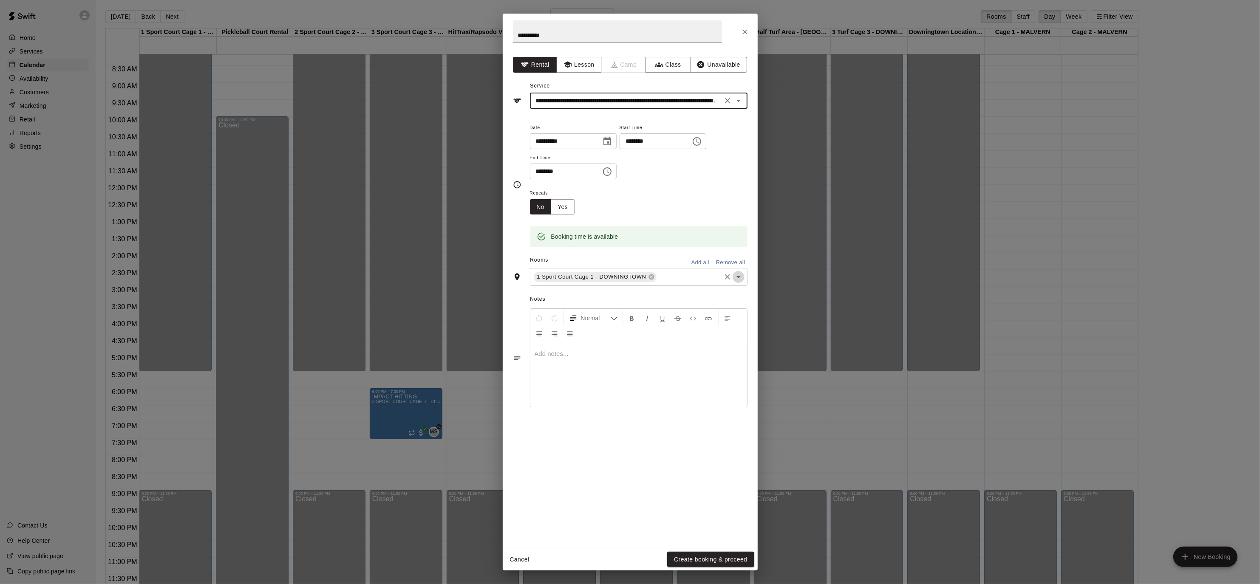
click at [741, 277] on icon "Open" at bounding box center [738, 277] width 10 height 10
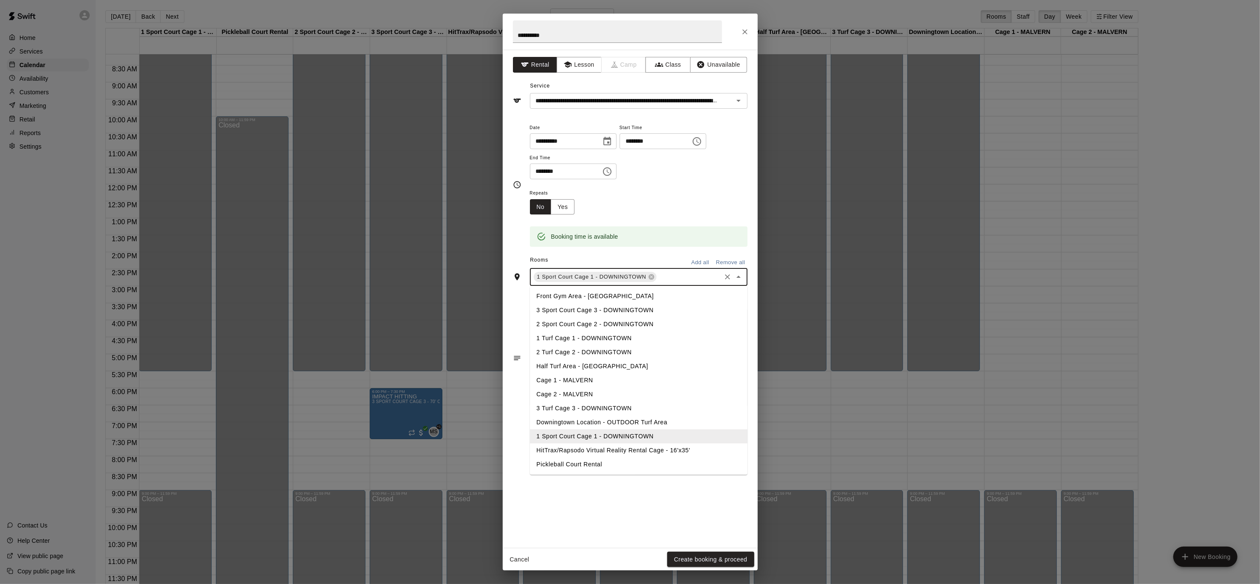
click at [626, 306] on li "3 Sport Court Cage 3 - DOWNINGTOWN" at bounding box center [639, 310] width 218 height 14
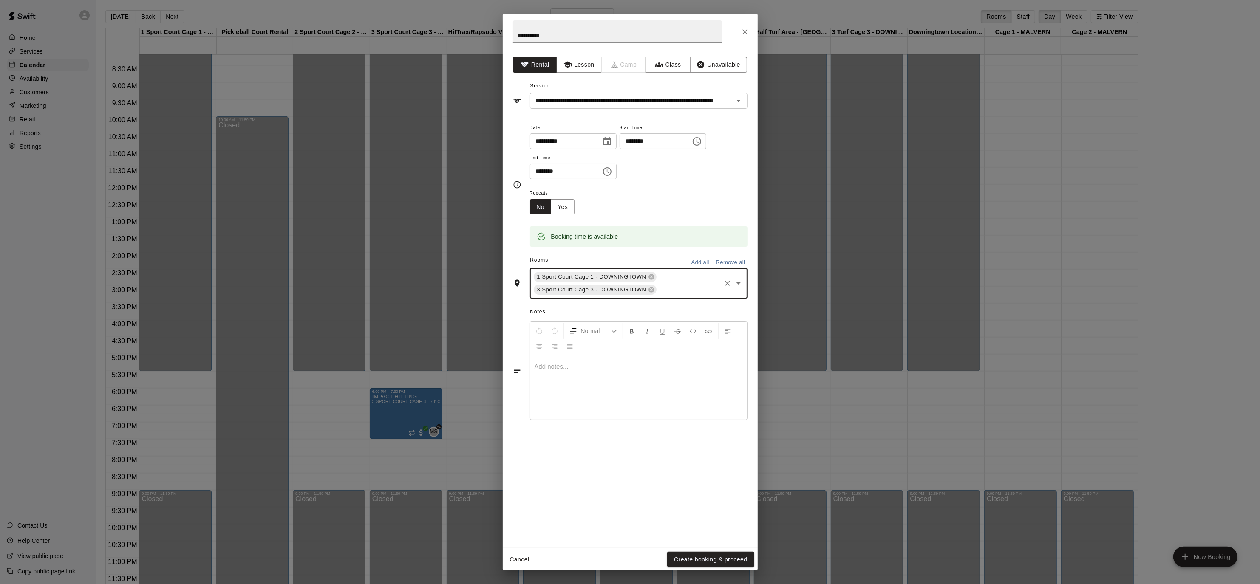
click at [741, 283] on icon "Open" at bounding box center [738, 283] width 10 height 10
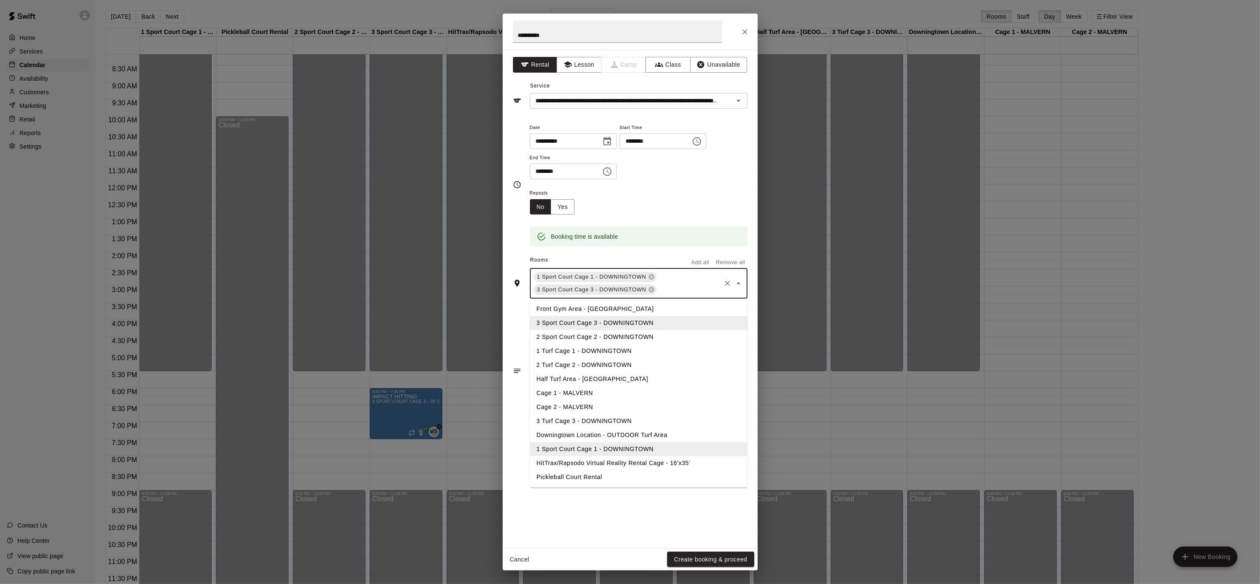
drag, startPoint x: 673, startPoint y: 329, endPoint x: 672, endPoint y: 338, distance: 9.0
click at [672, 338] on ul "Front Gym Area - DOWNINGTOWN 3 Sport Court Cage 3 - DOWNINGTOWN 2 Sport Court C…" at bounding box center [639, 393] width 218 height 189
click at [672, 338] on li "2 Sport Court Cage 2 - DOWNINGTOWN" at bounding box center [639, 337] width 218 height 14
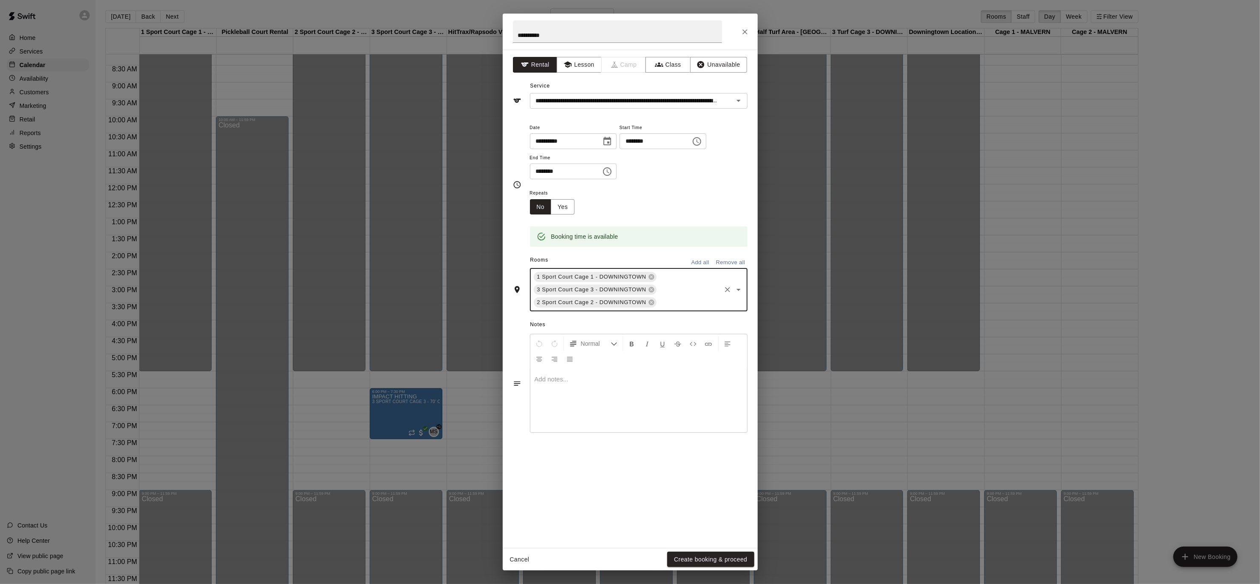
click at [737, 290] on icon "Open" at bounding box center [738, 290] width 10 height 10
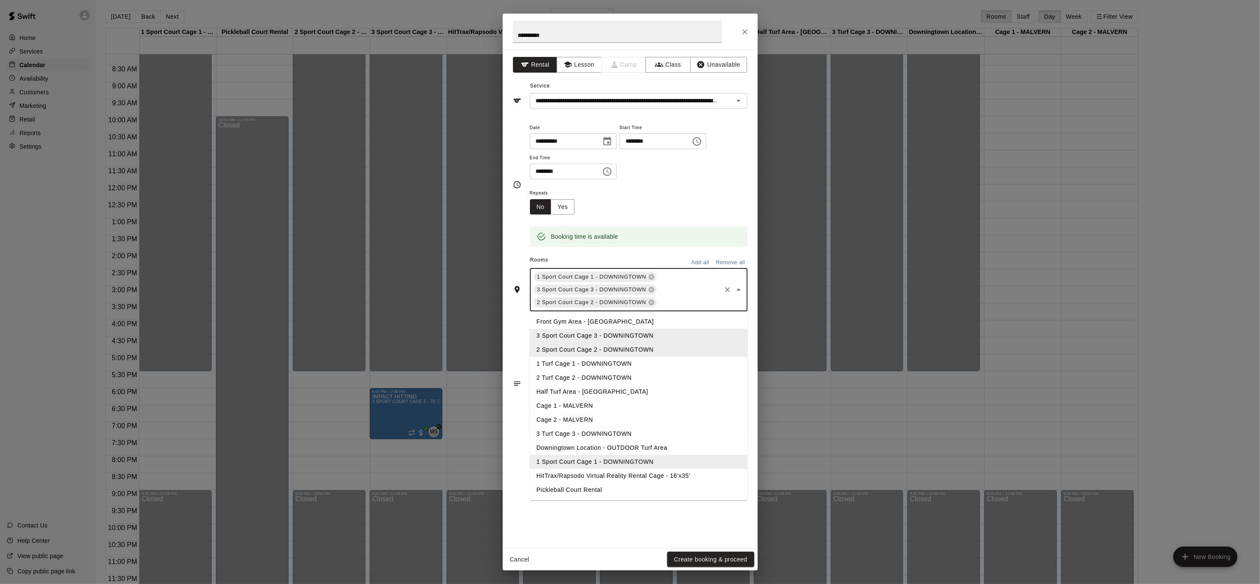
click at [692, 477] on li "HitTrax/Rapsodo Virtual Reality Rental Cage - 16'x35'" at bounding box center [639, 476] width 218 height 14
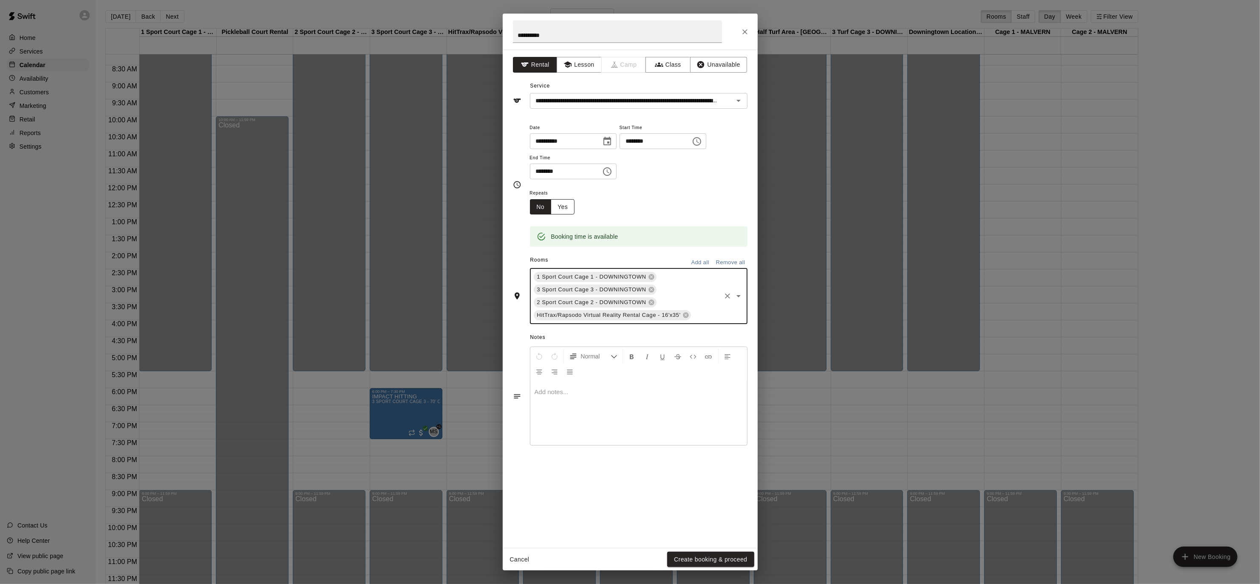
click at [558, 204] on button "Yes" at bounding box center [563, 207] width 24 height 16
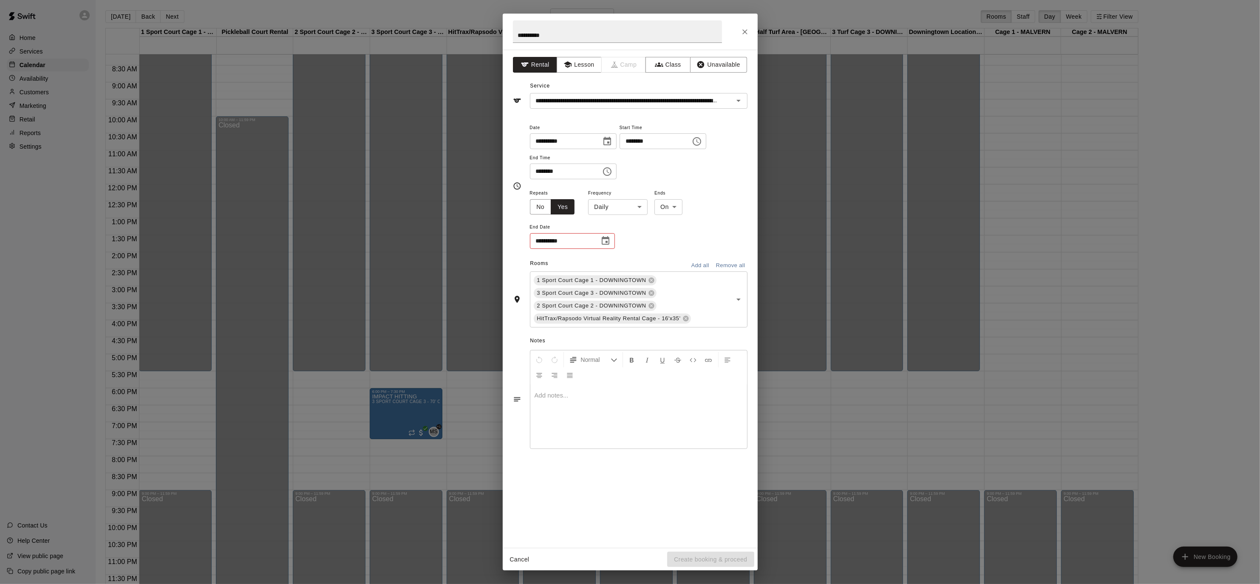
click at [642, 207] on body "Home Services Calendar Availability Customers Marketing Retail Reports Settings…" at bounding box center [630, 297] width 1260 height 598
click at [626, 236] on li "Weekly [DATE]" at bounding box center [617, 239] width 106 height 14
type input "******"
click at [609, 241] on icon "Choose date" at bounding box center [605, 241] width 10 height 10
click at [584, 361] on button "31" at bounding box center [580, 361] width 15 height 15
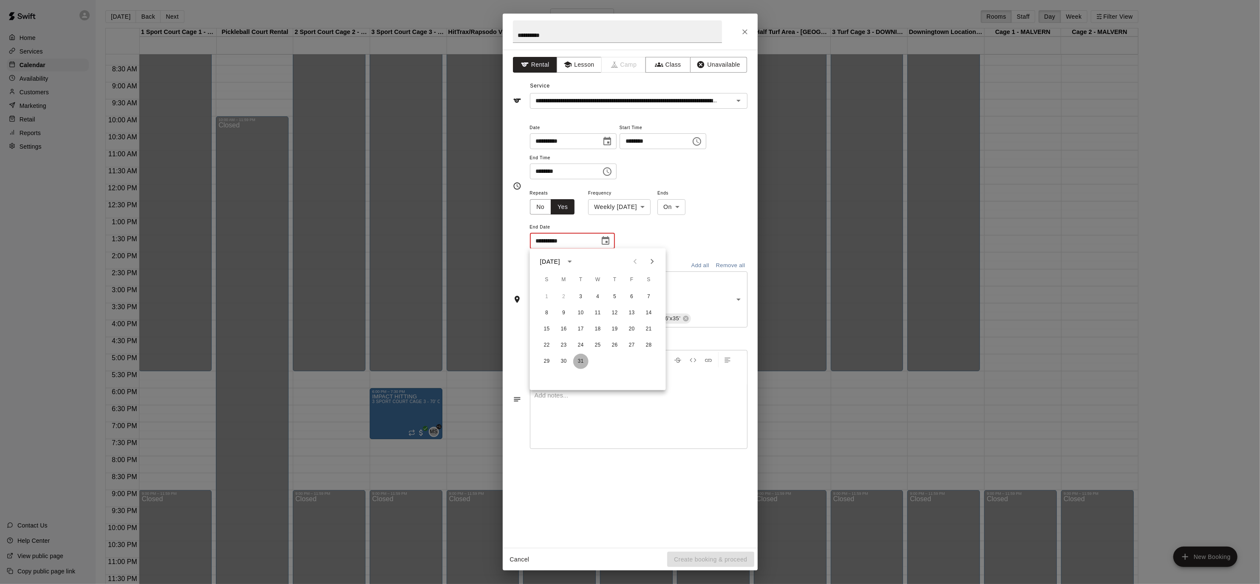
type input "**********"
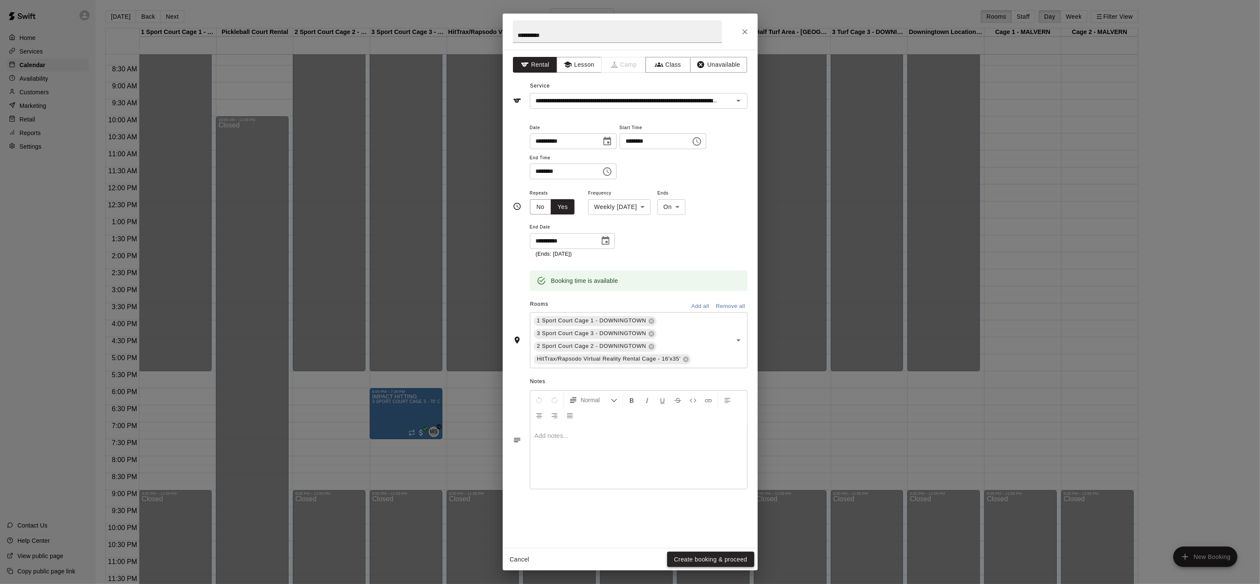
click at [716, 555] on button "Create booking & proceed" at bounding box center [710, 560] width 87 height 16
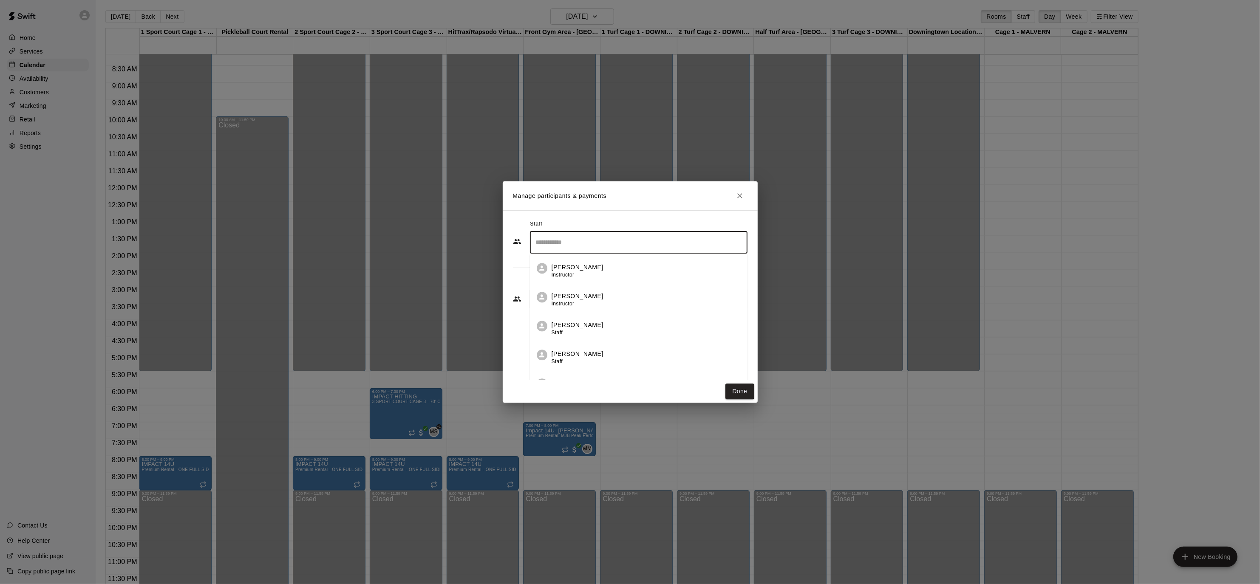
click at [592, 237] on input "Search staff" at bounding box center [639, 242] width 210 height 15
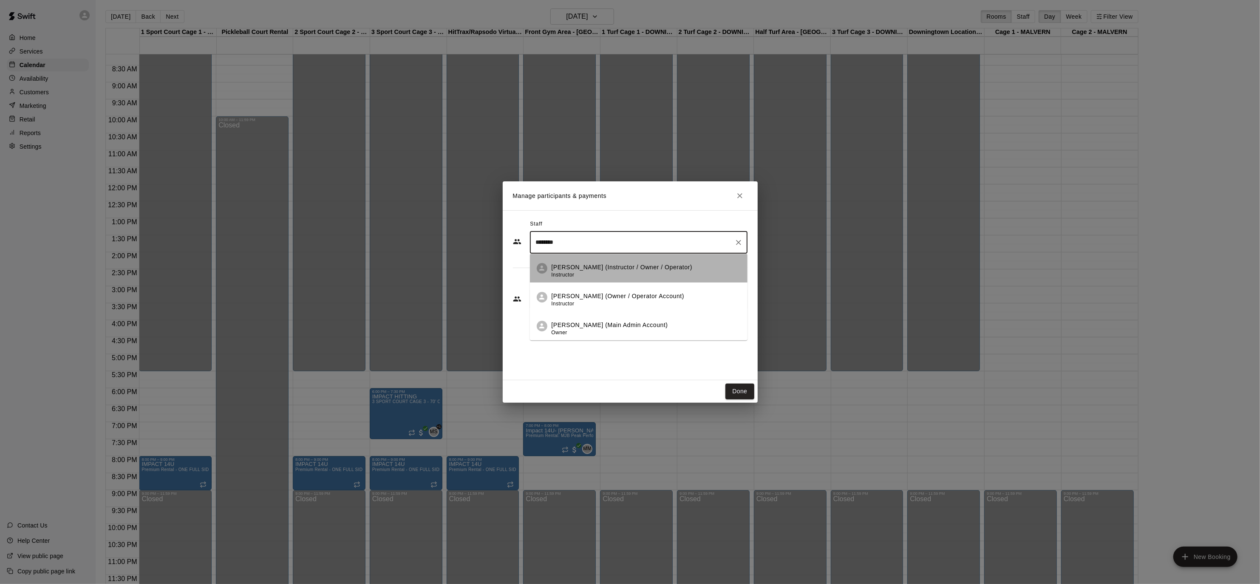
click at [621, 266] on p "[PERSON_NAME] (Instructor / Owner / Operator)" at bounding box center [621, 267] width 141 height 9
type input "********"
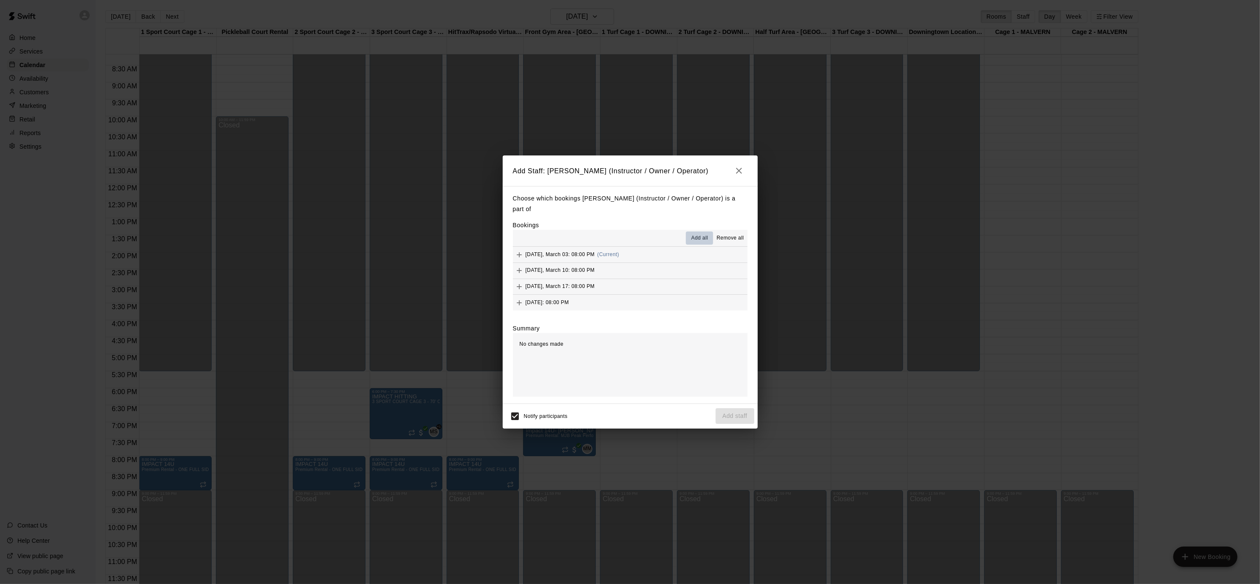
click at [697, 234] on span "Add all" at bounding box center [699, 238] width 17 height 8
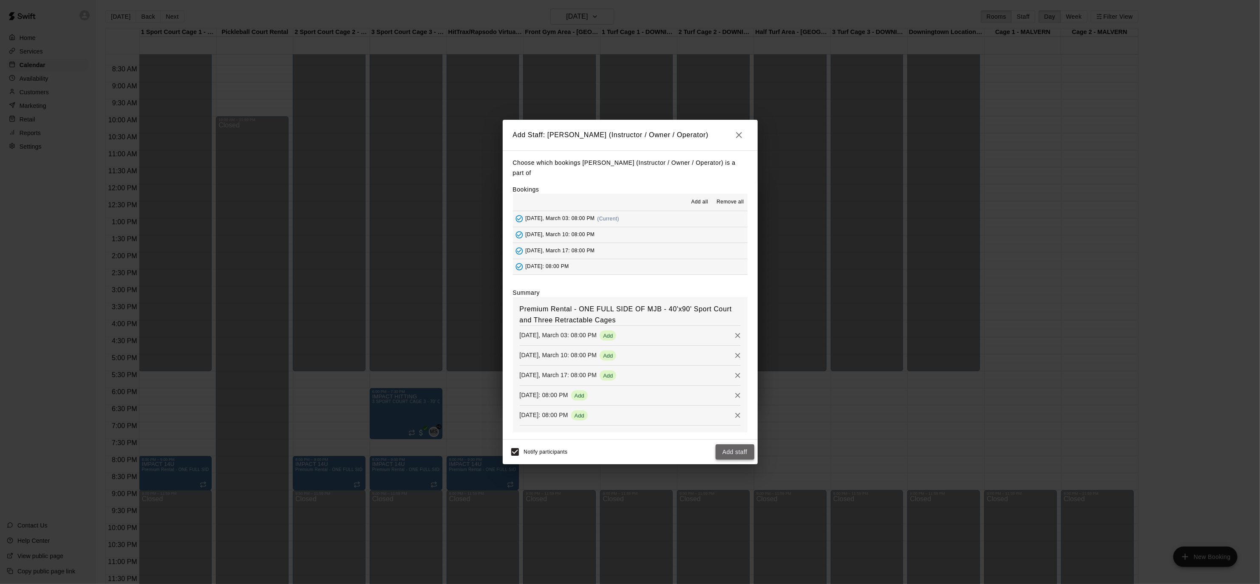
click at [746, 449] on button "Add staff" at bounding box center [734, 452] width 39 height 16
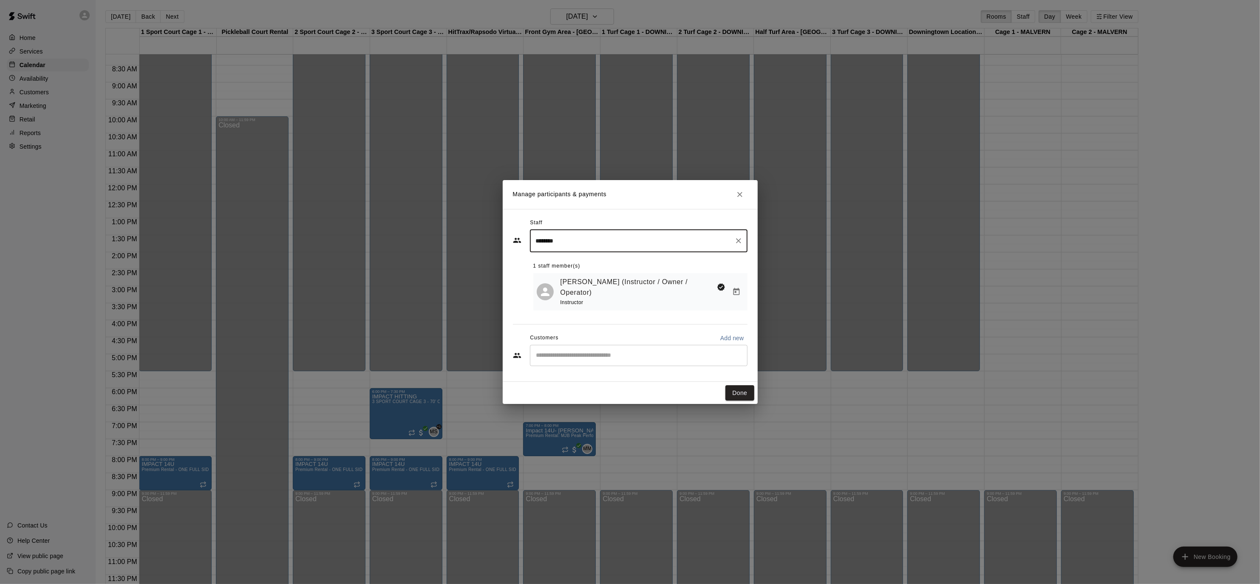
click at [554, 352] on div "​" at bounding box center [639, 355] width 218 height 21
type input "****"
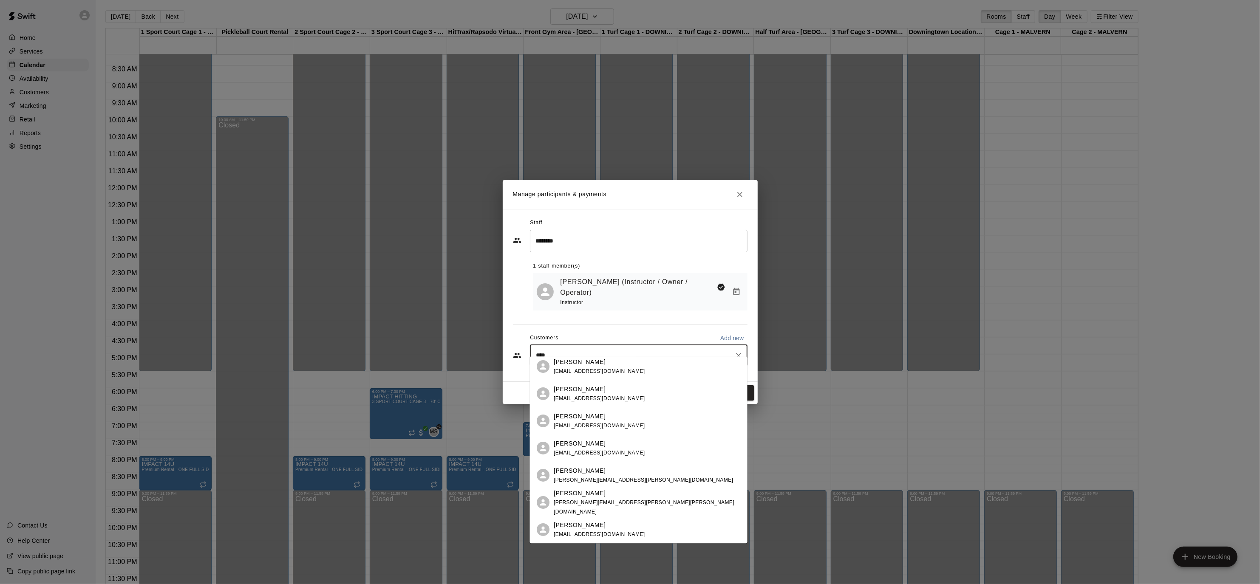
scroll to position [211, 0]
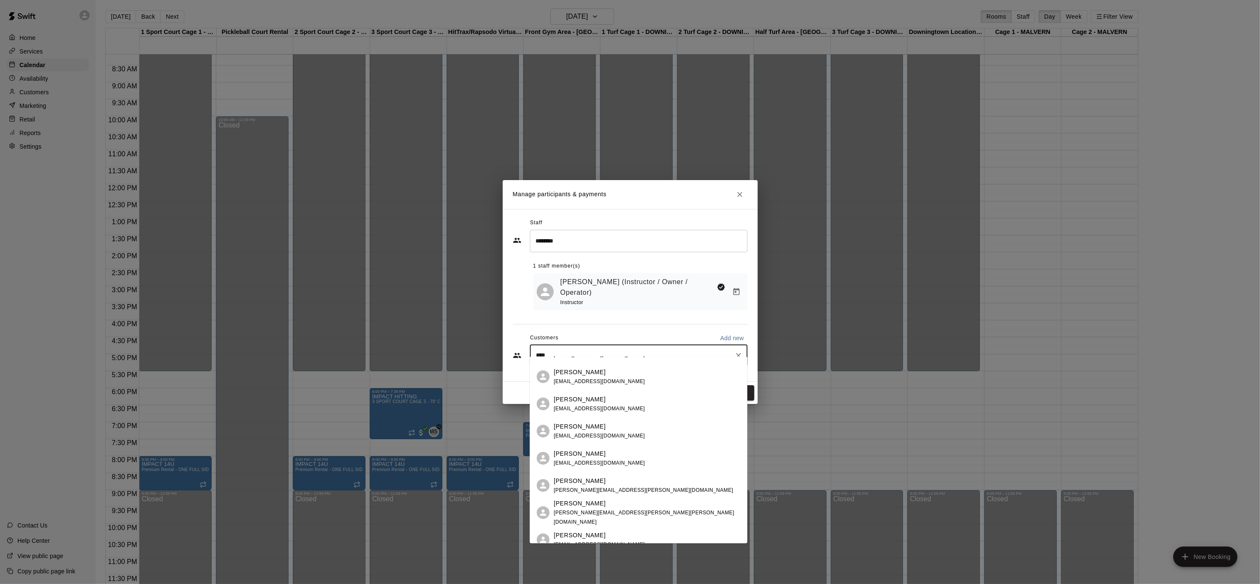
click at [584, 399] on div "[PERSON_NAME]" at bounding box center [599, 399] width 91 height 9
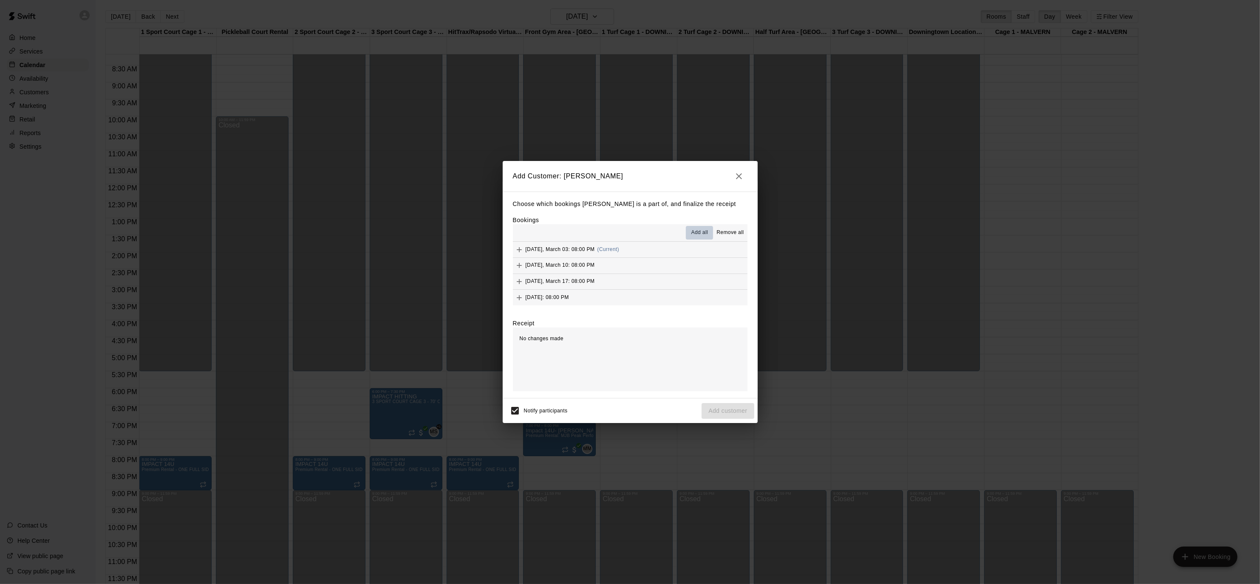
click at [703, 233] on span "Add all" at bounding box center [699, 233] width 17 height 8
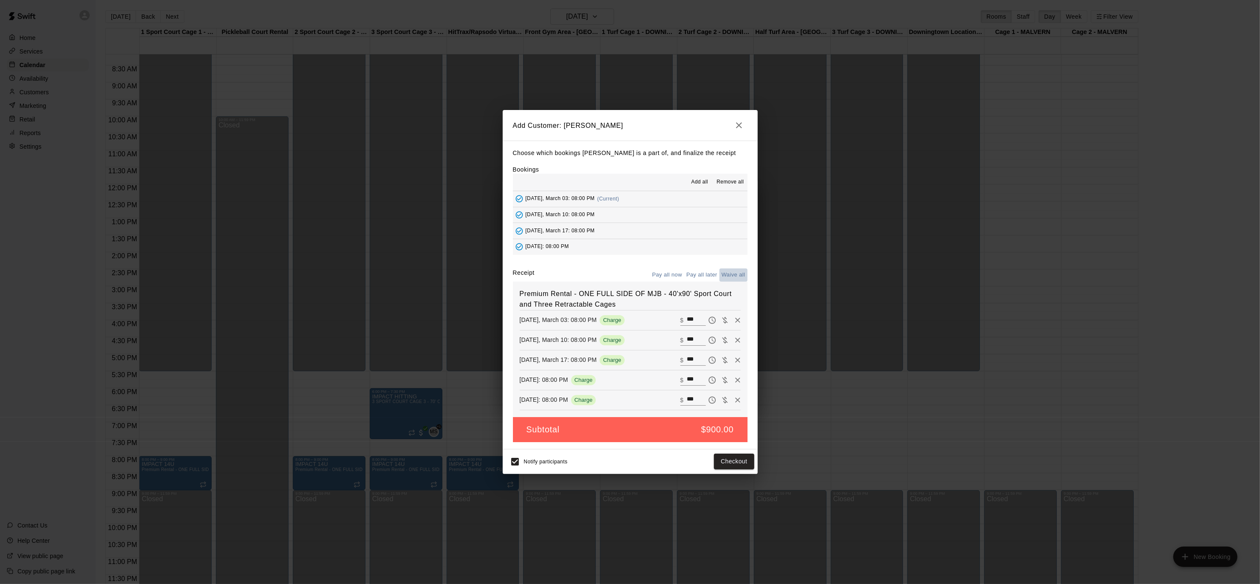
click at [726, 274] on button "Waive all" at bounding box center [733, 275] width 28 height 13
type input "*"
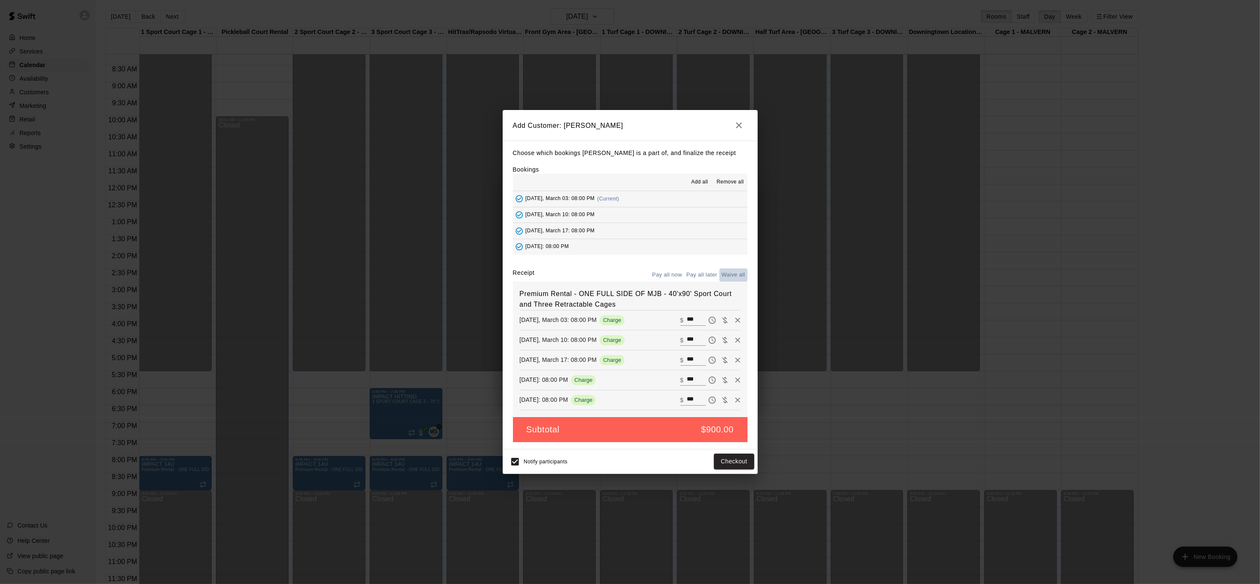
type input "*"
click at [735, 460] on button "Add customer" at bounding box center [727, 462] width 52 height 16
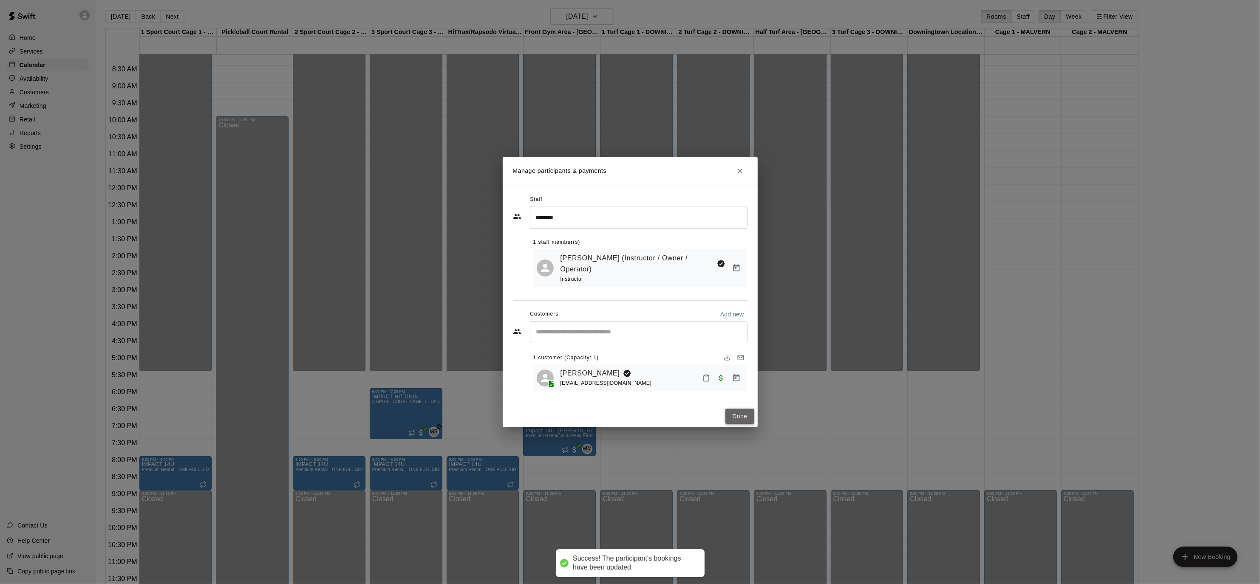
click at [731, 409] on button "Done" at bounding box center [739, 417] width 28 height 16
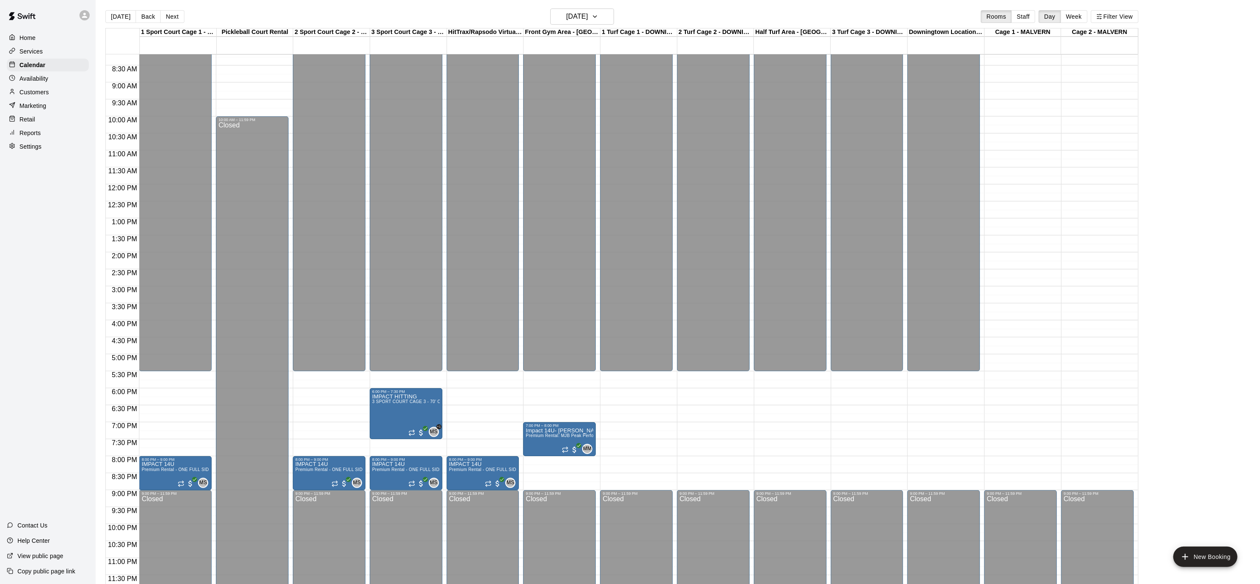
scroll to position [12, 0]
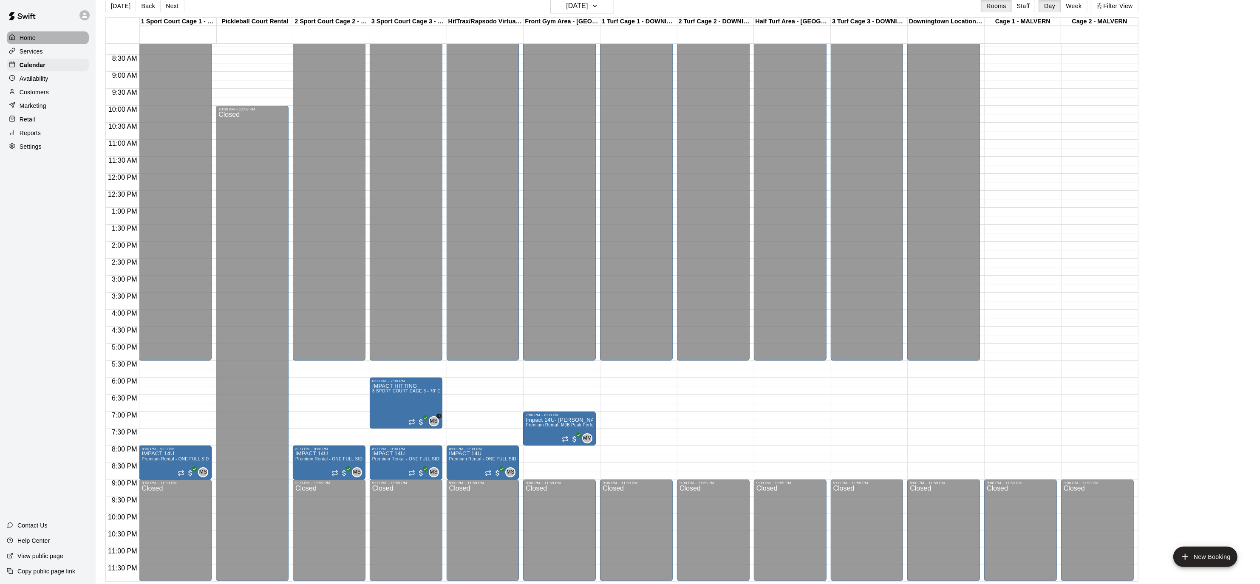
click at [34, 38] on p "Home" at bounding box center [28, 38] width 16 height 8
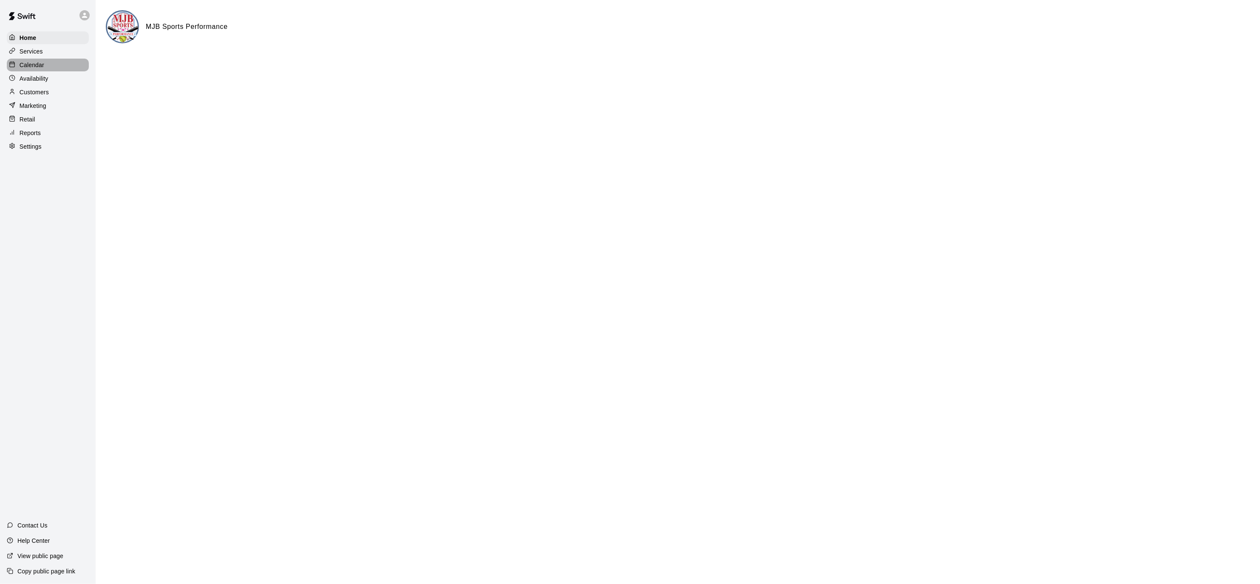
click at [40, 66] on p "Calendar" at bounding box center [32, 65] width 25 height 8
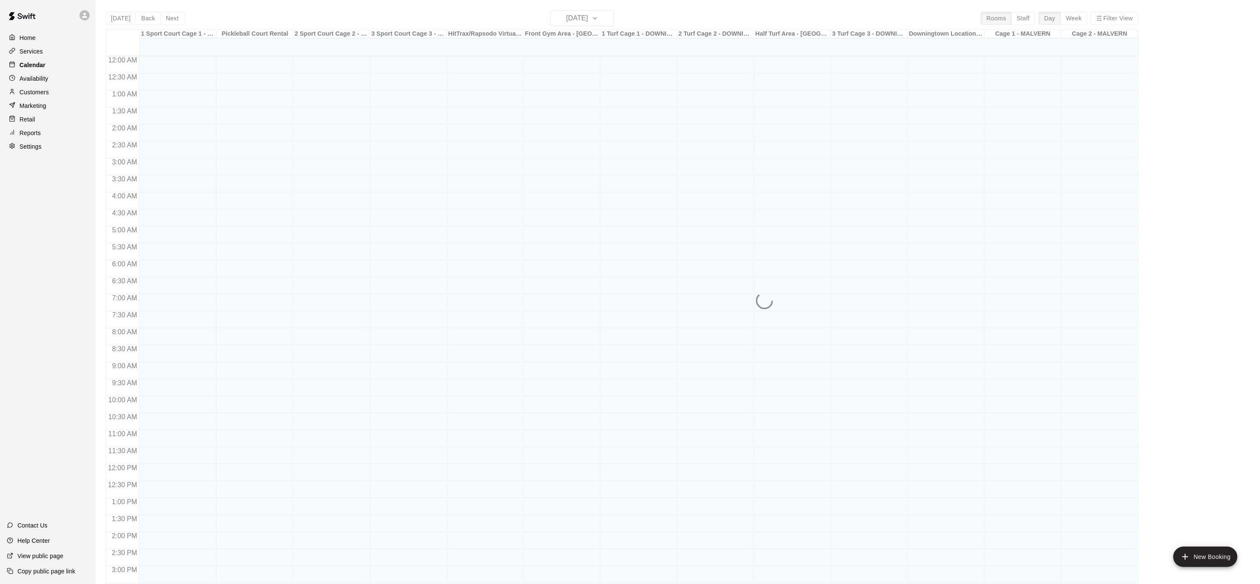
scroll to position [253, 0]
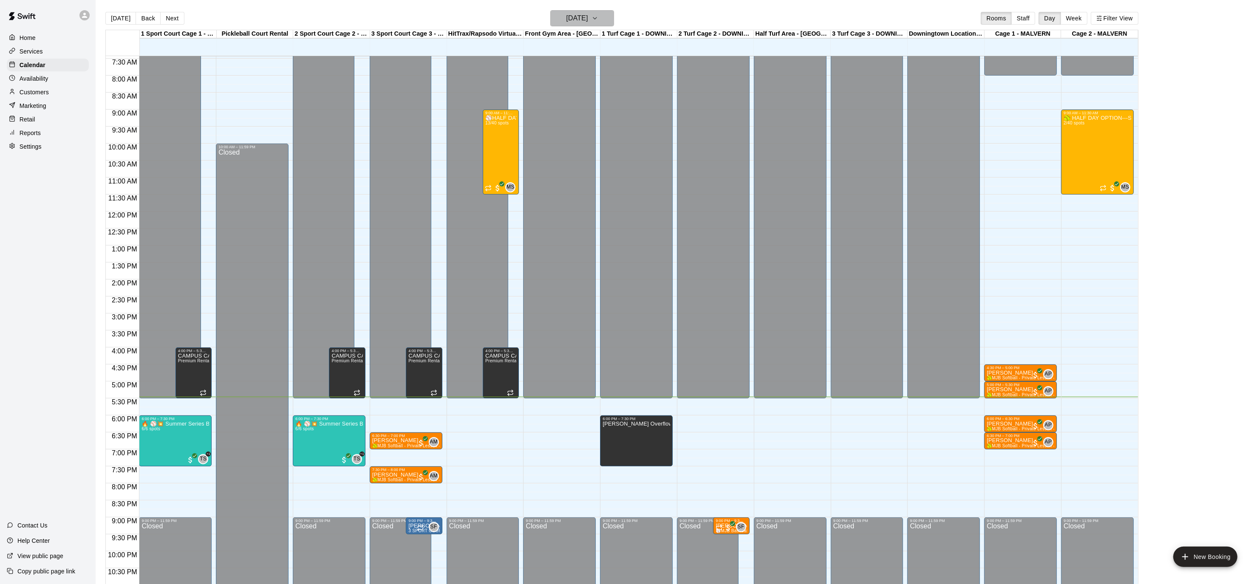
click at [598, 13] on icon "button" at bounding box center [594, 18] width 7 height 10
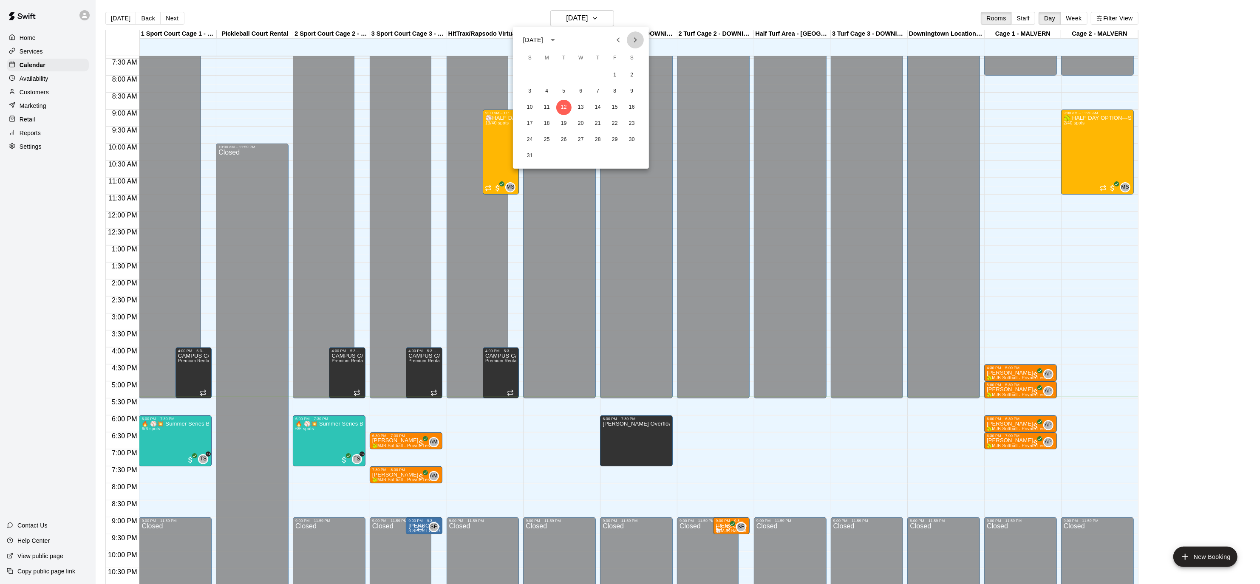
click at [636, 36] on icon "Next month" at bounding box center [635, 40] width 10 height 10
click at [565, 126] on button "18" at bounding box center [563, 123] width 15 height 15
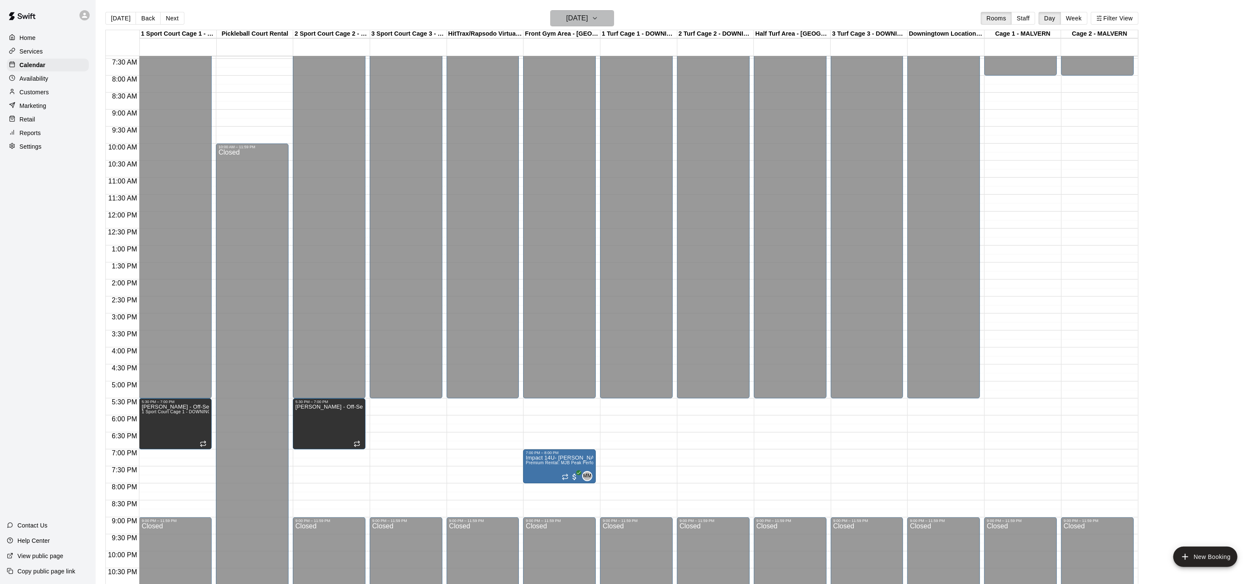
click at [596, 17] on icon "button" at bounding box center [594, 18] width 3 height 2
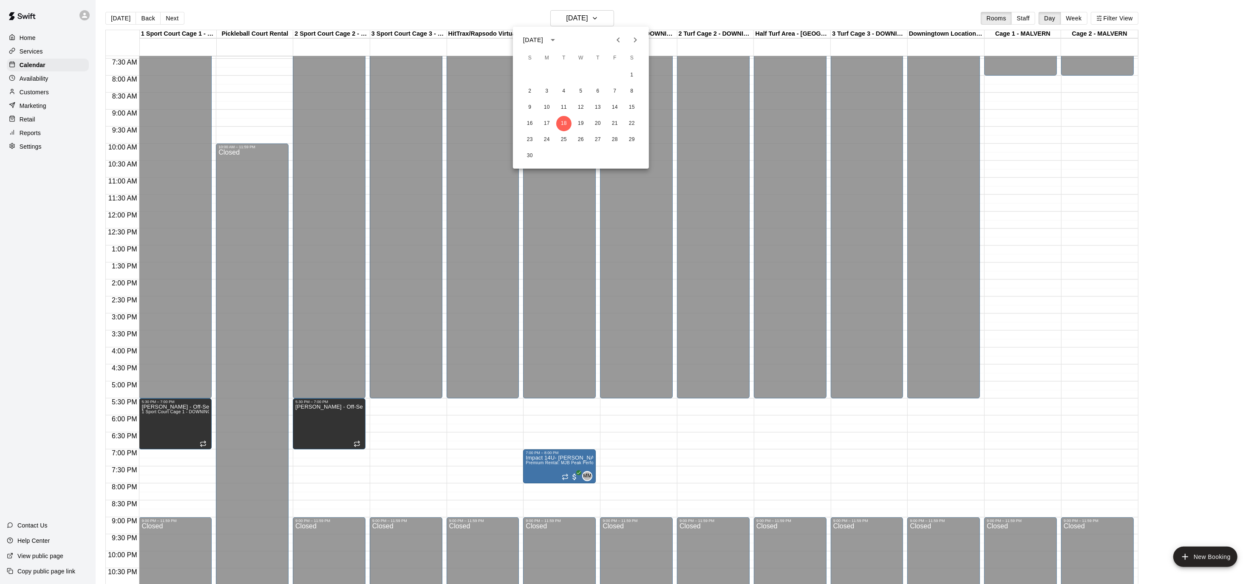
click at [636, 41] on icon "Next month" at bounding box center [635, 40] width 10 height 10
click at [562, 140] on button "31" at bounding box center [563, 139] width 15 height 15
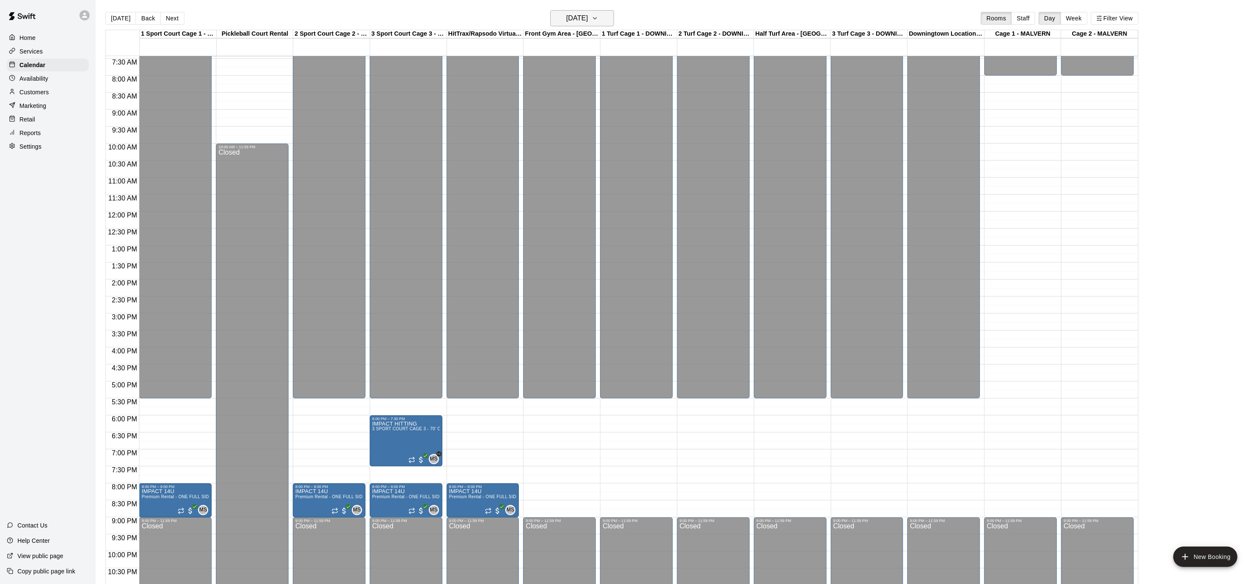
click at [598, 17] on icon "button" at bounding box center [594, 18] width 7 height 10
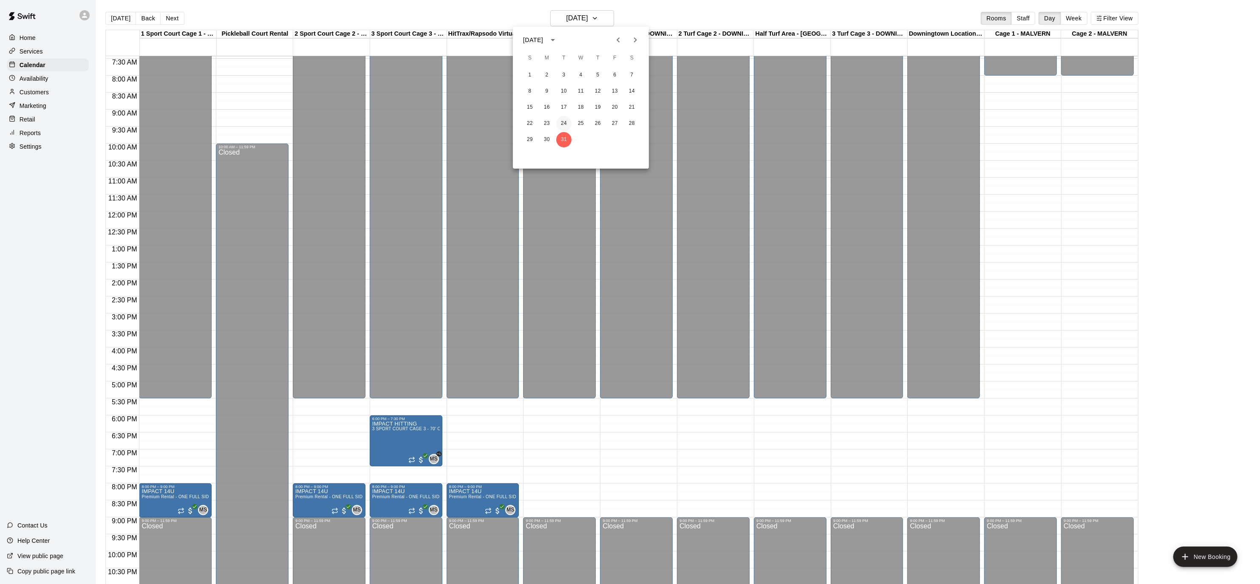
click at [568, 123] on button "24" at bounding box center [563, 123] width 15 height 15
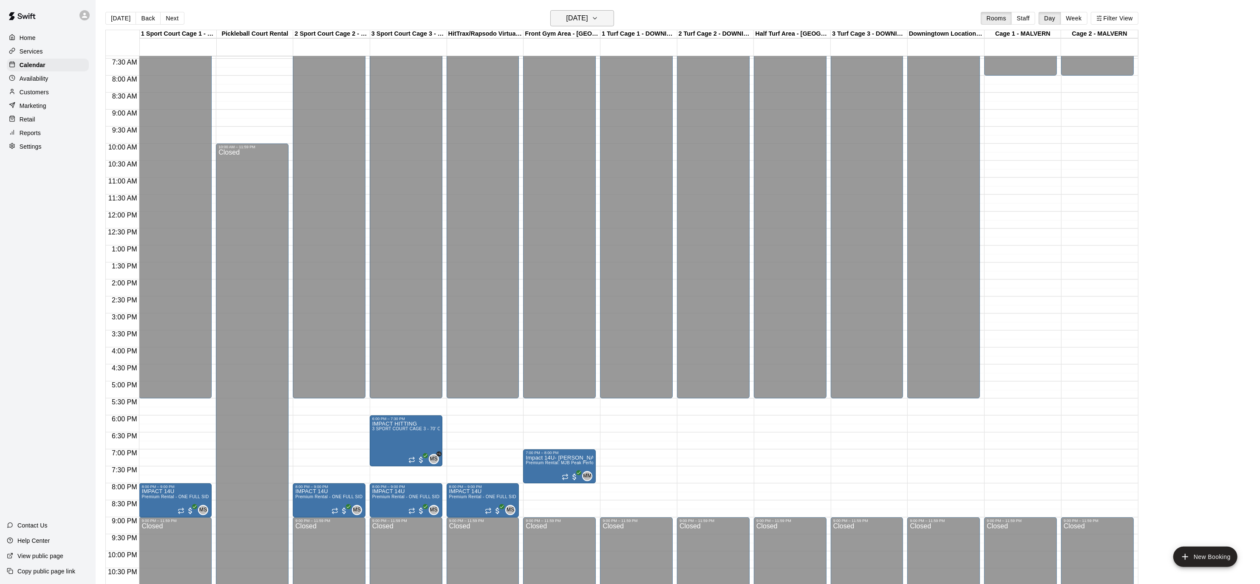
click at [598, 17] on icon "button" at bounding box center [594, 18] width 7 height 10
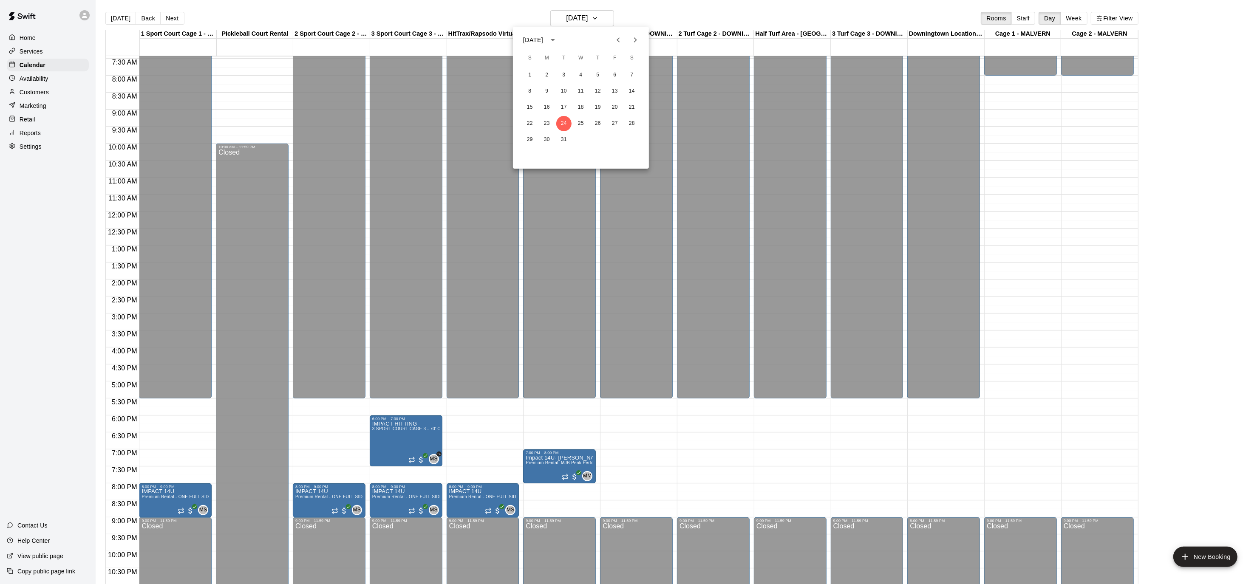
click at [633, 37] on icon "Next month" at bounding box center [635, 40] width 10 height 10
click at [624, 38] on button "Previous month" at bounding box center [618, 39] width 17 height 17
click at [634, 38] on icon "Next month" at bounding box center [635, 39] width 3 height 5
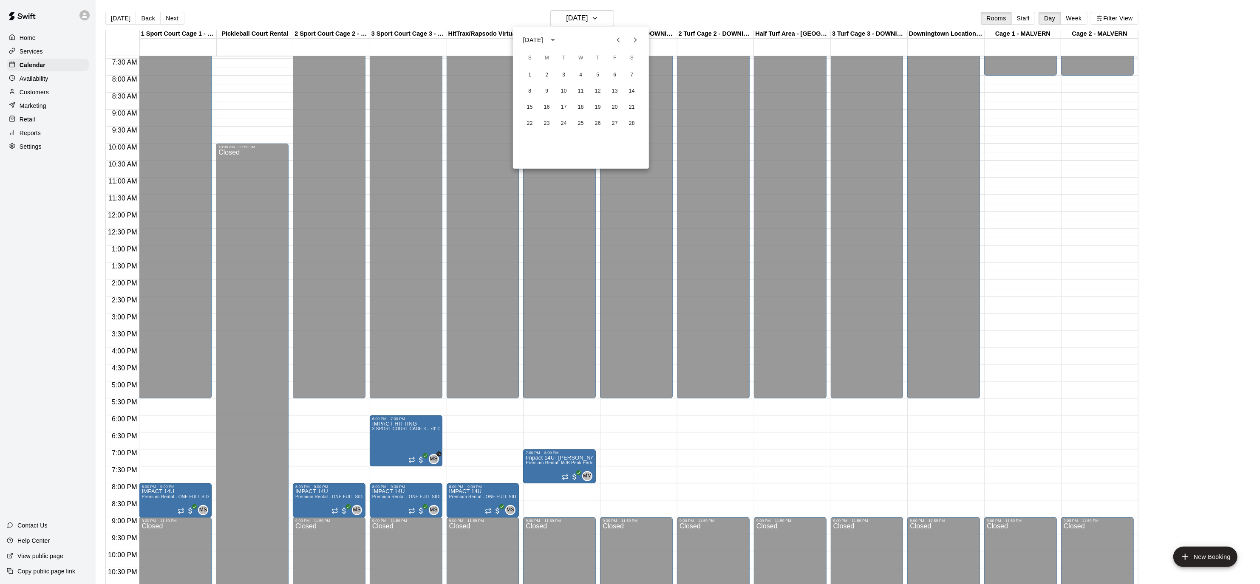
click at [635, 38] on icon "Next month" at bounding box center [635, 40] width 10 height 10
click at [112, 19] on div at bounding box center [630, 292] width 1260 height 584
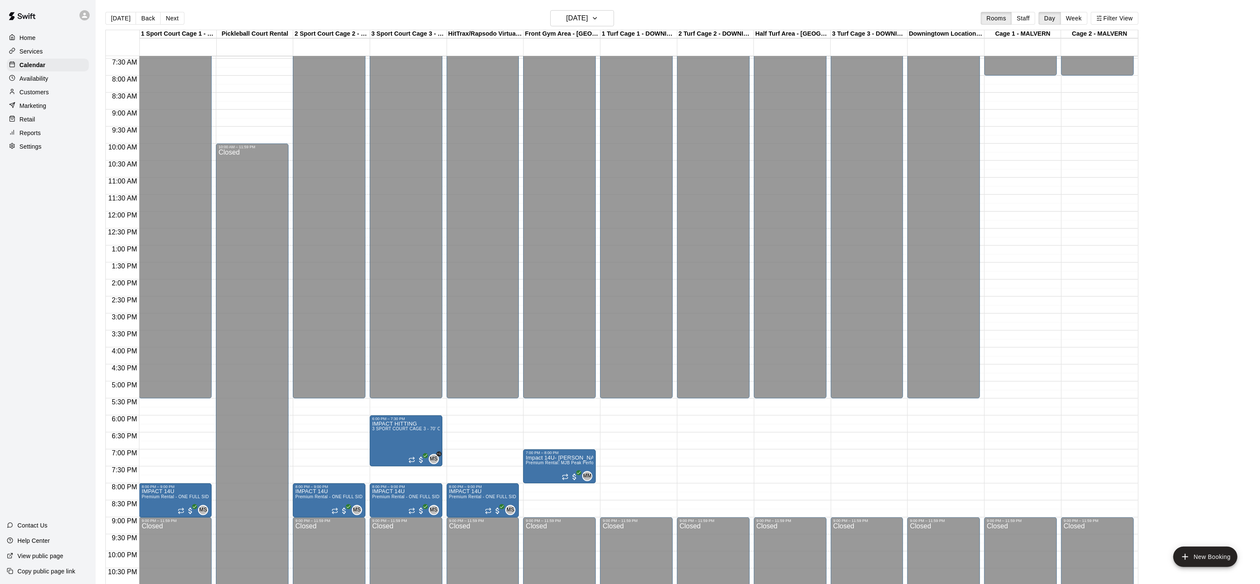
click at [112, 19] on button "[DATE]" at bounding box center [120, 18] width 31 height 13
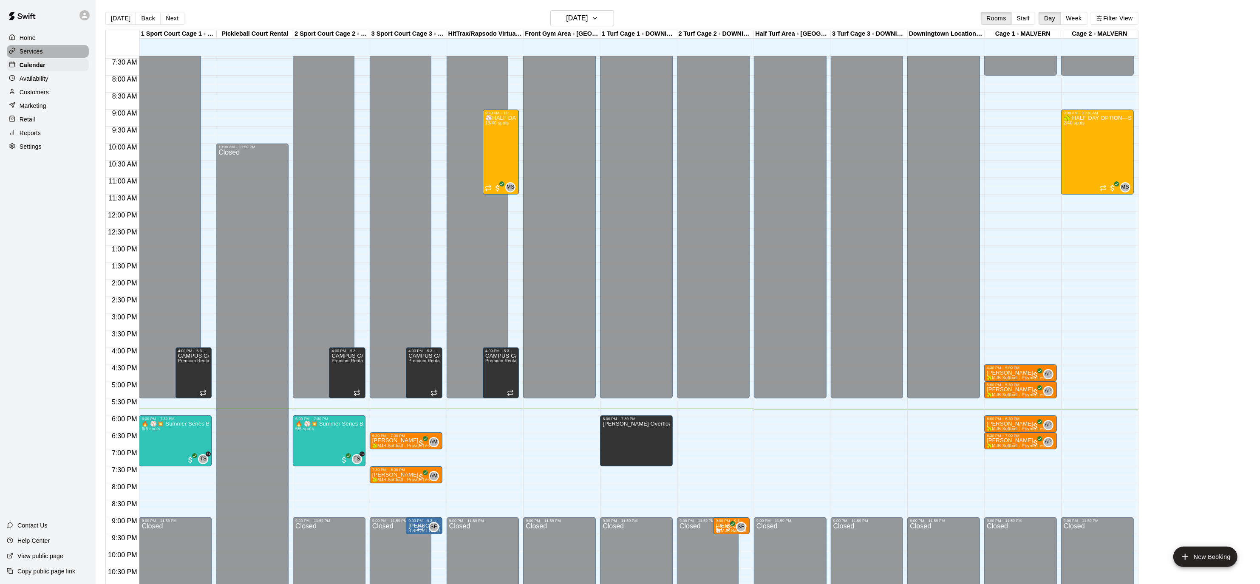
click at [37, 51] on p "Services" at bounding box center [31, 51] width 23 height 8
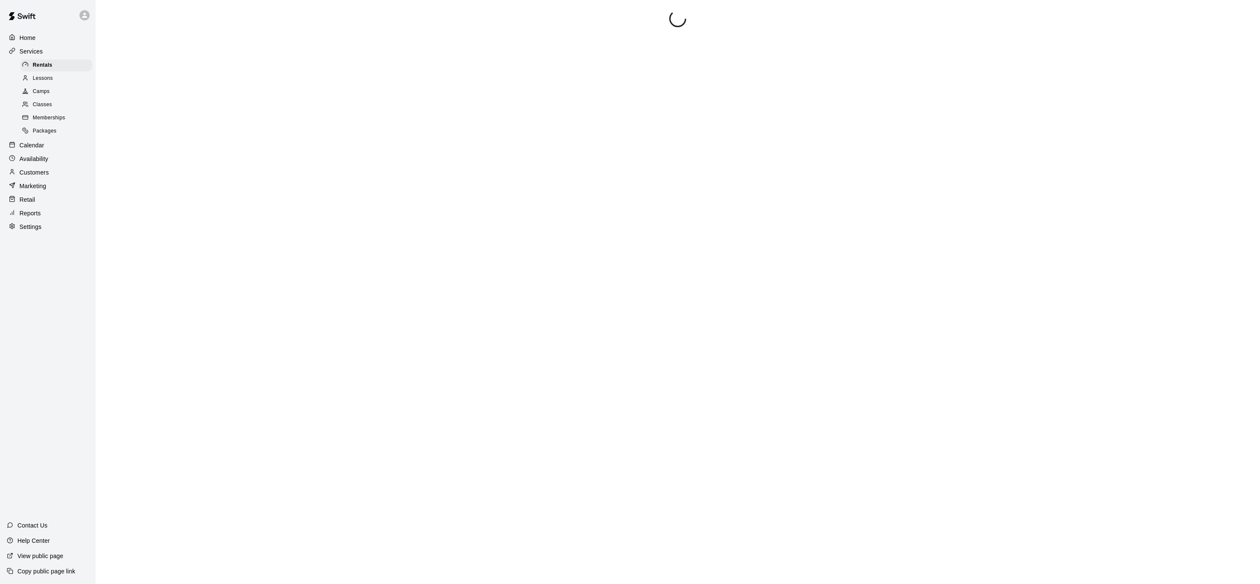
click at [34, 40] on p "Home" at bounding box center [28, 38] width 16 height 8
click at [34, 63] on p "Calendar" at bounding box center [32, 65] width 25 height 8
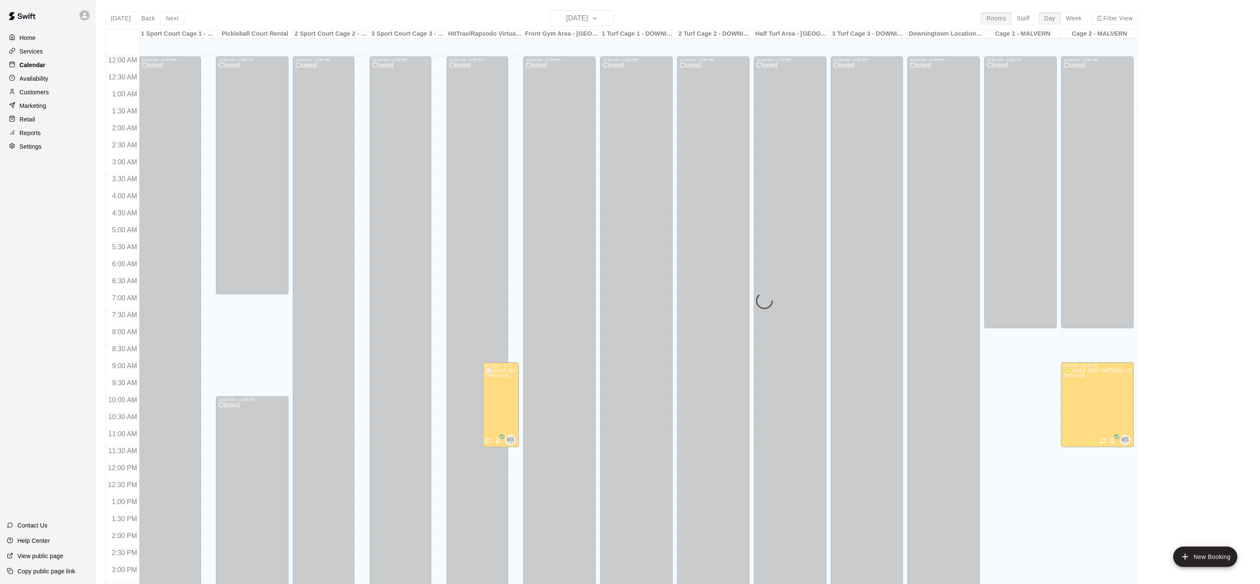
scroll to position [253, 0]
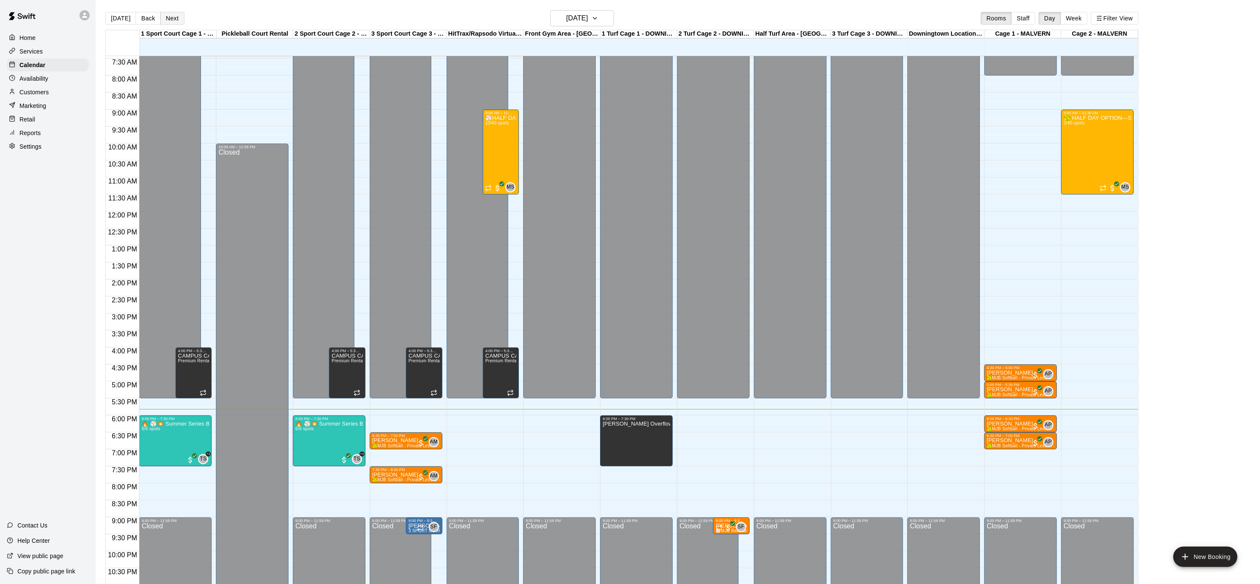
click at [164, 17] on button "Next" at bounding box center [172, 18] width 24 height 13
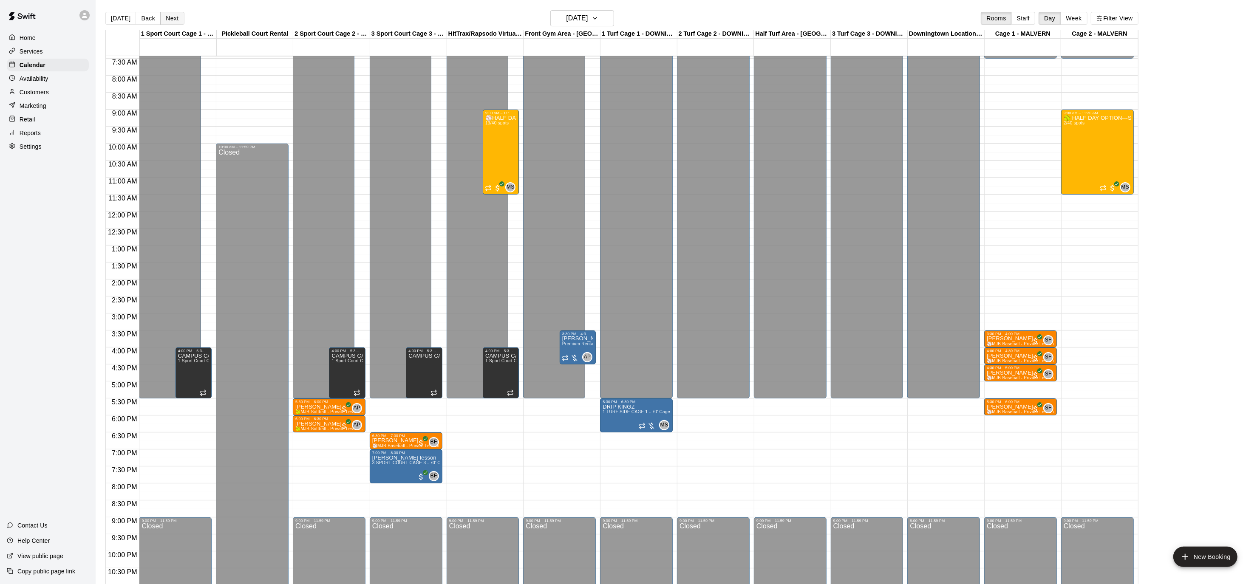
click at [164, 17] on button "Next" at bounding box center [172, 18] width 24 height 13
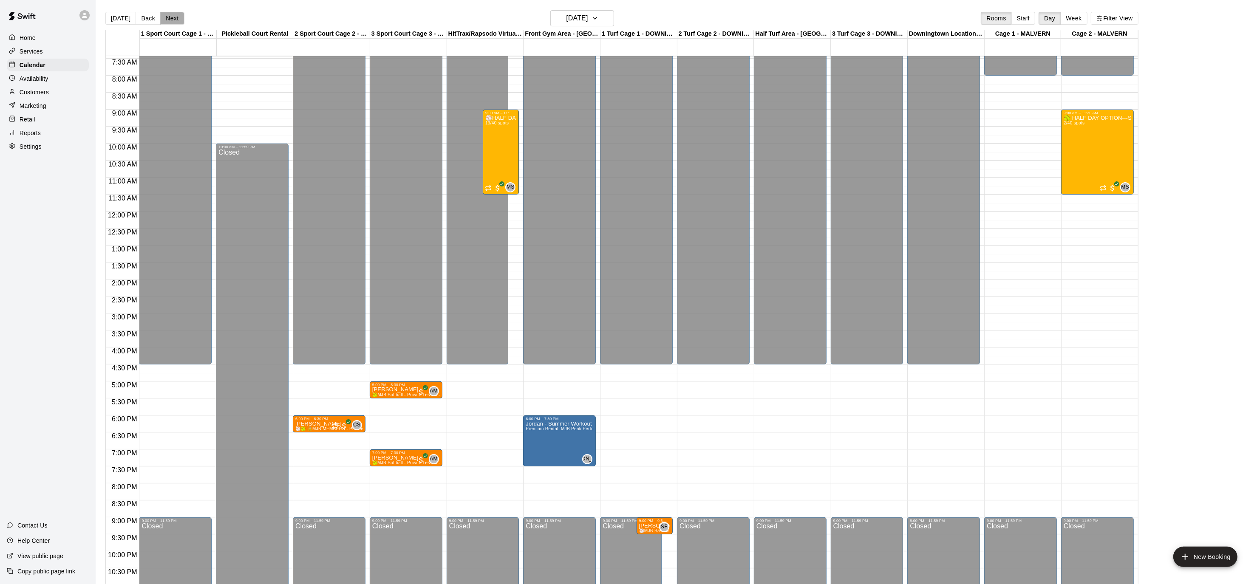
click at [164, 17] on button "Next" at bounding box center [172, 18] width 24 height 13
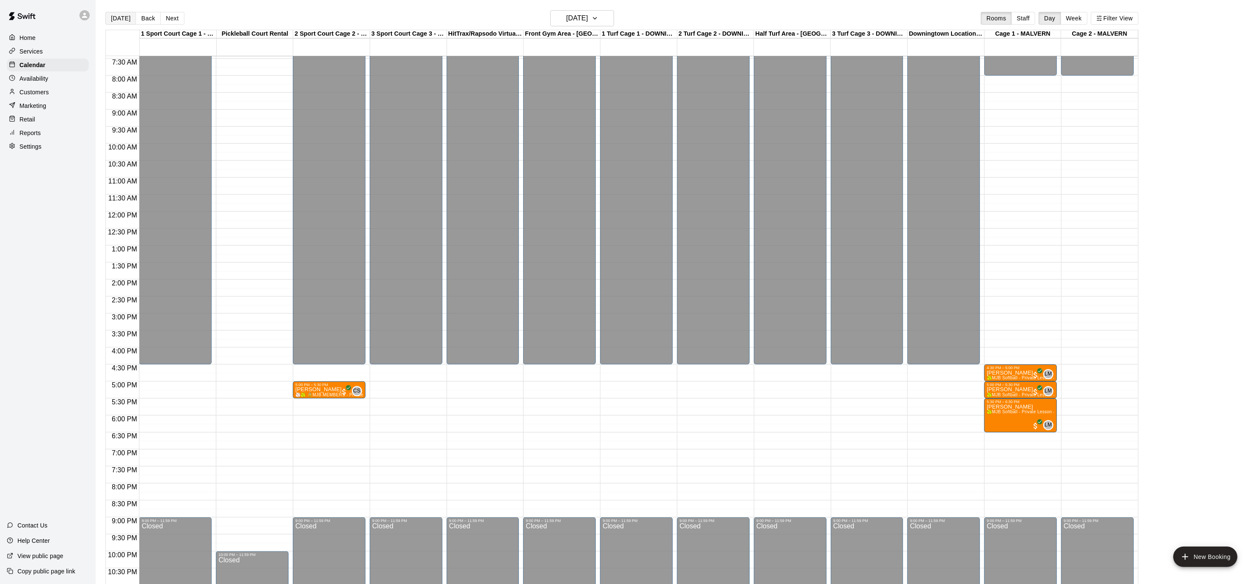
click at [116, 16] on button "[DATE]" at bounding box center [120, 18] width 31 height 13
